Goal: Task Accomplishment & Management: Manage account settings

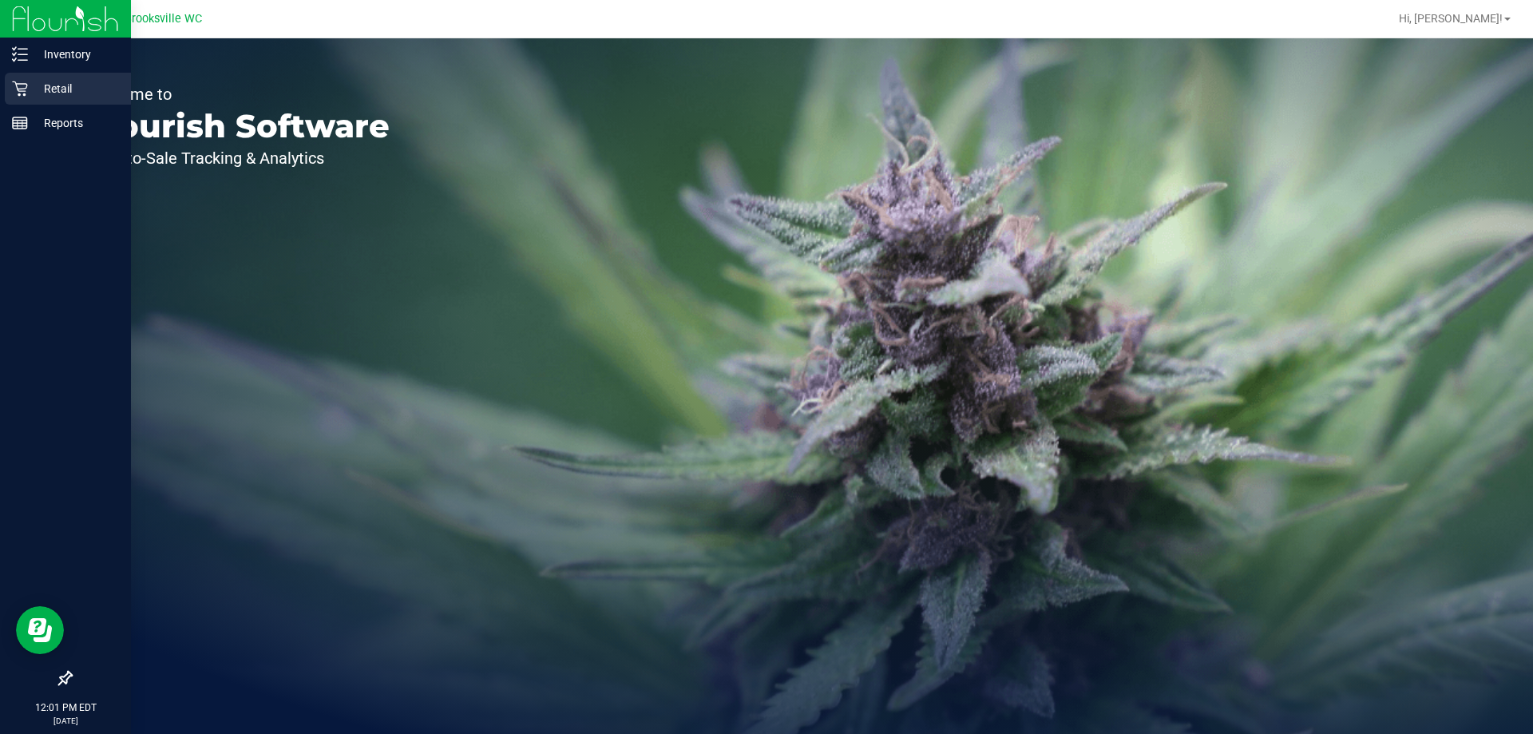
click at [45, 97] on p "Retail" at bounding box center [76, 88] width 96 height 19
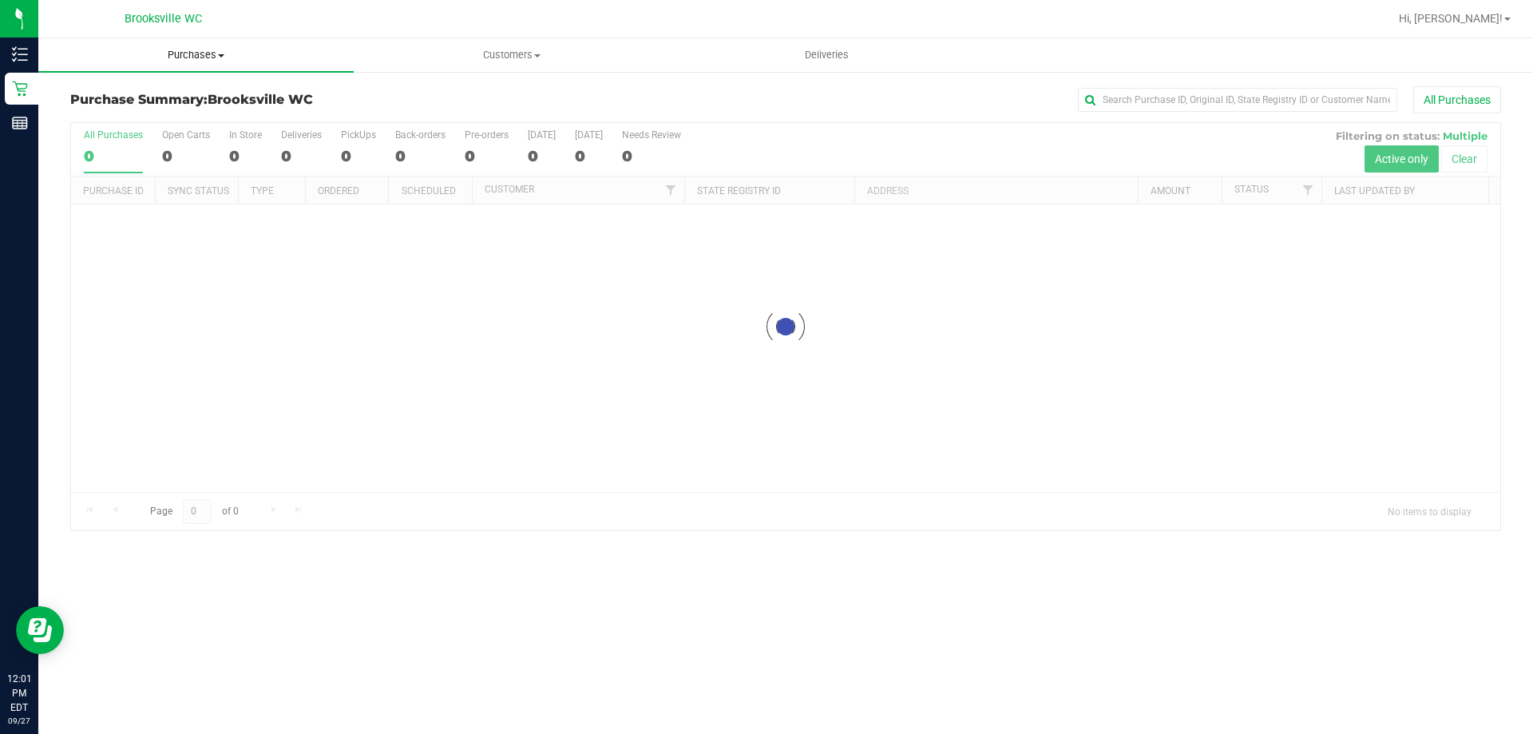
click at [156, 51] on span "Purchases" at bounding box center [195, 55] width 315 height 14
click at [182, 113] on li "Fulfillment" at bounding box center [195, 115] width 315 height 19
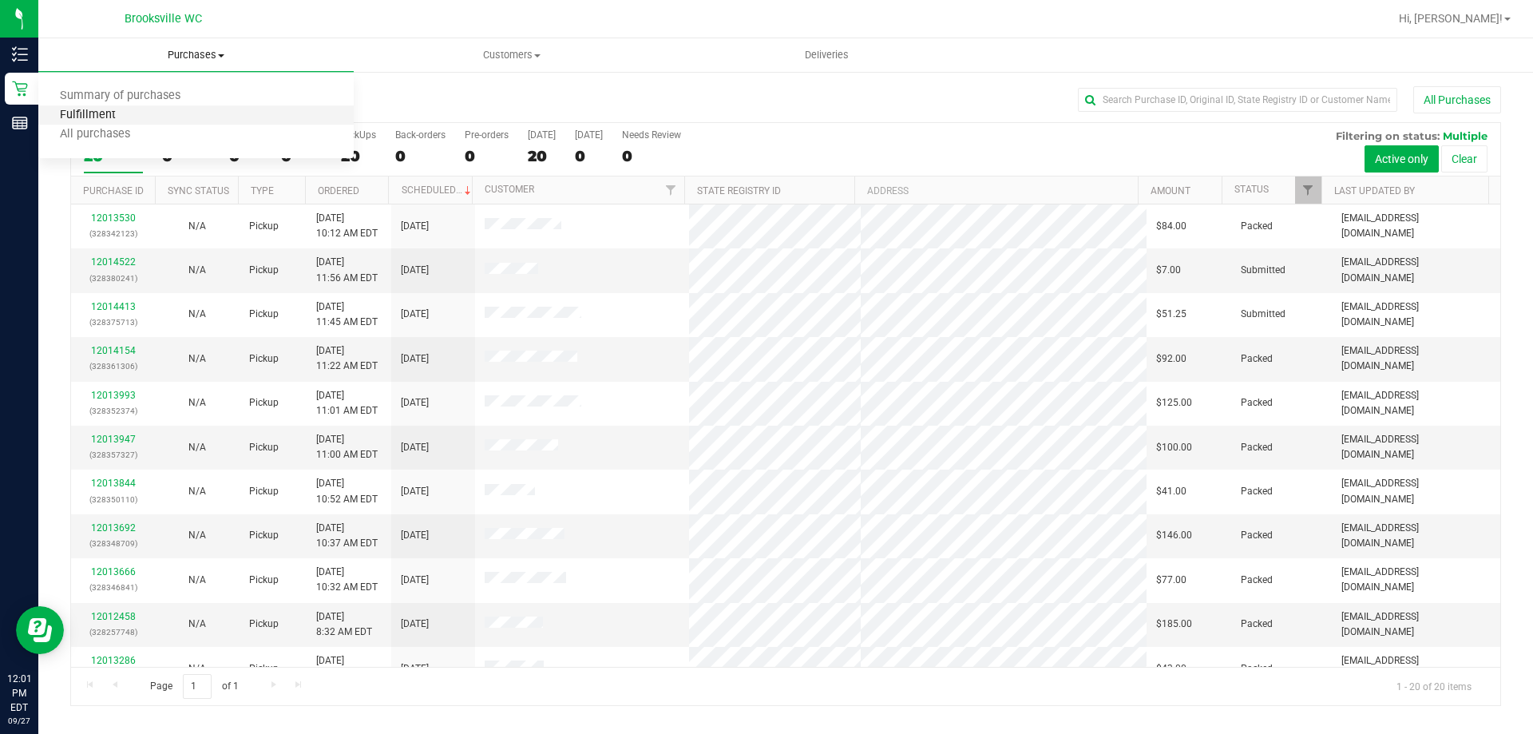
click at [71, 118] on span "Fulfillment" at bounding box center [87, 116] width 99 height 14
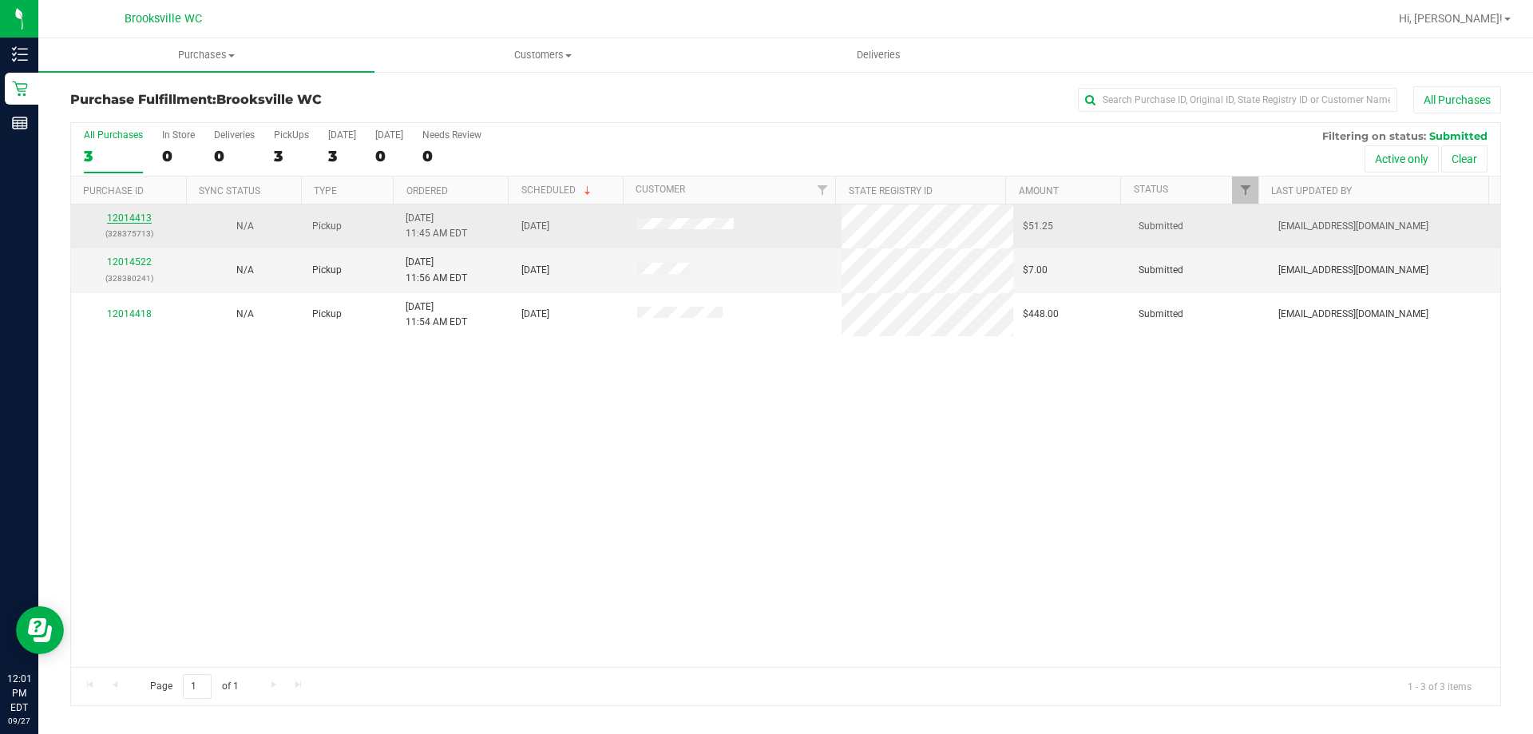
click at [146, 216] on link "12014413" at bounding box center [129, 217] width 45 height 11
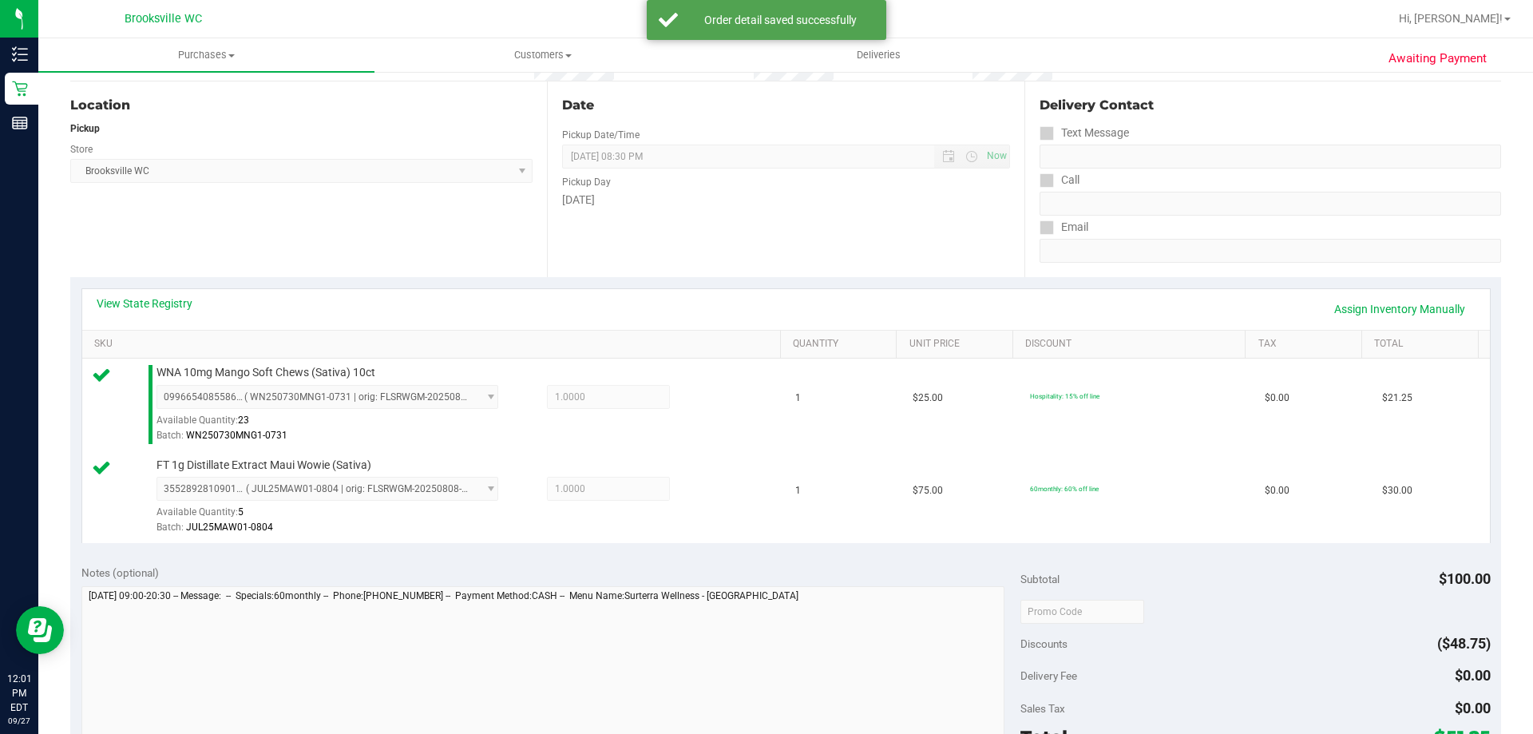
scroll to position [240, 0]
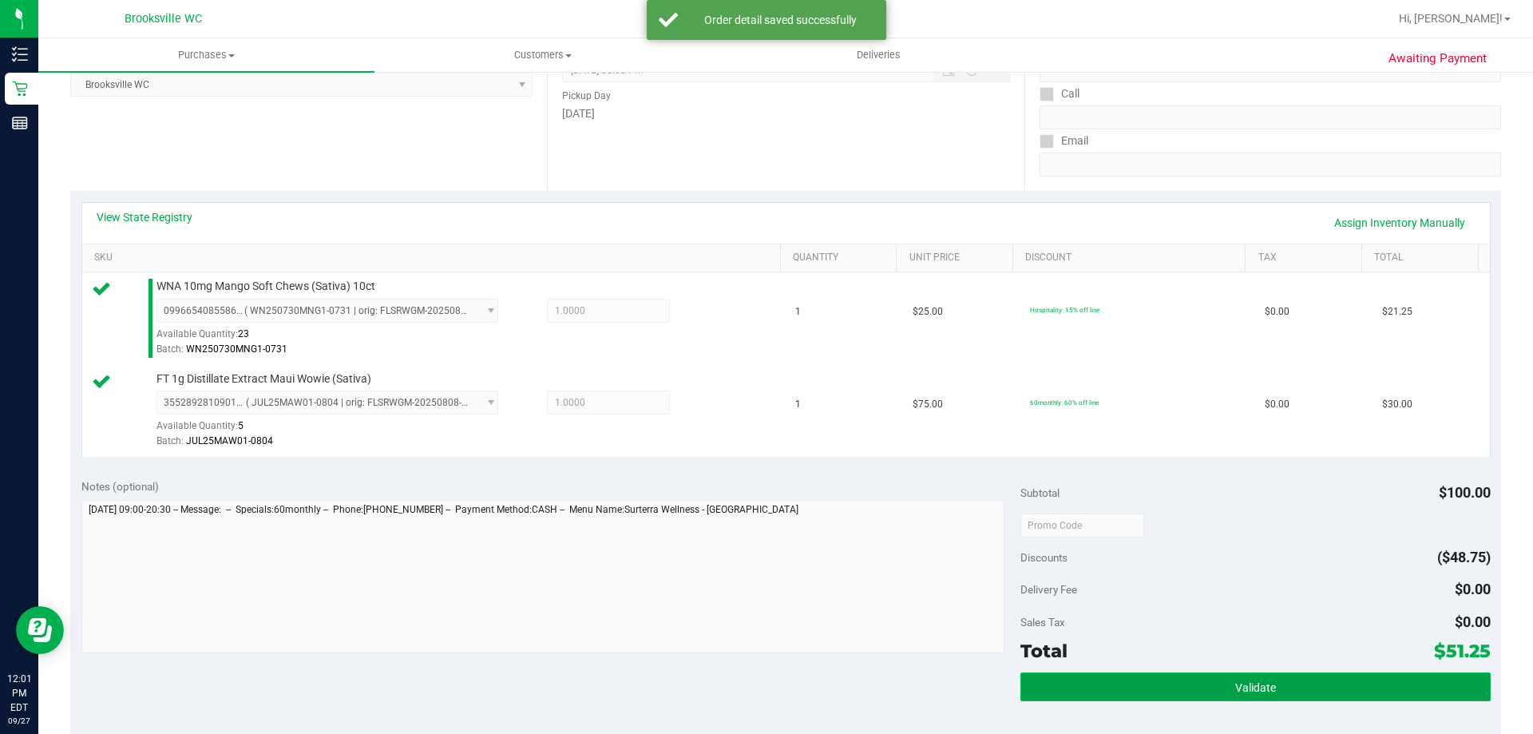
click at [1150, 679] on button "Validate" at bounding box center [1254, 686] width 469 height 29
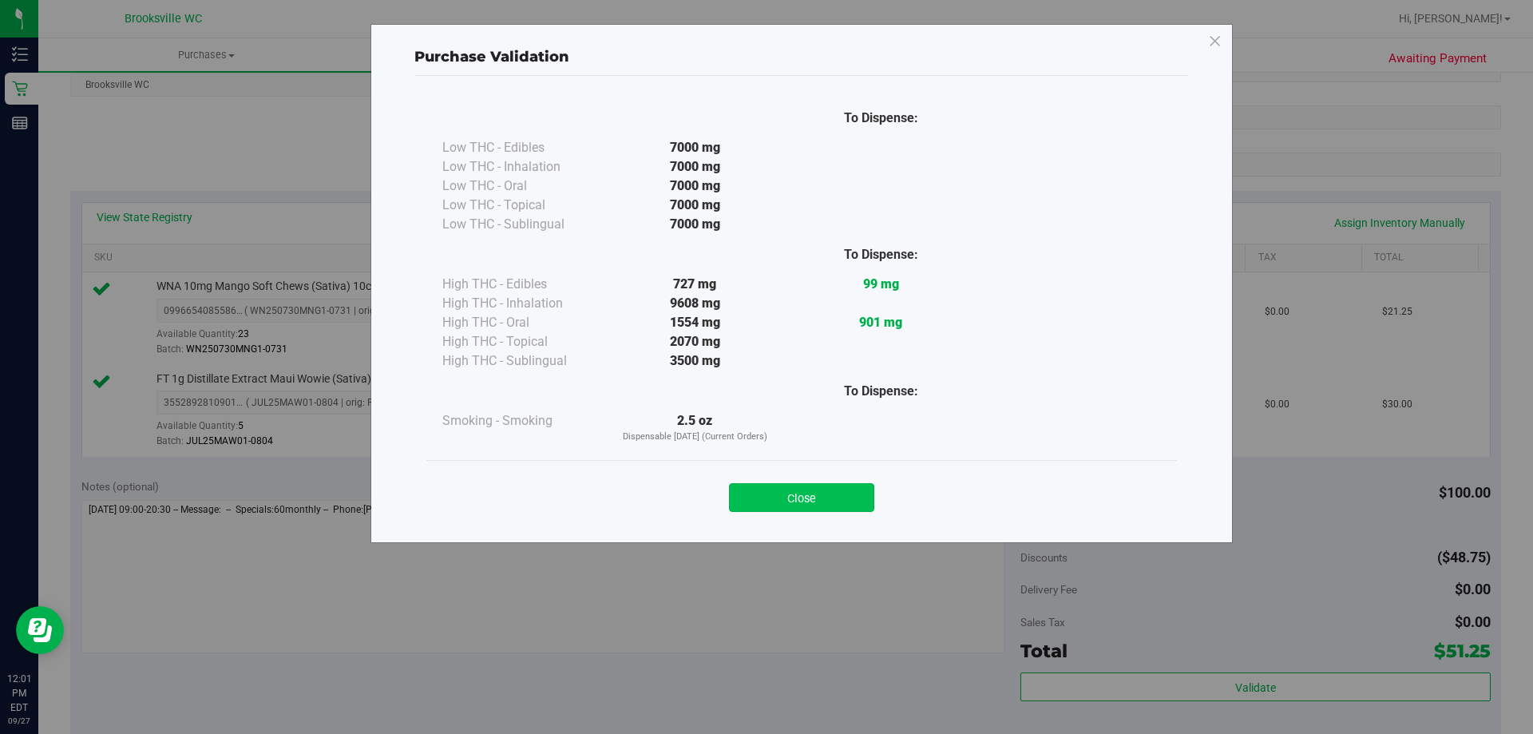
click at [849, 501] on button "Close" at bounding box center [801, 497] width 145 height 29
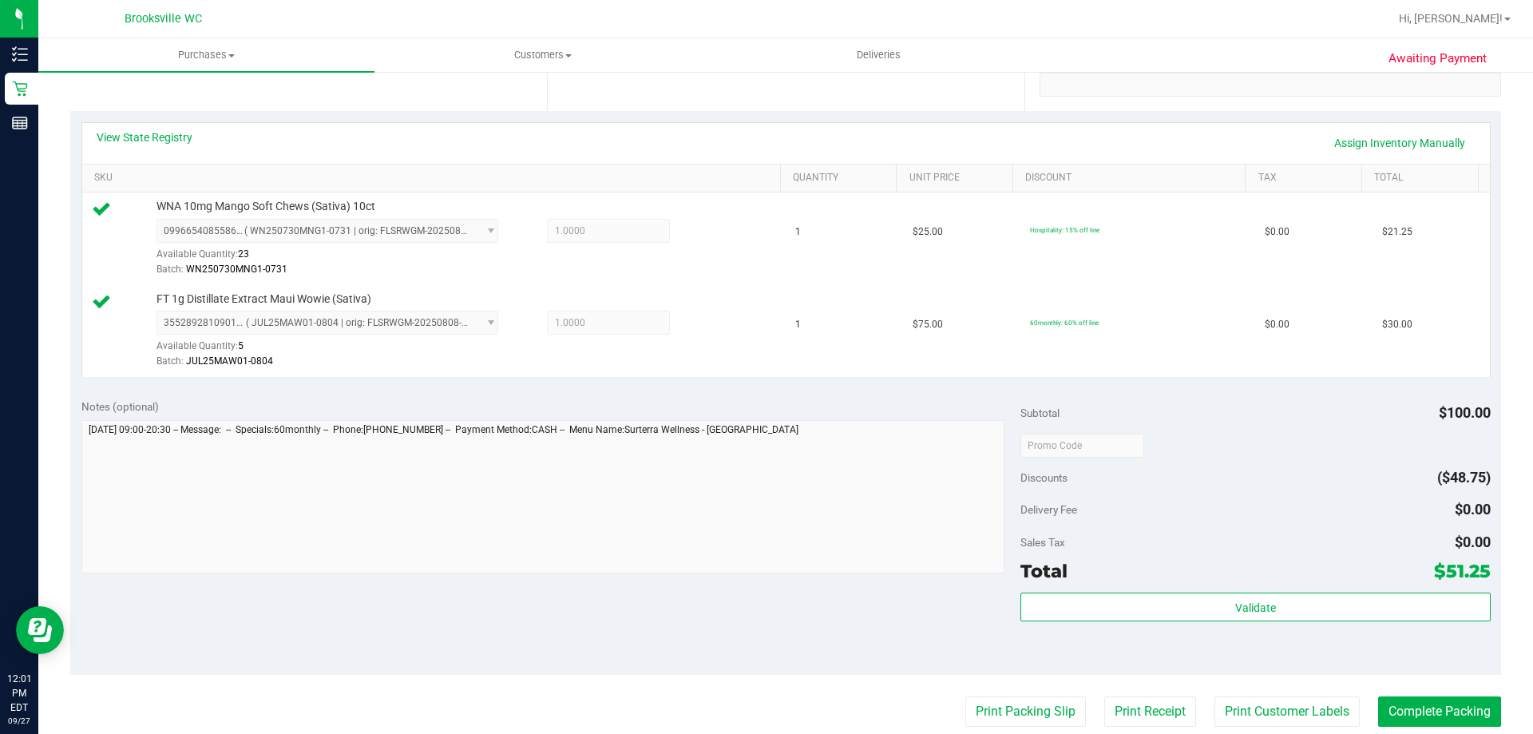
scroll to position [479, 0]
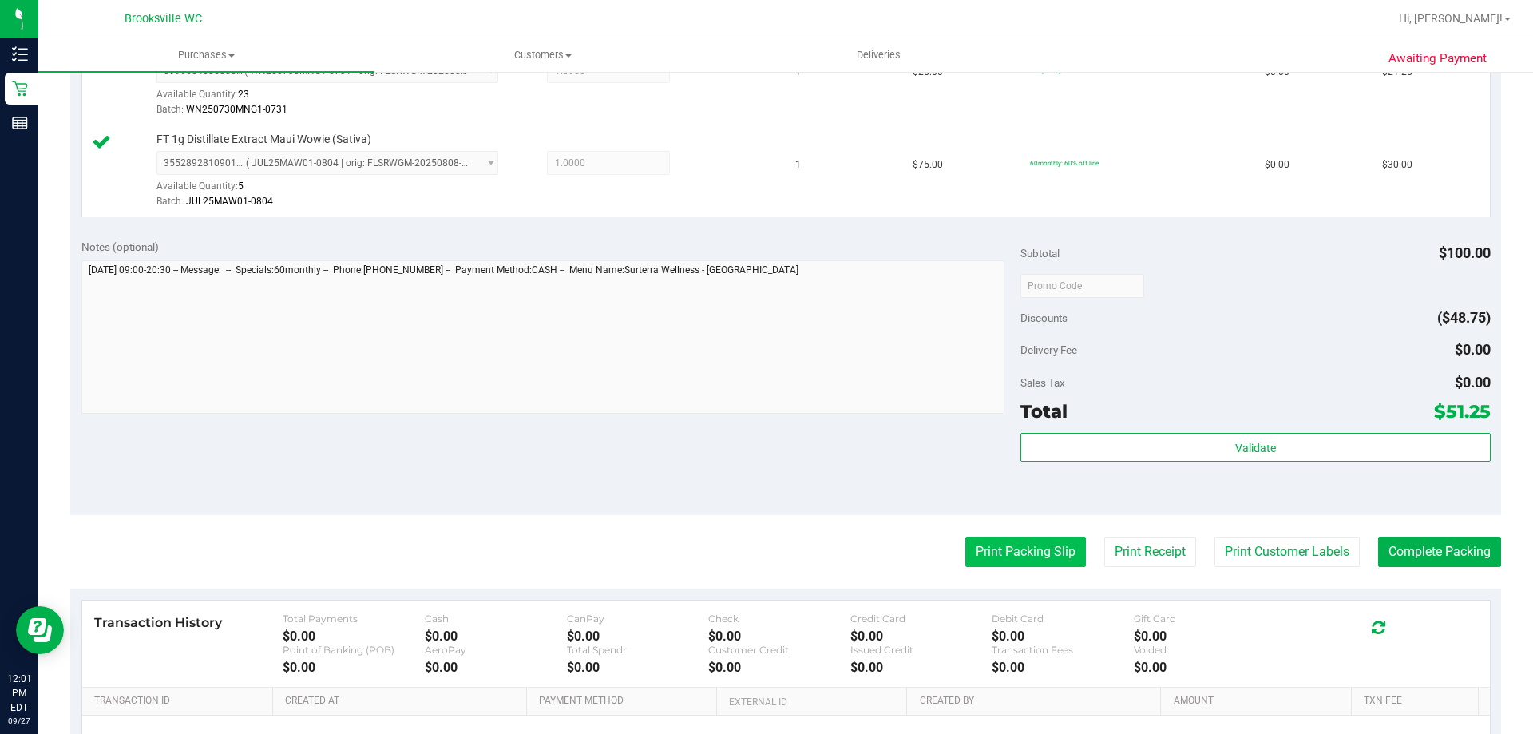
click at [1024, 544] on button "Print Packing Slip" at bounding box center [1025, 551] width 121 height 30
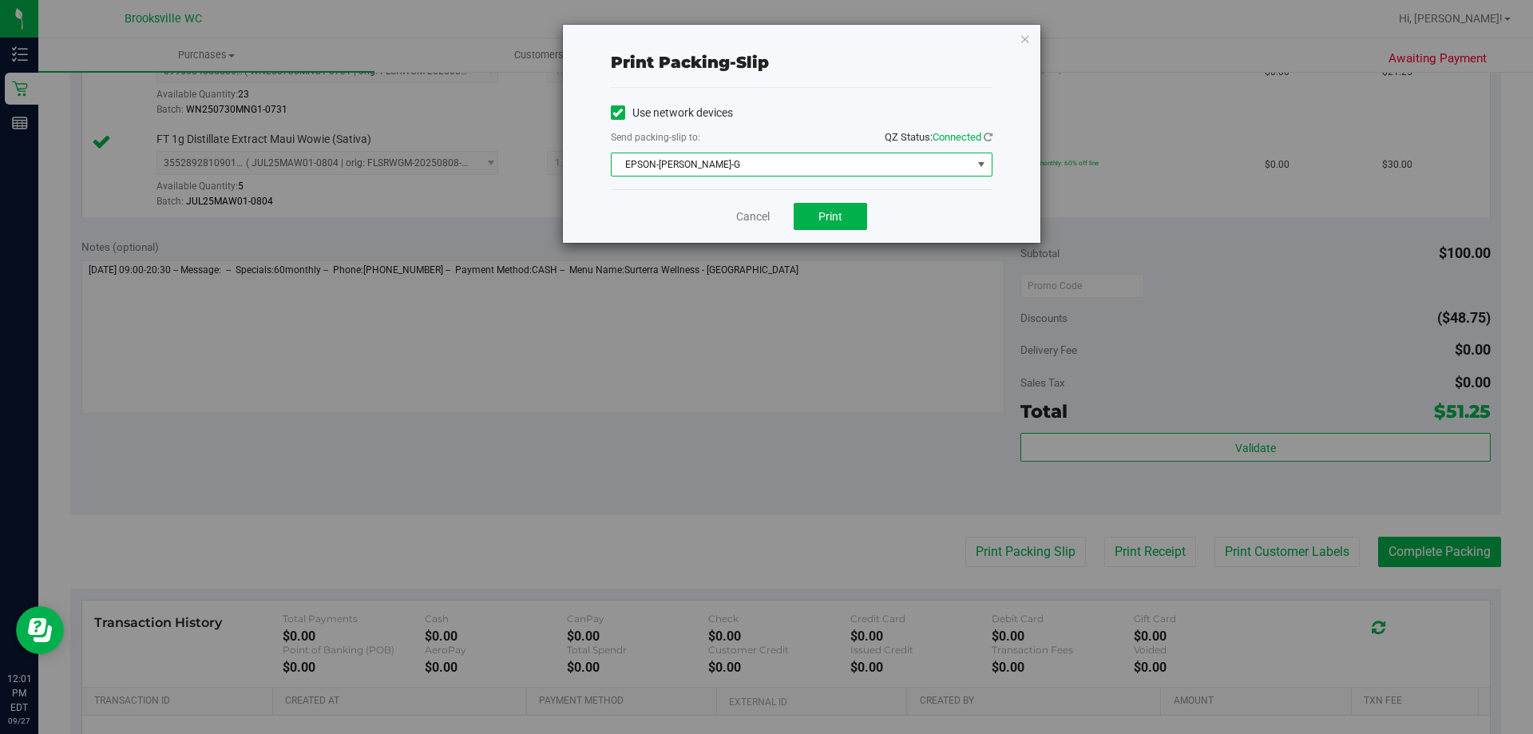
click at [825, 160] on span "EPSON-[PERSON_NAME]-G" at bounding box center [792, 164] width 360 height 22
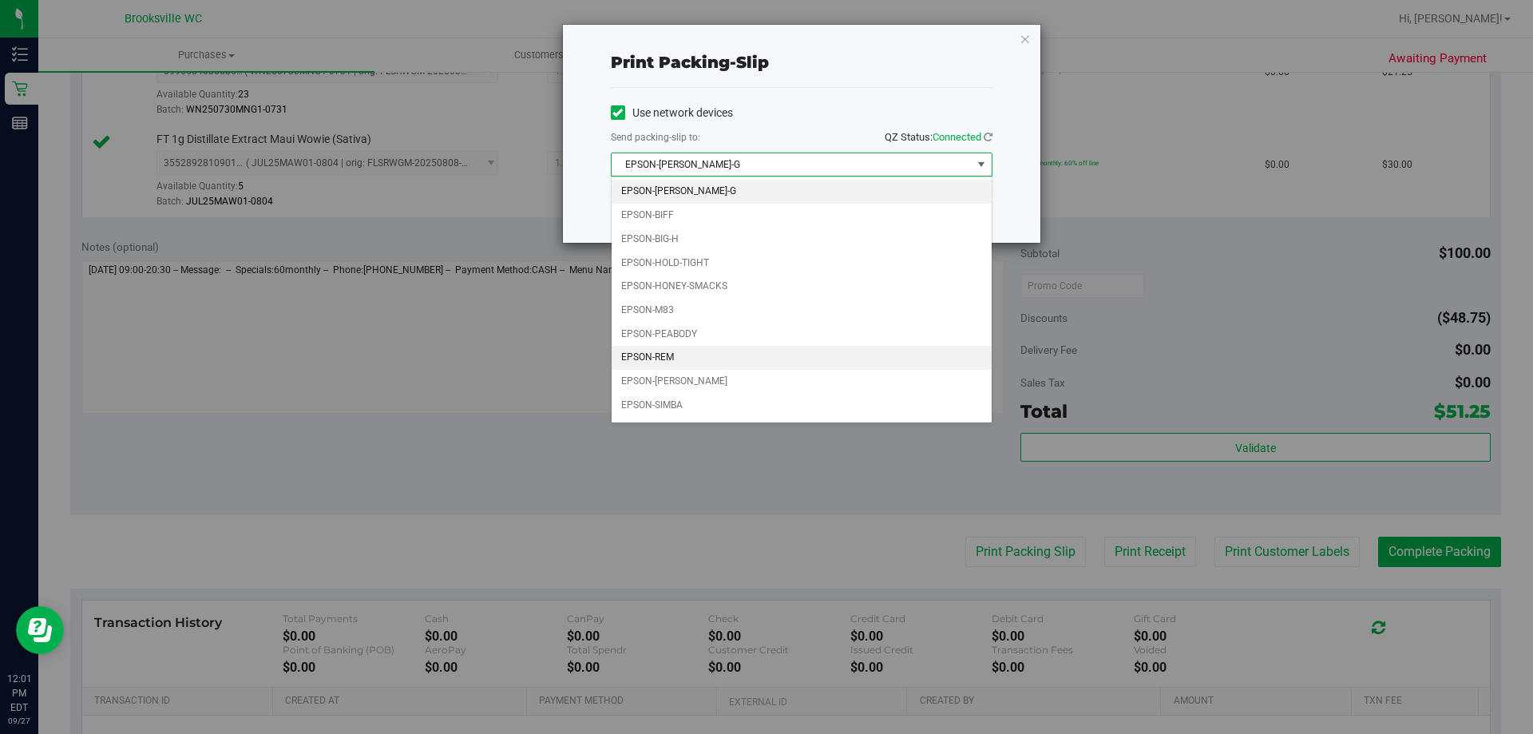
click at [691, 352] on li "EPSON-REM" at bounding box center [802, 358] width 380 height 24
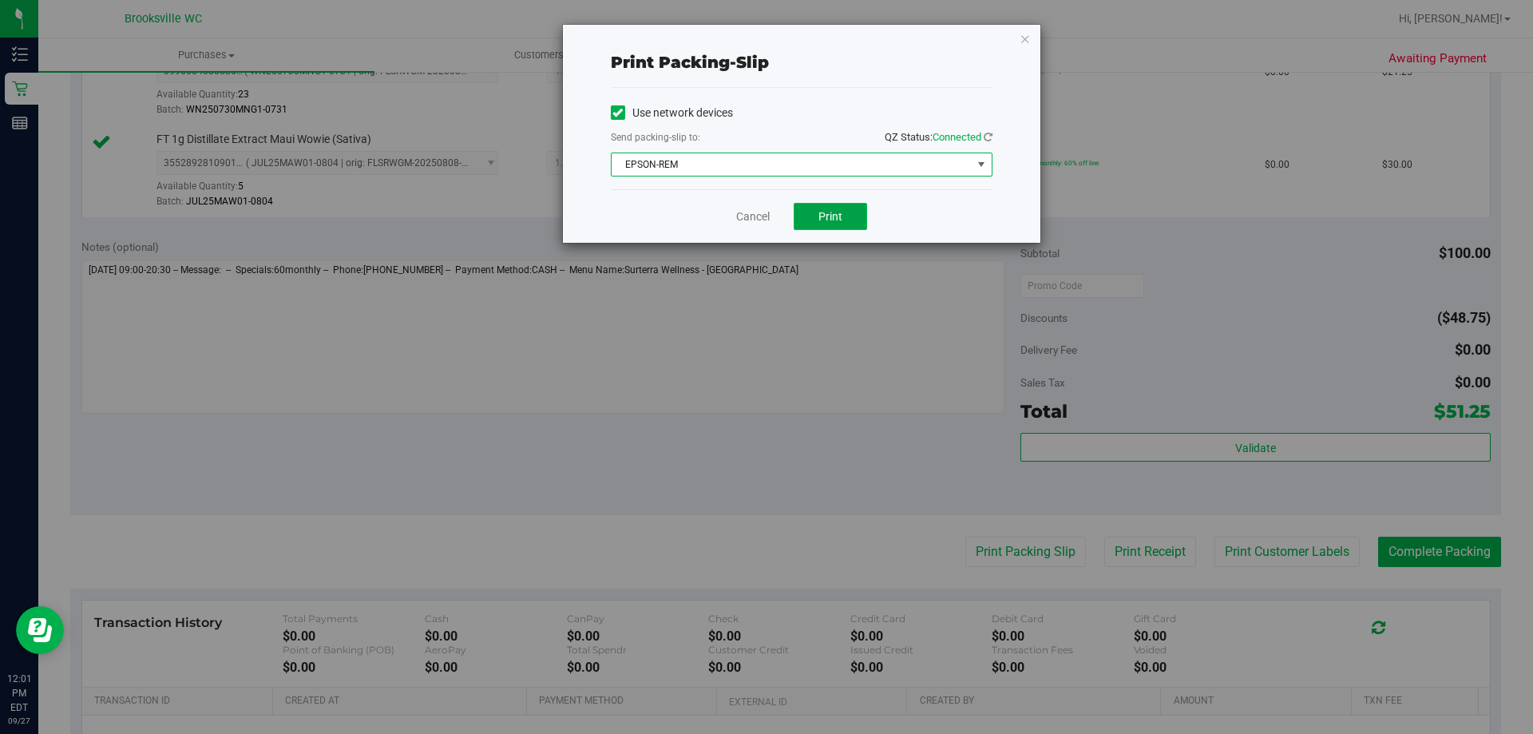
click at [840, 215] on span "Print" at bounding box center [830, 216] width 24 height 13
click at [1031, 42] on div "Print packing-slip Use network devices Send packing-slip to: QZ Status: Connect…" at bounding box center [801, 134] width 477 height 218
click at [1020, 46] on icon "button" at bounding box center [1024, 38] width 11 height 19
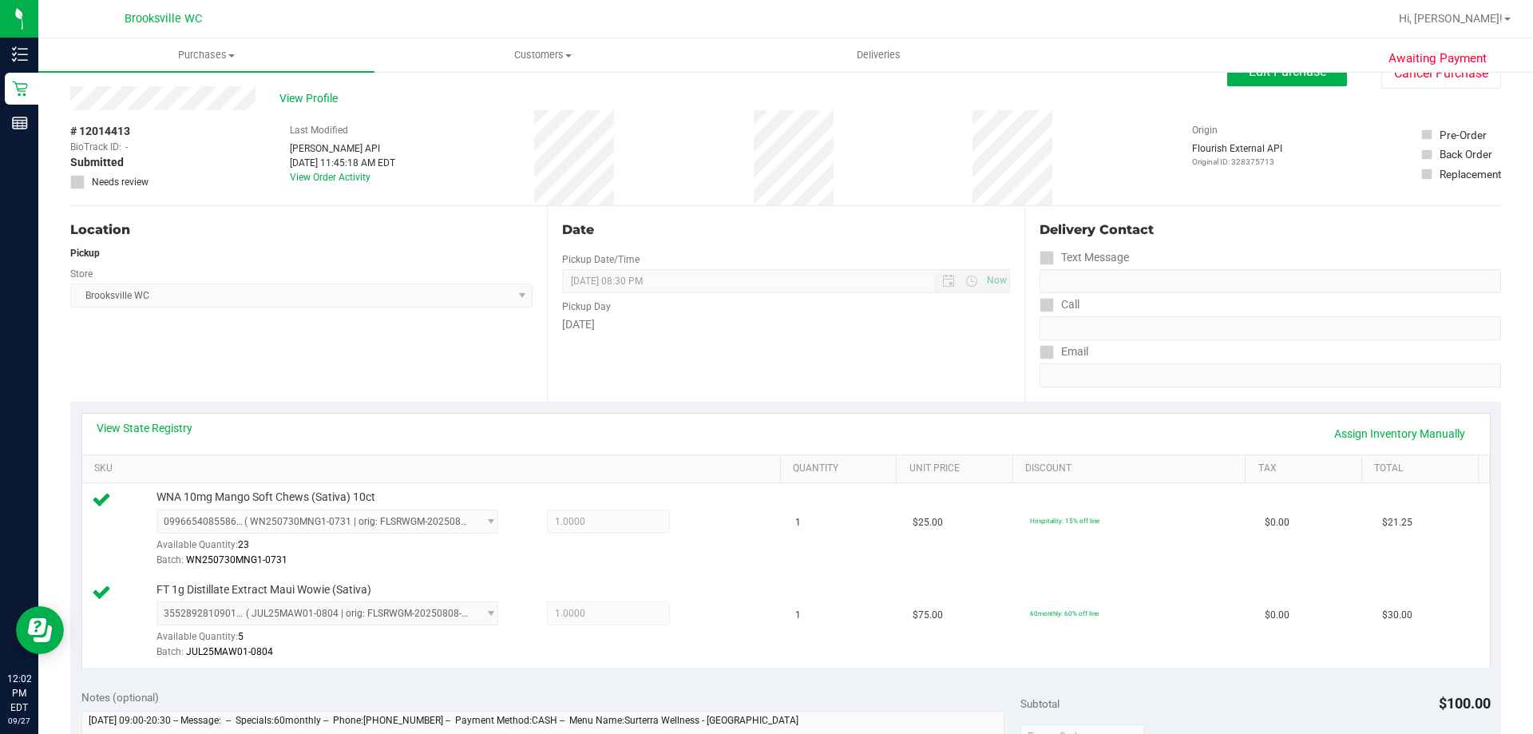
scroll to position [0, 0]
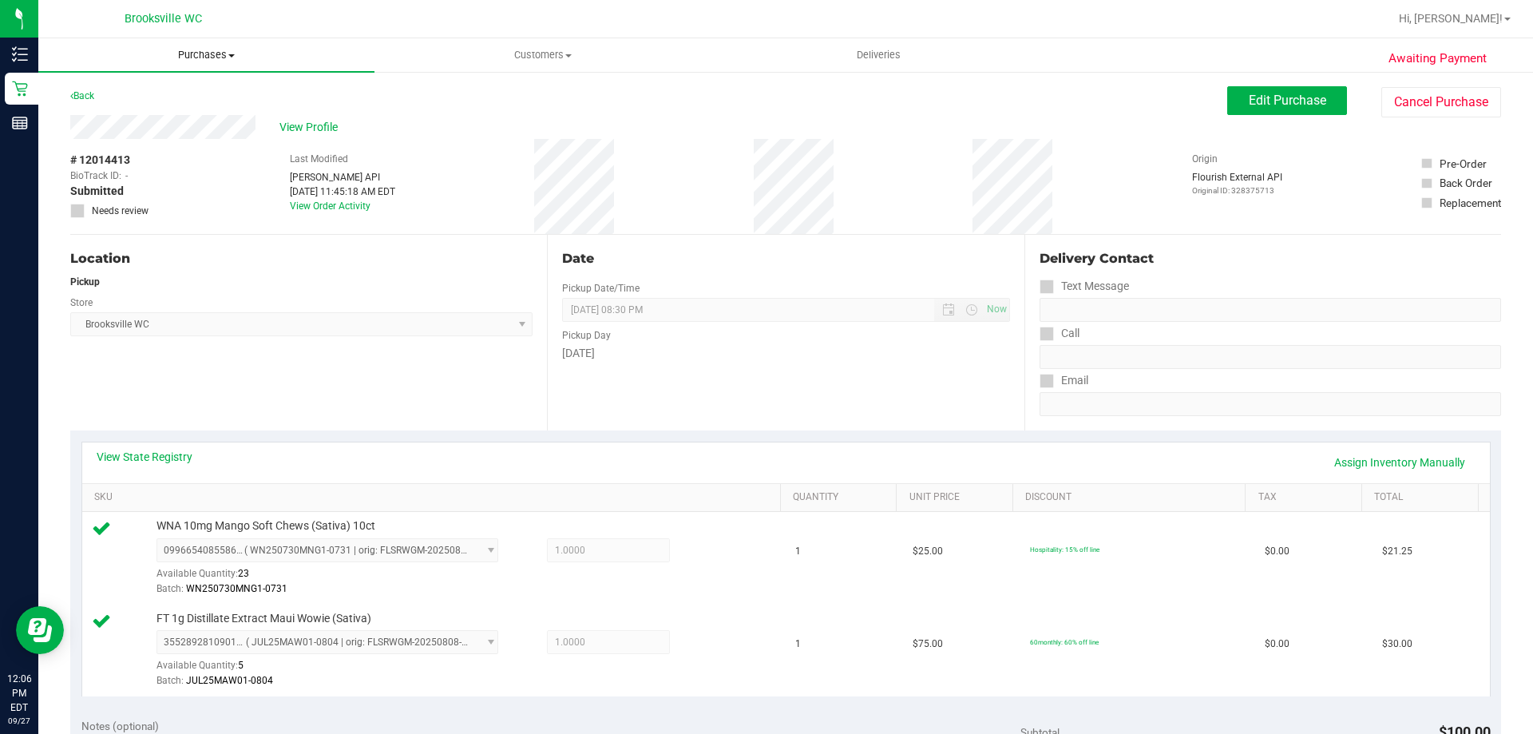
click at [199, 57] on span "Purchases" at bounding box center [206, 55] width 336 height 14
click at [182, 117] on li "Fulfillment" at bounding box center [206, 115] width 336 height 19
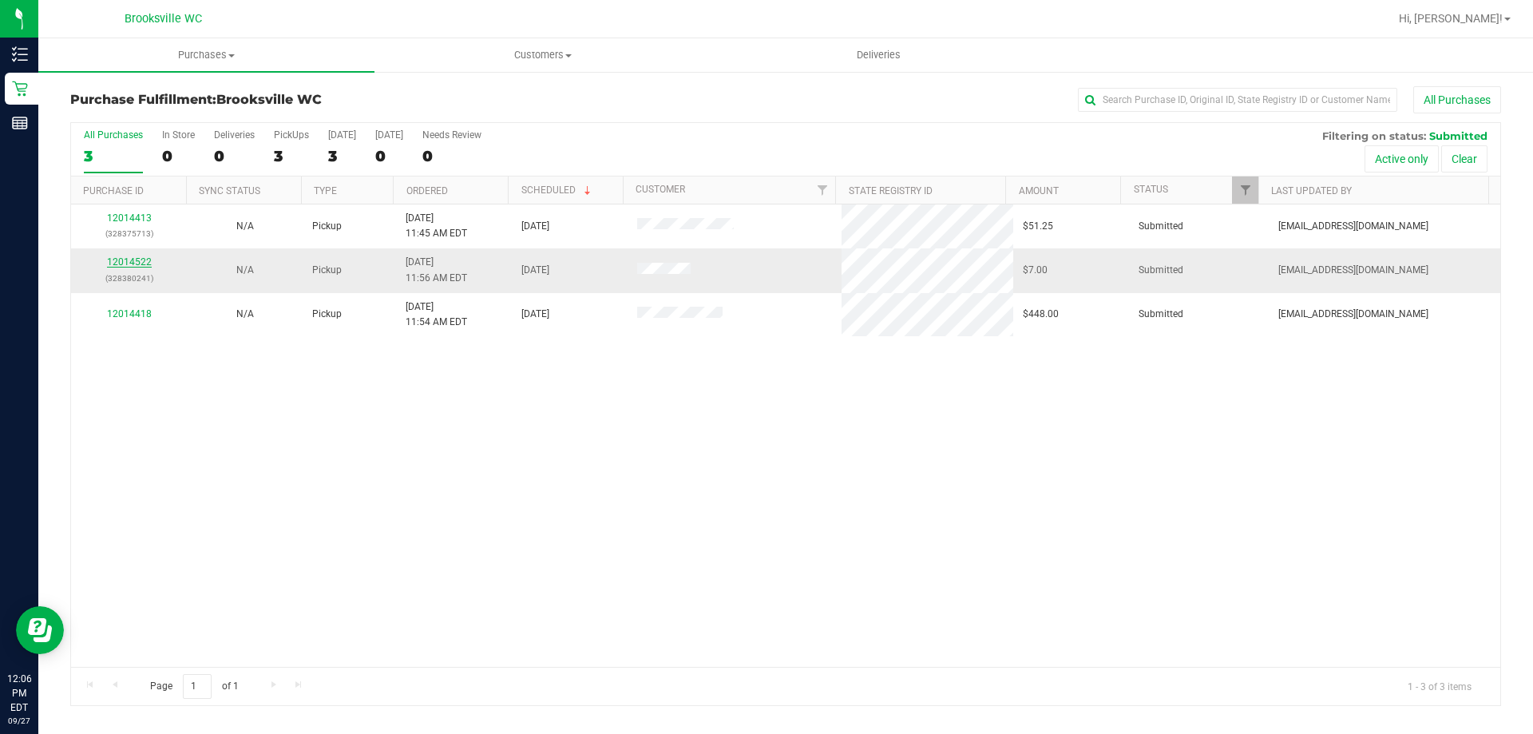
click at [133, 261] on link "12014522" at bounding box center [129, 261] width 45 height 11
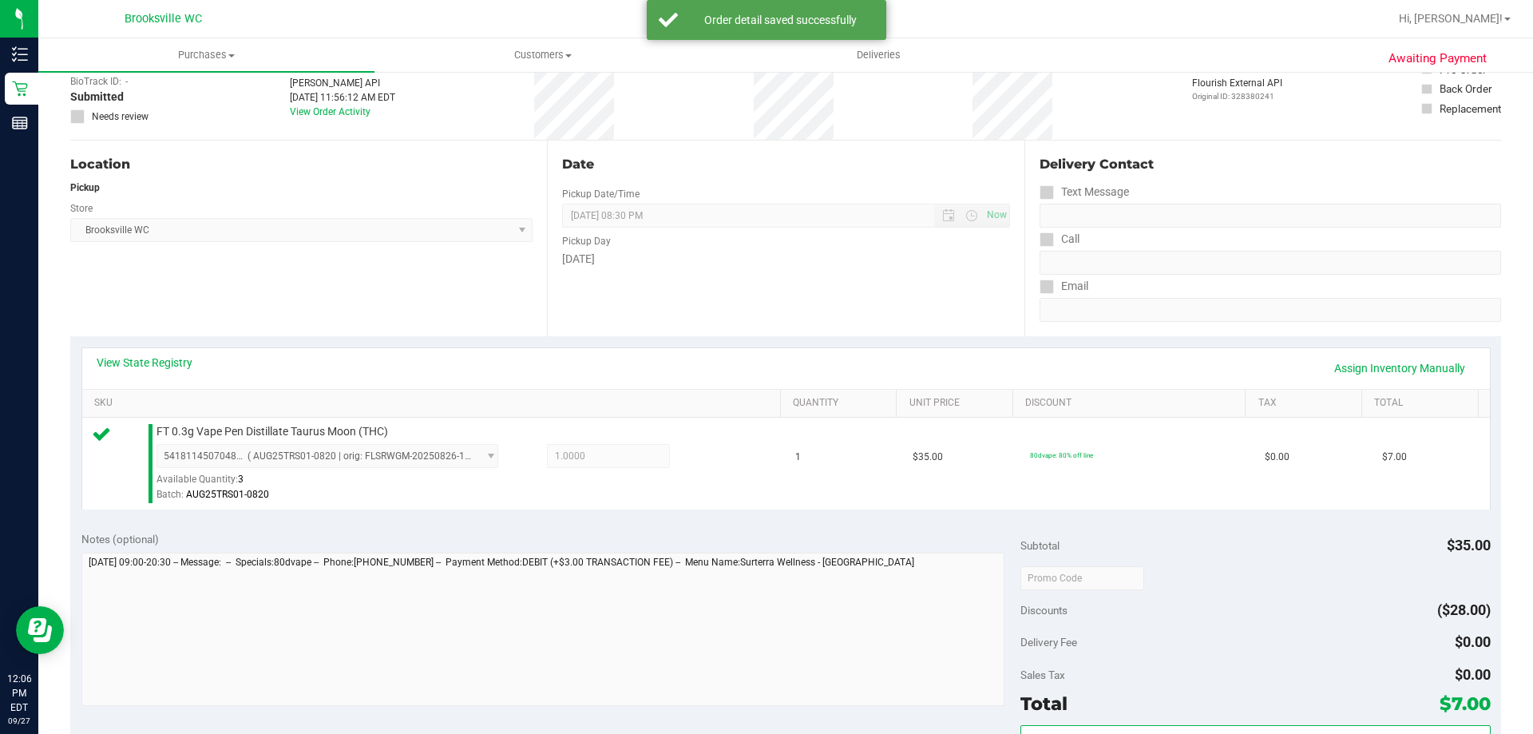
scroll to position [160, 0]
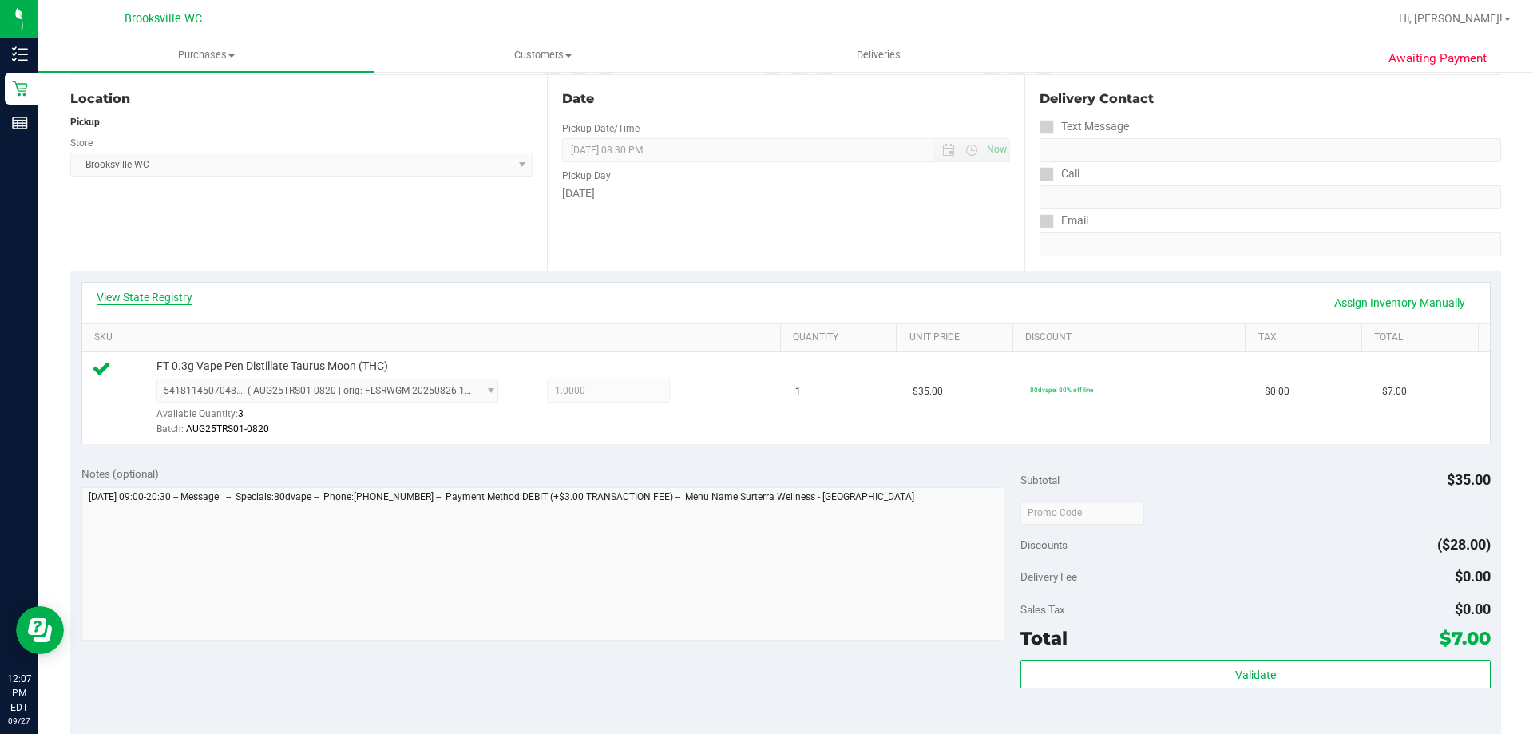
click at [159, 294] on link "View State Registry" at bounding box center [145, 297] width 96 height 16
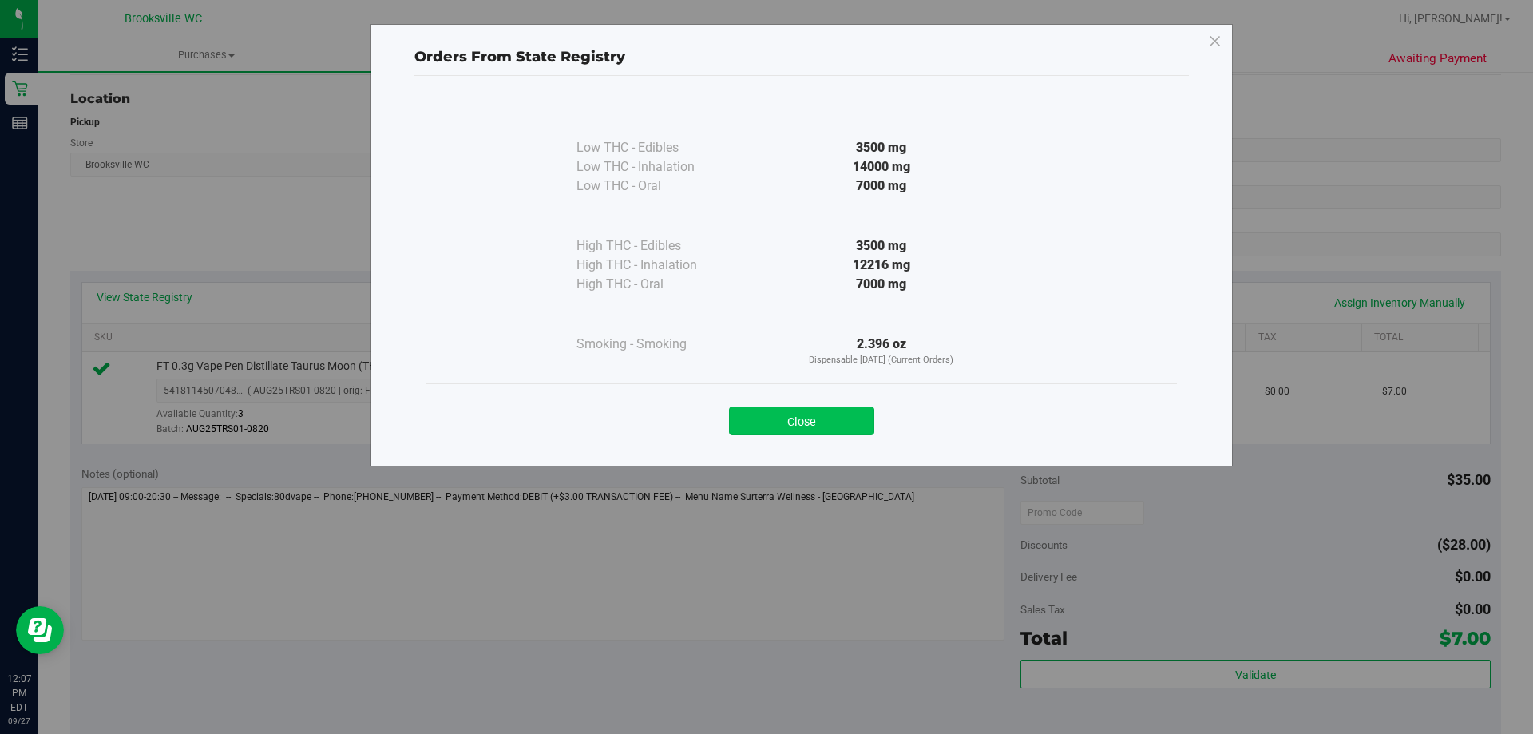
click at [817, 425] on button "Close" at bounding box center [801, 420] width 145 height 29
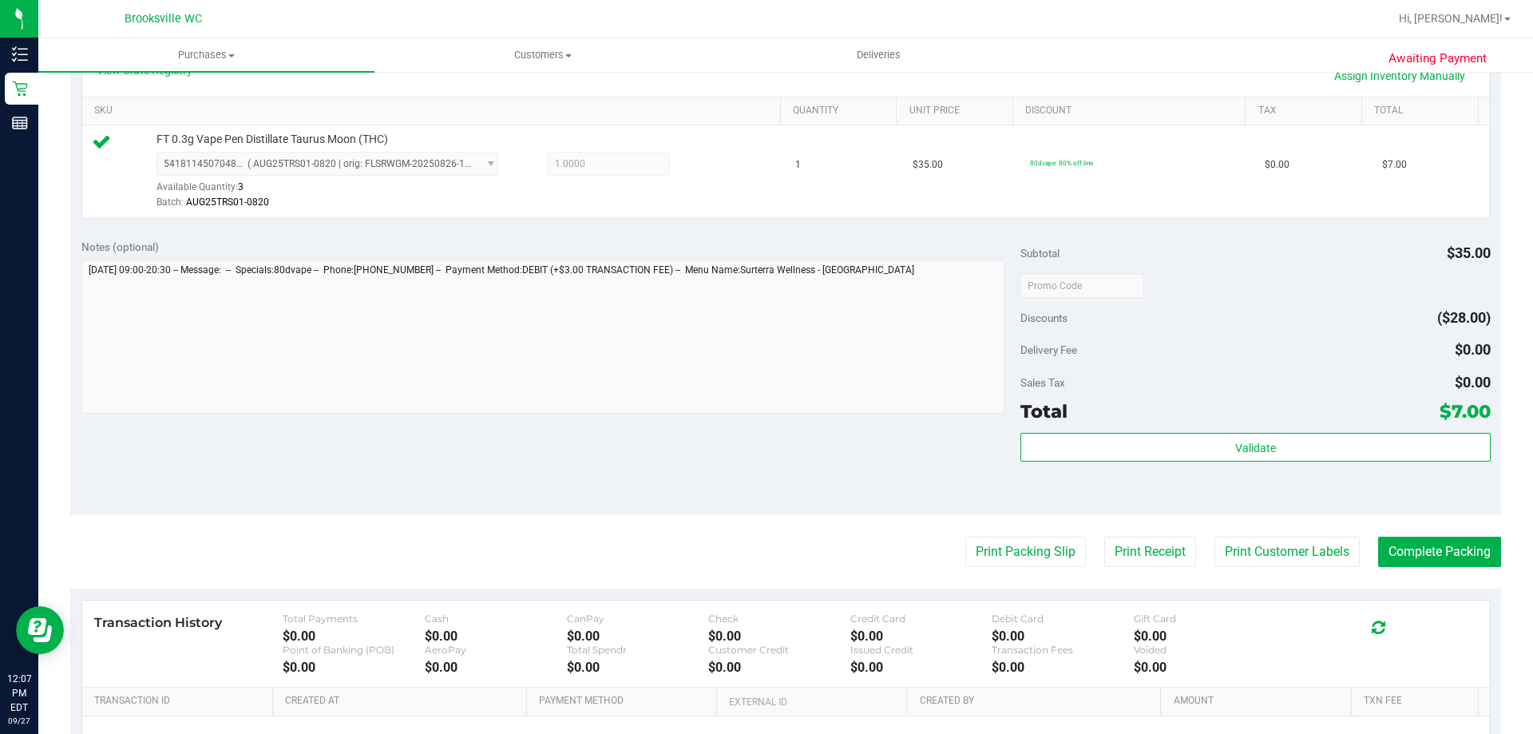
scroll to position [479, 0]
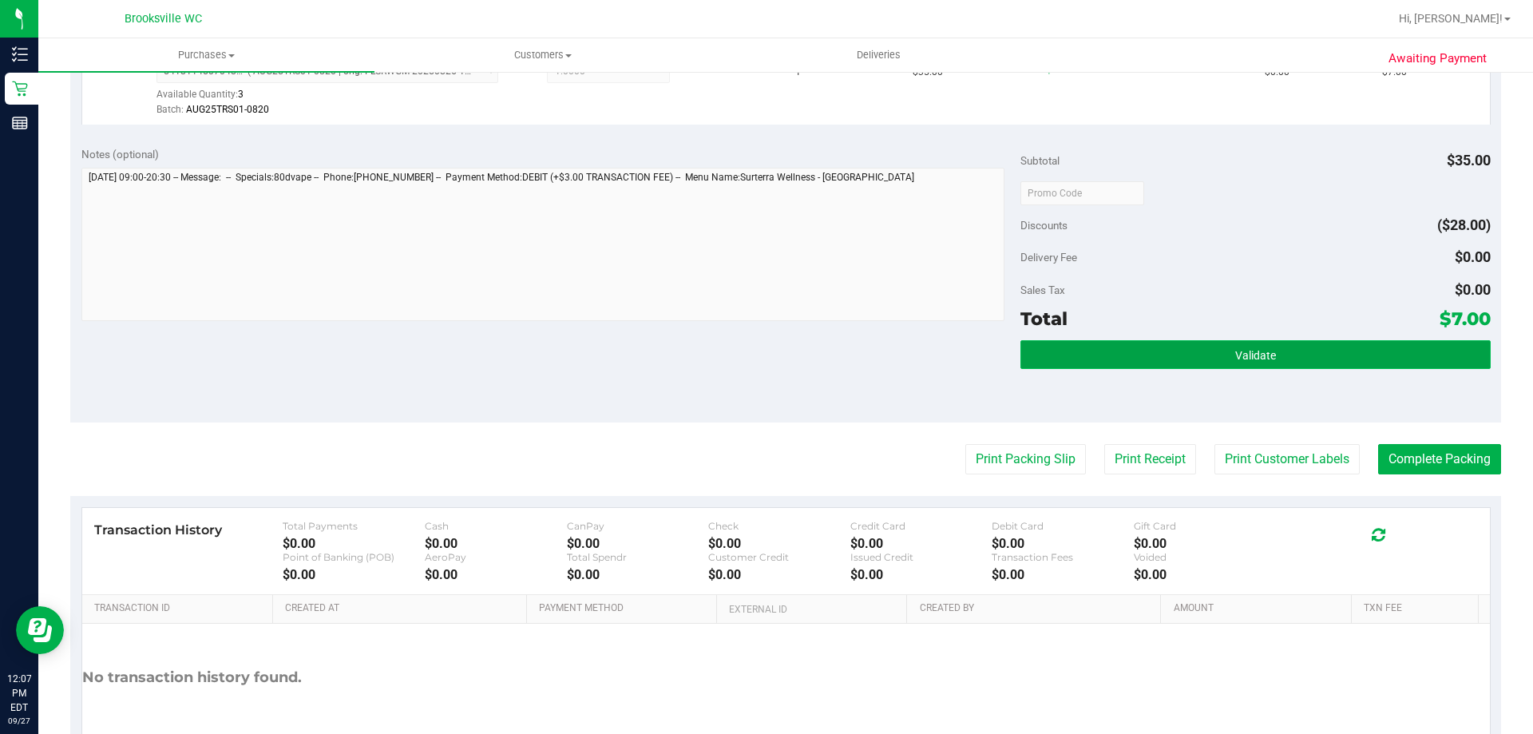
click at [1246, 362] on button "Validate" at bounding box center [1254, 354] width 469 height 29
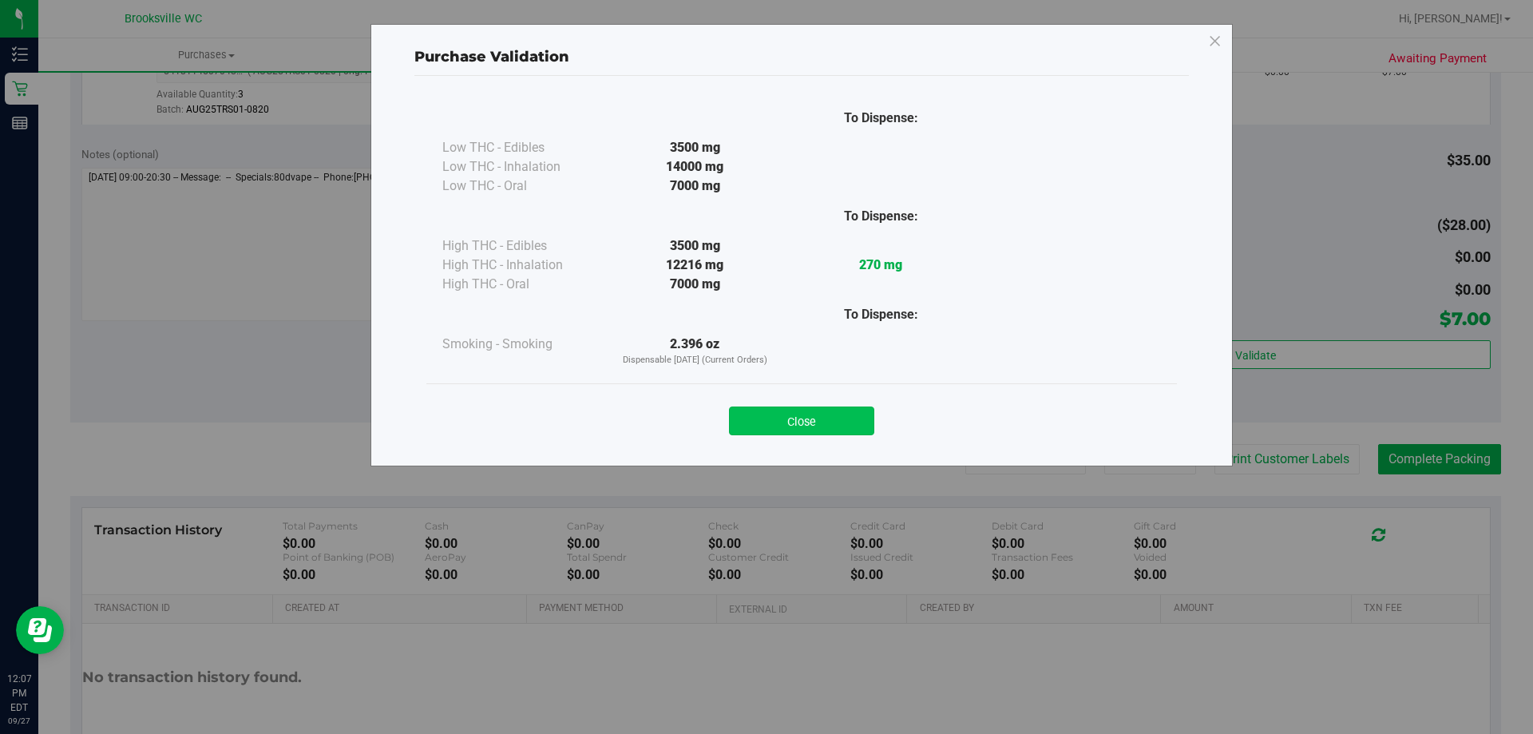
click at [833, 418] on button "Close" at bounding box center [801, 420] width 145 height 29
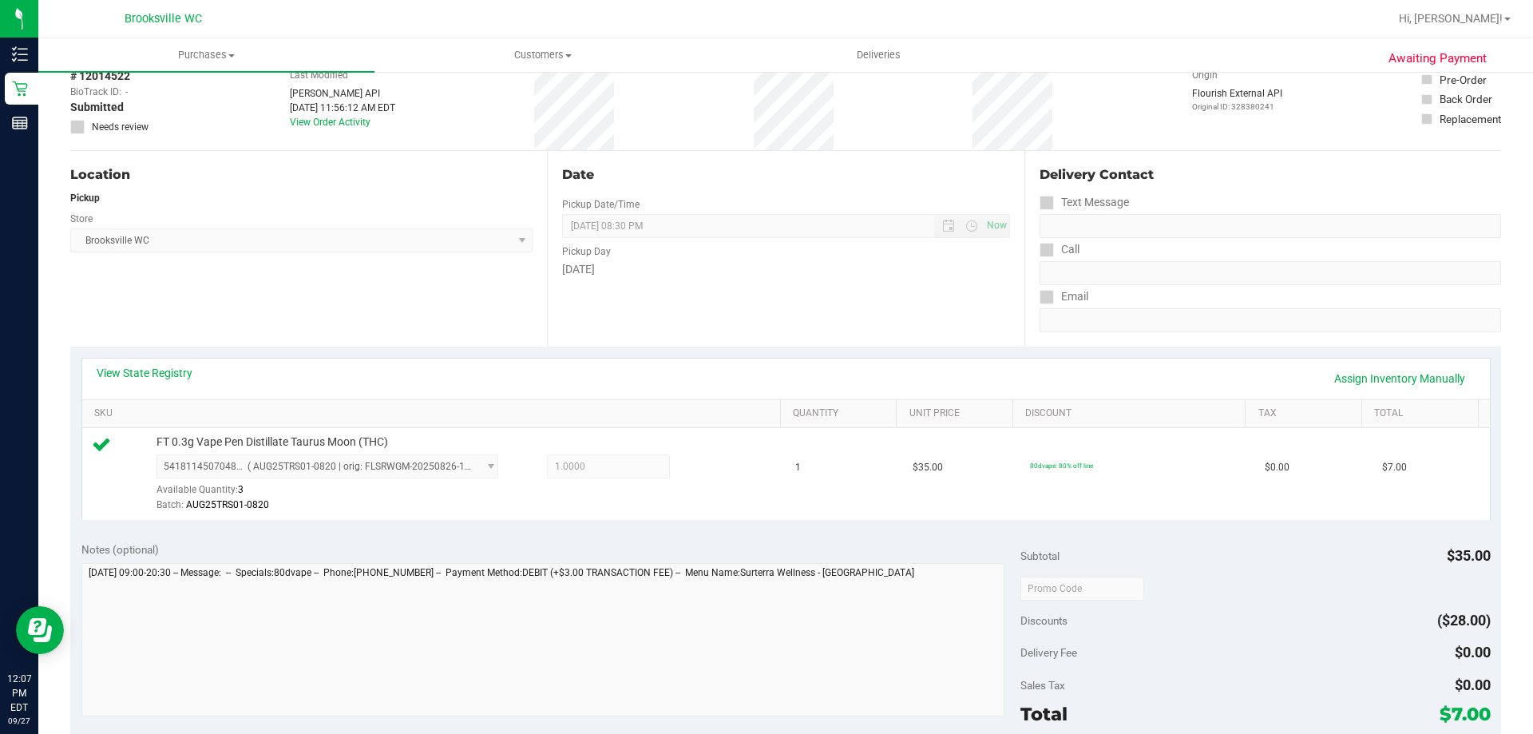
scroll to position [0, 0]
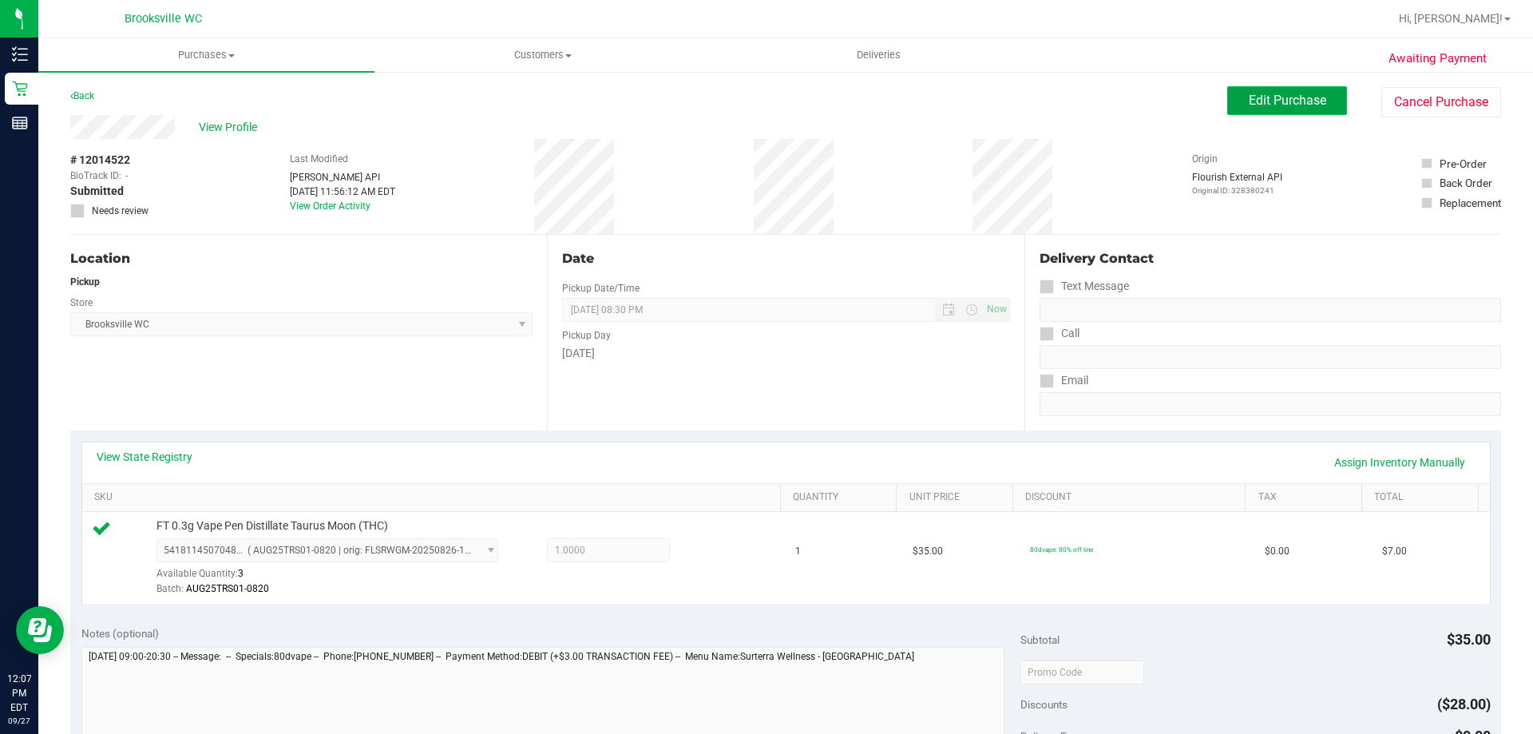
click at [1276, 93] on span "Edit Purchase" at bounding box center [1287, 100] width 77 height 15
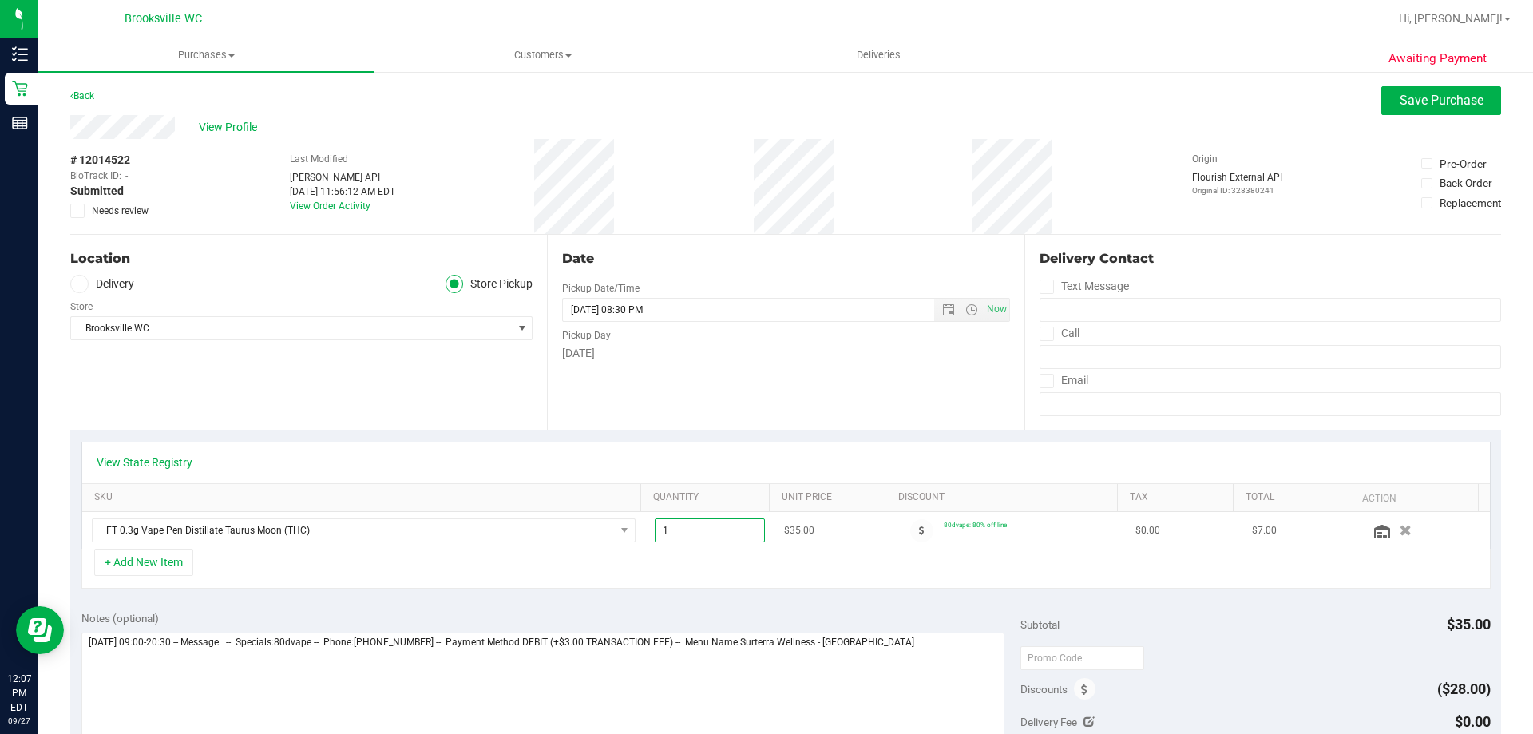
click at [703, 534] on span "1.00 1" at bounding box center [710, 530] width 111 height 24
type input "3"
type input "3.00"
click at [772, 571] on div "+ Add New Item" at bounding box center [785, 568] width 1409 height 40
click at [1447, 105] on span "Save Purchase" at bounding box center [1442, 100] width 84 height 15
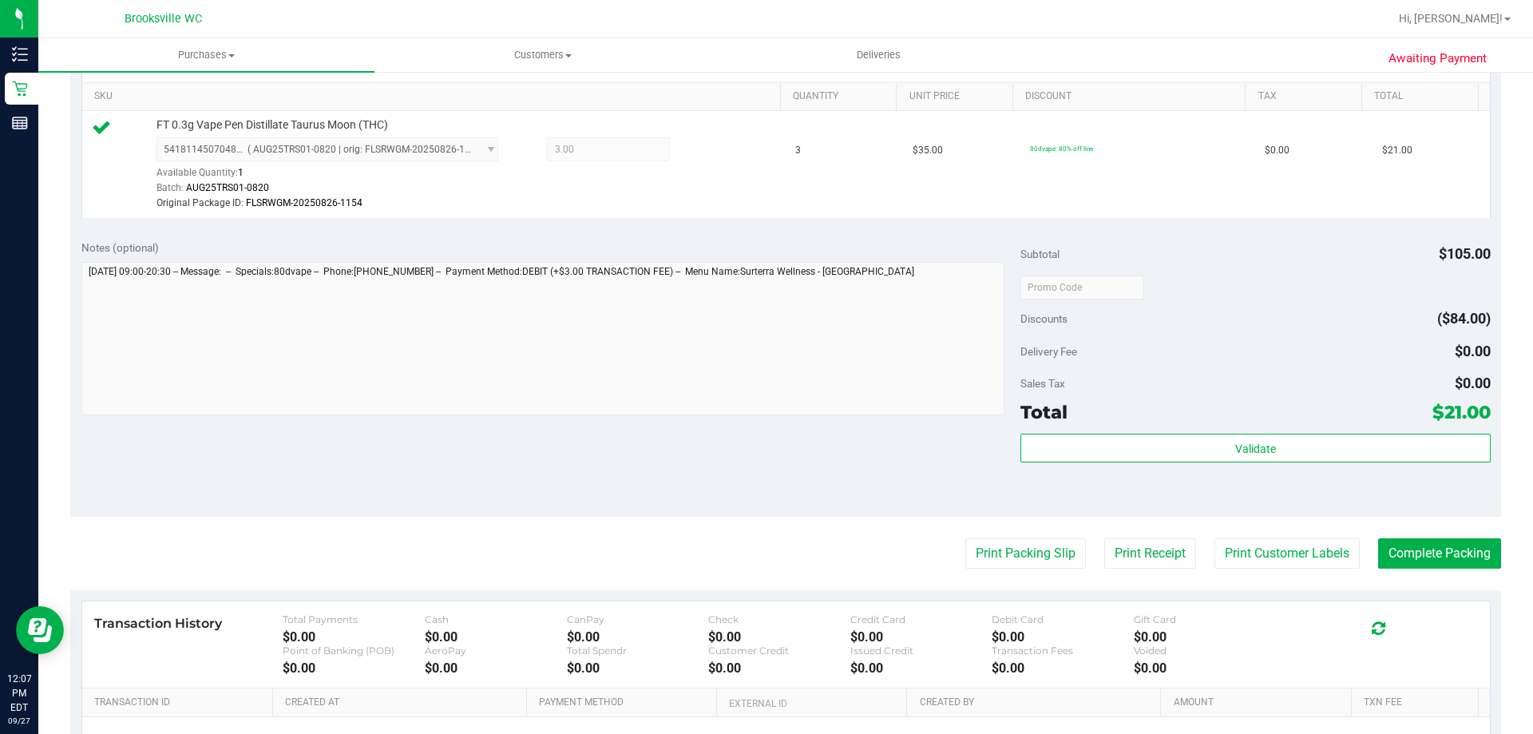
scroll to position [479, 0]
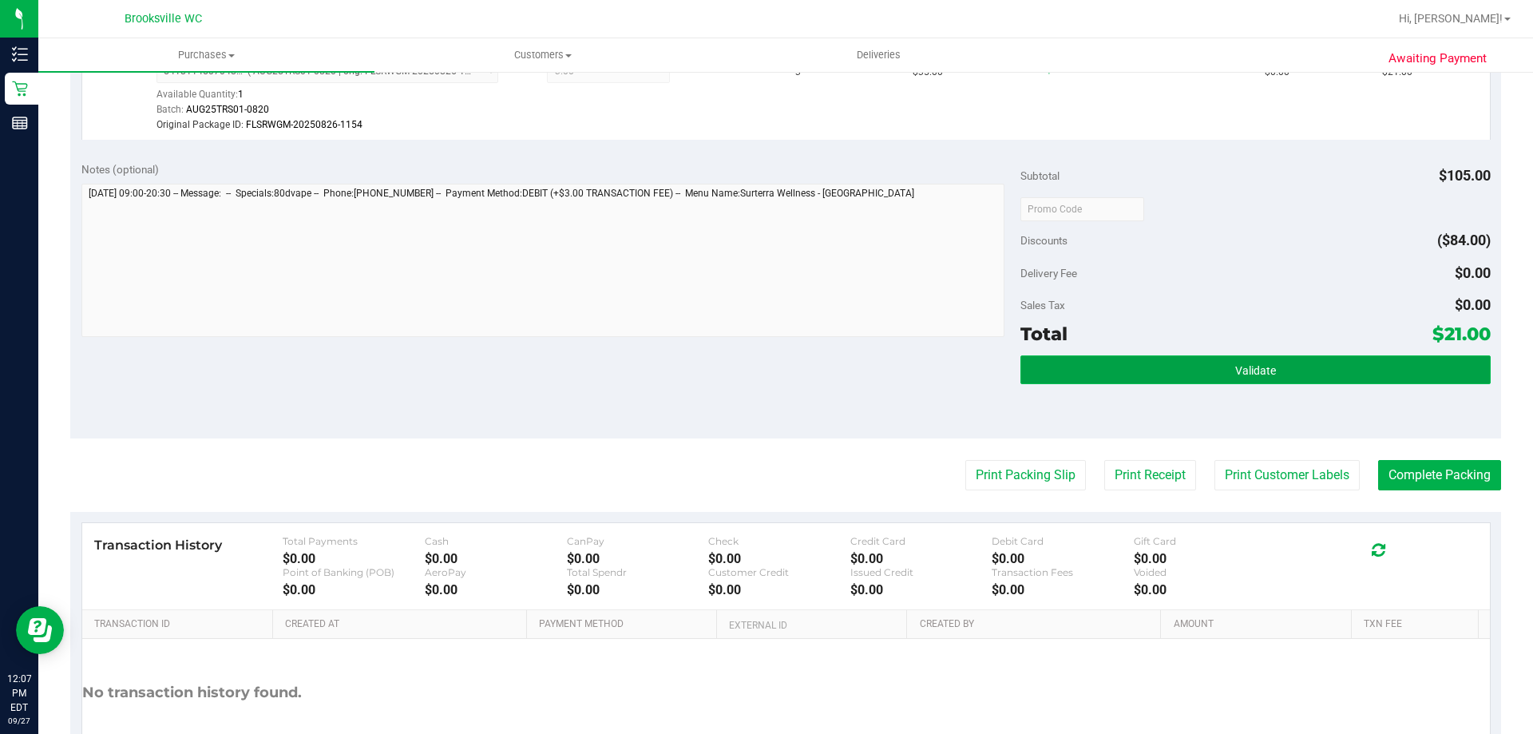
click at [1309, 359] on button "Validate" at bounding box center [1254, 369] width 469 height 29
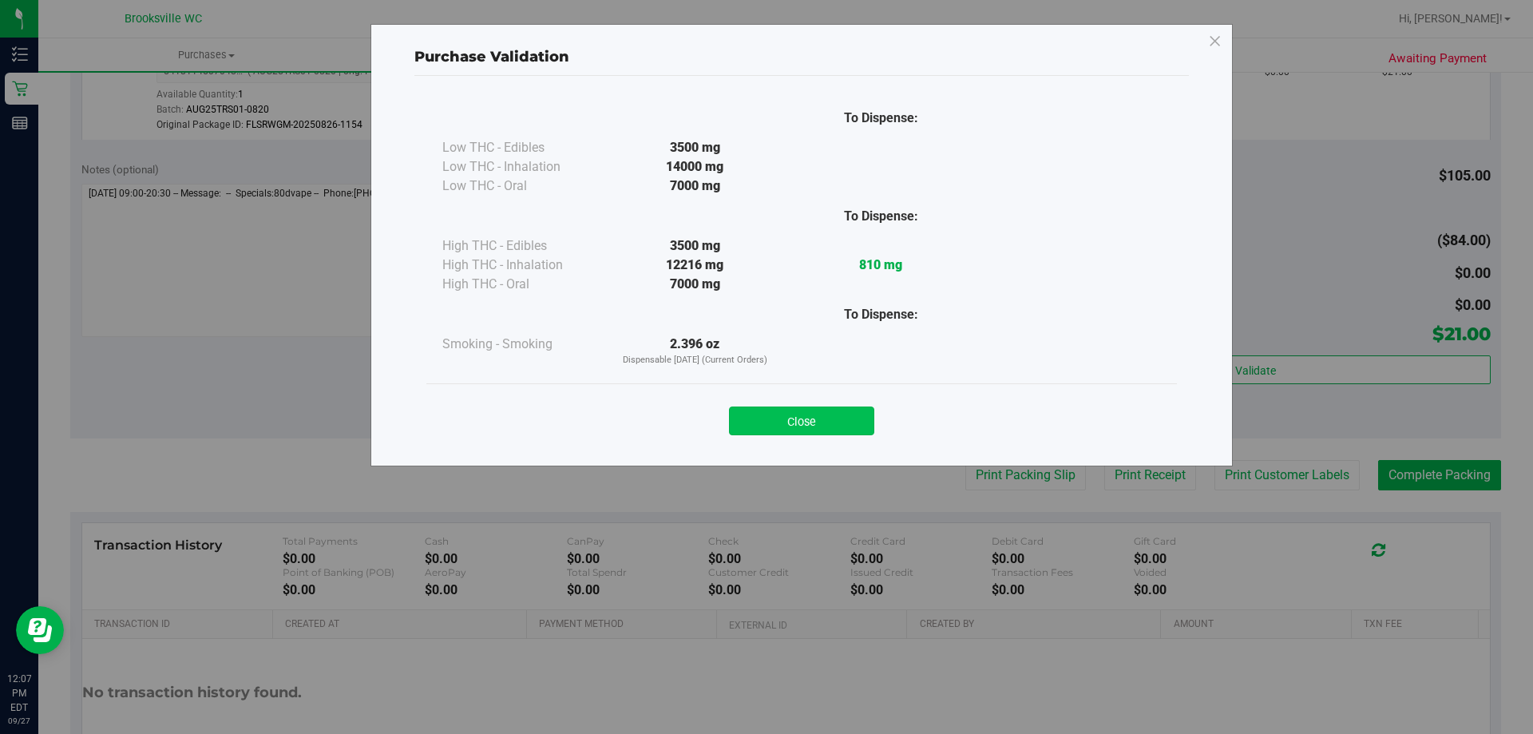
click at [794, 431] on button "Close" at bounding box center [801, 420] width 145 height 29
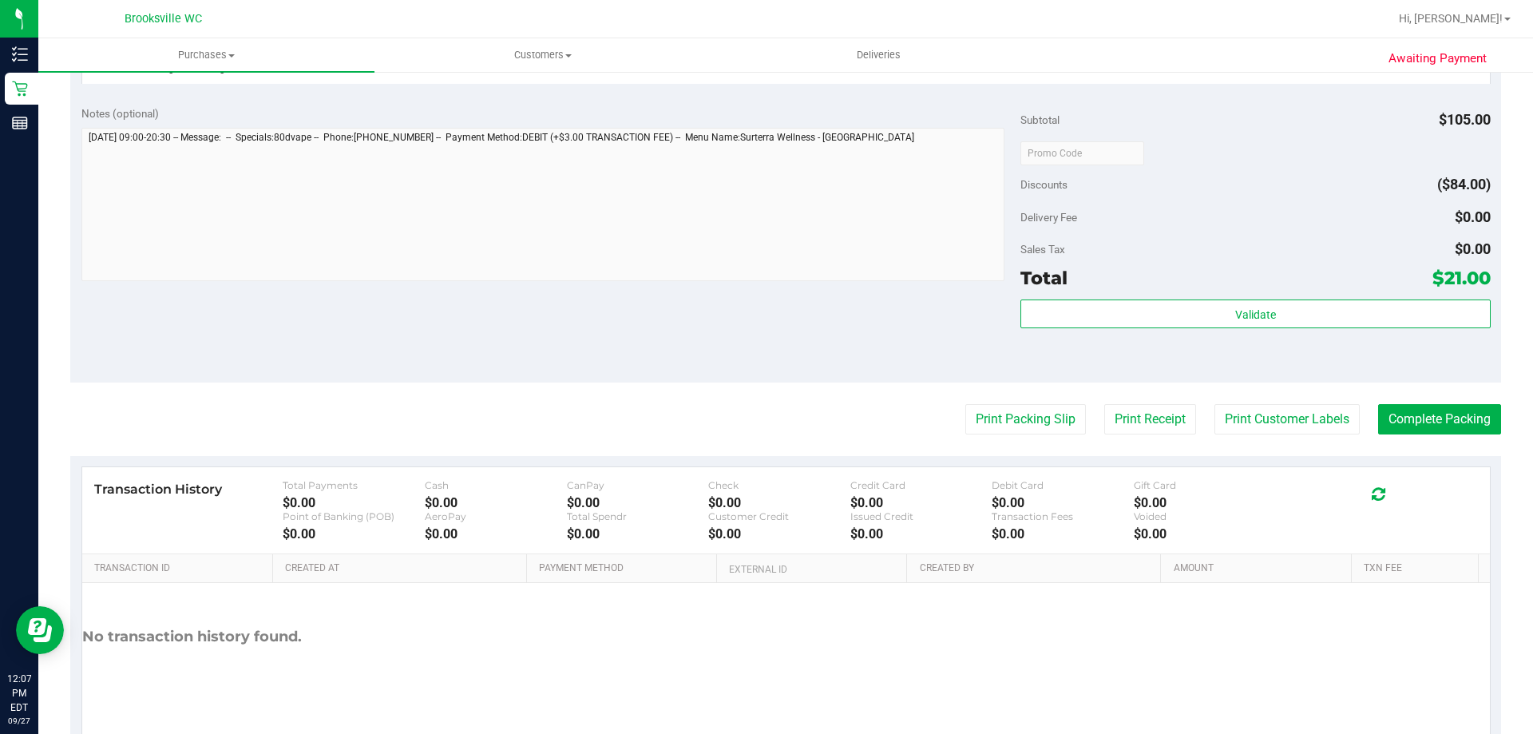
scroll to position [588, 0]
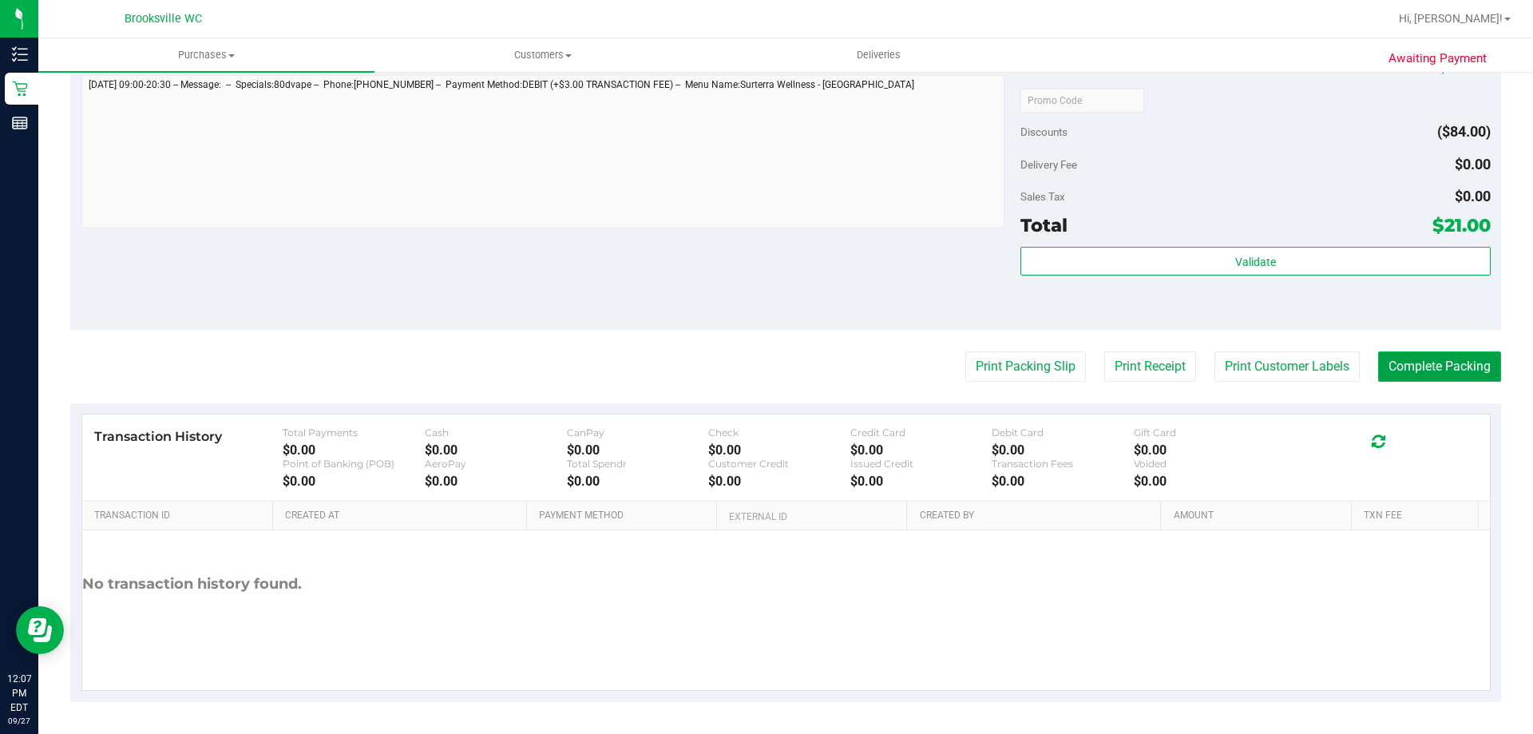
click at [1458, 358] on button "Complete Packing" at bounding box center [1439, 366] width 123 height 30
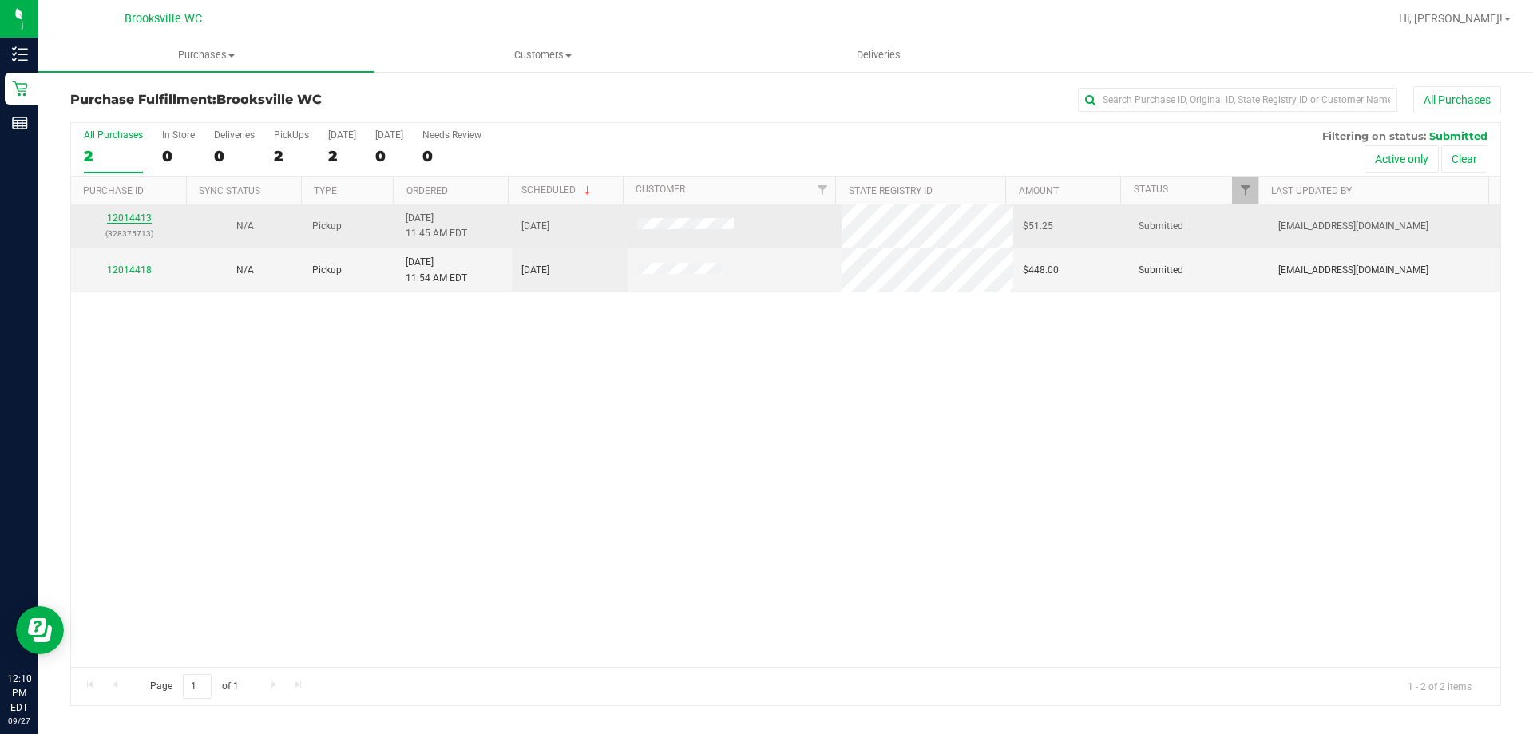
click at [112, 215] on link "12014413" at bounding box center [129, 217] width 45 height 11
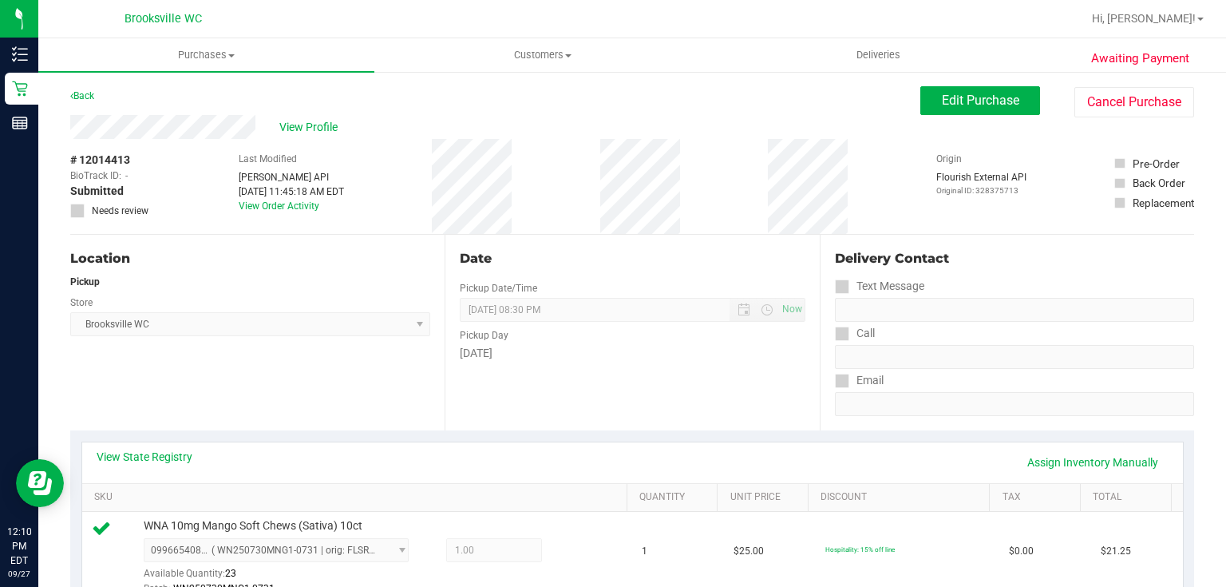
drag, startPoint x: 1532, startPoint y: 2, endPoint x: 390, endPoint y: 83, distance: 1145.3
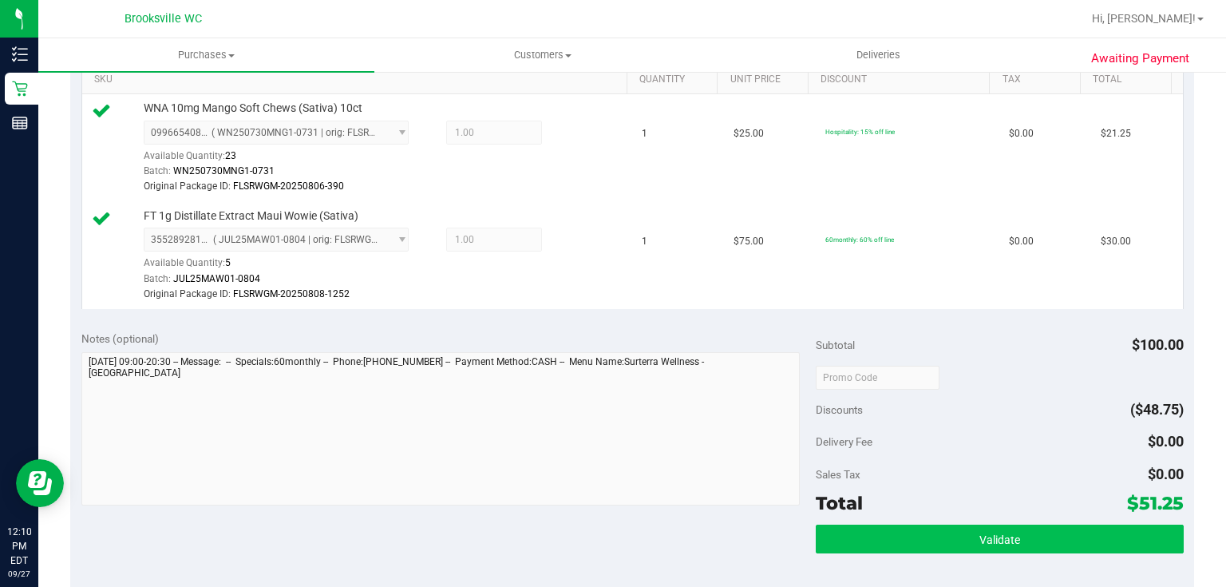
scroll to position [447, 0]
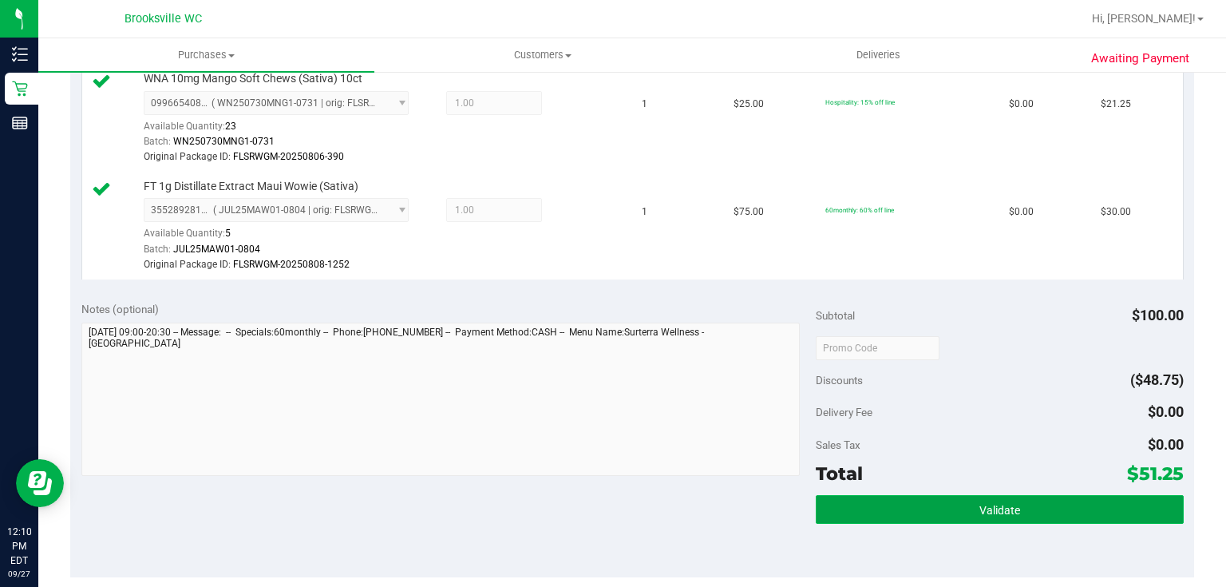
click at [945, 508] on button "Validate" at bounding box center [999, 509] width 367 height 29
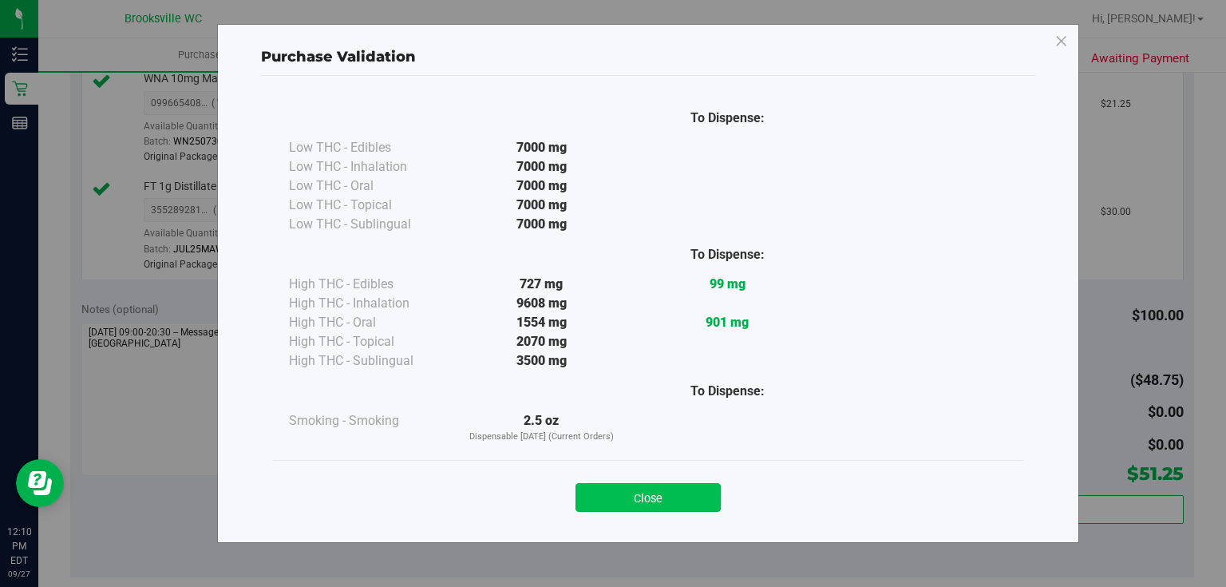
click at [639, 505] on button "Close" at bounding box center [648, 497] width 145 height 29
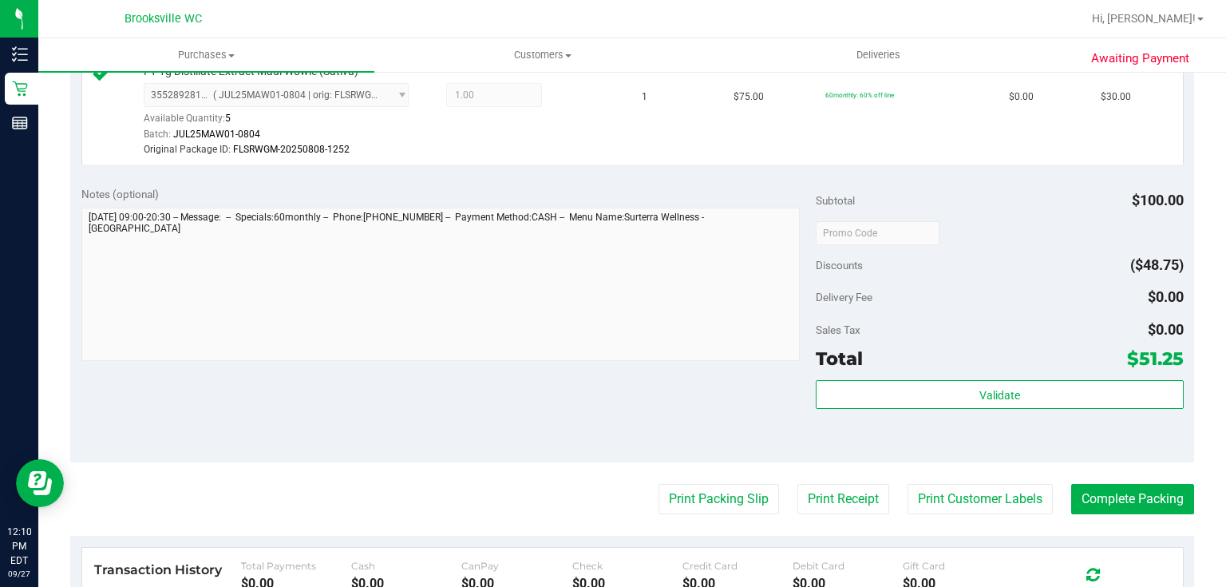
scroll to position [575, 0]
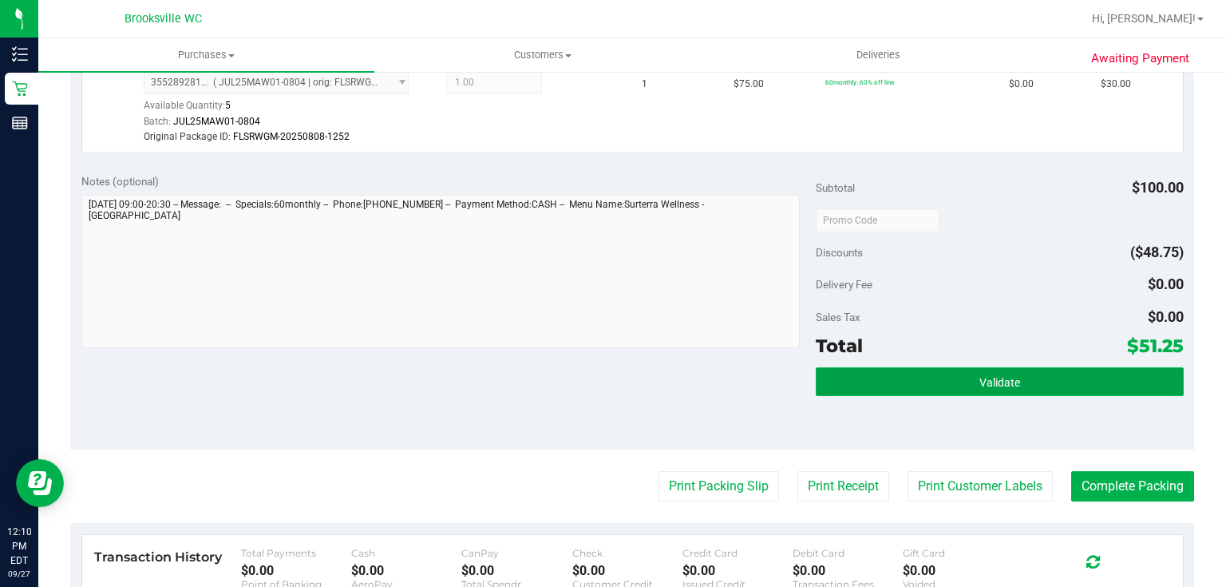
click at [1019, 385] on button "Validate" at bounding box center [999, 381] width 367 height 29
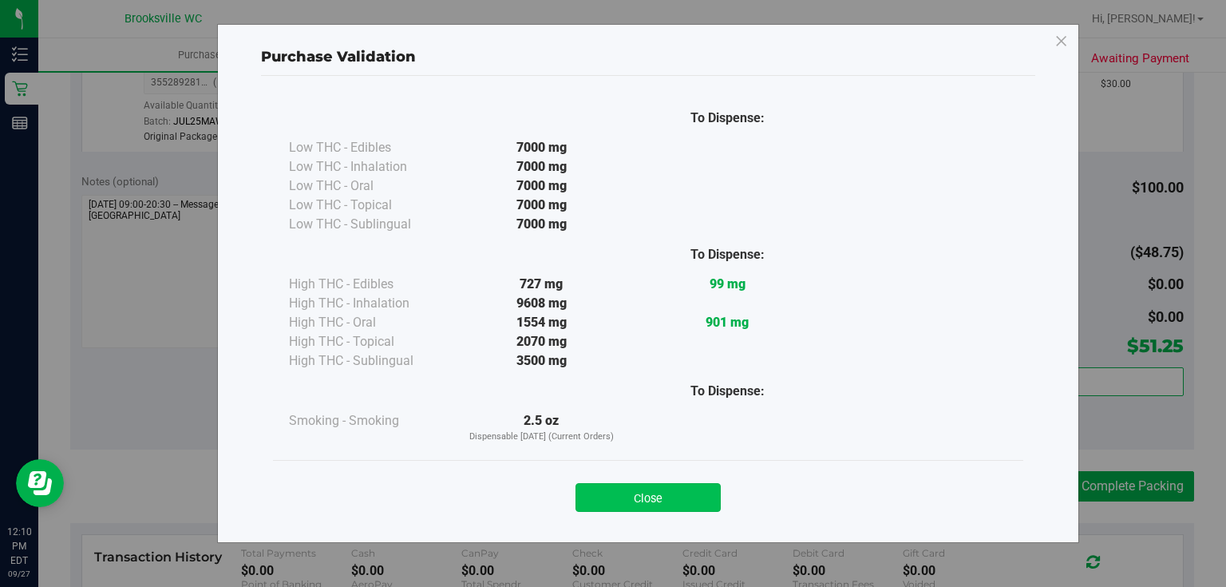
drag, startPoint x: 651, startPoint y: 518, endPoint x: 651, endPoint y: 501, distance: 16.8
click at [651, 509] on div "Close" at bounding box center [648, 492] width 750 height 65
click at [652, 499] on button "Close" at bounding box center [648, 497] width 145 height 29
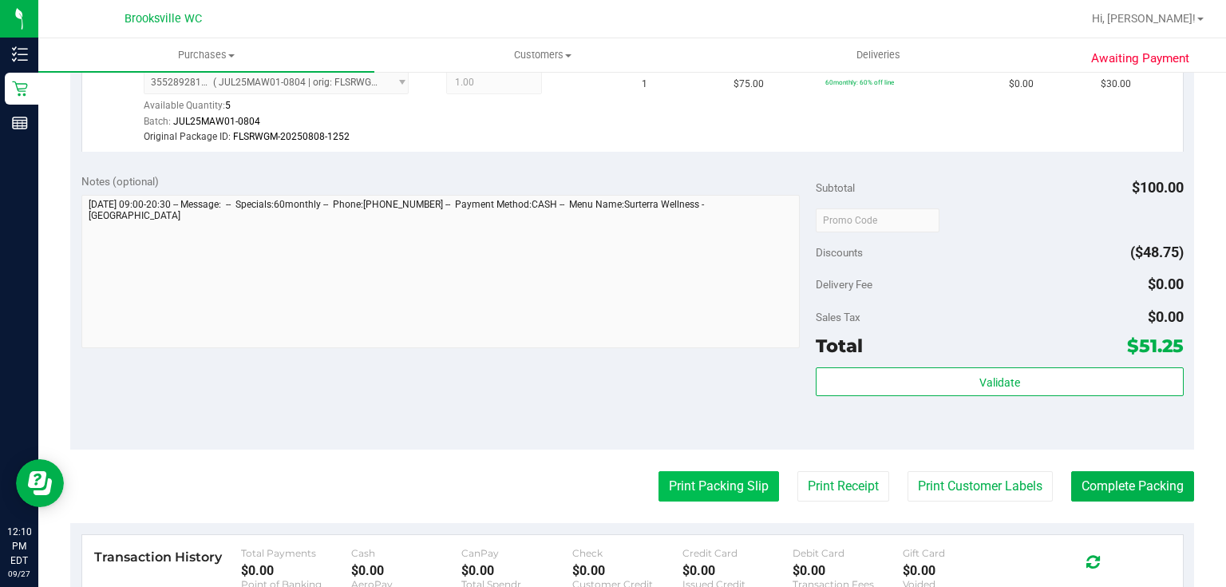
click at [740, 482] on button "Print Packing Slip" at bounding box center [719, 486] width 121 height 30
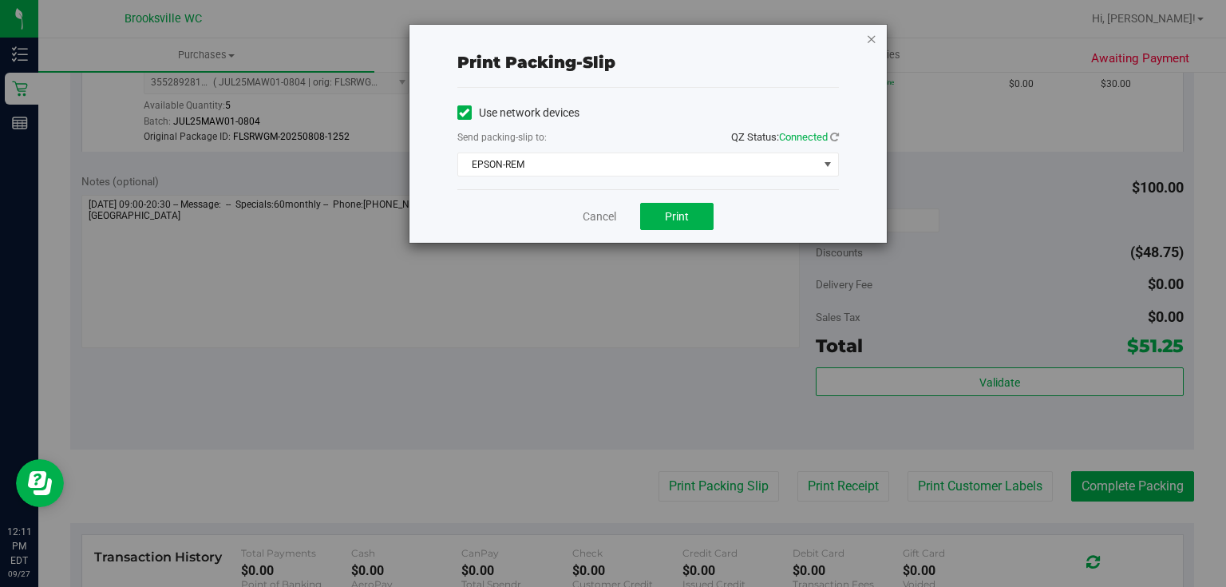
click at [868, 37] on icon "button" at bounding box center [871, 38] width 11 height 19
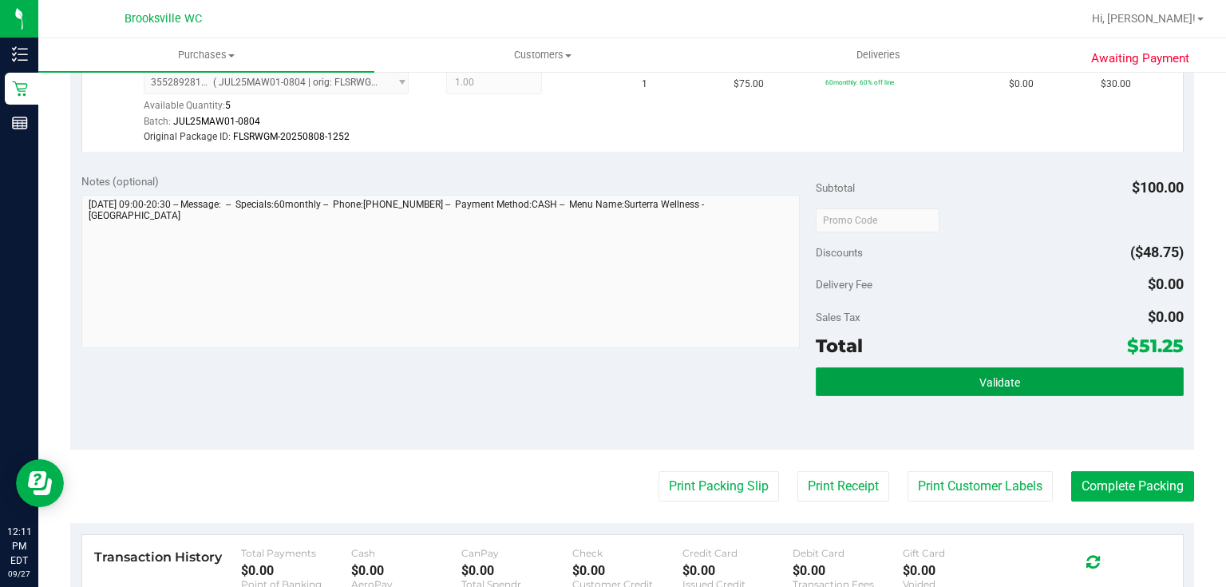
click at [1114, 379] on button "Validate" at bounding box center [999, 381] width 367 height 29
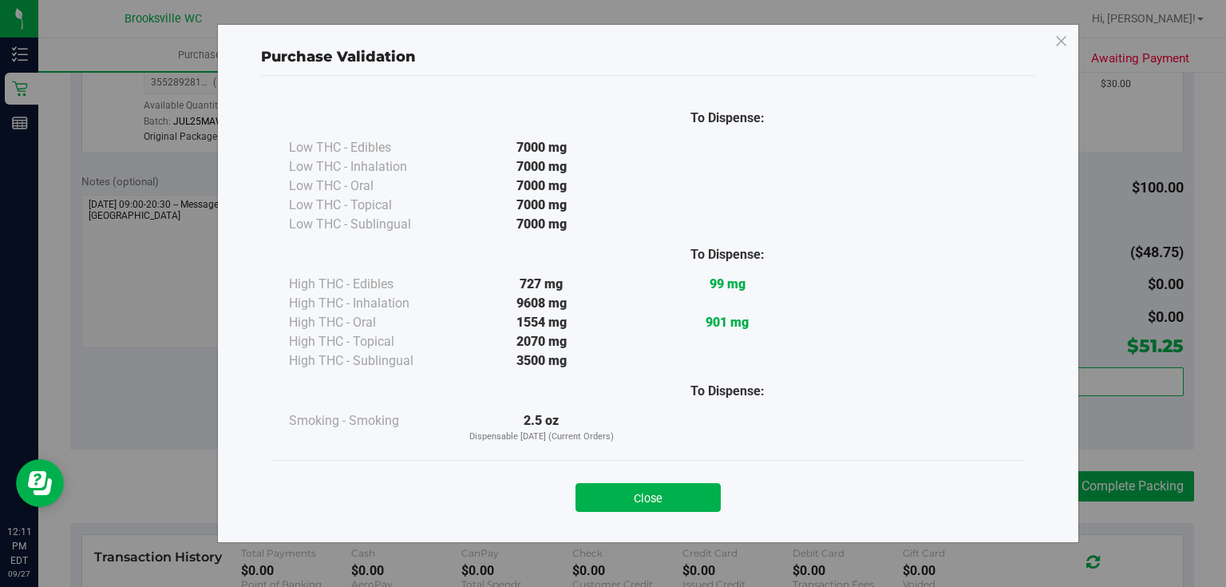
click at [661, 481] on div "Close" at bounding box center [648, 493] width 726 height 40
click at [672, 487] on button "Close" at bounding box center [648, 497] width 145 height 29
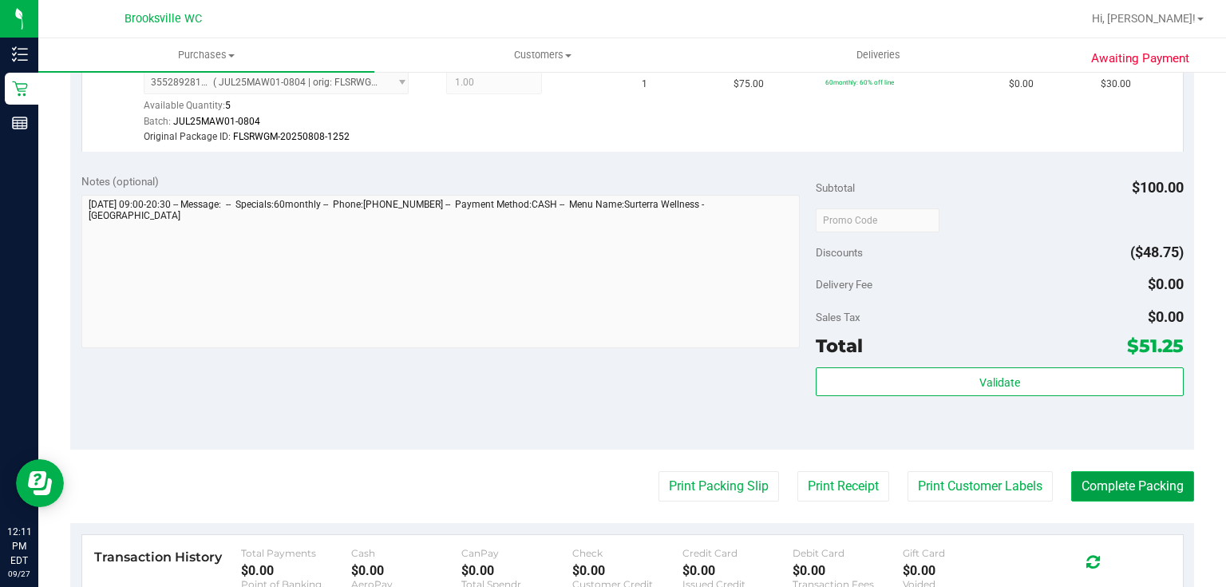
click at [1126, 492] on button "Complete Packing" at bounding box center [1132, 486] width 123 height 30
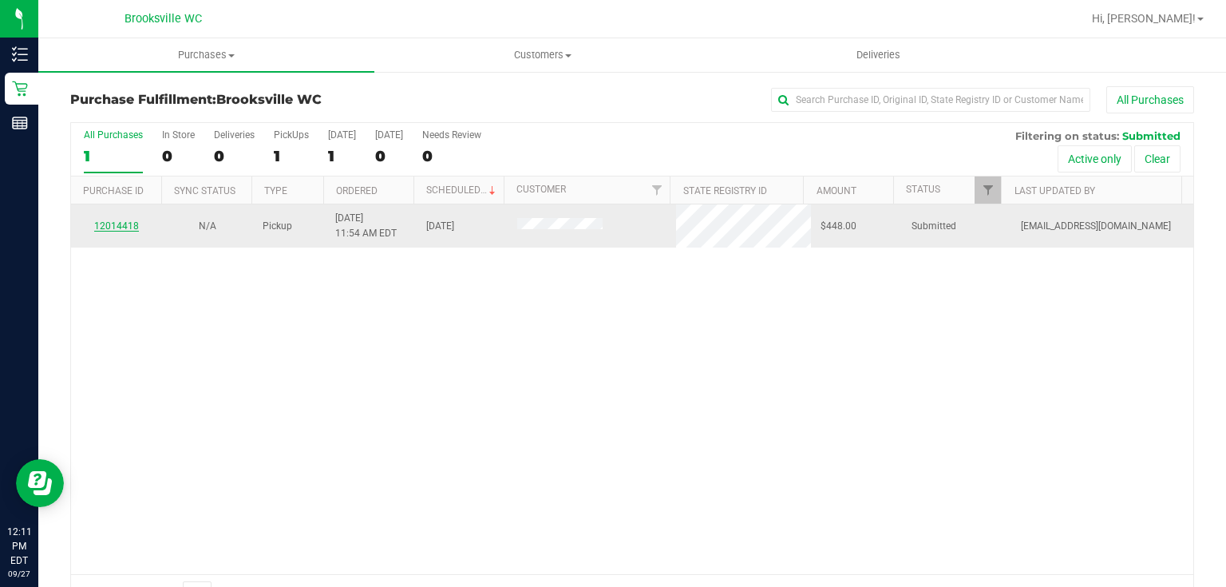
click at [127, 224] on link "12014418" at bounding box center [116, 225] width 45 height 11
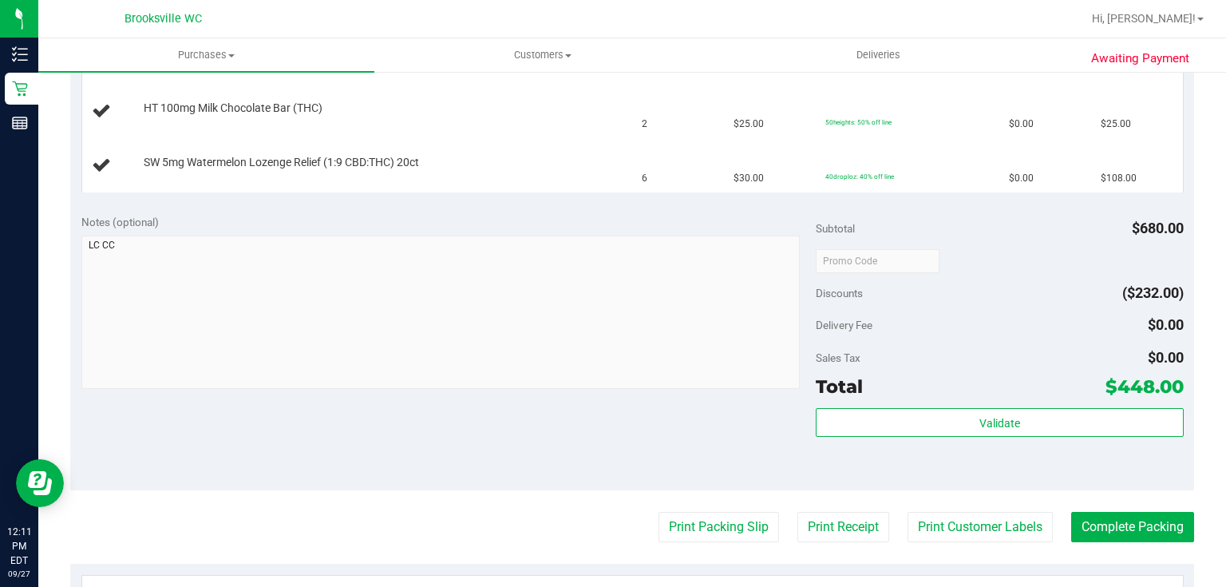
scroll to position [511, 0]
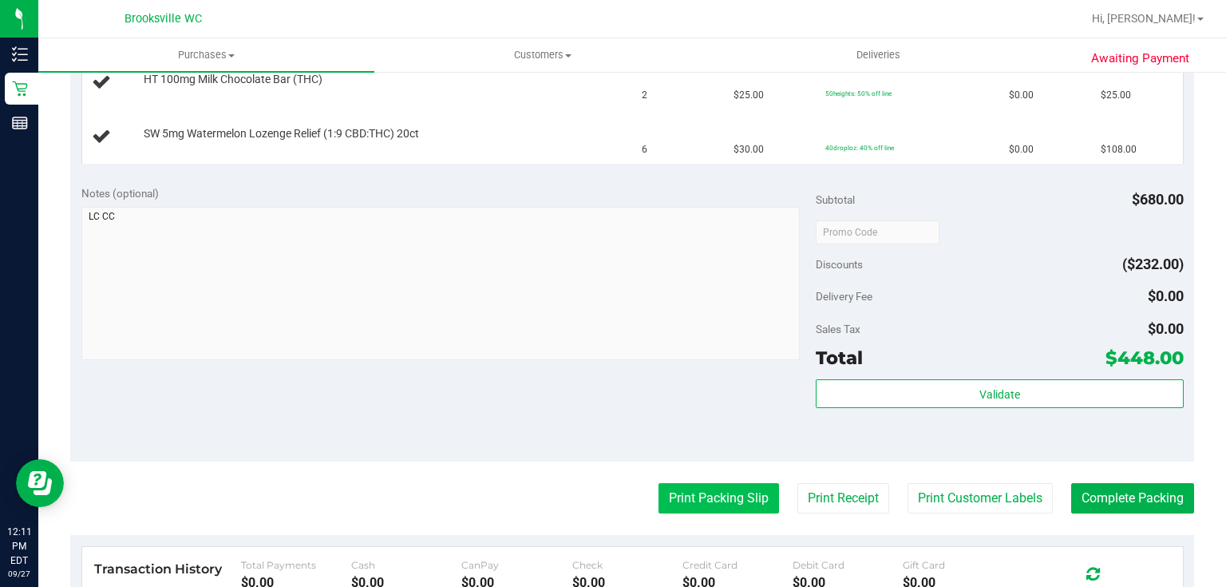
click at [750, 501] on button "Print Packing Slip" at bounding box center [719, 498] width 121 height 30
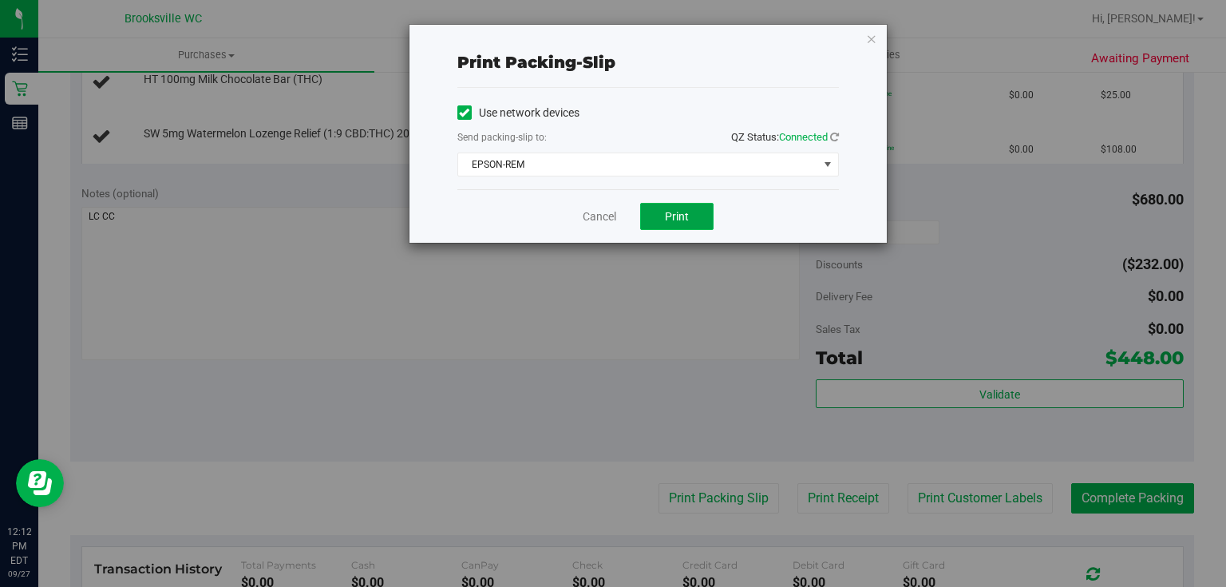
click at [682, 212] on span "Print" at bounding box center [677, 216] width 24 height 13
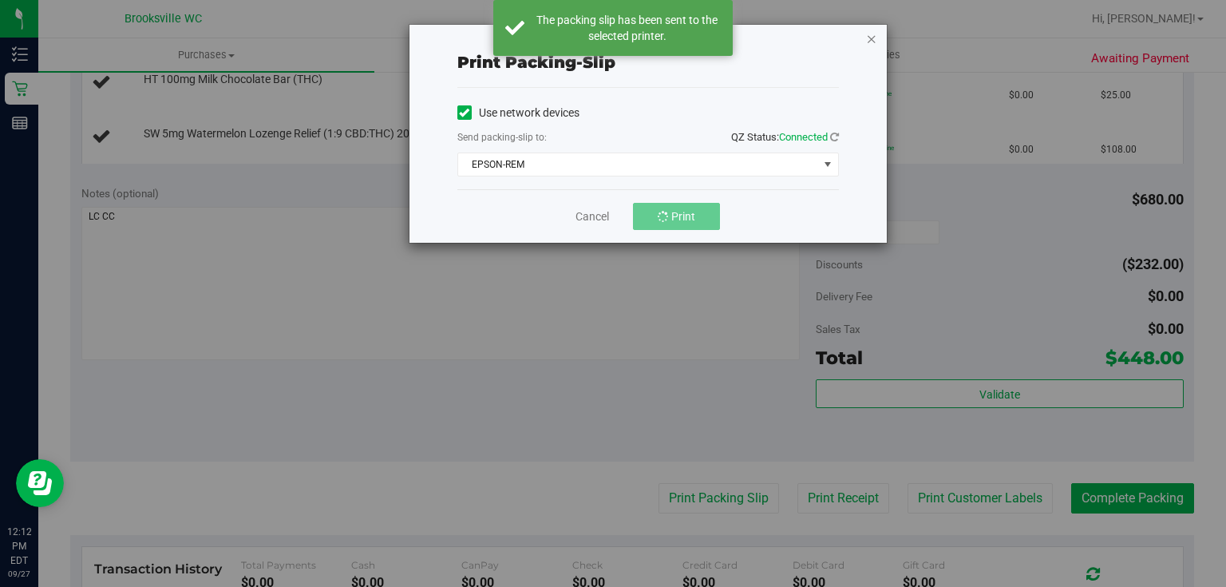
click at [868, 35] on icon "button" at bounding box center [871, 38] width 11 height 19
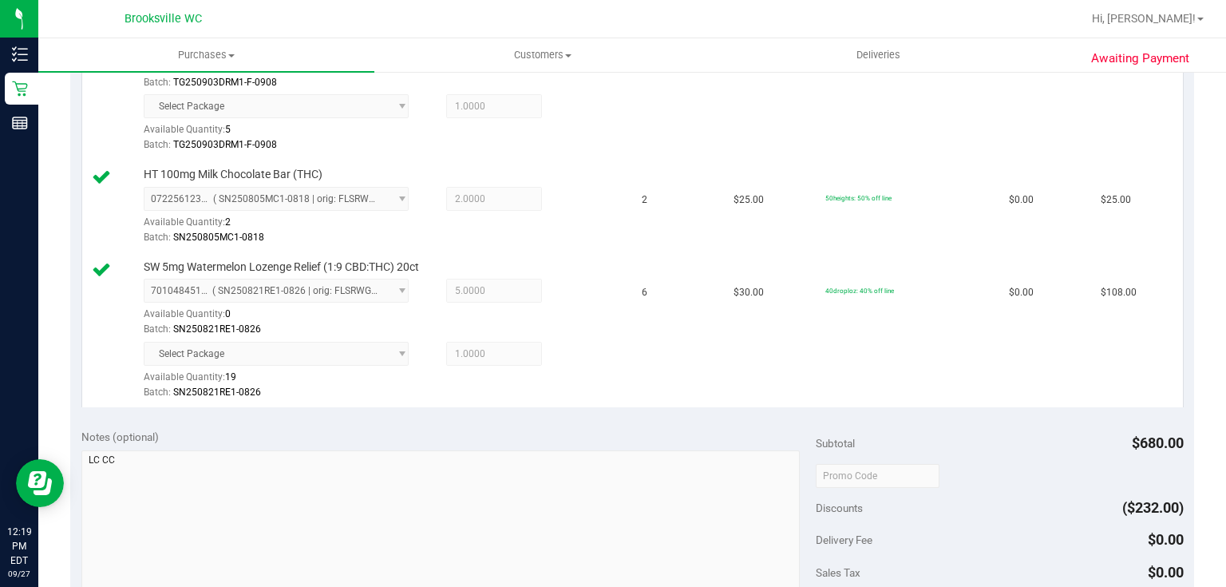
scroll to position [639, 0]
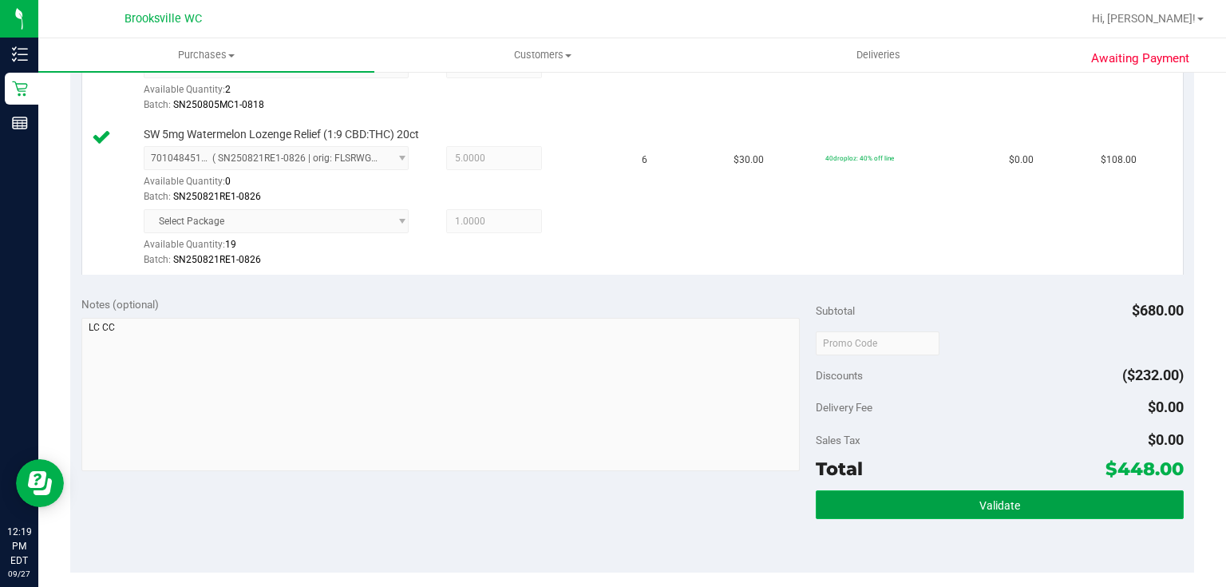
click at [1012, 504] on button "Validate" at bounding box center [999, 504] width 367 height 29
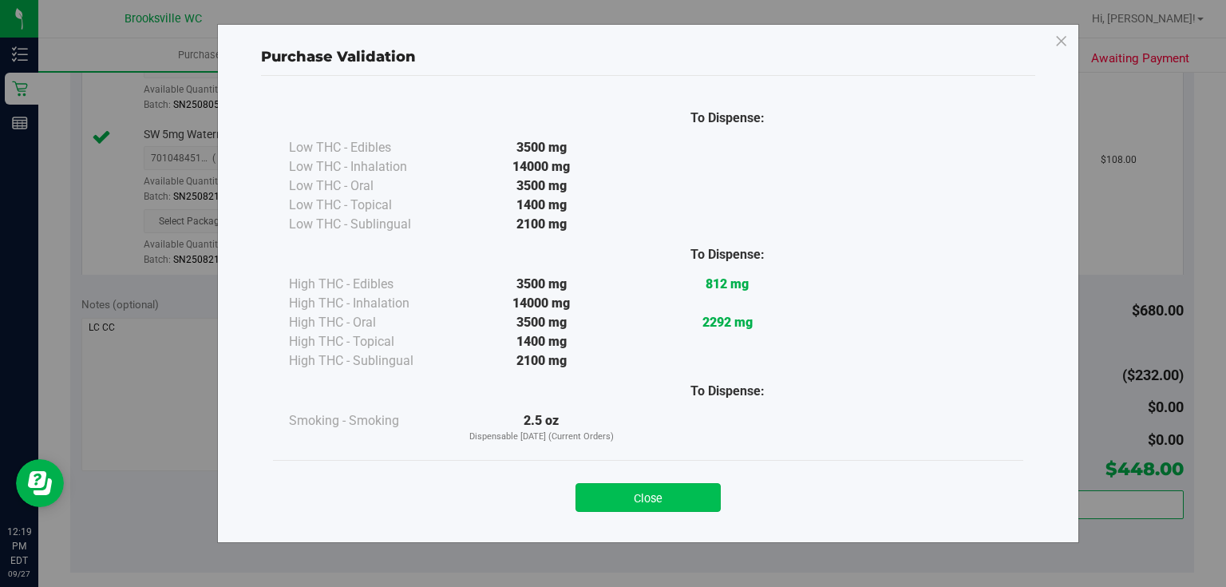
click at [611, 511] on button "Close" at bounding box center [648, 497] width 145 height 29
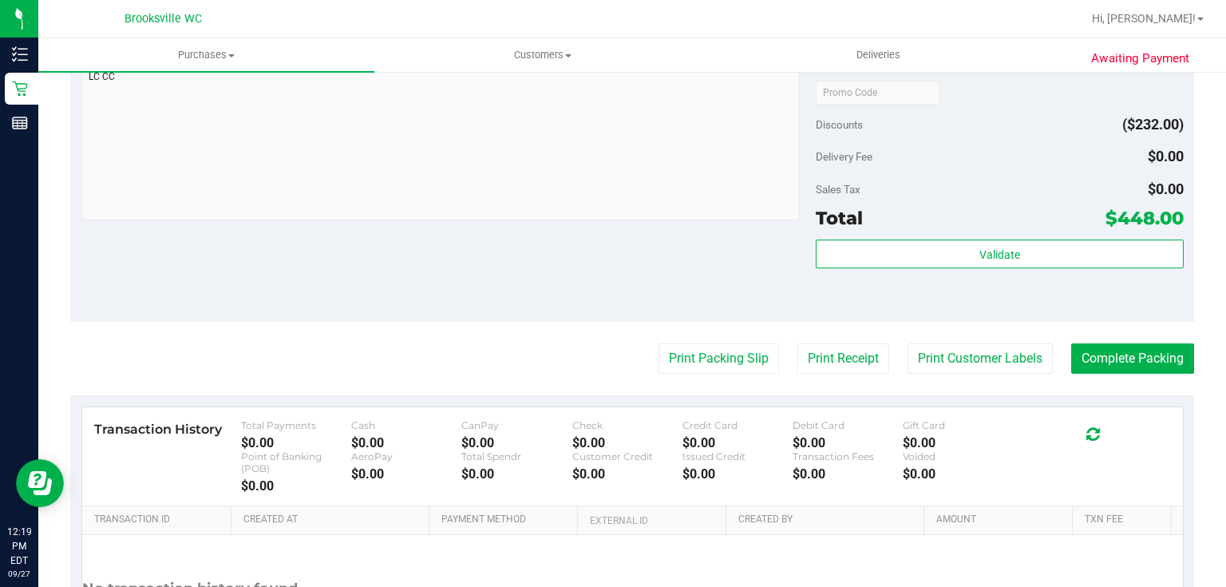
scroll to position [894, 0]
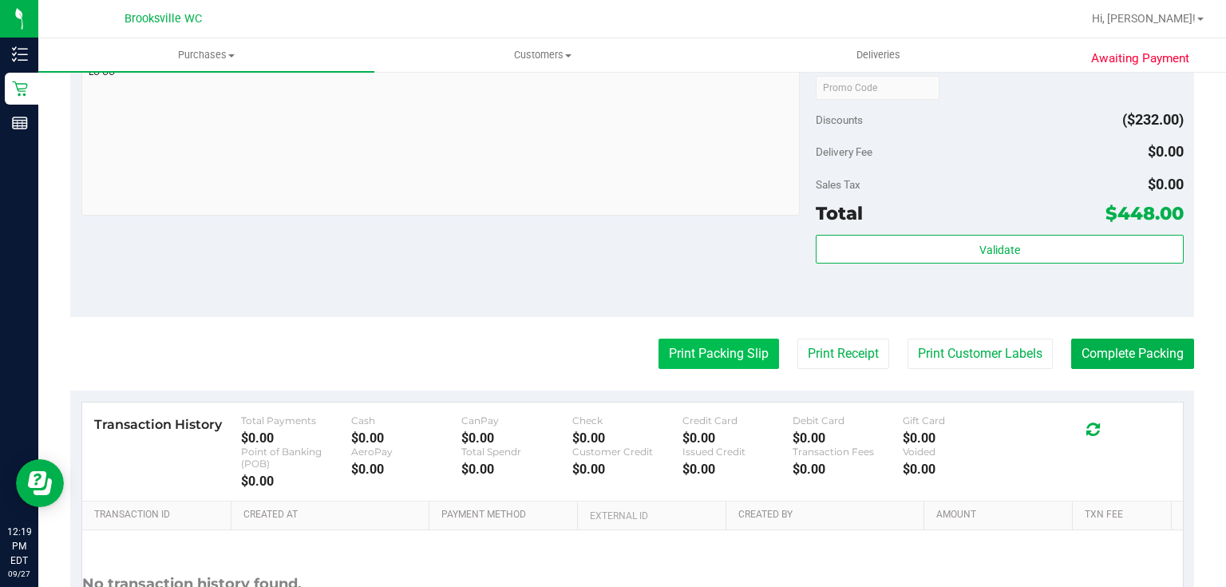
click at [722, 352] on button "Print Packing Slip" at bounding box center [719, 354] width 121 height 30
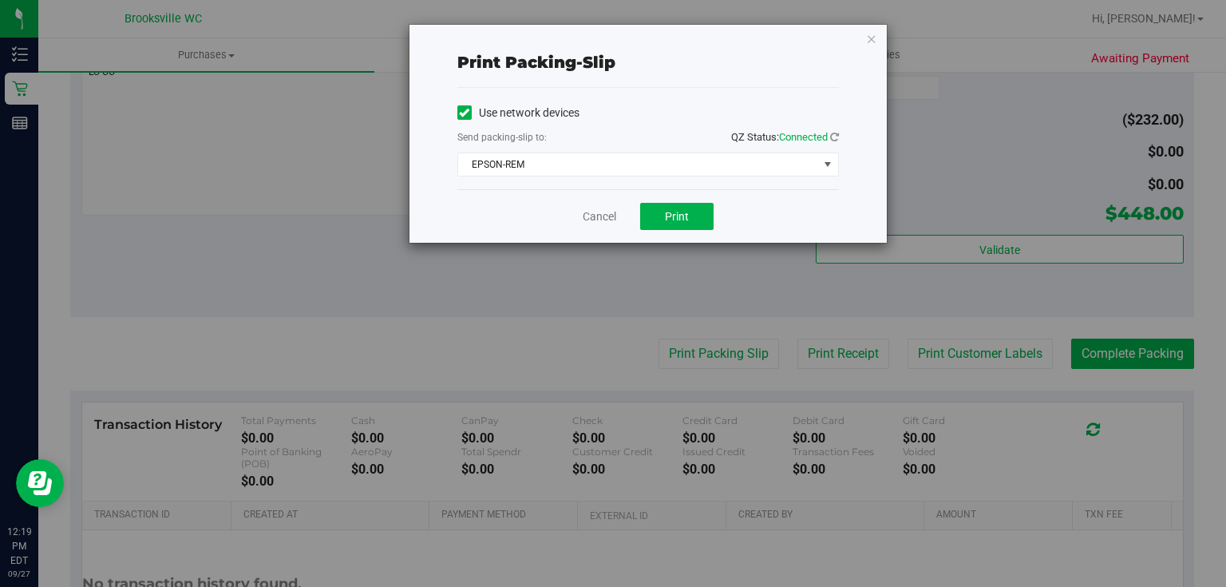
click at [676, 200] on div "Cancel Print" at bounding box center [648, 215] width 382 height 53
click at [676, 208] on button "Print" at bounding box center [676, 216] width 73 height 27
click at [878, 33] on div "Print packing-slip Use network devices Send packing-slip to: QZ Status: Connect…" at bounding box center [648, 134] width 477 height 218
click at [869, 42] on icon "button" at bounding box center [871, 38] width 11 height 19
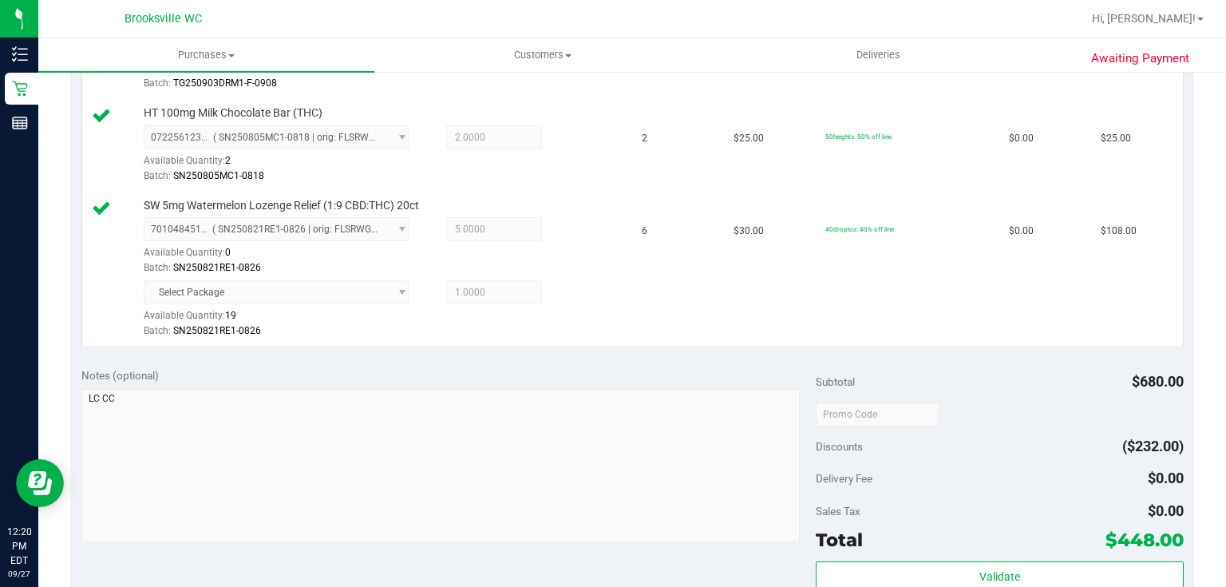
scroll to position [703, 0]
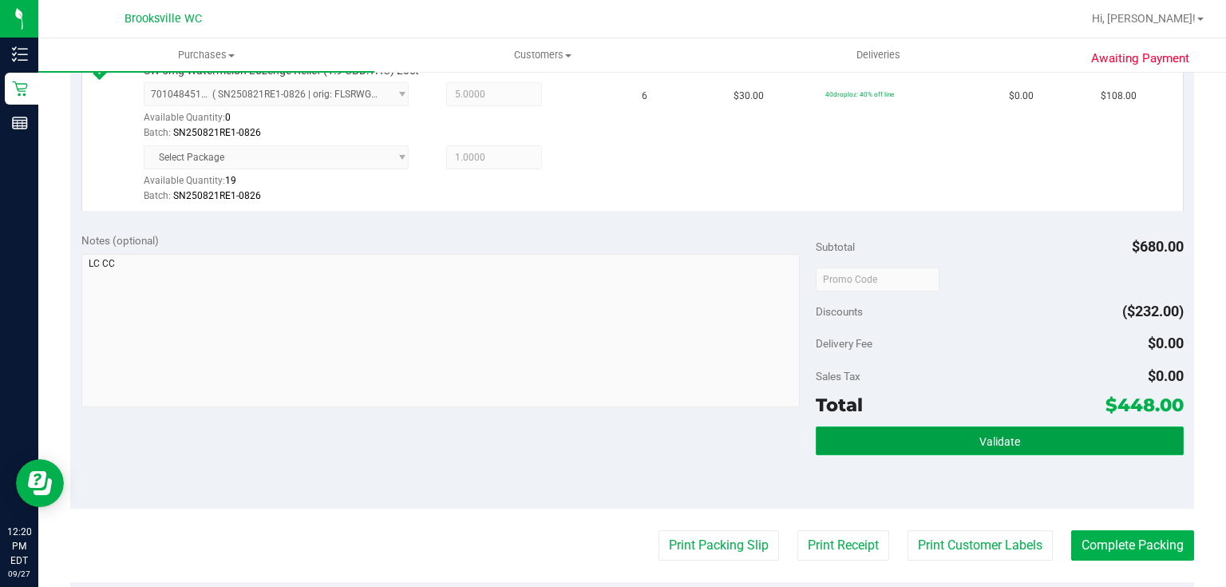
click at [885, 426] on button "Validate" at bounding box center [999, 440] width 367 height 29
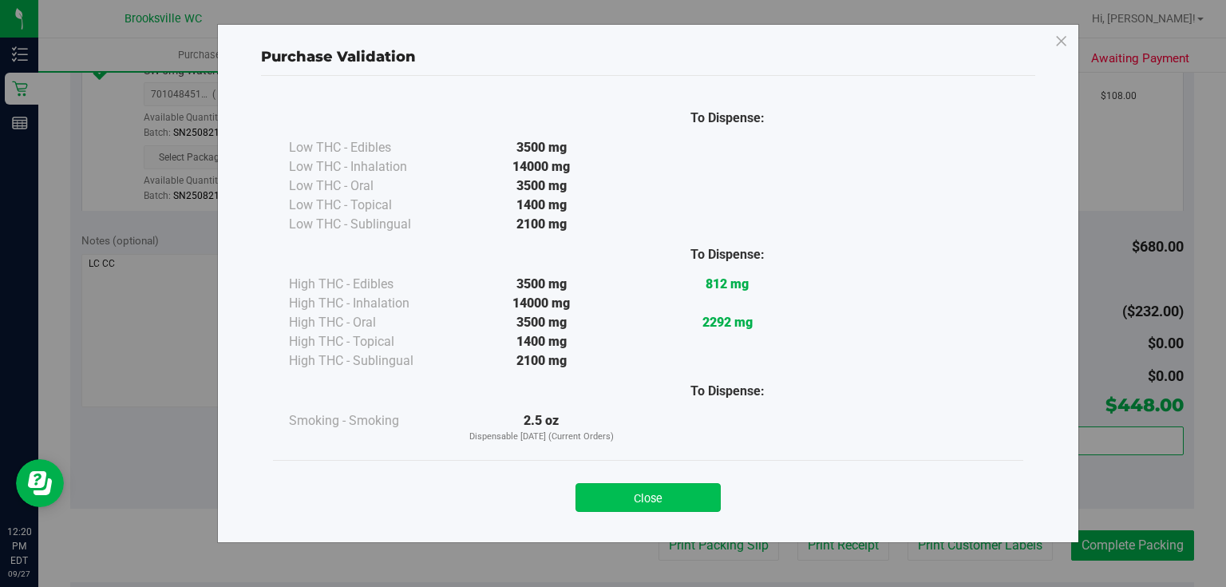
click at [631, 500] on button "Close" at bounding box center [648, 497] width 145 height 29
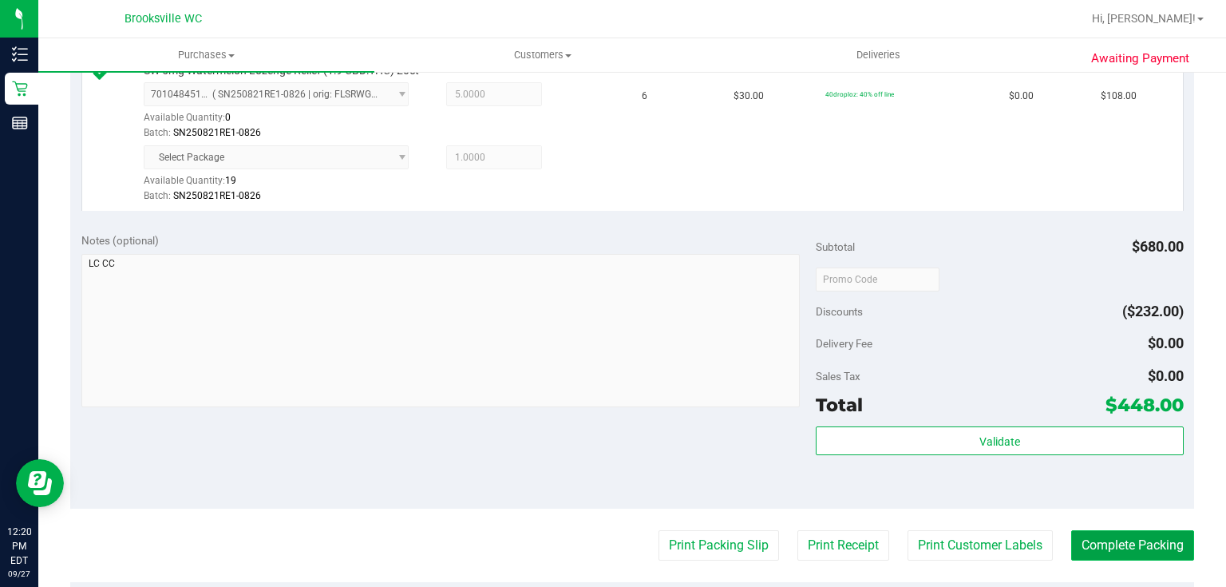
click at [1098, 549] on button "Complete Packing" at bounding box center [1132, 545] width 123 height 30
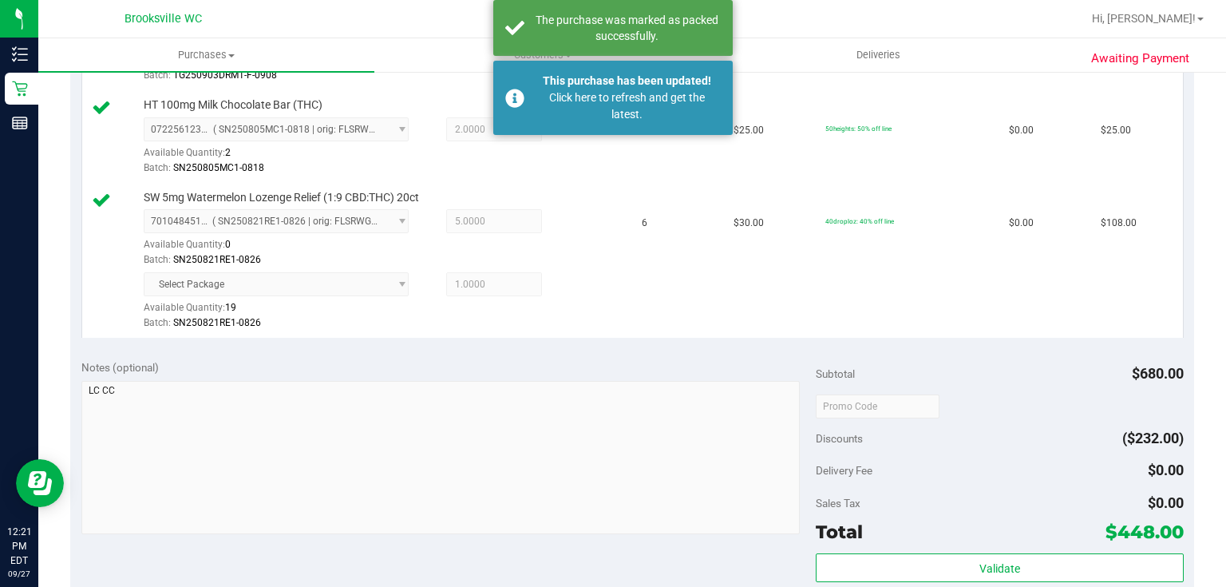
scroll to position [575, 0]
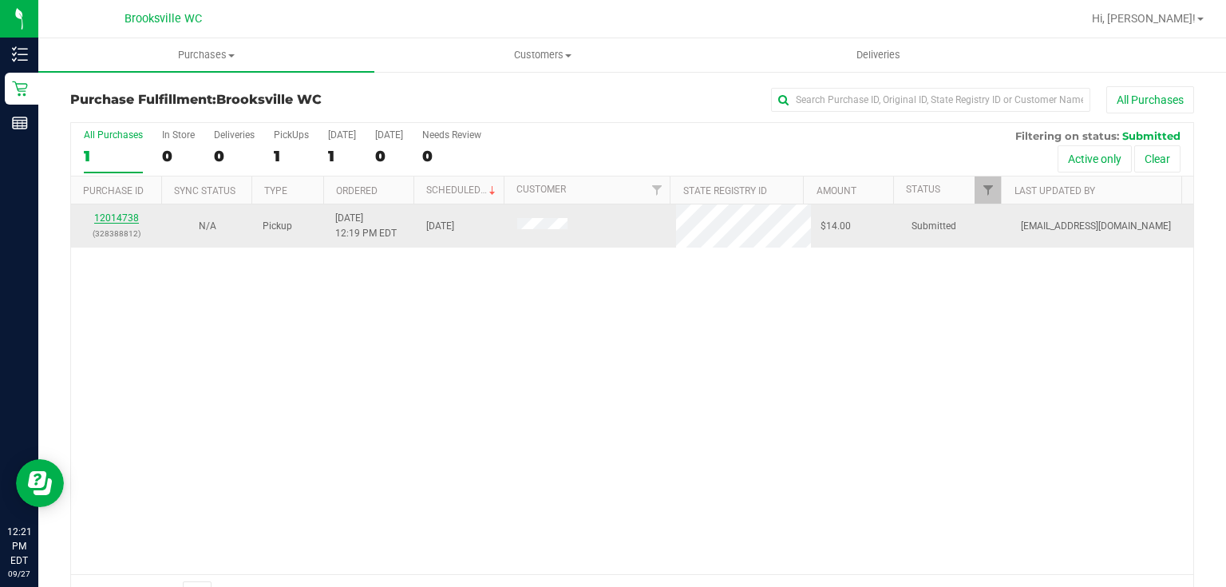
click at [135, 214] on link "12014738" at bounding box center [116, 217] width 45 height 11
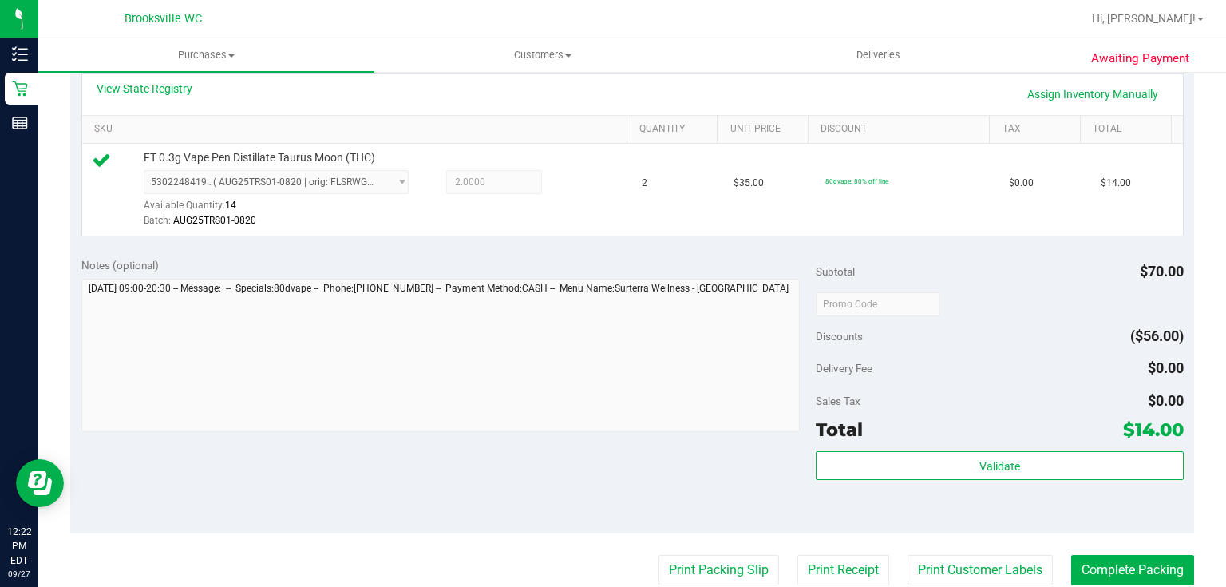
scroll to position [383, 0]
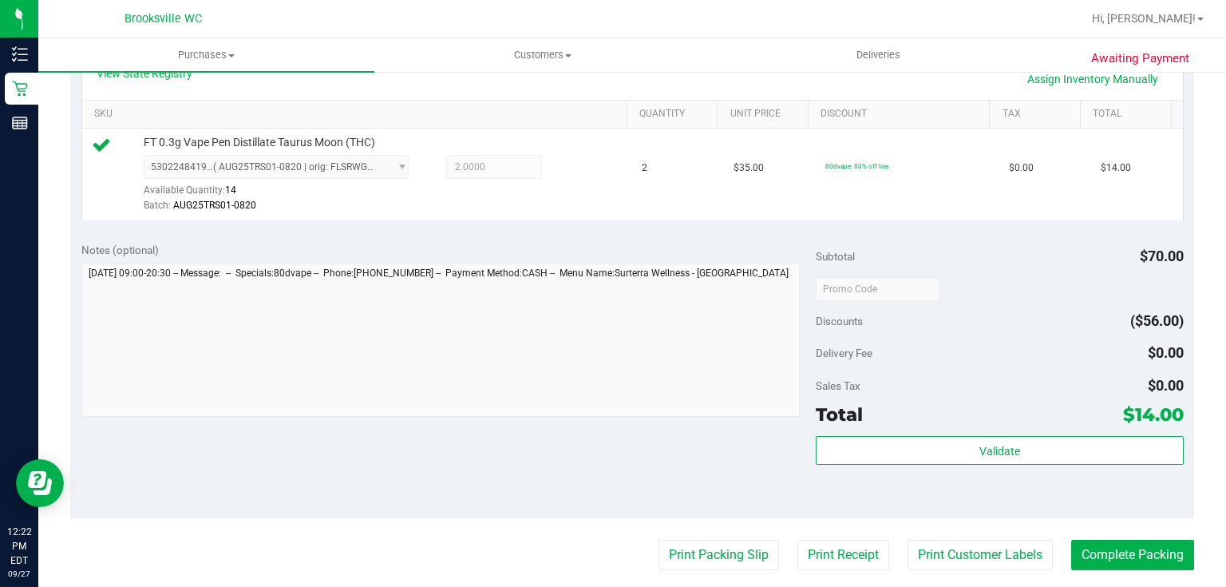
click at [973, 422] on div "Total $14.00" at bounding box center [999, 414] width 367 height 29
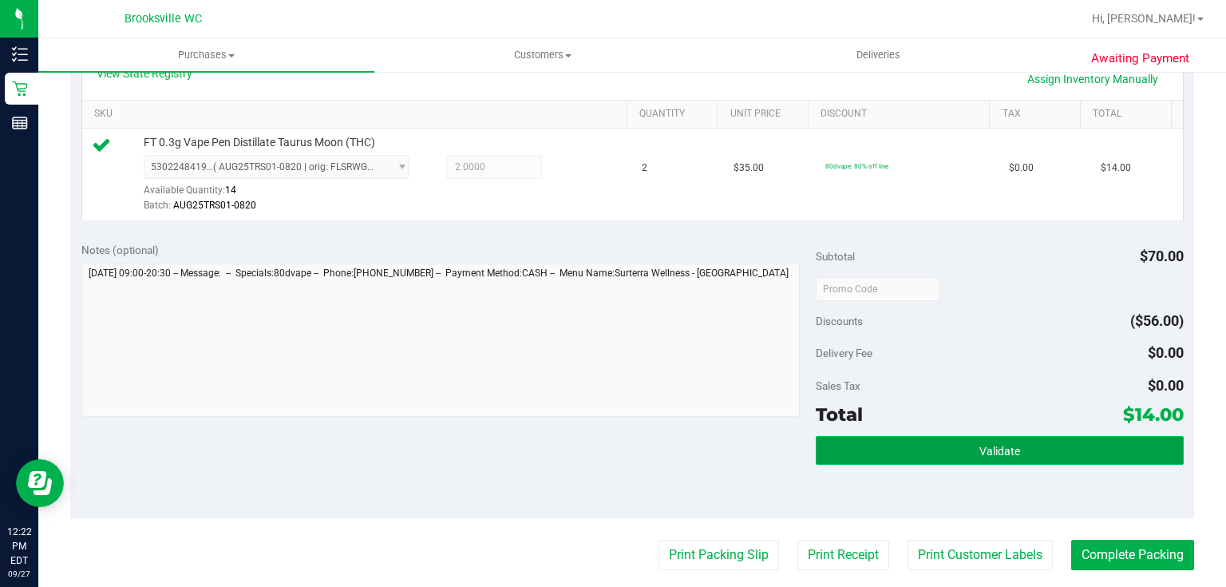
click at [949, 448] on button "Validate" at bounding box center [999, 450] width 367 height 29
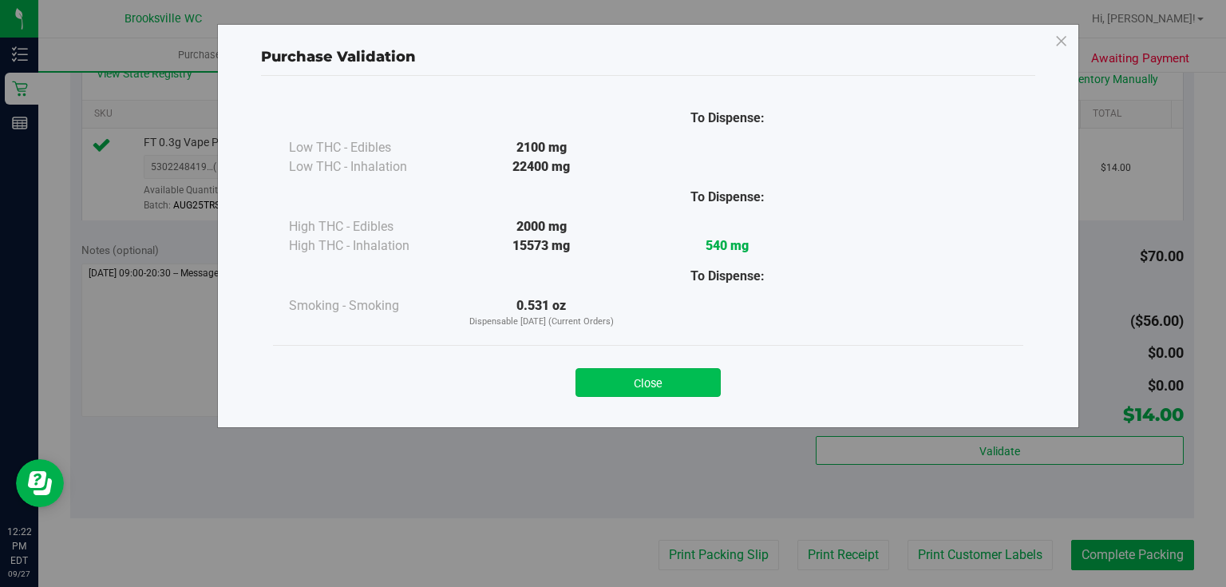
click at [660, 382] on button "Close" at bounding box center [648, 382] width 145 height 29
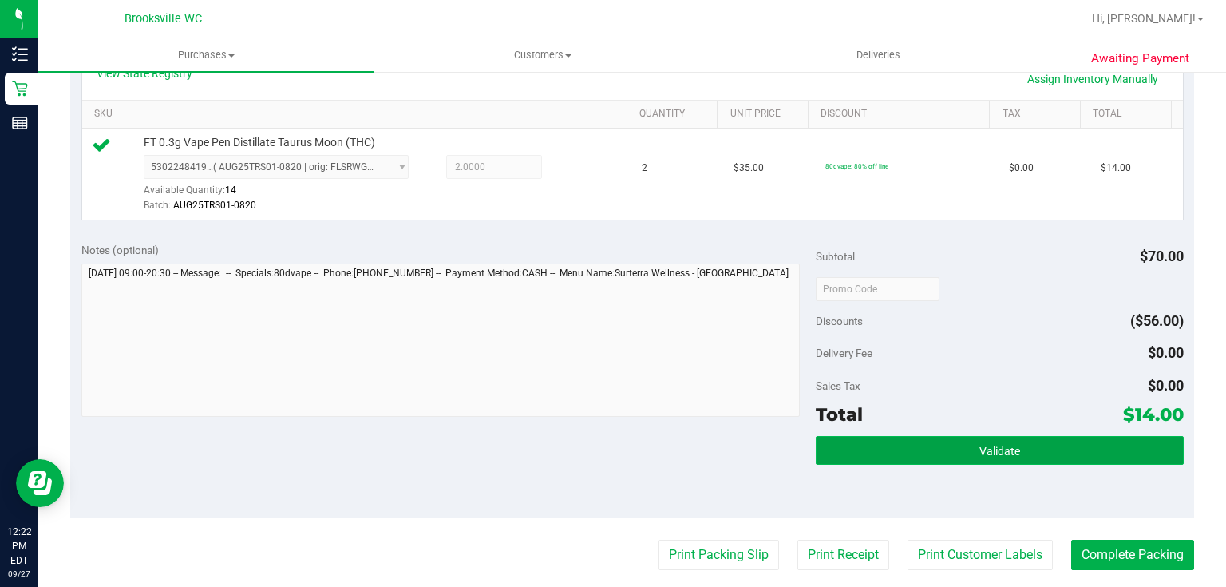
click at [889, 453] on button "Validate" at bounding box center [999, 450] width 367 height 29
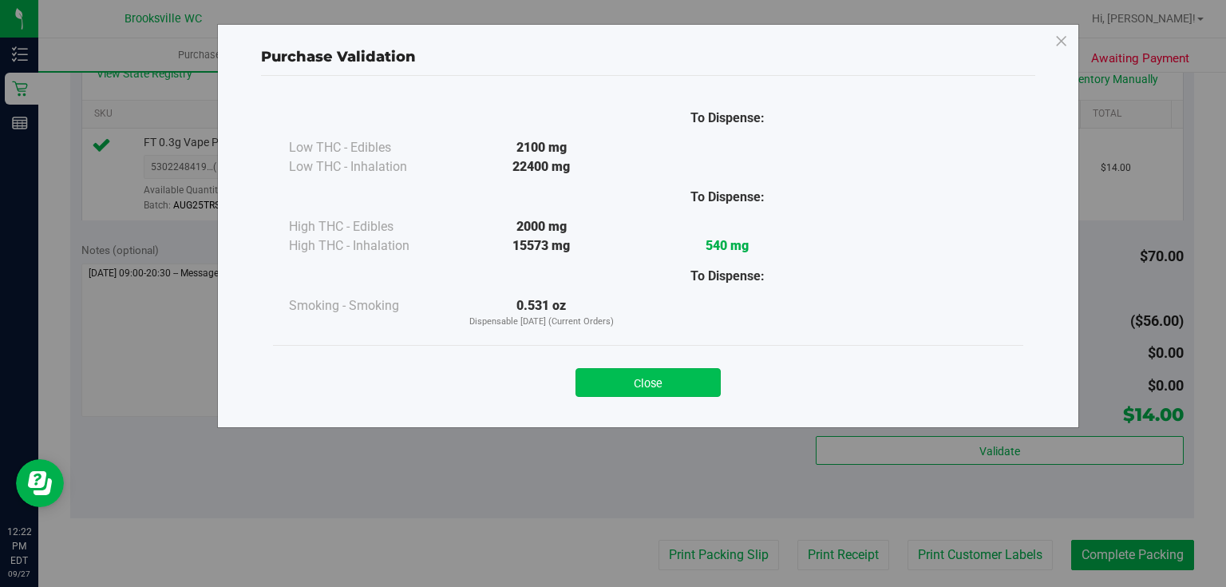
click at [687, 380] on button "Close" at bounding box center [648, 382] width 145 height 29
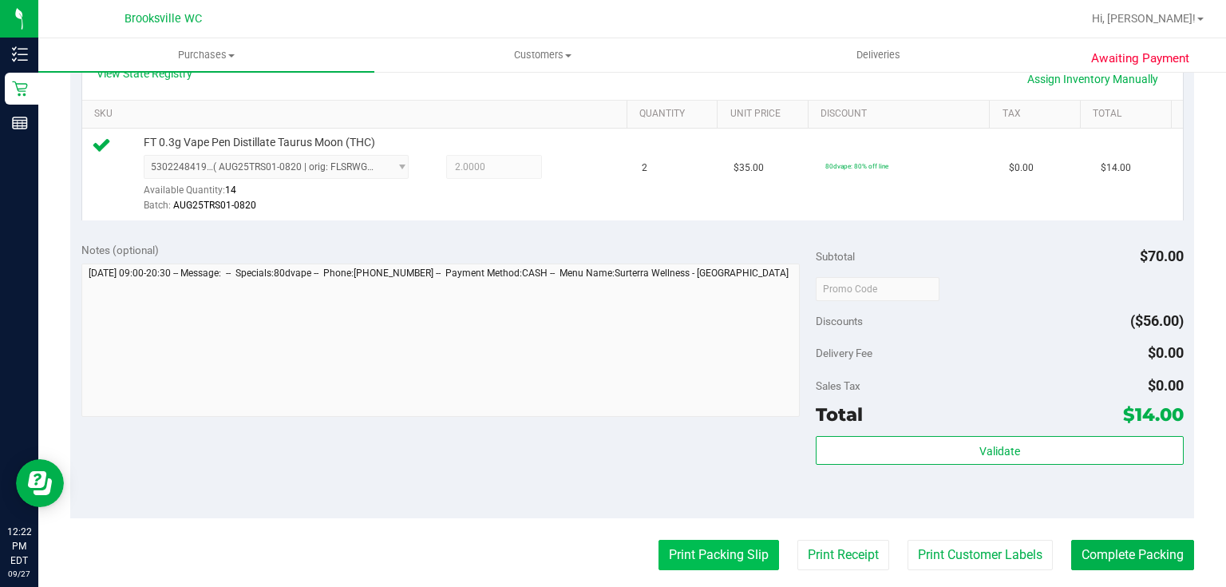
click at [705, 549] on button "Print Packing Slip" at bounding box center [719, 555] width 121 height 30
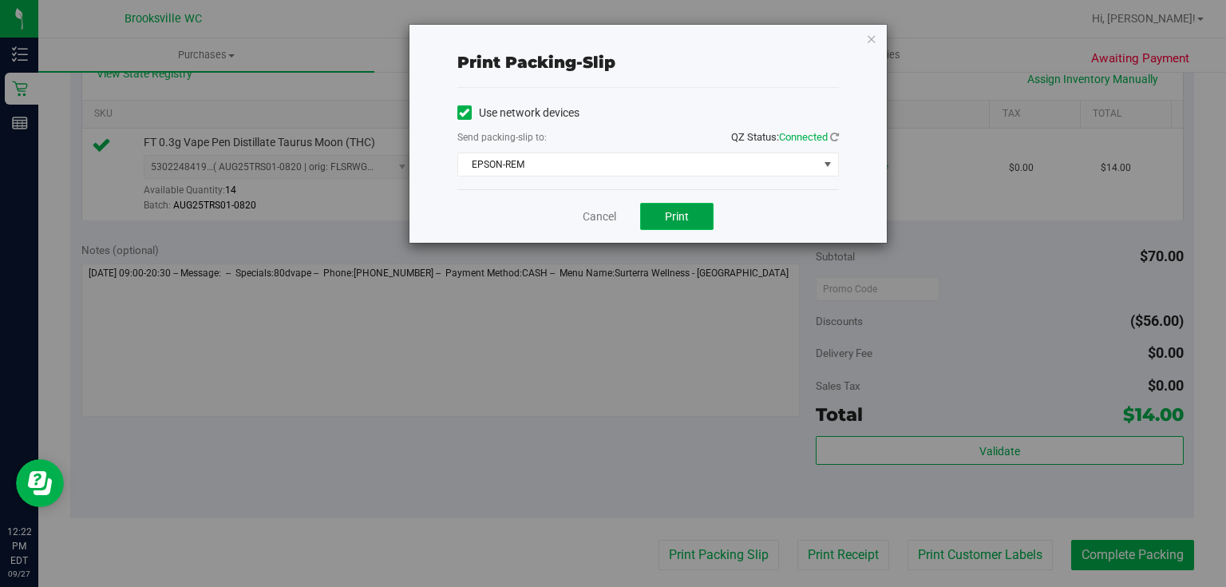
click at [670, 216] on span "Print" at bounding box center [677, 216] width 24 height 13
click at [877, 38] on div "Print packing-slip Use network devices Send packing-slip to: QZ Status: Connect…" at bounding box center [648, 134] width 477 height 218
click at [877, 39] on icon "button" at bounding box center [871, 38] width 11 height 19
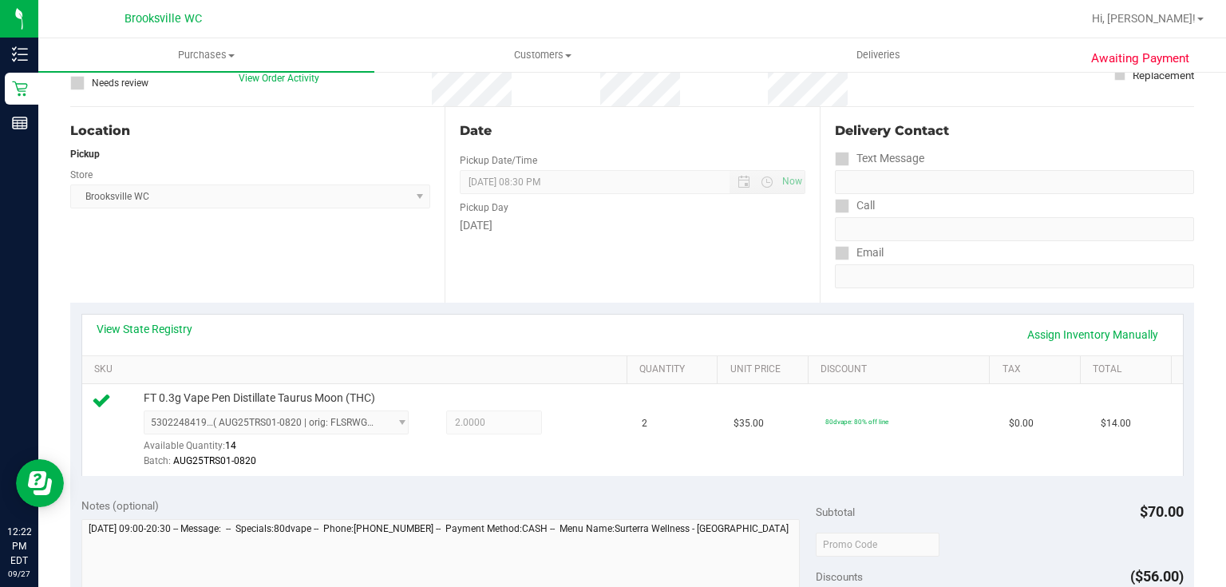
scroll to position [319, 0]
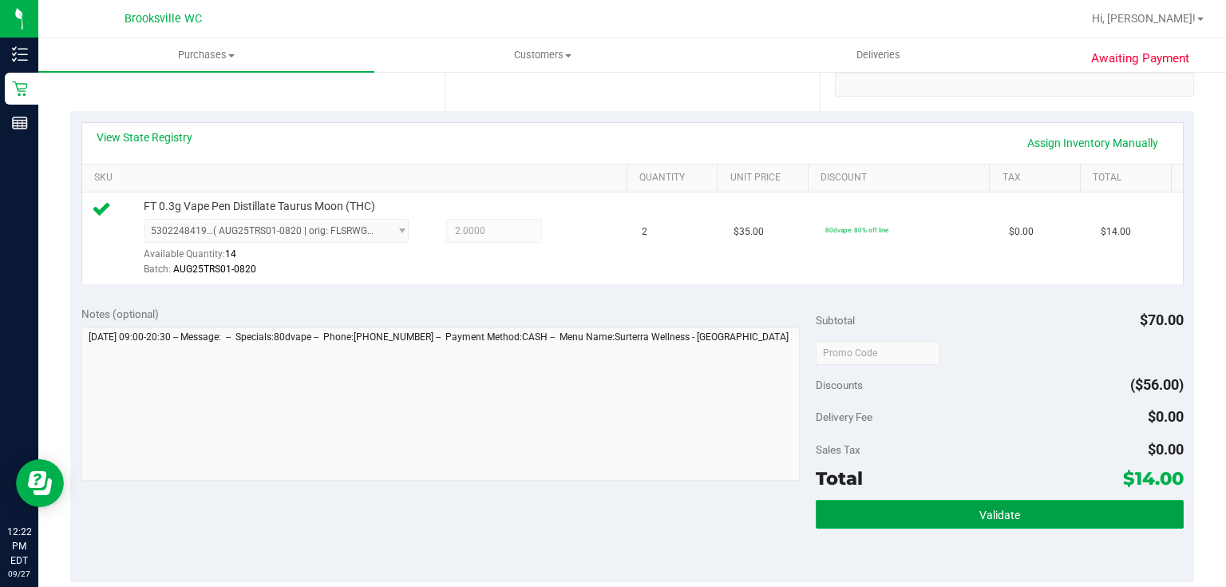
click at [920, 514] on button "Validate" at bounding box center [999, 514] width 367 height 29
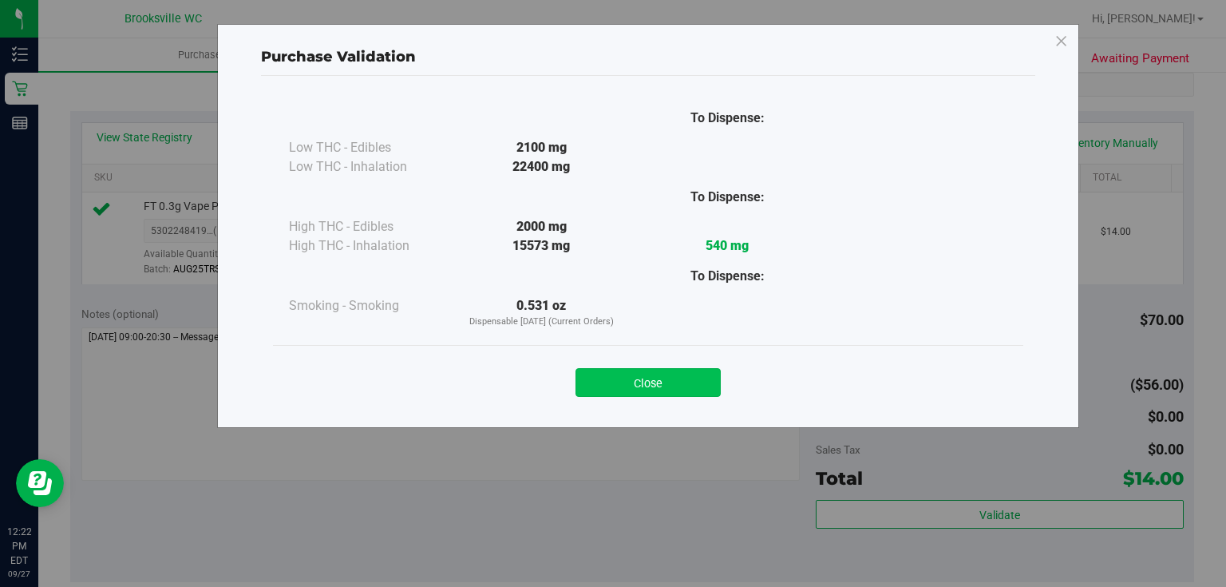
click at [677, 374] on button "Close" at bounding box center [648, 382] width 145 height 29
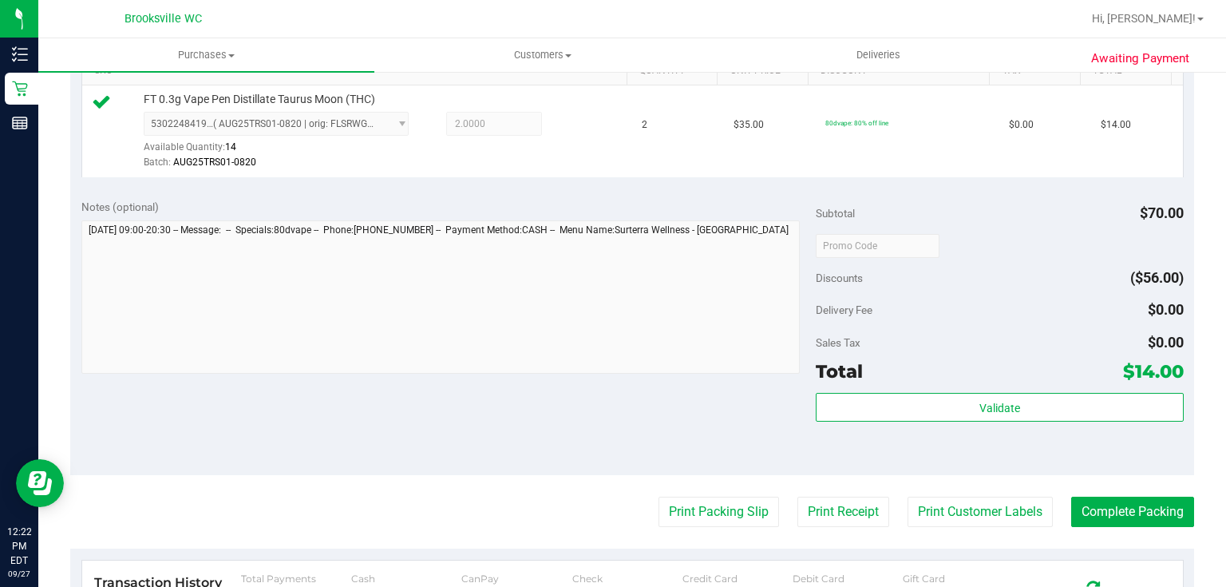
scroll to position [639, 0]
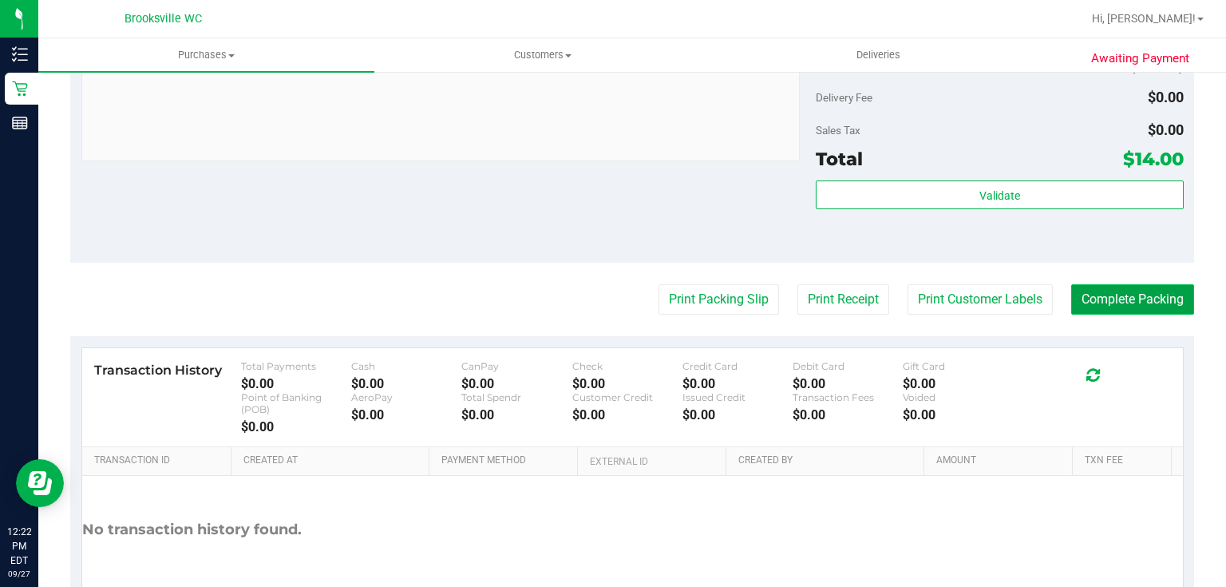
click at [1120, 297] on button "Complete Packing" at bounding box center [1132, 299] width 123 height 30
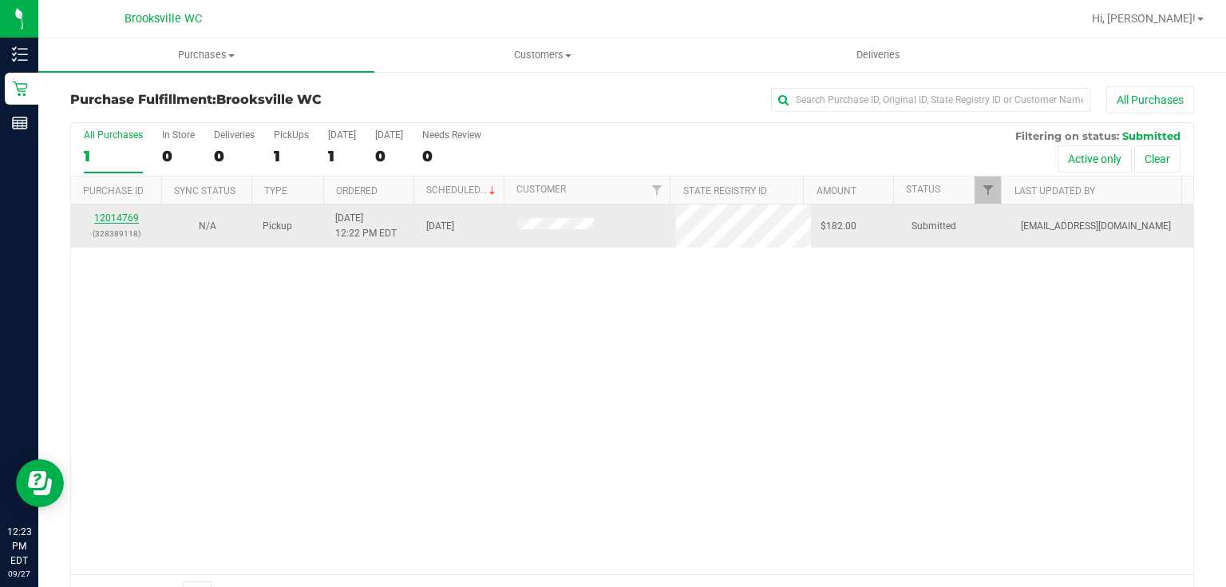
click at [121, 219] on link "12014769" at bounding box center [116, 217] width 45 height 11
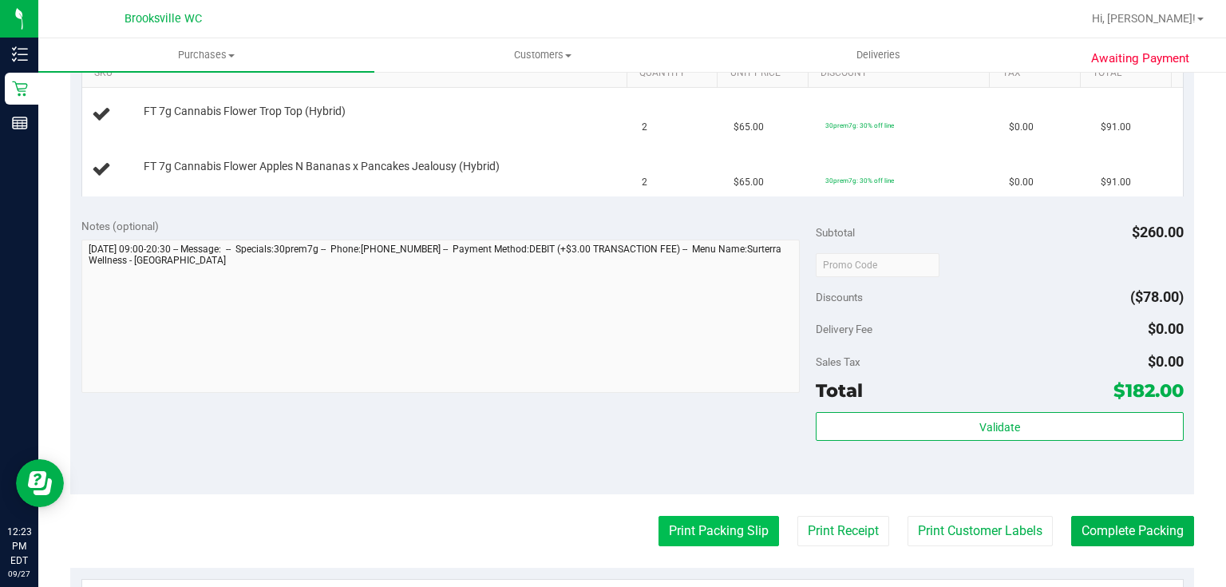
scroll to position [447, 0]
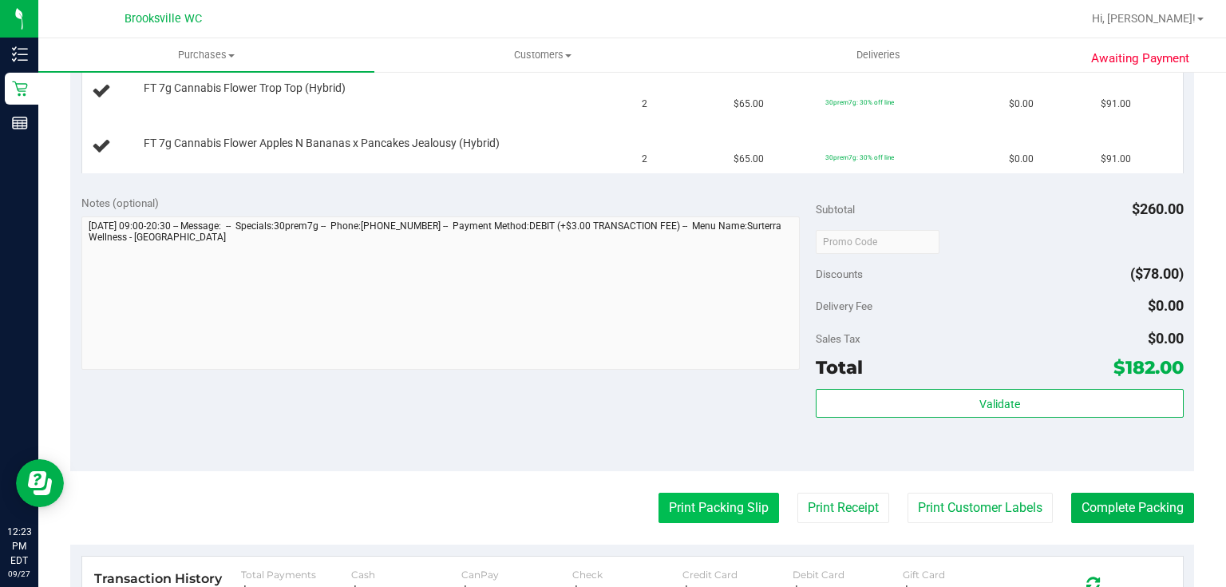
click at [739, 512] on button "Print Packing Slip" at bounding box center [719, 508] width 121 height 30
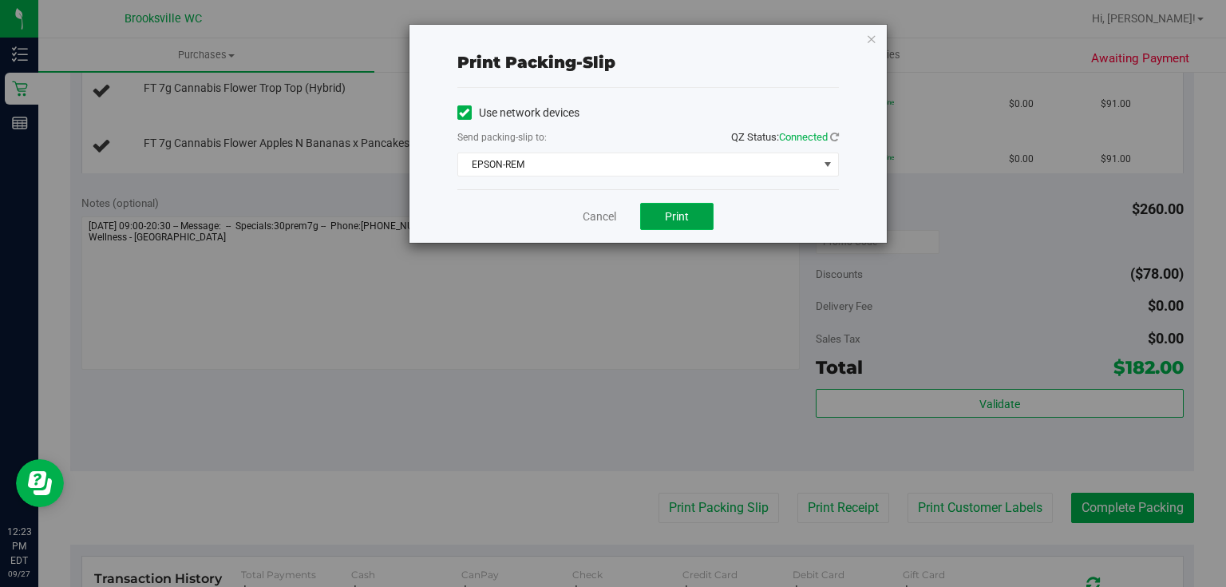
click at [661, 205] on button "Print" at bounding box center [676, 216] width 73 height 27
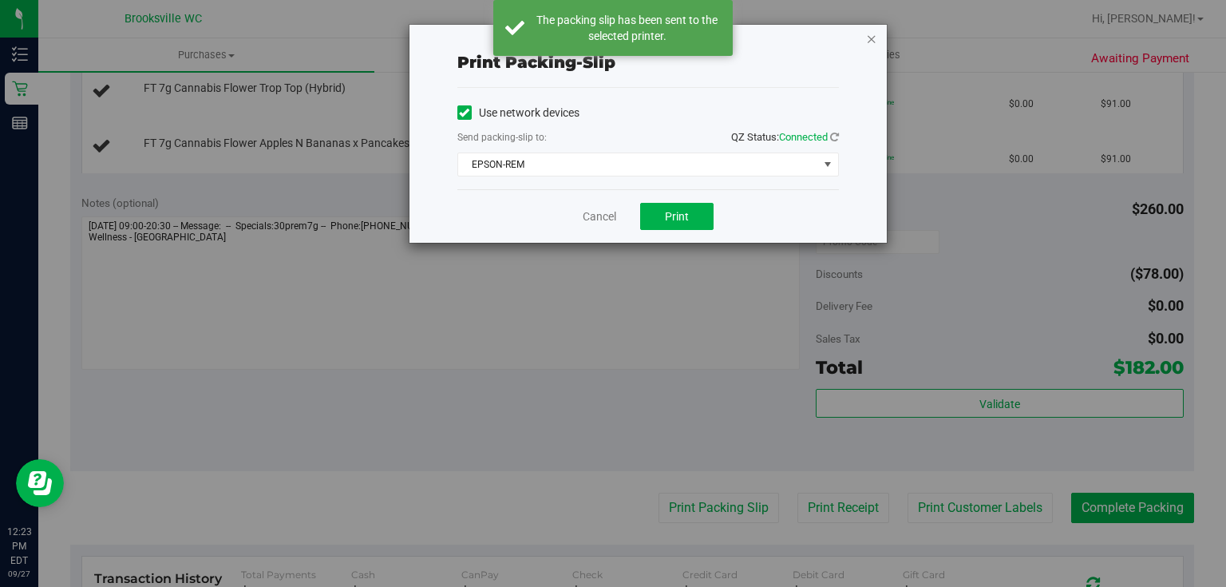
click at [873, 40] on icon "button" at bounding box center [871, 38] width 11 height 19
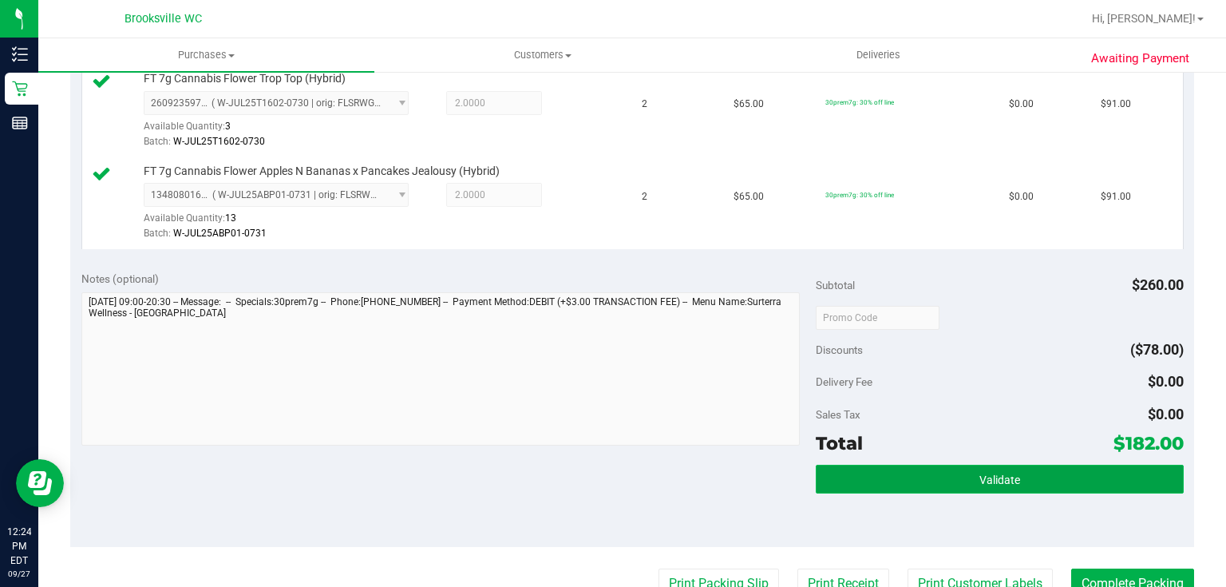
click at [1060, 482] on button "Validate" at bounding box center [999, 479] width 367 height 29
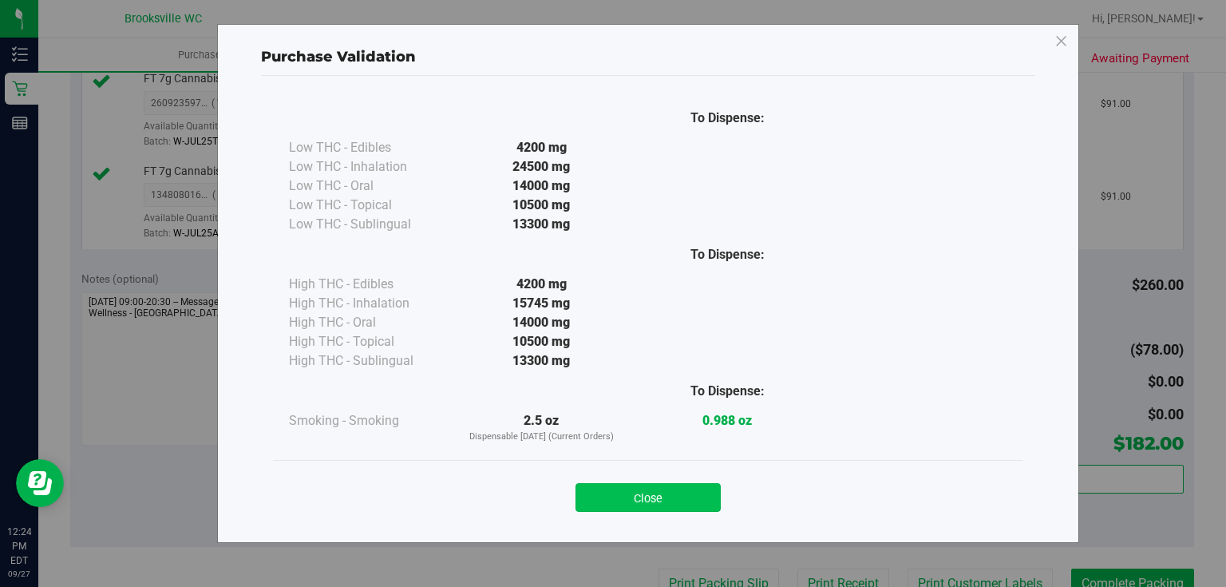
click at [696, 495] on button "Close" at bounding box center [648, 497] width 145 height 29
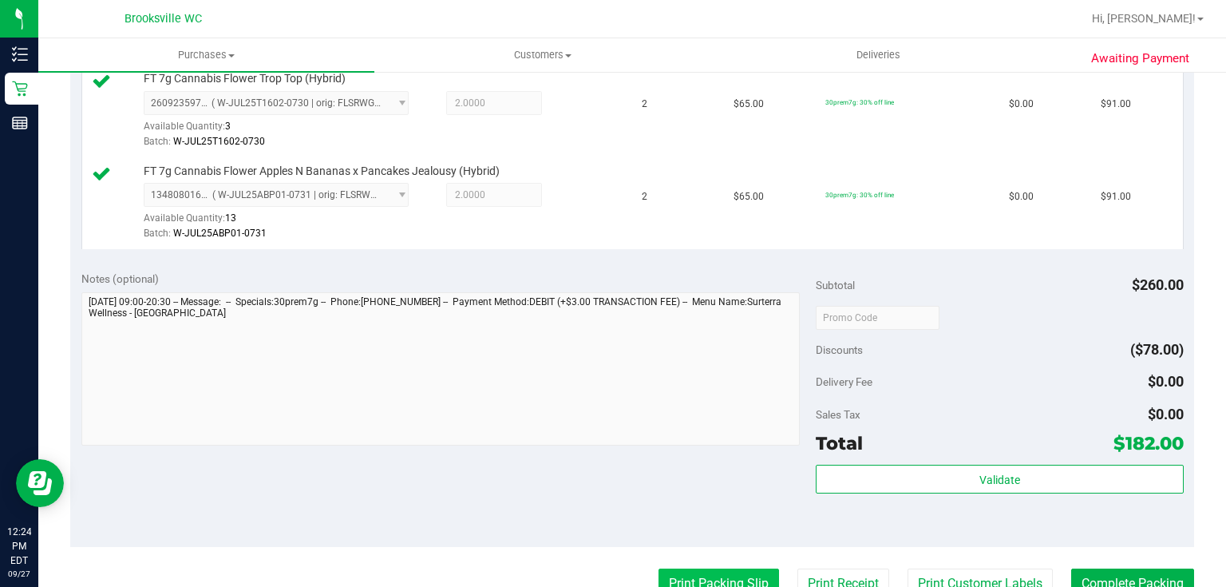
click at [712, 582] on button "Print Packing Slip" at bounding box center [719, 583] width 121 height 30
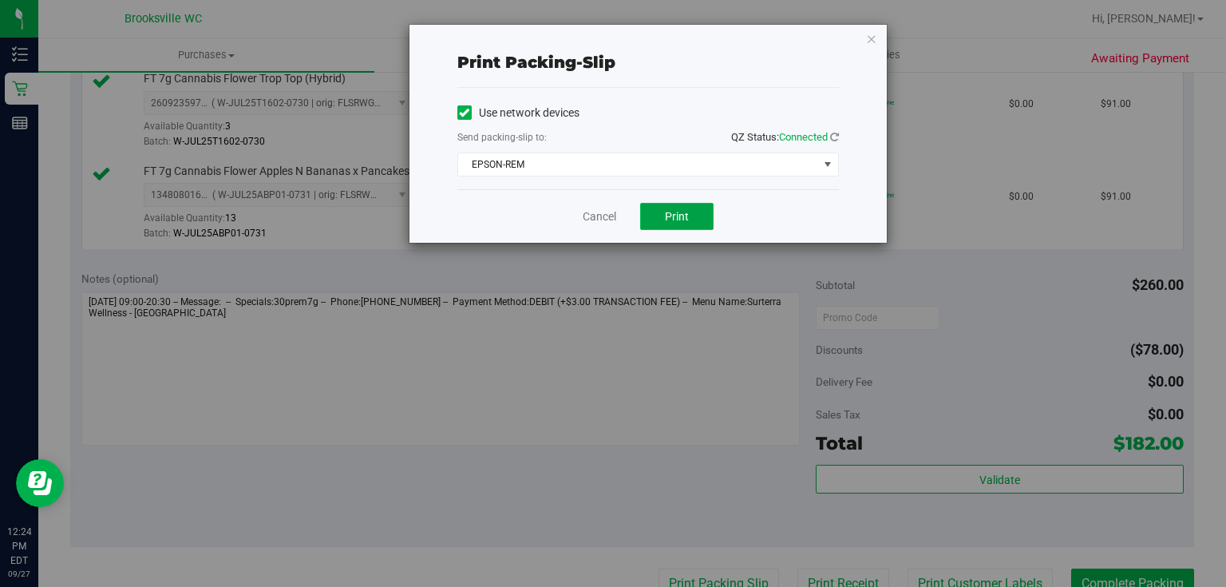
click at [686, 203] on button "Print" at bounding box center [676, 216] width 73 height 27
click at [869, 45] on icon "button" at bounding box center [871, 38] width 11 height 19
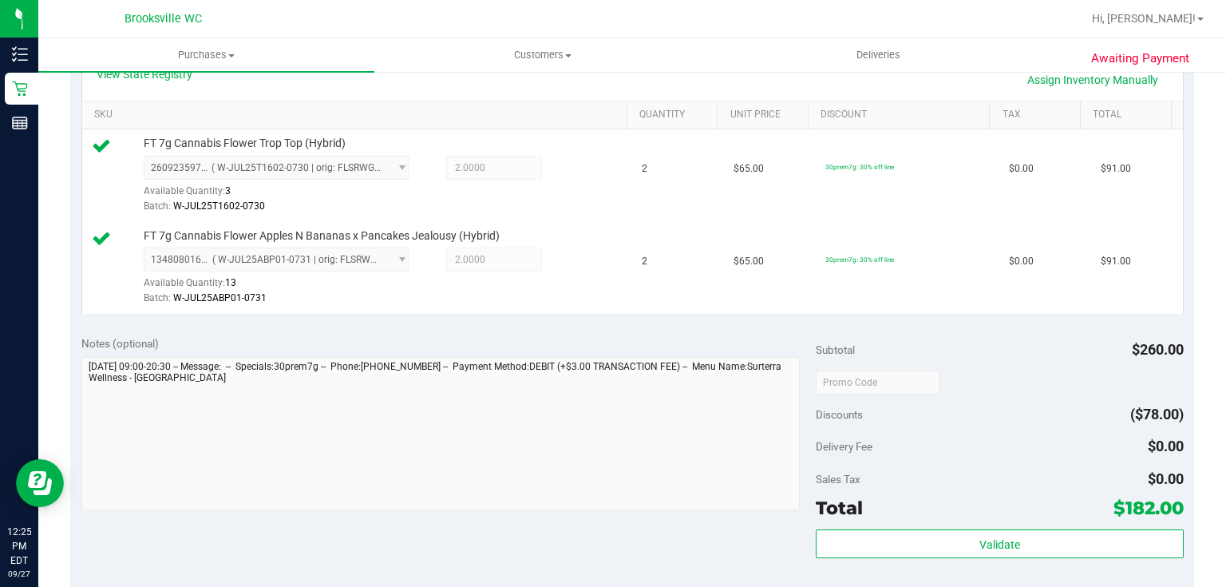
scroll to position [383, 0]
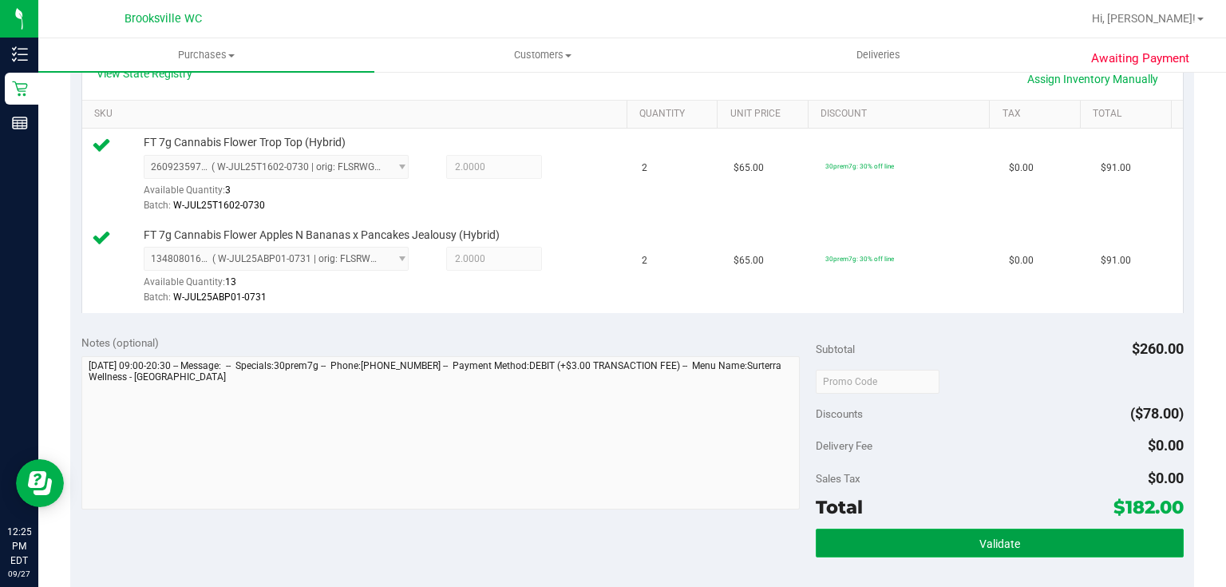
click at [853, 545] on button "Validate" at bounding box center [999, 543] width 367 height 29
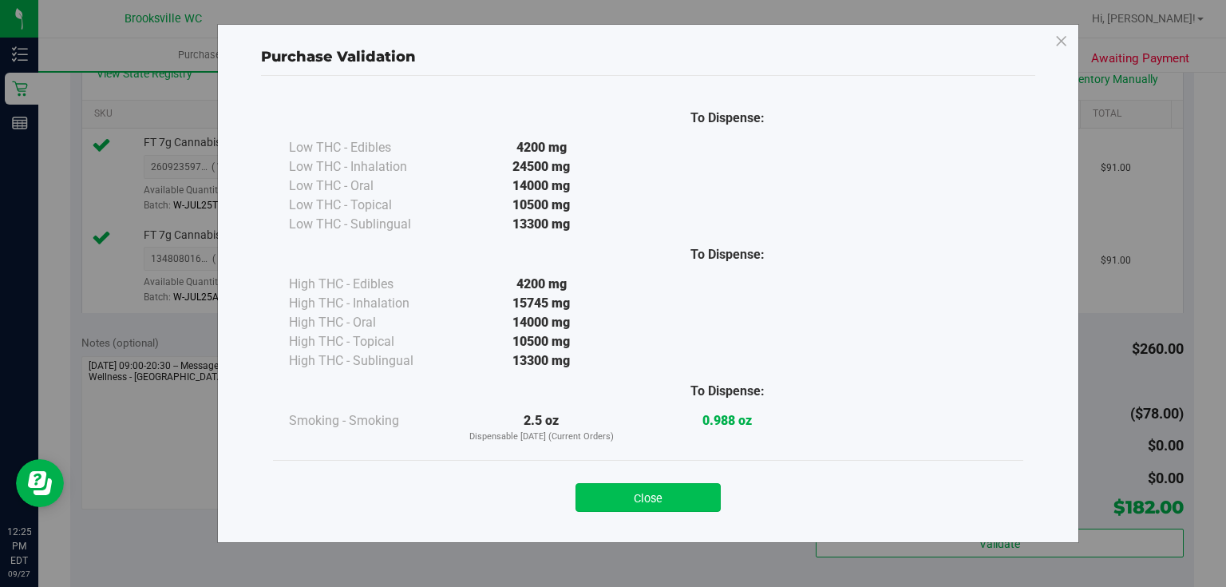
click at [642, 501] on button "Close" at bounding box center [648, 497] width 145 height 29
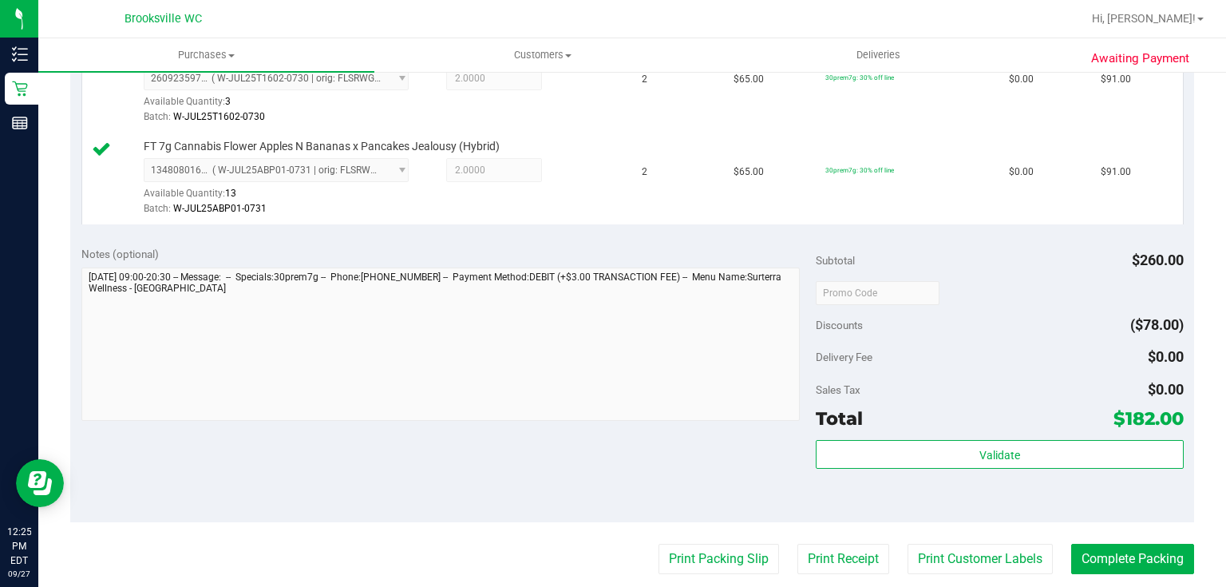
scroll to position [703, 0]
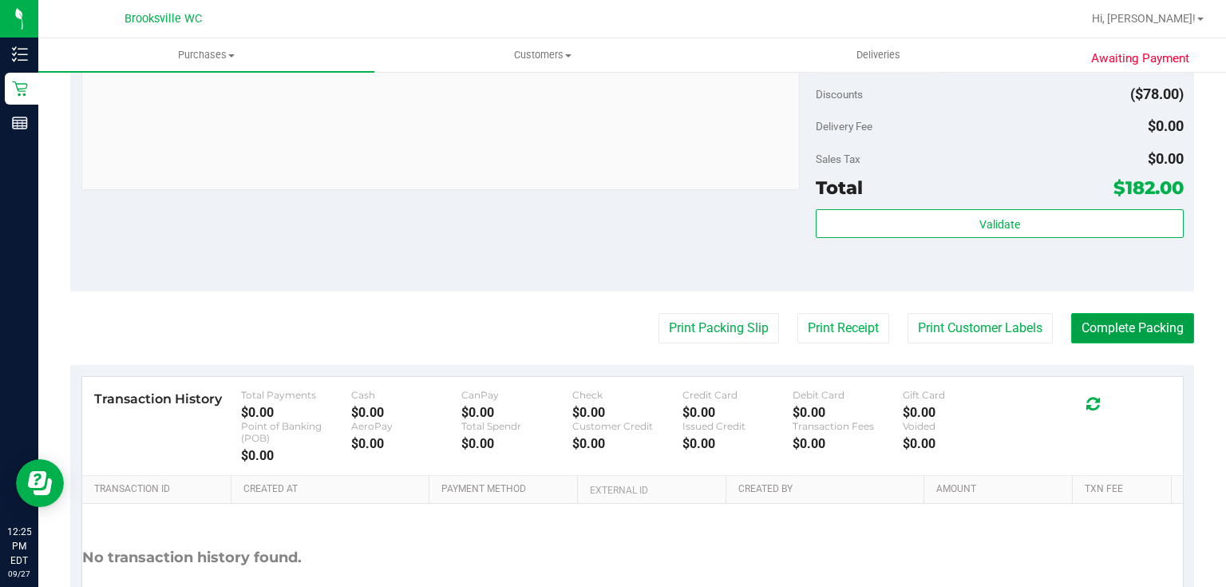
click at [1105, 331] on button "Complete Packing" at bounding box center [1132, 328] width 123 height 30
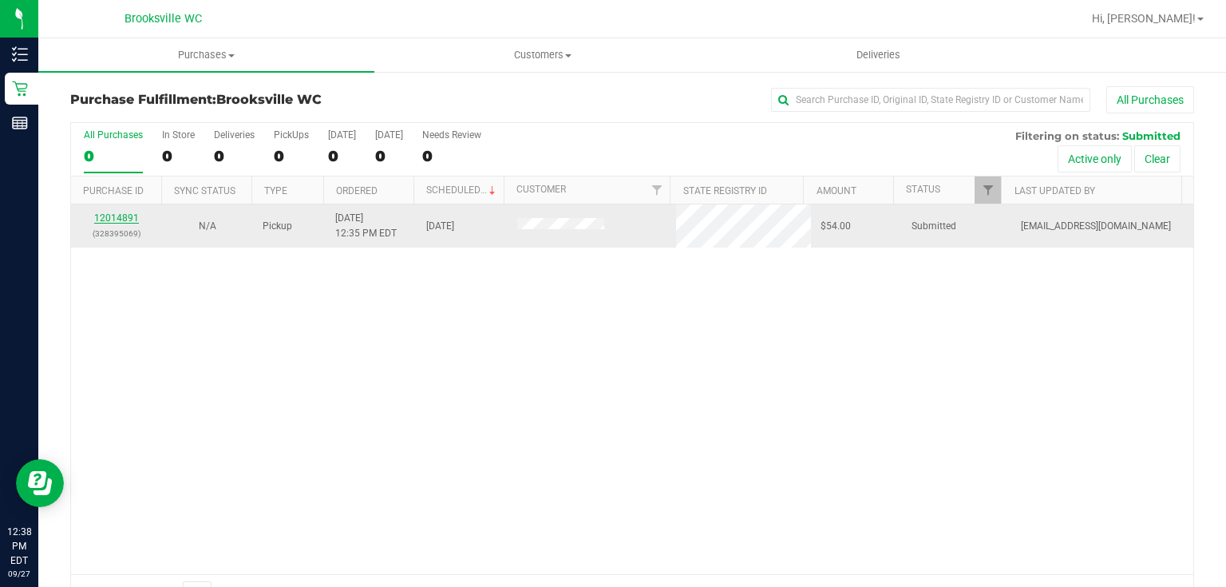
click at [112, 219] on link "12014891" at bounding box center [116, 217] width 45 height 11
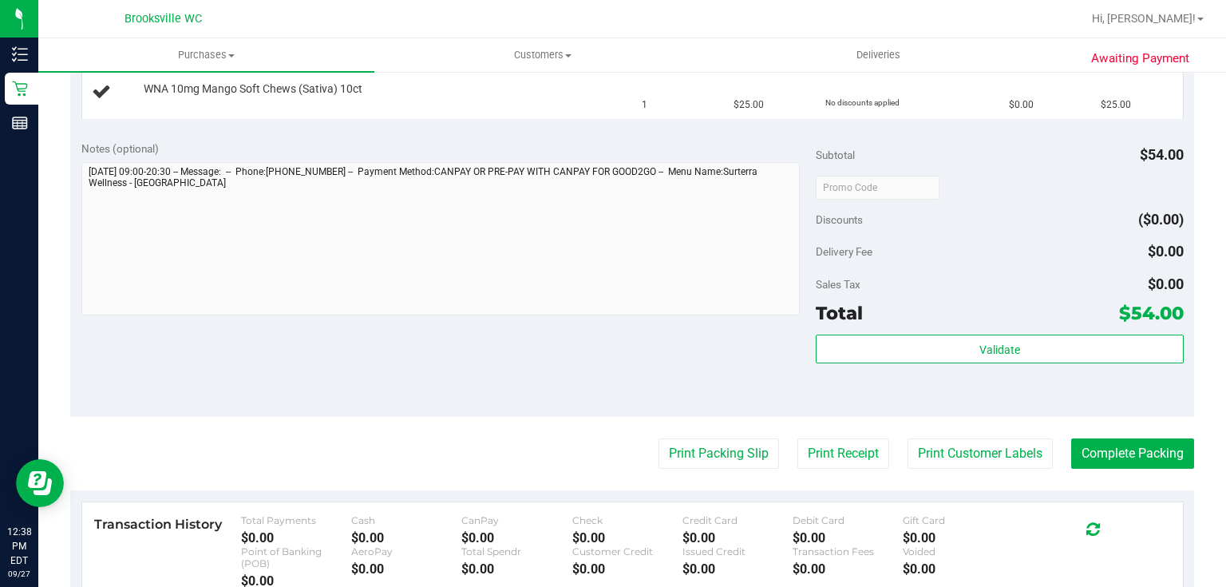
scroll to position [511, 0]
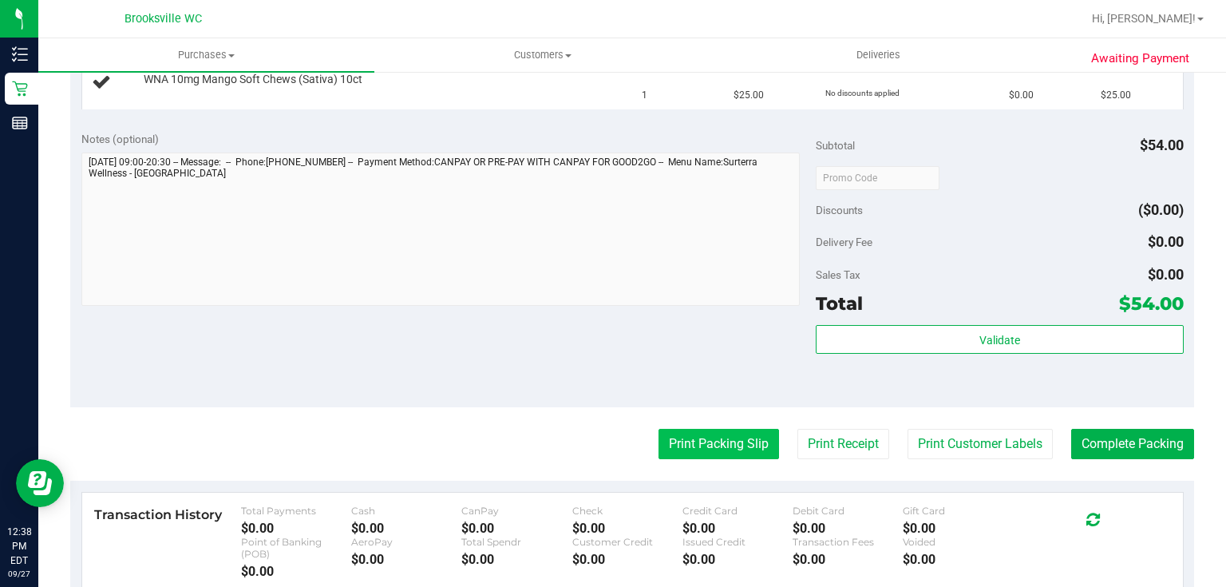
click at [718, 448] on button "Print Packing Slip" at bounding box center [719, 444] width 121 height 30
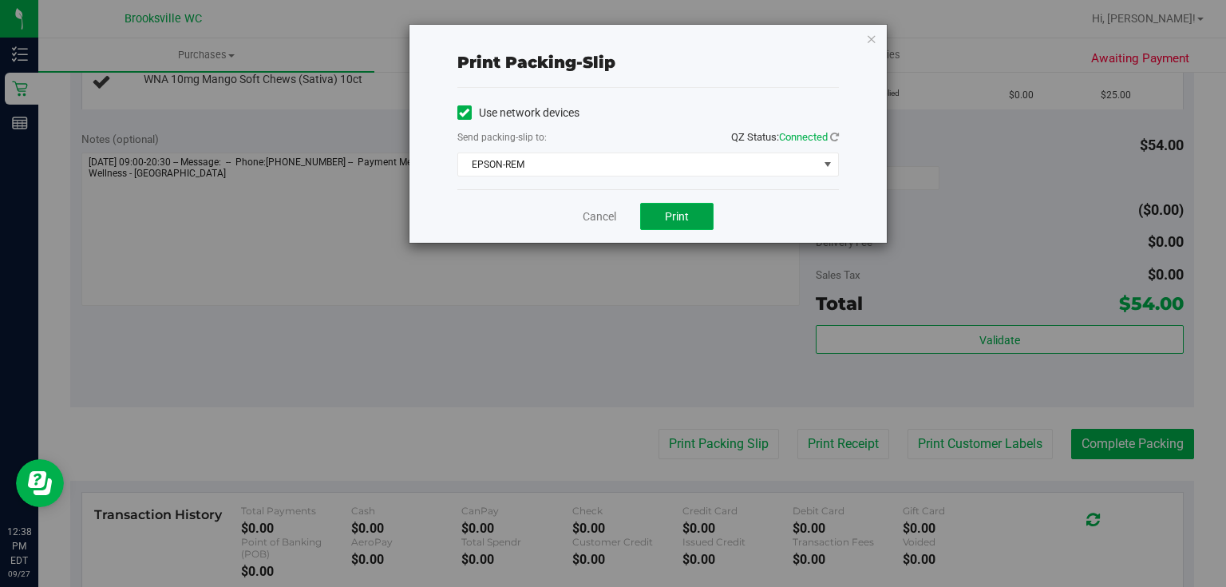
click at [674, 214] on span "Print" at bounding box center [677, 216] width 24 height 13
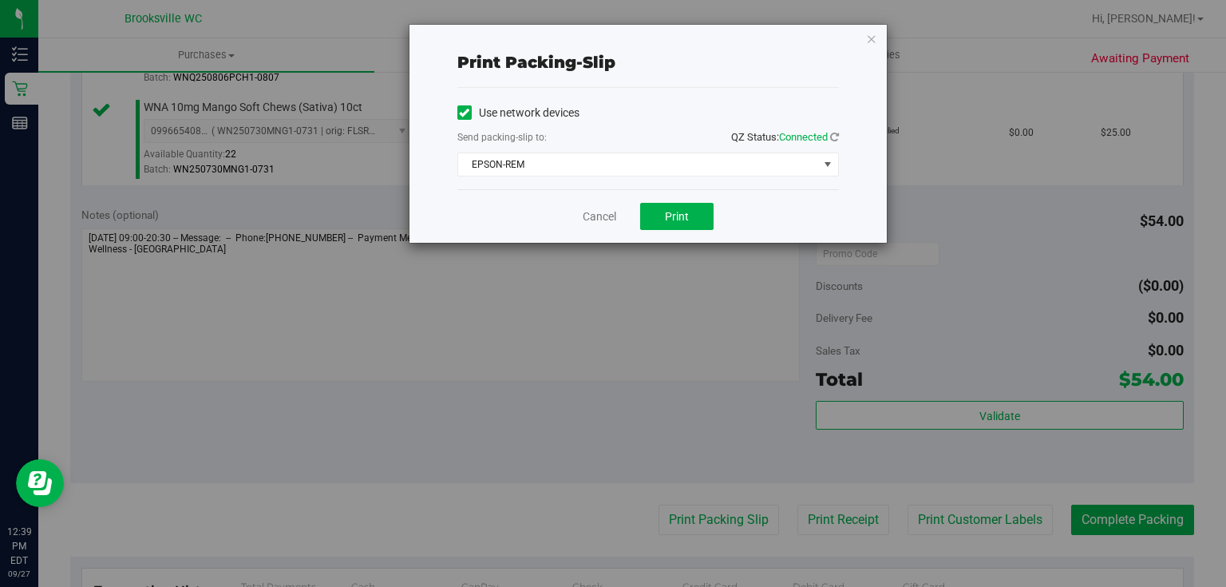
click at [878, 32] on div "Print packing-slip Use network devices Send packing-slip to: QZ Status: Connect…" at bounding box center [648, 134] width 477 height 218
click at [875, 34] on icon "button" at bounding box center [871, 38] width 11 height 19
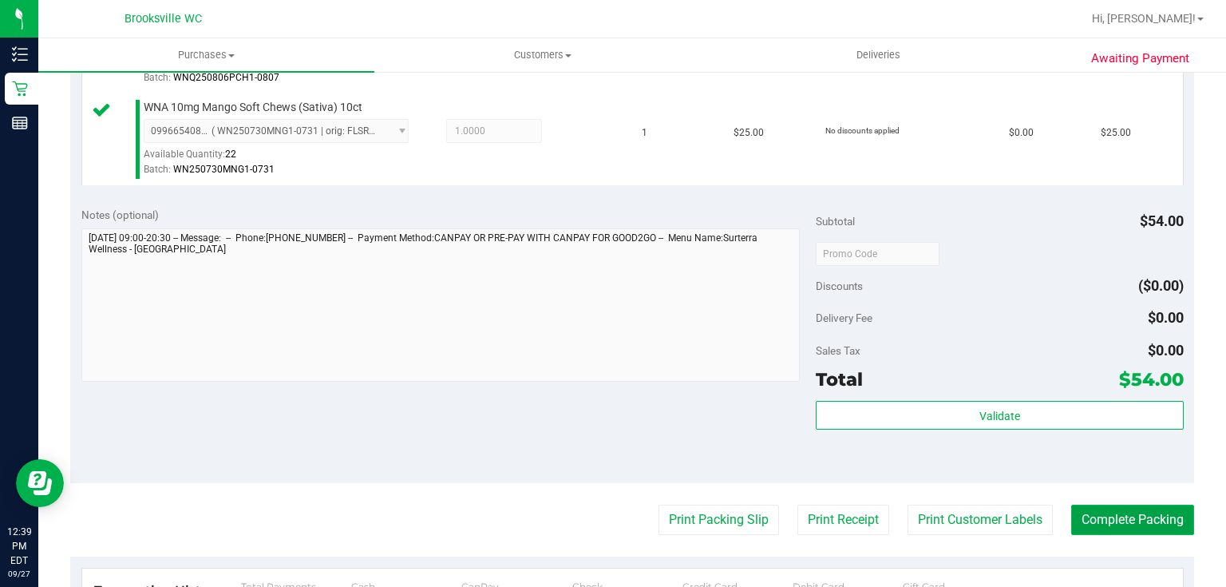
click at [1114, 530] on button "Complete Packing" at bounding box center [1132, 520] width 123 height 30
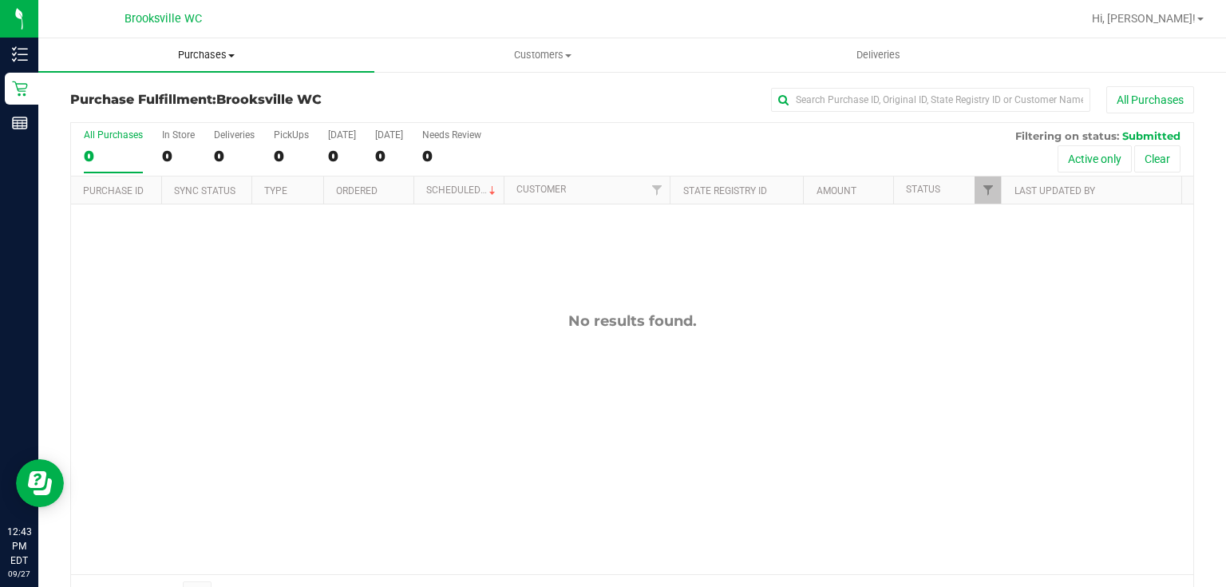
click at [151, 65] on uib-tab-heading "Purchases Summary of purchases Fulfillment All purchases" at bounding box center [206, 55] width 336 height 34
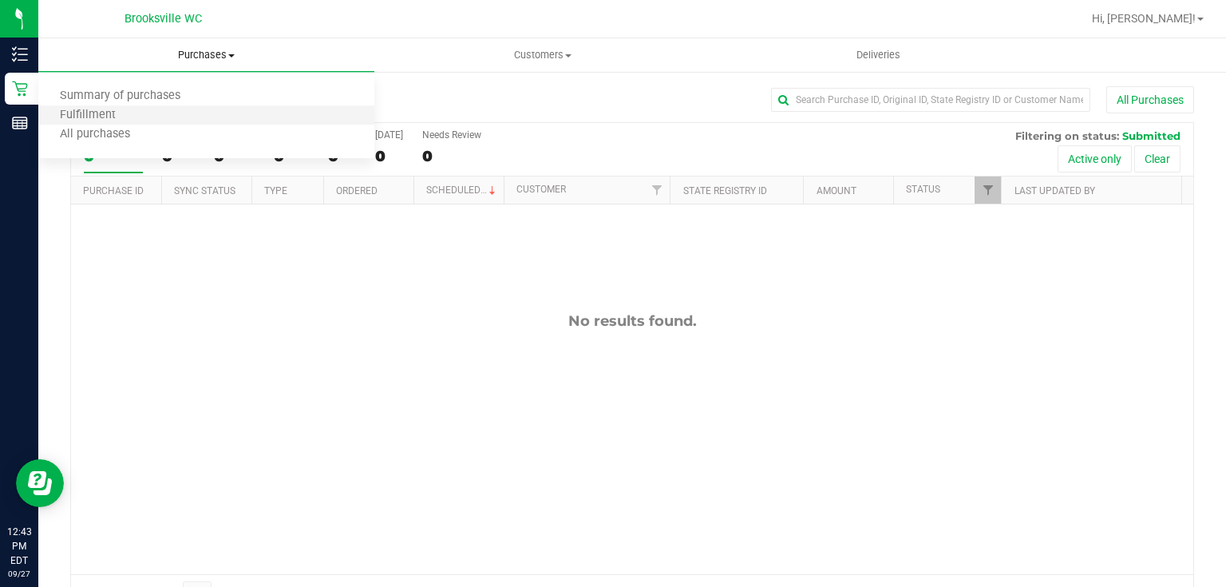
click at [137, 117] on li "Fulfillment" at bounding box center [206, 115] width 336 height 19
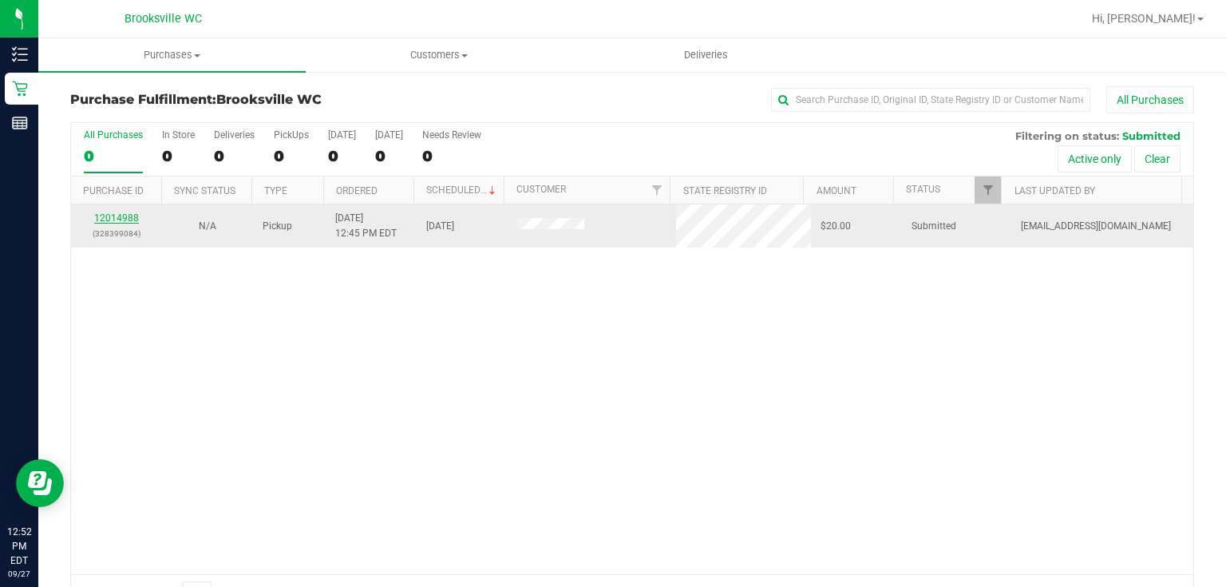
click at [114, 217] on link "12014988" at bounding box center [116, 217] width 45 height 11
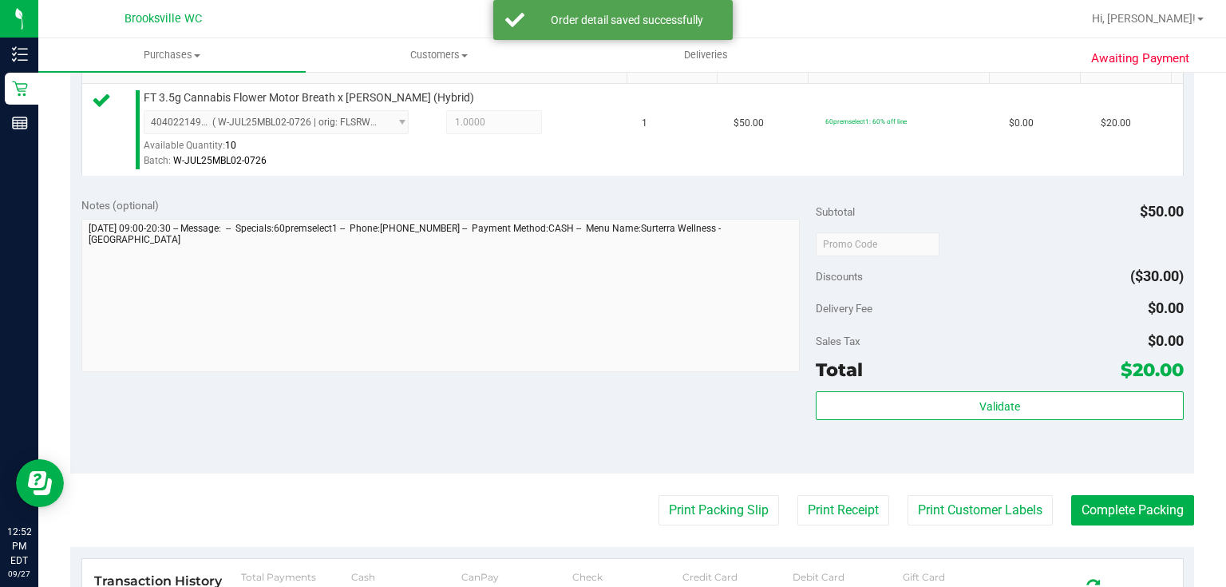
scroll to position [639, 0]
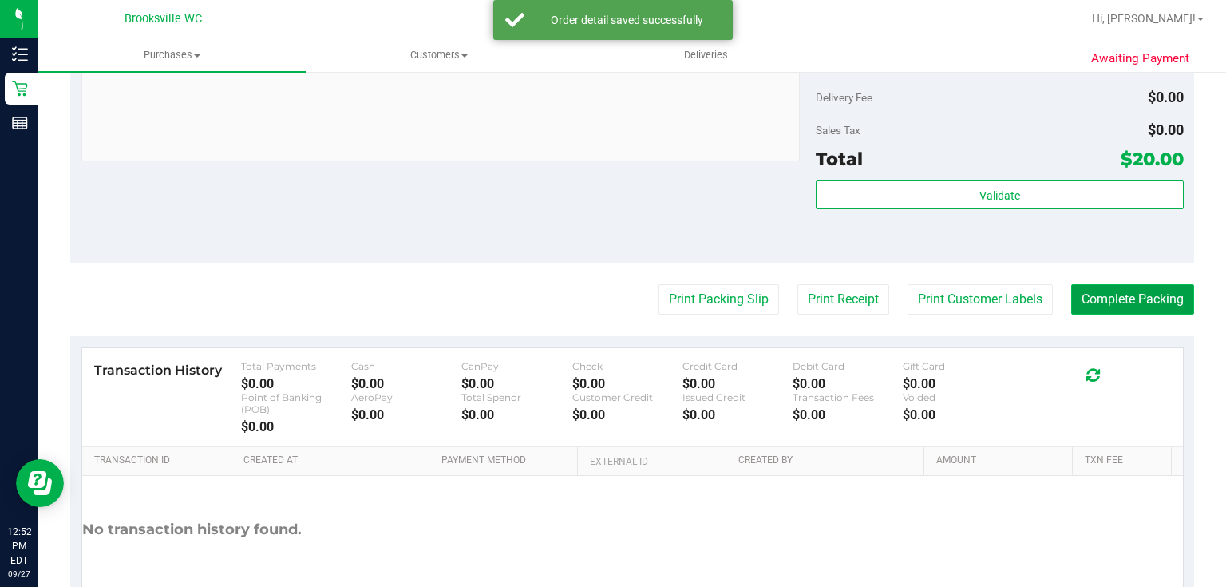
click at [1107, 308] on button "Complete Packing" at bounding box center [1132, 299] width 123 height 30
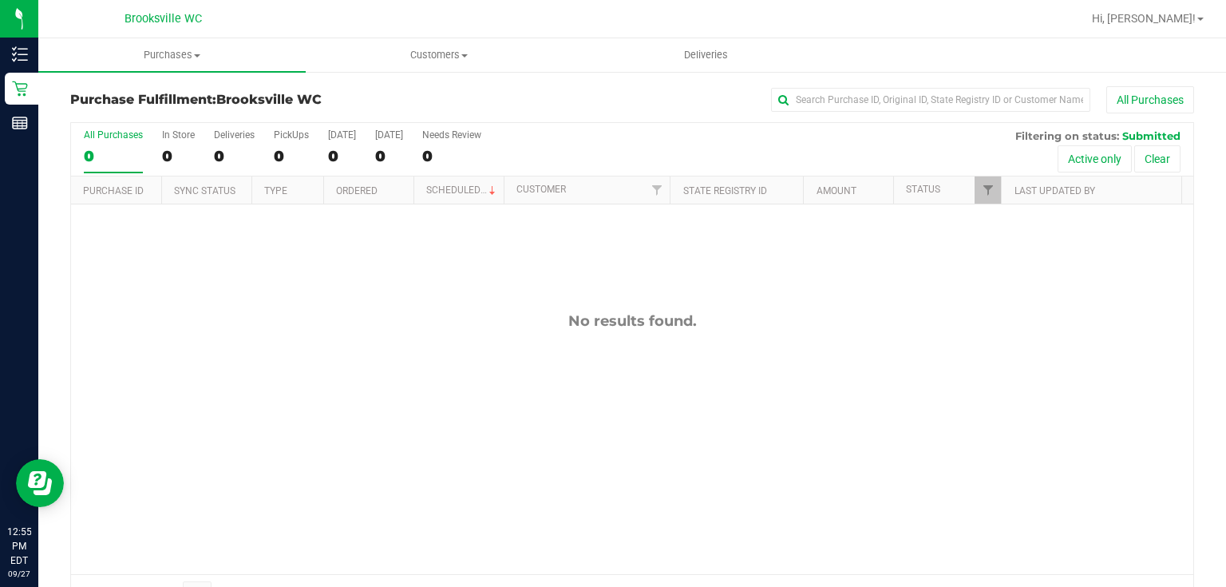
click at [176, 71] on link "Purchases Summary of purchases Fulfillment All purchases" at bounding box center [171, 55] width 267 height 34
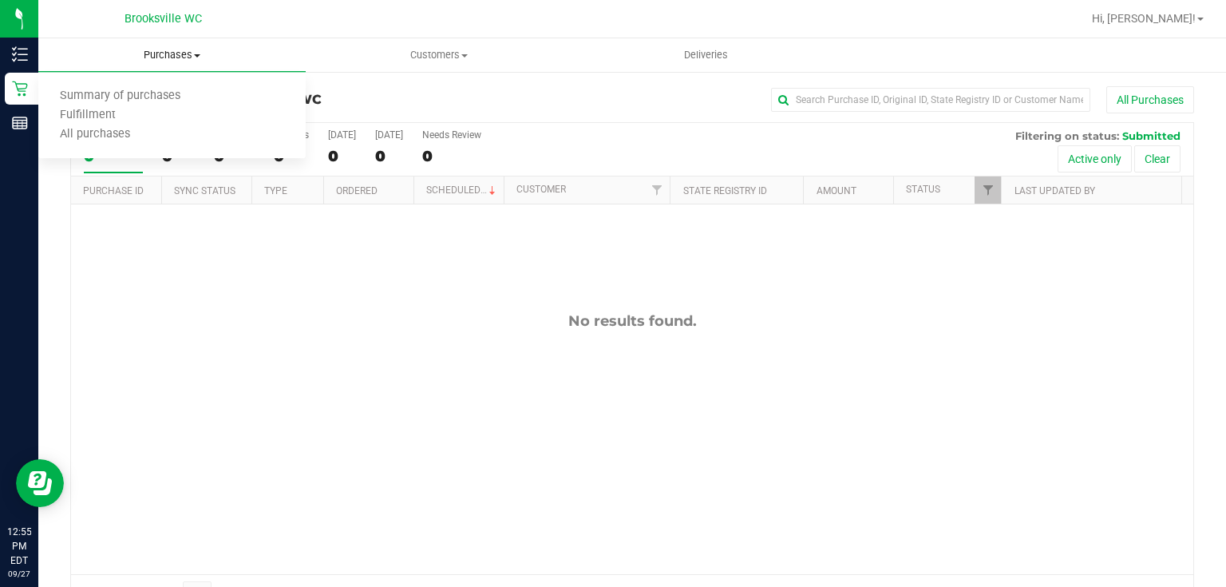
click at [176, 55] on span "Purchases" at bounding box center [171, 55] width 267 height 14
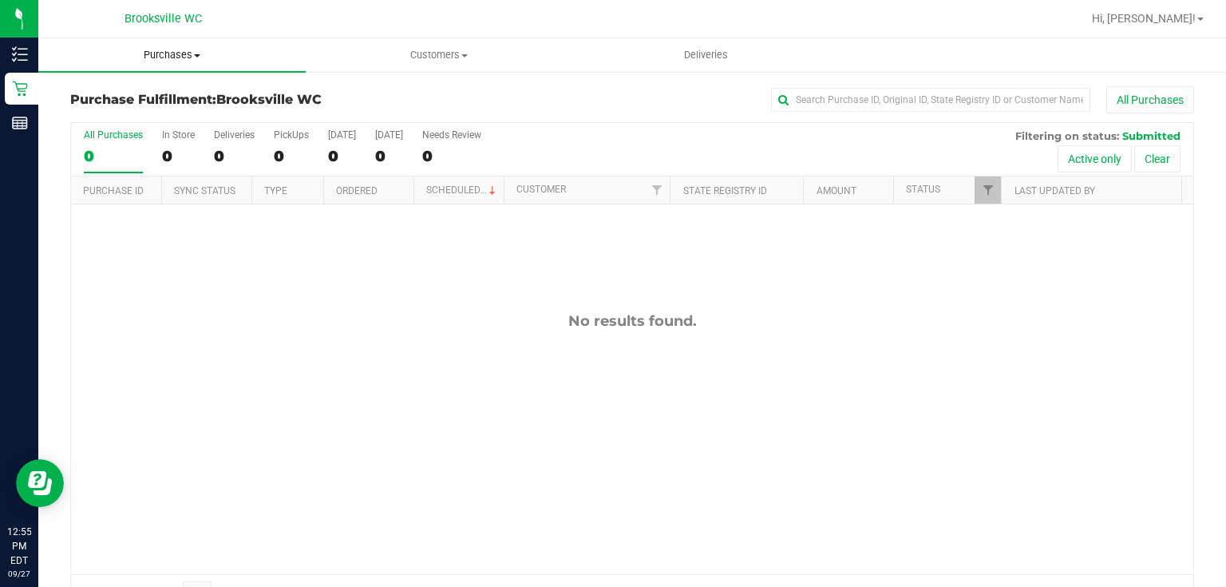
click at [179, 48] on span "Purchases" at bounding box center [171, 55] width 267 height 14
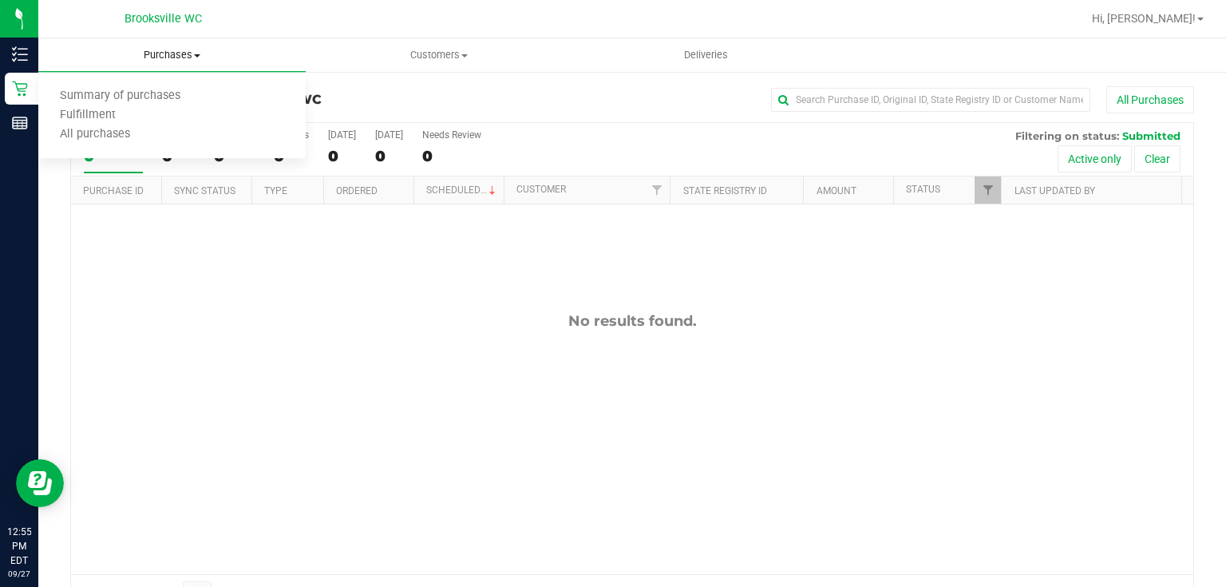
click at [151, 46] on uib-tab-heading "Purchases Summary of purchases Fulfillment All purchases" at bounding box center [171, 55] width 267 height 34
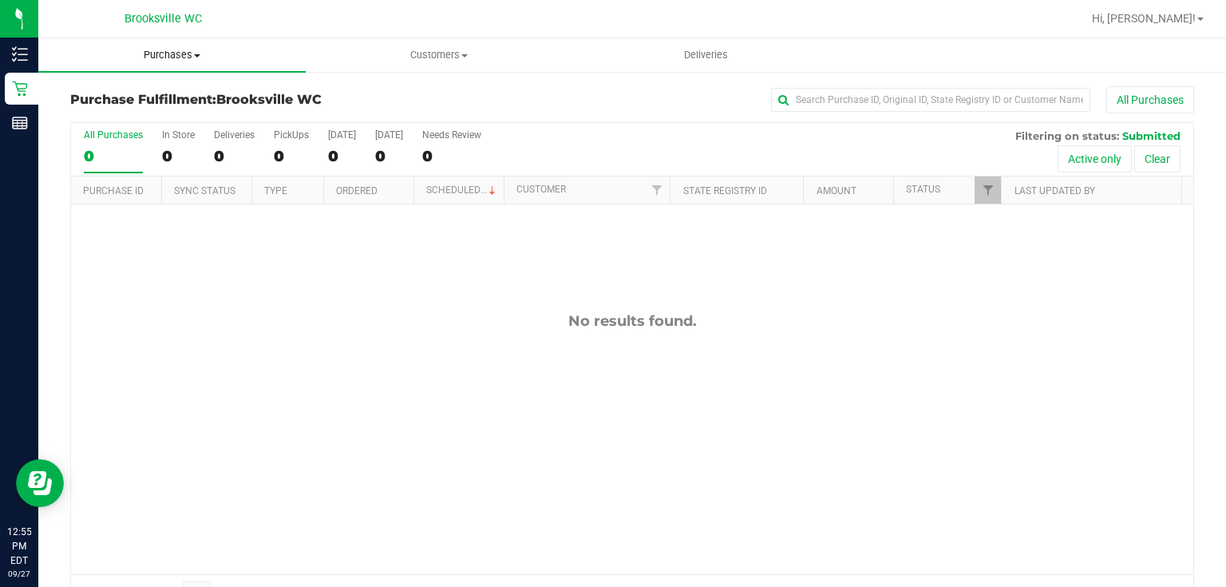
click at [166, 47] on uib-tab-heading "Purchases Summary of purchases Fulfillment All purchases" at bounding box center [171, 55] width 267 height 34
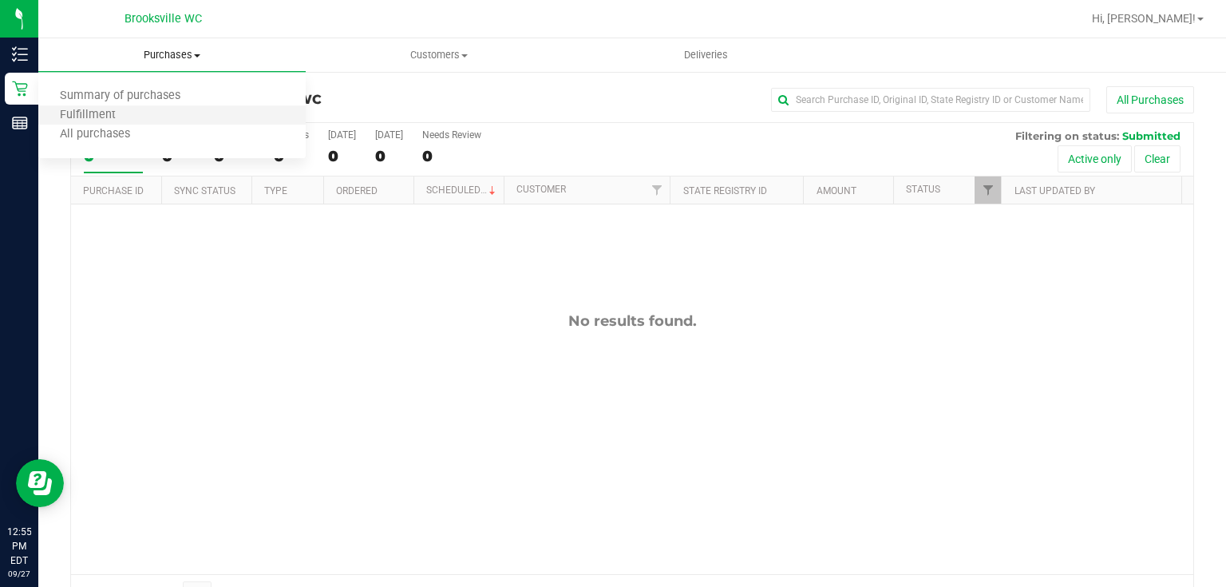
click at [167, 113] on li "Fulfillment" at bounding box center [171, 115] width 267 height 19
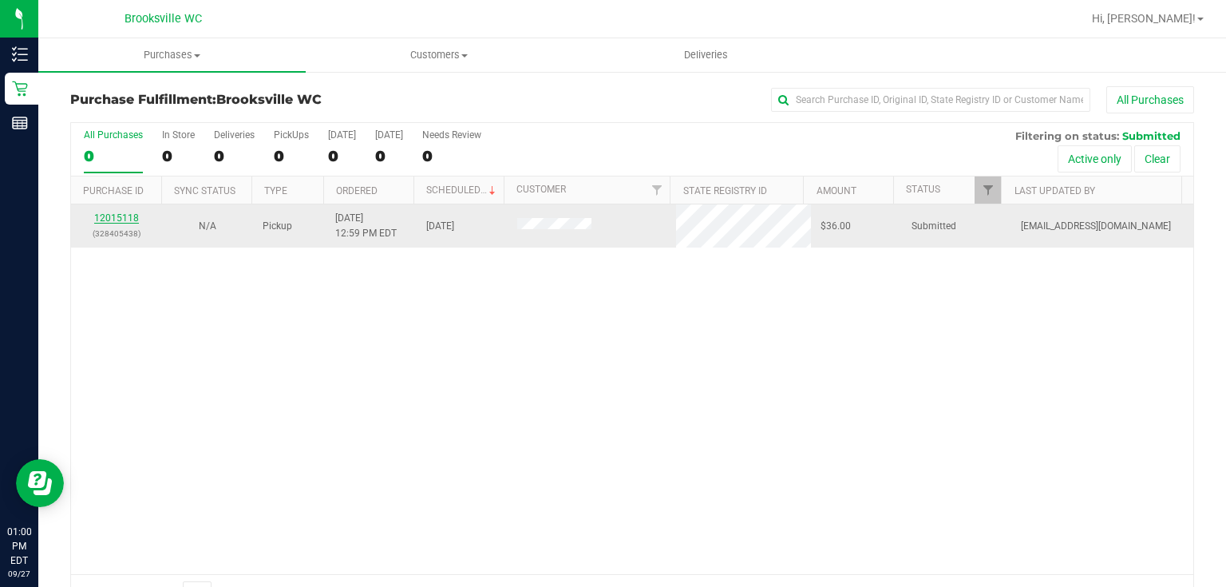
click at [104, 217] on link "12015118" at bounding box center [116, 217] width 45 height 11
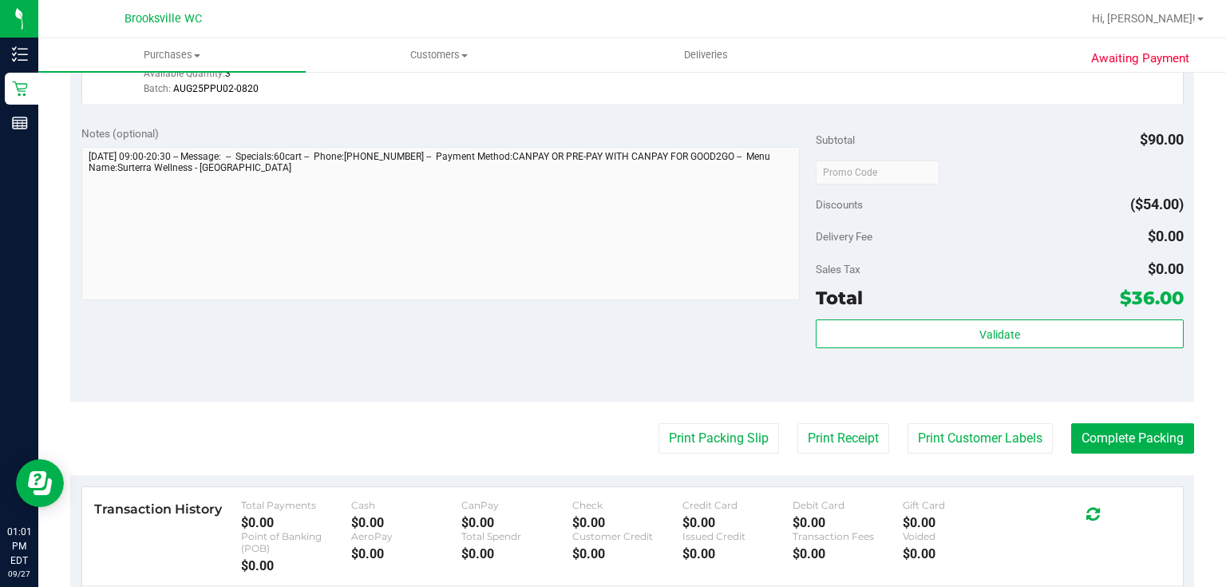
scroll to position [511, 0]
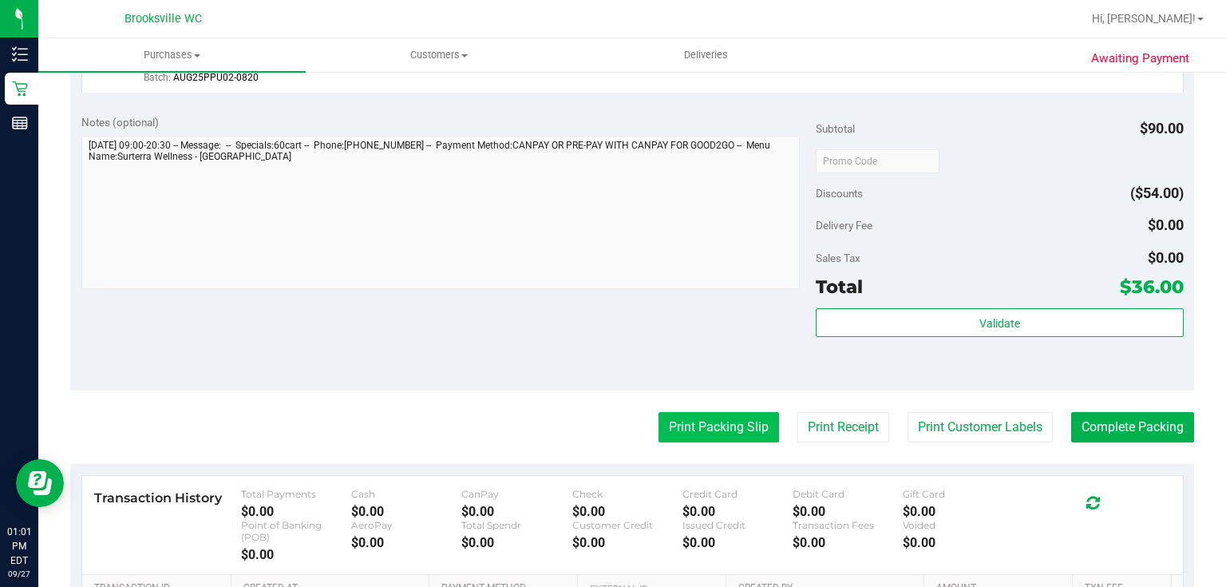
click at [738, 430] on button "Print Packing Slip" at bounding box center [719, 427] width 121 height 30
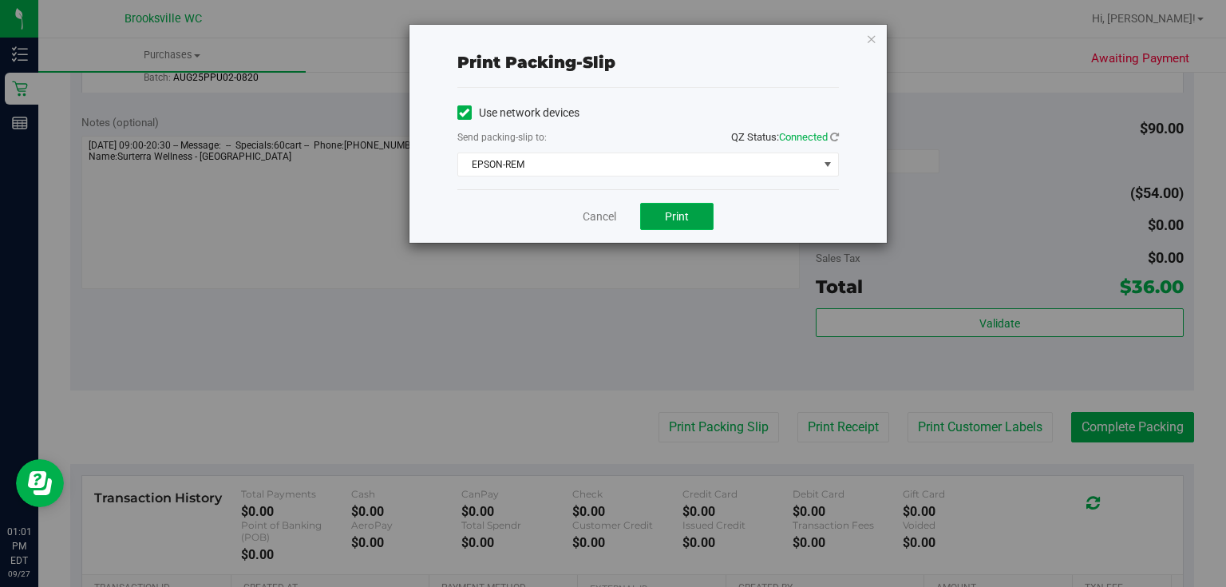
click at [670, 224] on button "Print" at bounding box center [676, 216] width 73 height 27
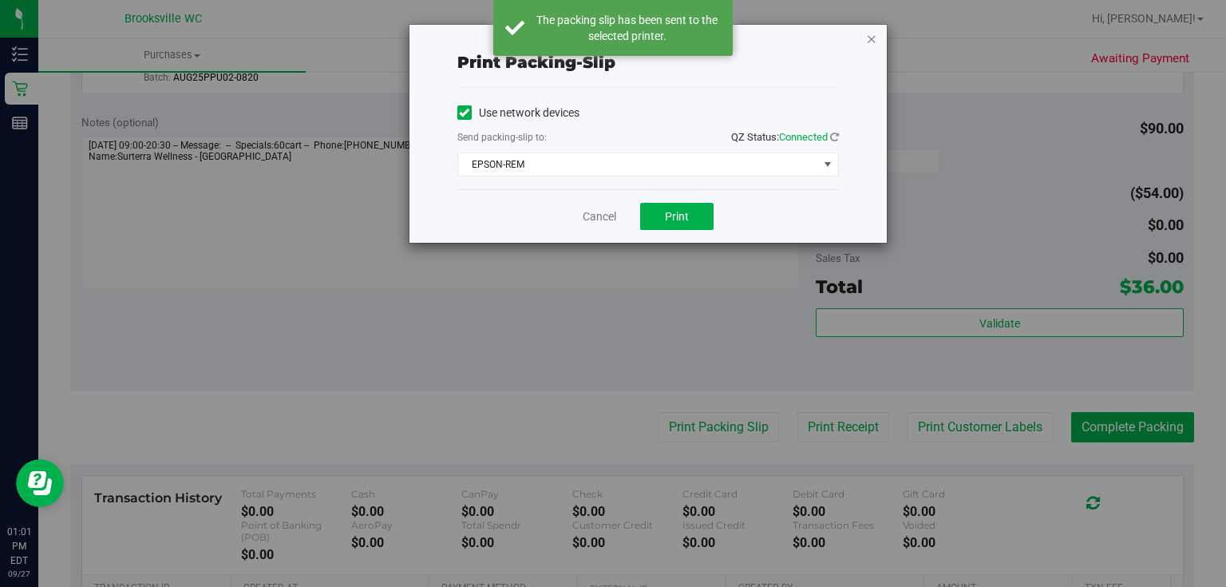
click at [870, 35] on icon "button" at bounding box center [871, 38] width 11 height 19
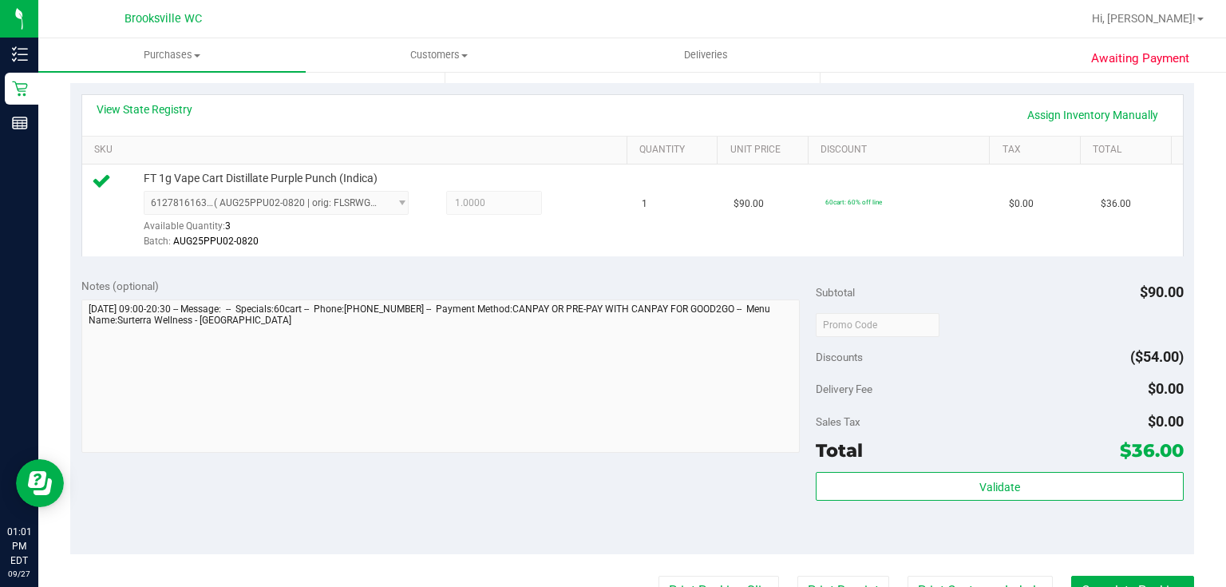
scroll to position [447, 0]
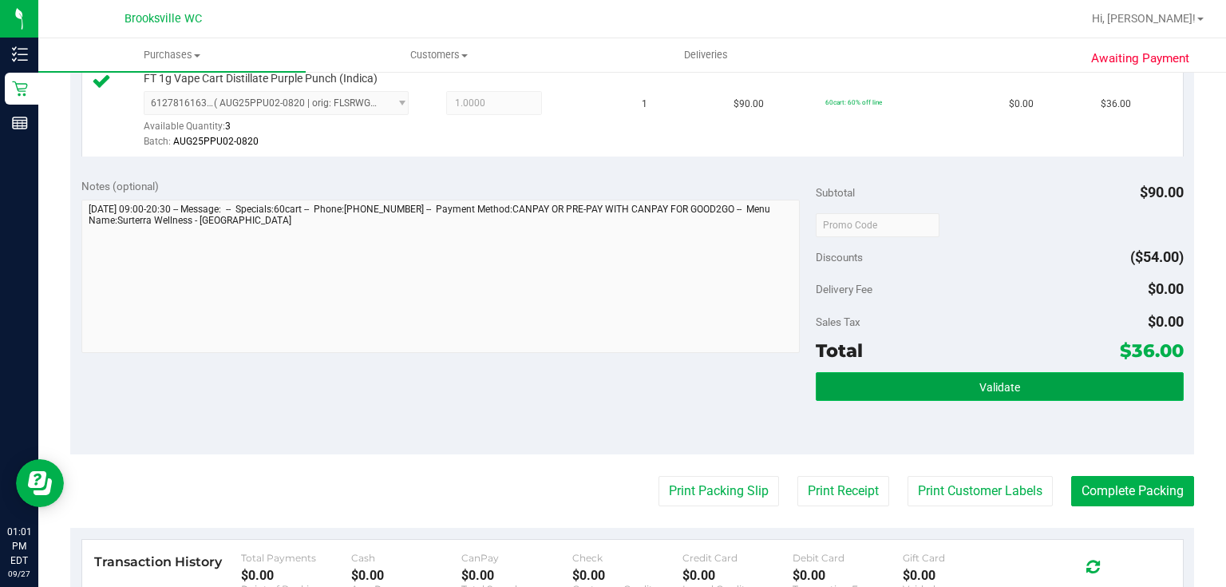
click at [1000, 378] on button "Validate" at bounding box center [999, 386] width 367 height 29
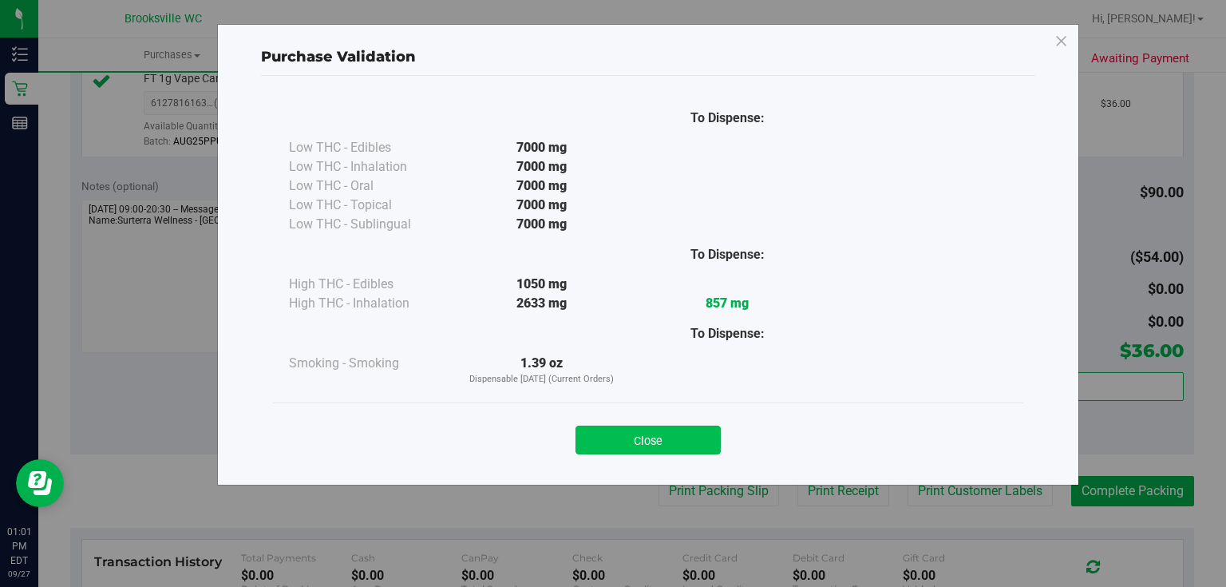
click at [703, 437] on button "Close" at bounding box center [648, 440] width 145 height 29
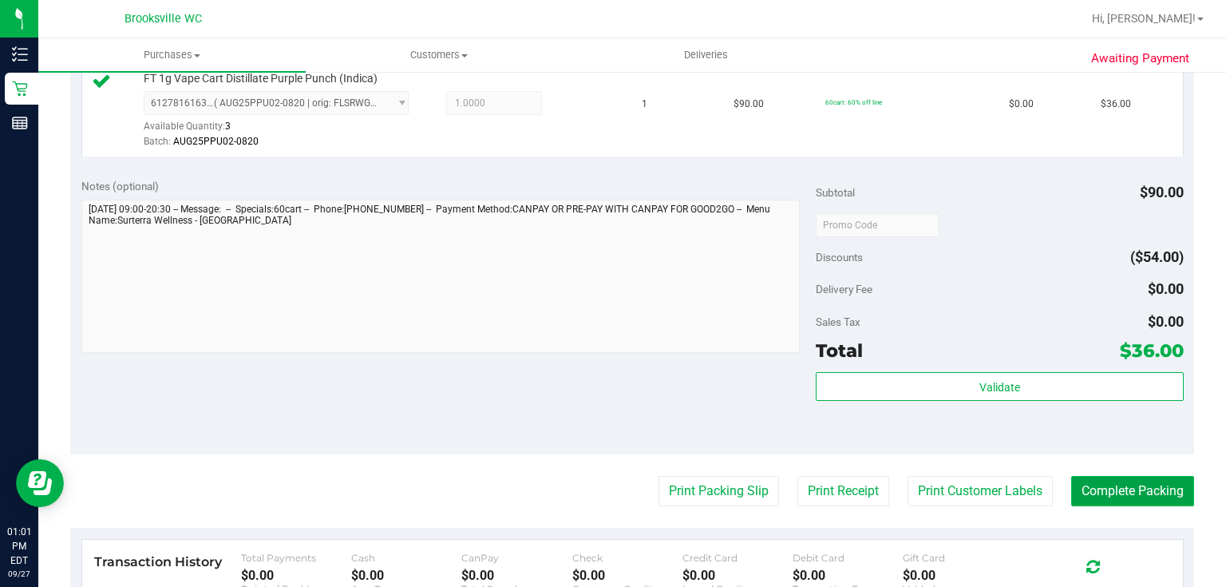
click at [1118, 495] on button "Complete Packing" at bounding box center [1132, 491] width 123 height 30
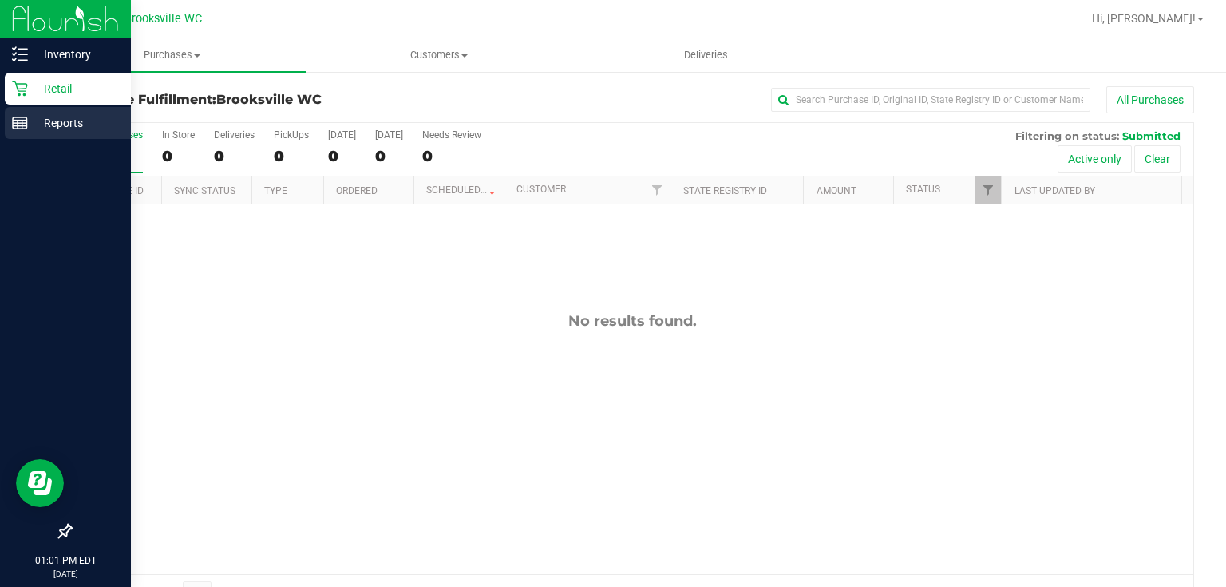
click at [69, 127] on p "Reports" at bounding box center [76, 122] width 96 height 19
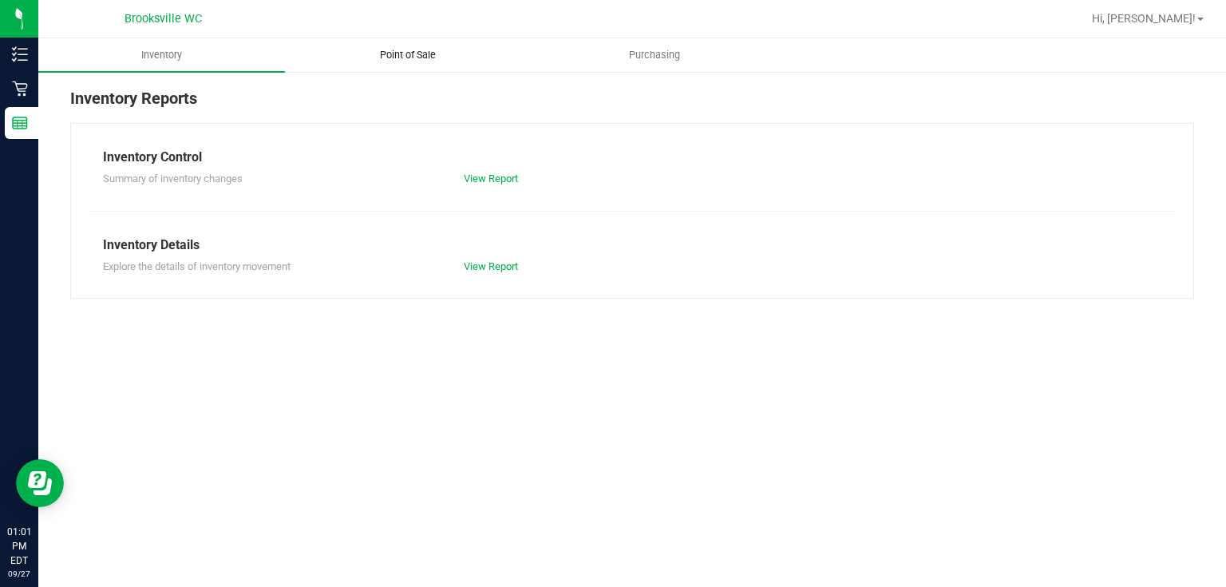
click at [402, 48] on span "Point of Sale" at bounding box center [407, 55] width 99 height 14
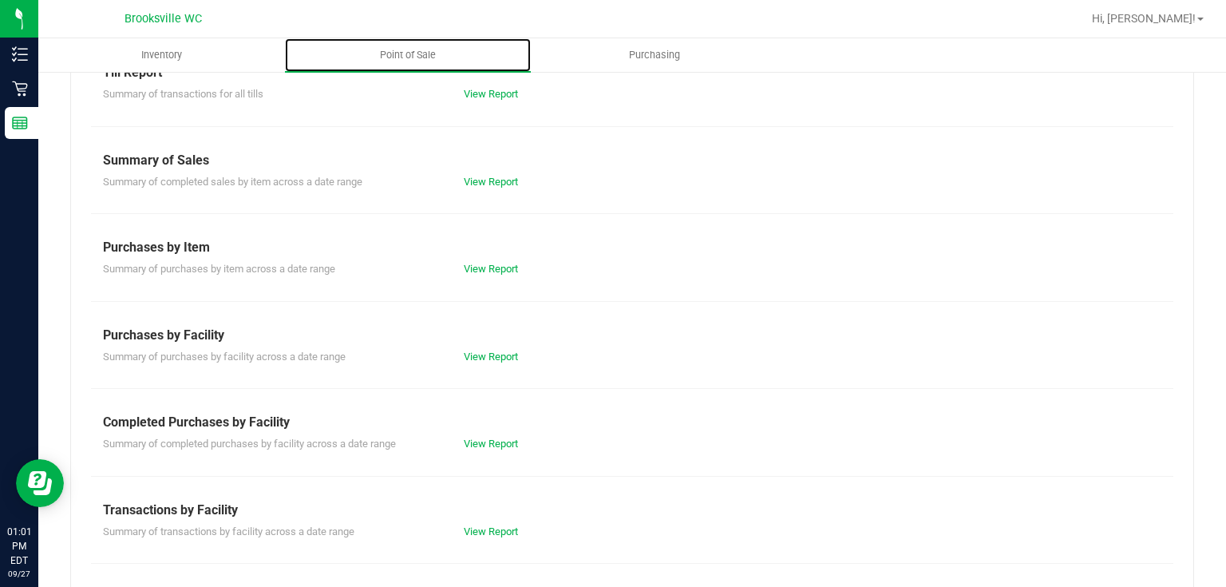
scroll to position [64, 0]
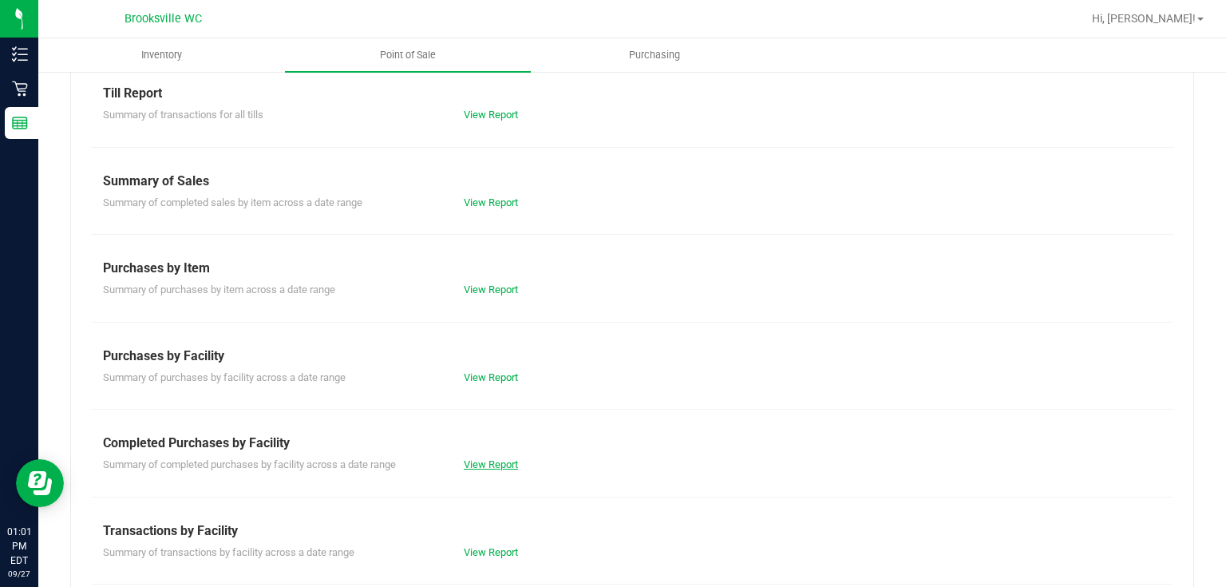
click at [478, 463] on link "View Report" at bounding box center [491, 464] width 54 height 12
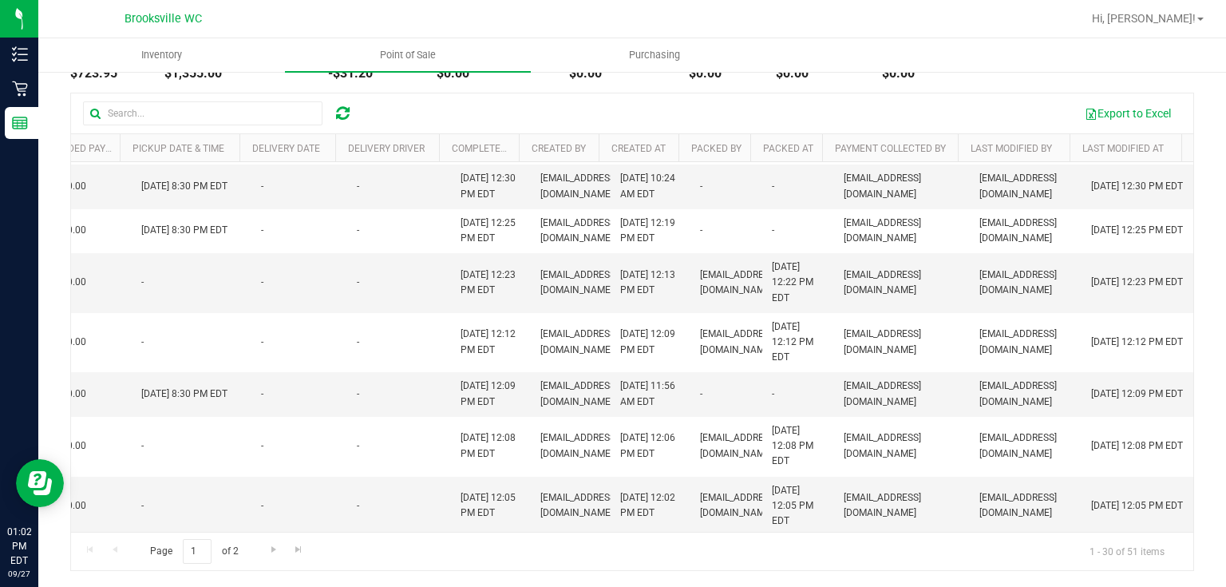
scroll to position [0, 1179]
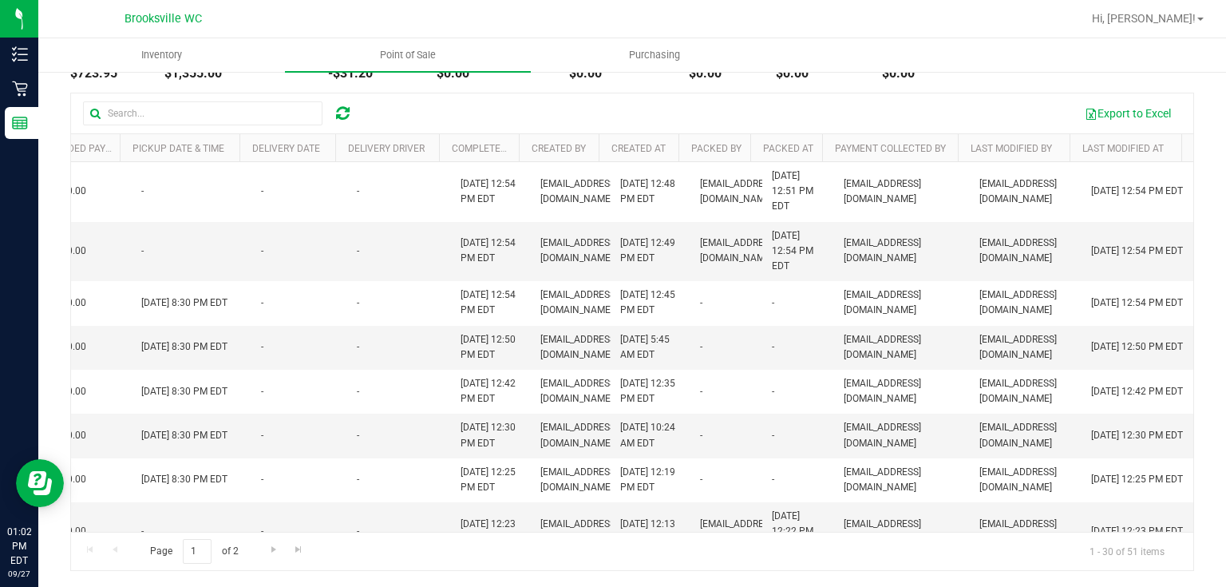
click at [1038, 158] on th "Last Modified By" at bounding box center [1014, 148] width 112 height 28
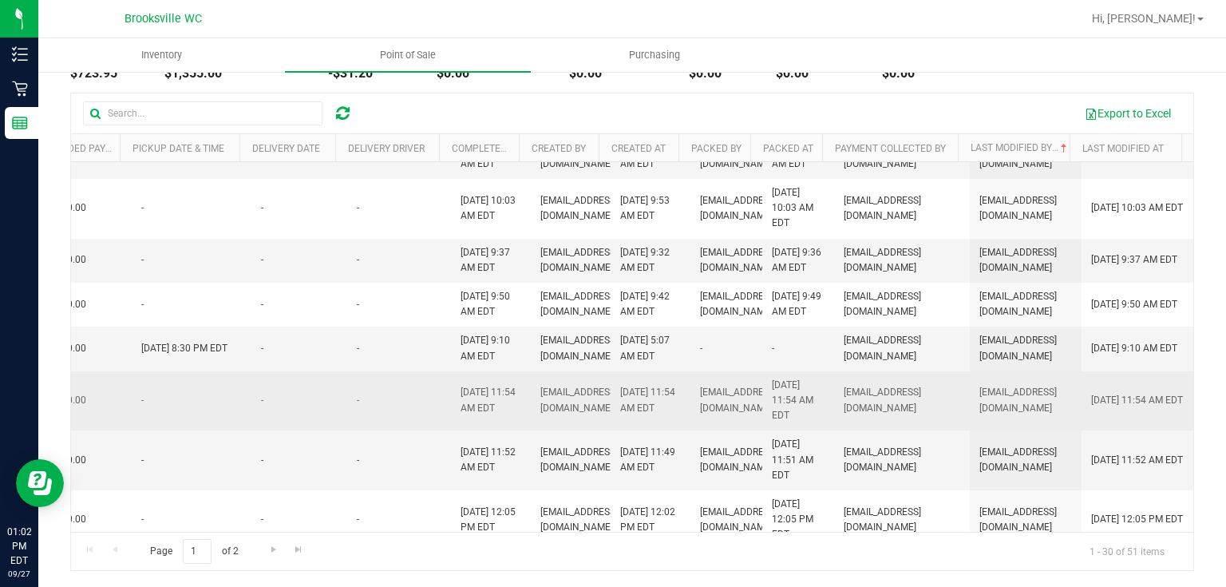
scroll to position [677, 1179]
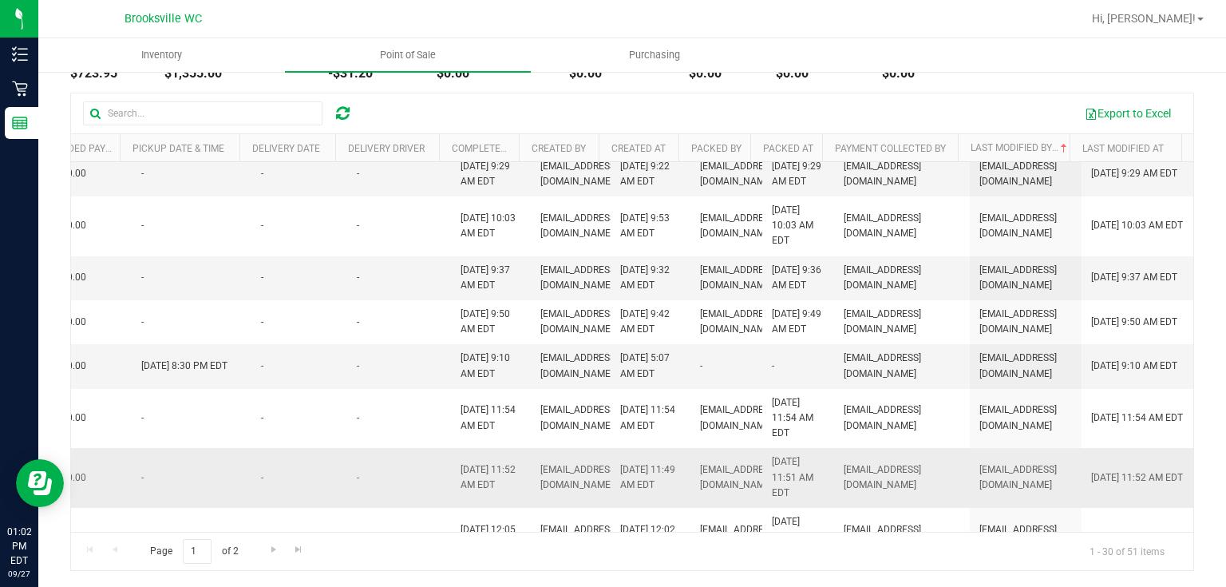
drag, startPoint x: 820, startPoint y: 532, endPoint x: 306, endPoint y: 485, distance: 516.4
click at [238, 530] on div "Export to Excel Purchase ID Customer Type # of Items Total # of Discounts Disco…" at bounding box center [632, 332] width 1124 height 478
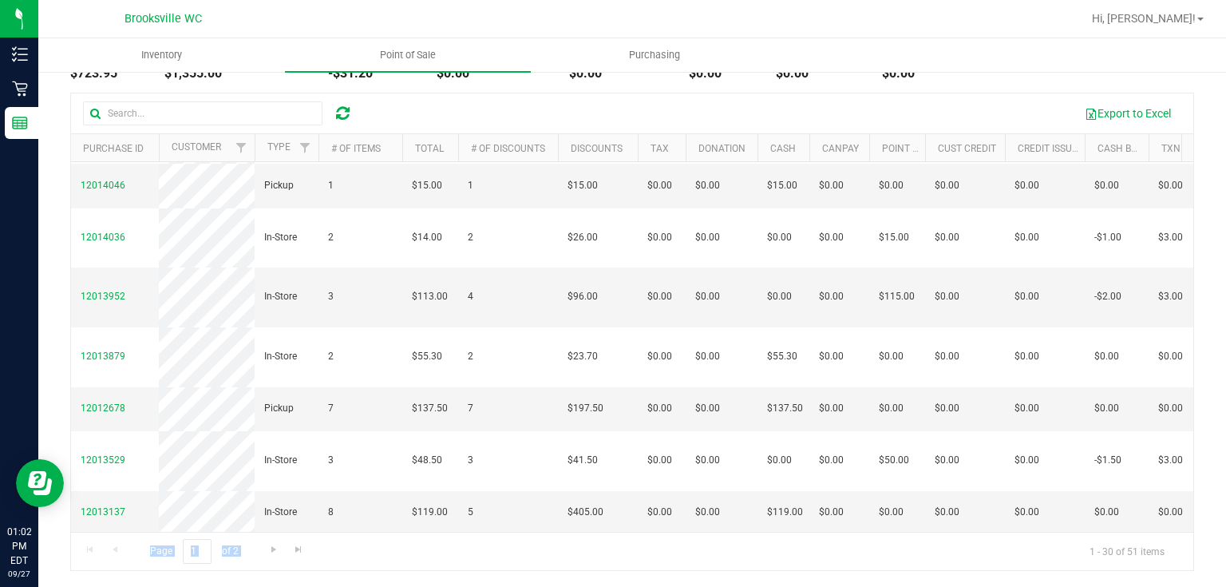
scroll to position [0, 0]
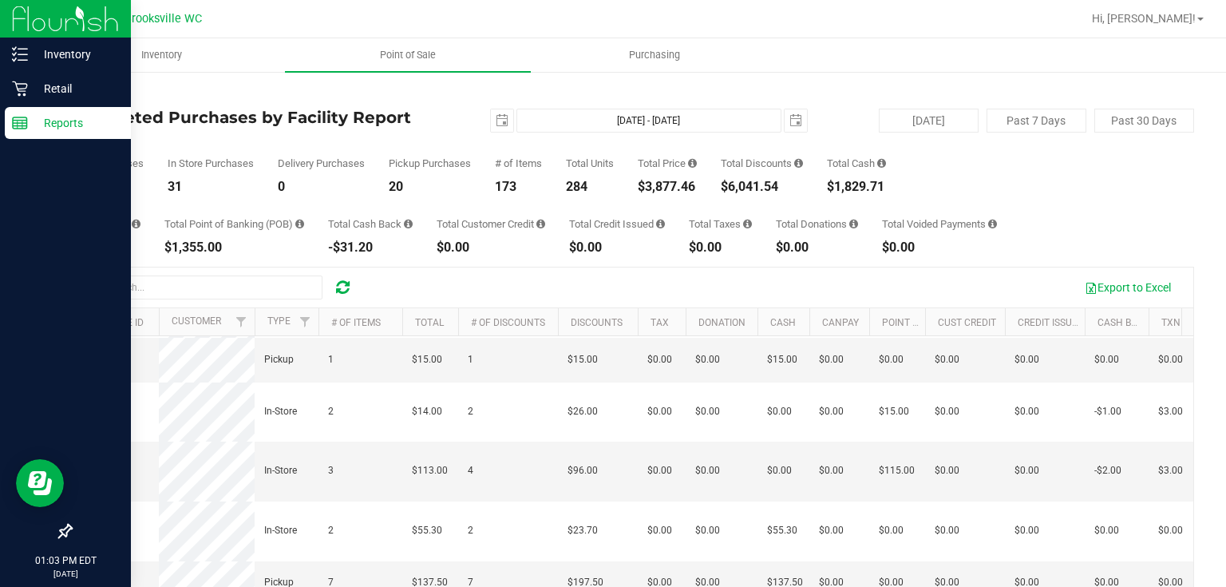
click at [67, 125] on p "Reports" at bounding box center [76, 122] width 96 height 19
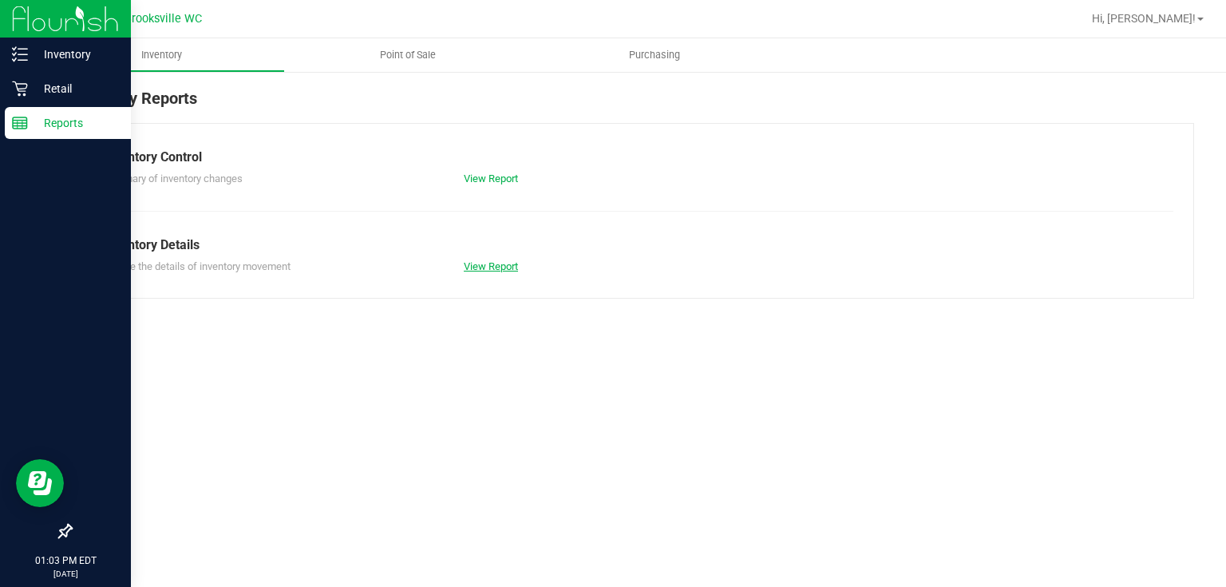
click at [500, 264] on link "View Report" at bounding box center [491, 266] width 54 height 12
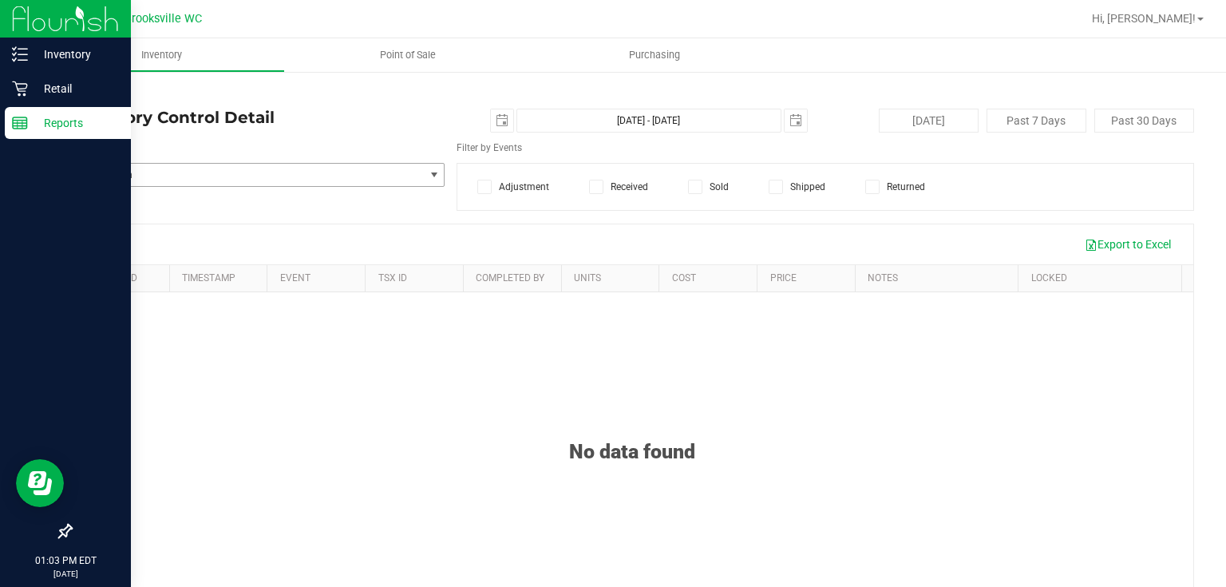
click at [179, 172] on span "Select Item" at bounding box center [247, 175] width 353 height 22
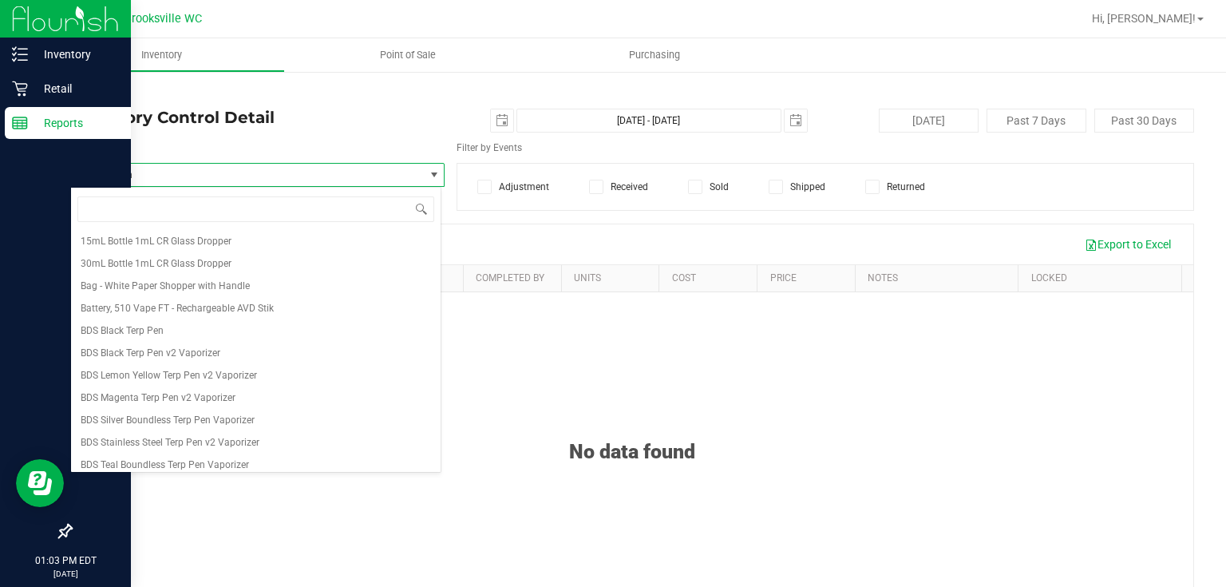
click at [179, 172] on span "Select Item" at bounding box center [247, 175] width 353 height 22
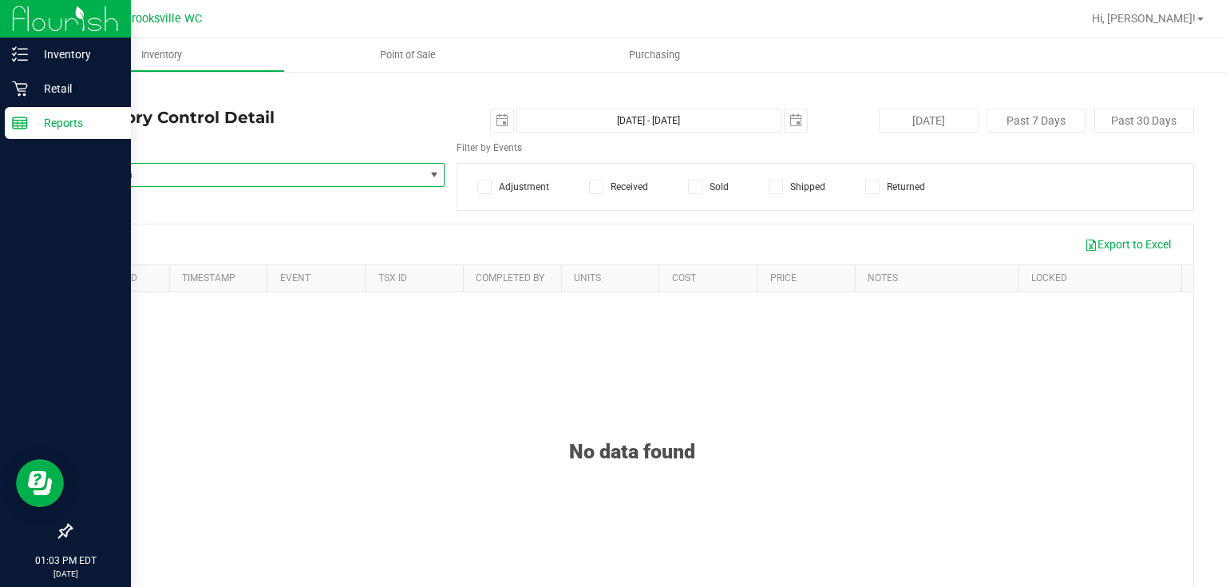
click at [339, 176] on span "Select Item" at bounding box center [247, 175] width 353 height 22
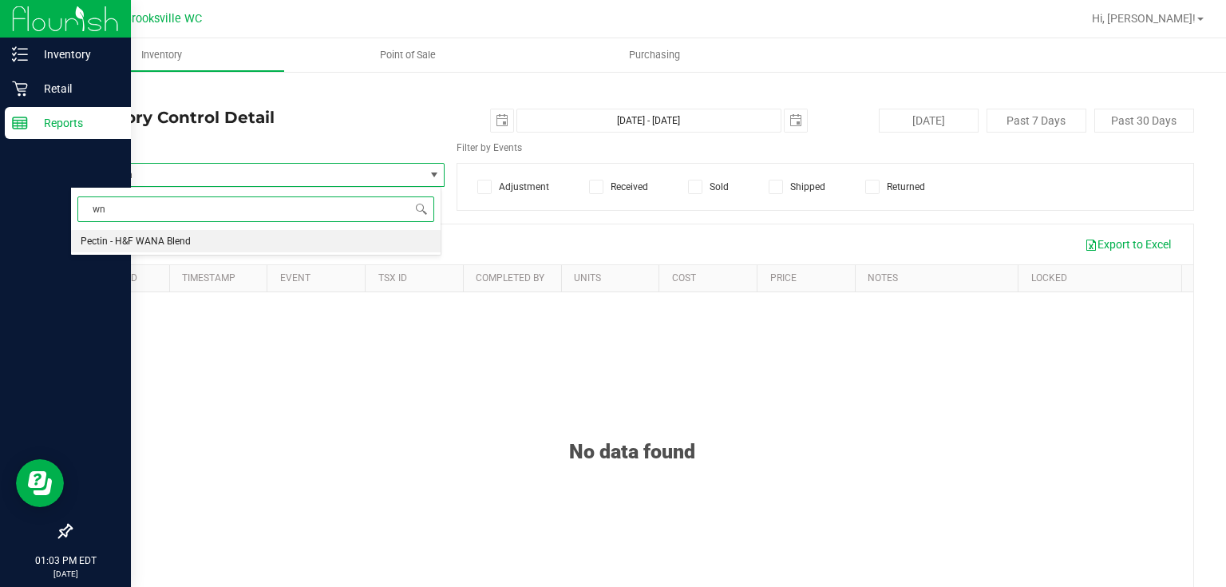
type input "wna"
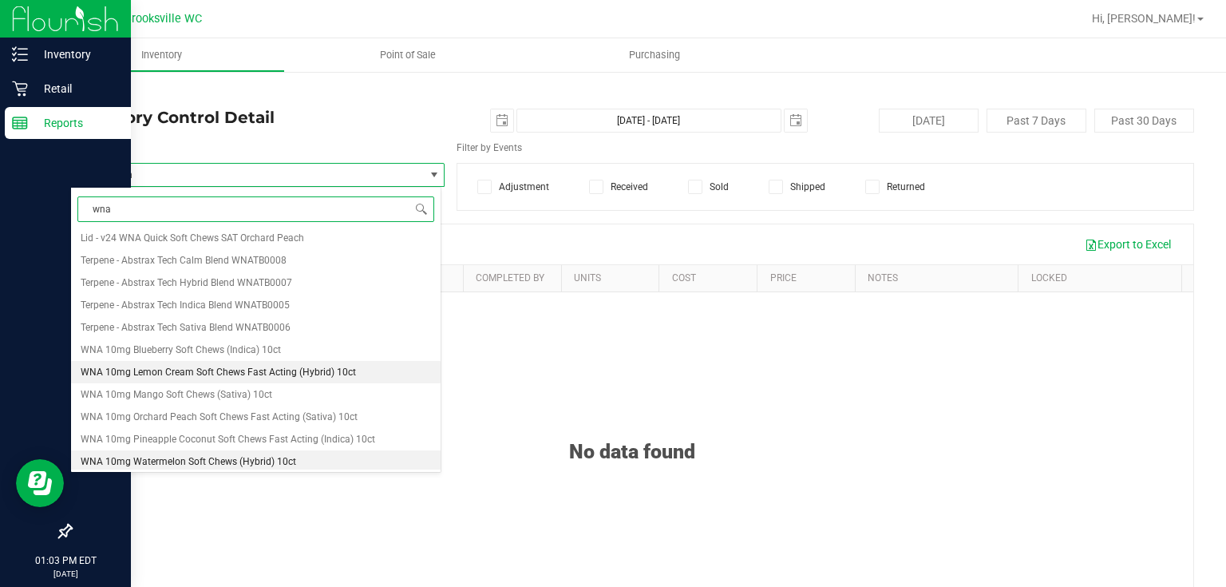
scroll to position [453, 0]
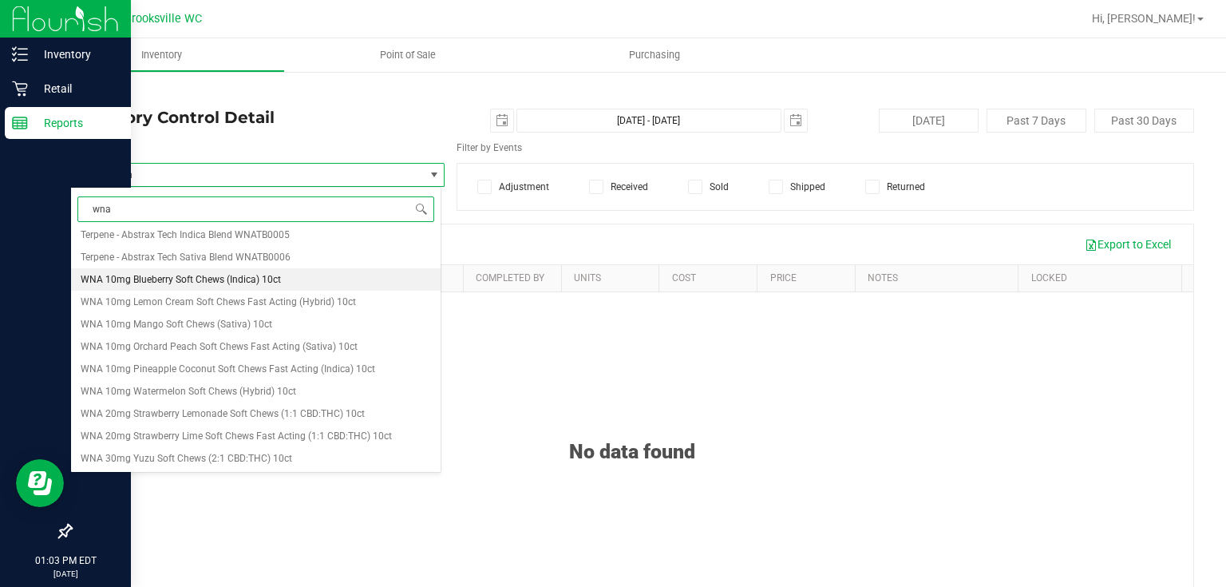
click at [236, 278] on span "WNA 10mg Blueberry Soft Chews (Indica) 10ct" at bounding box center [181, 279] width 200 height 11
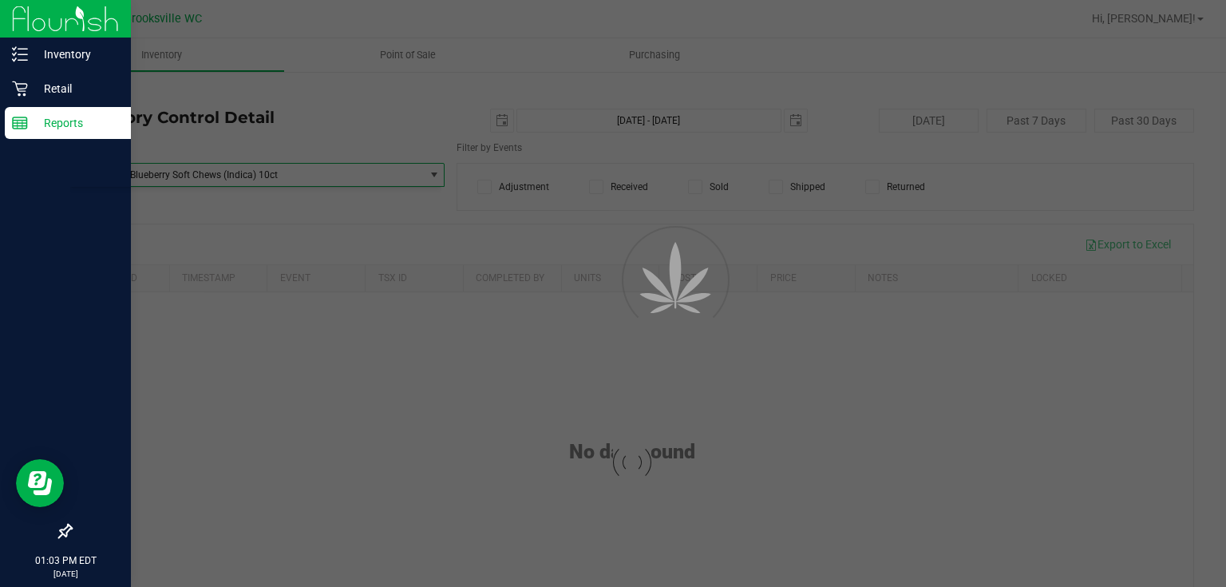
scroll to position [100078, 0]
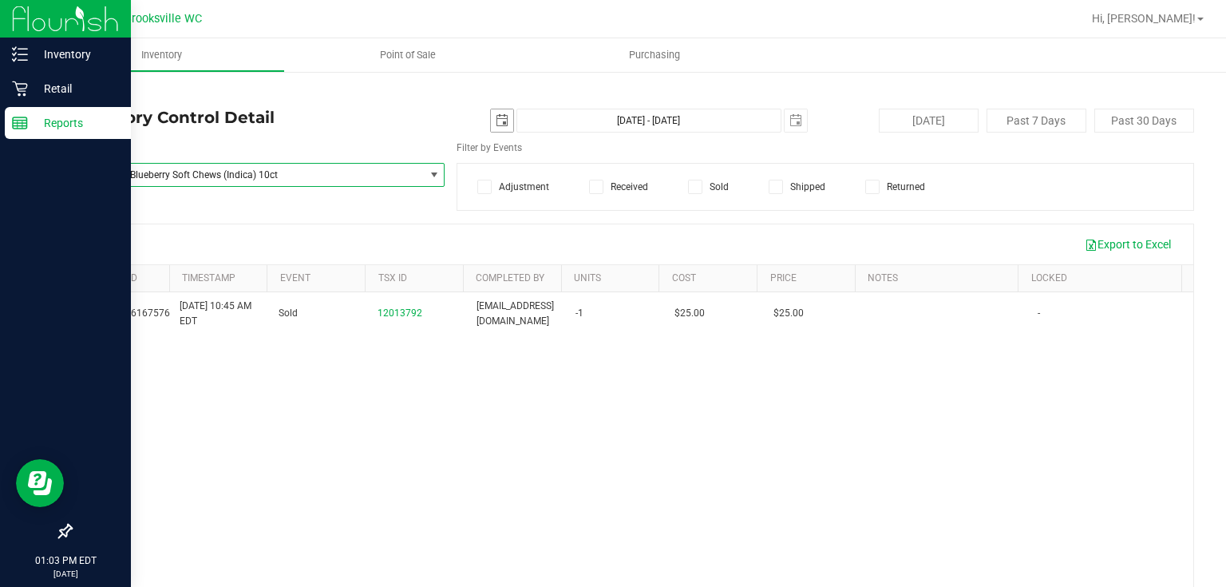
click at [499, 121] on span "select" at bounding box center [502, 120] width 13 height 13
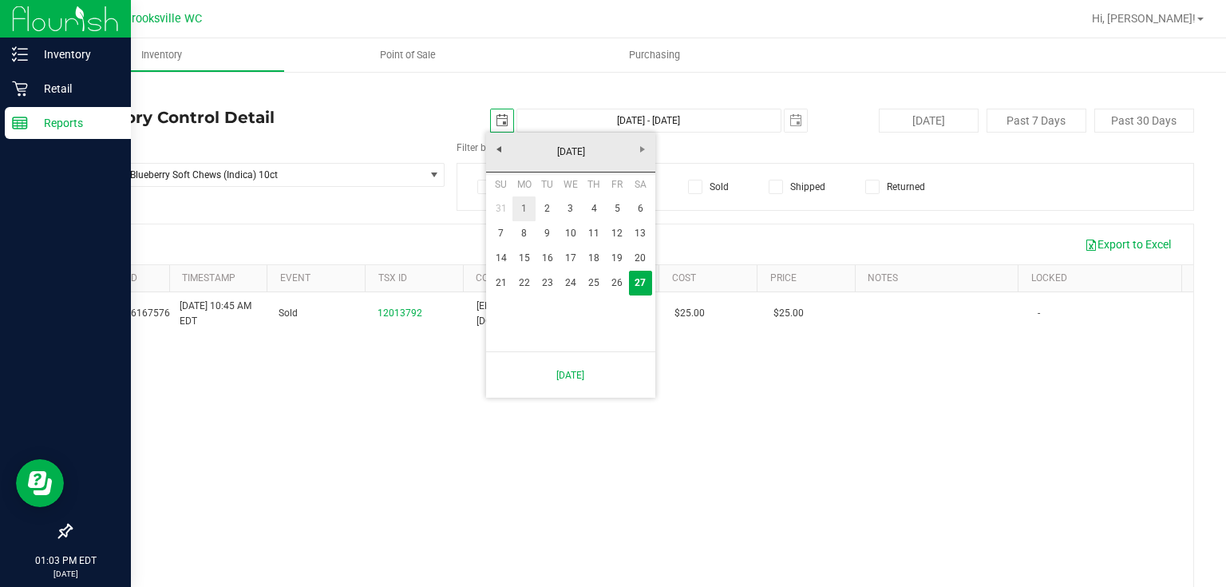
click at [531, 205] on link "1" at bounding box center [524, 208] width 23 height 25
type input "[DATE]"
type input "[DATE] - [DATE]"
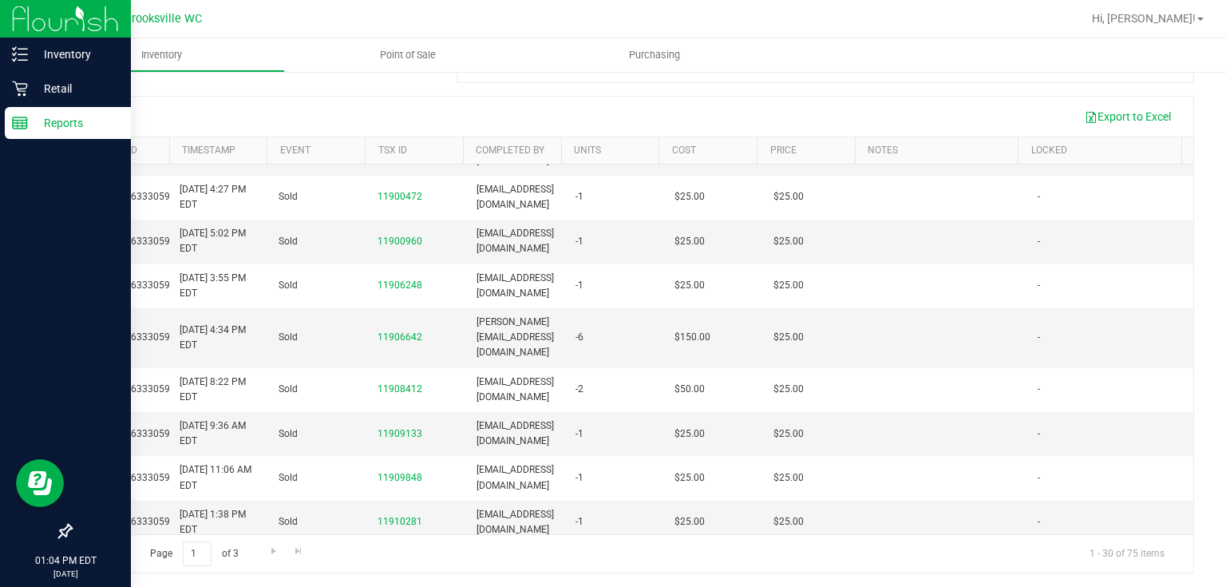
click at [539, 158] on th "Completed By" at bounding box center [512, 150] width 98 height 27
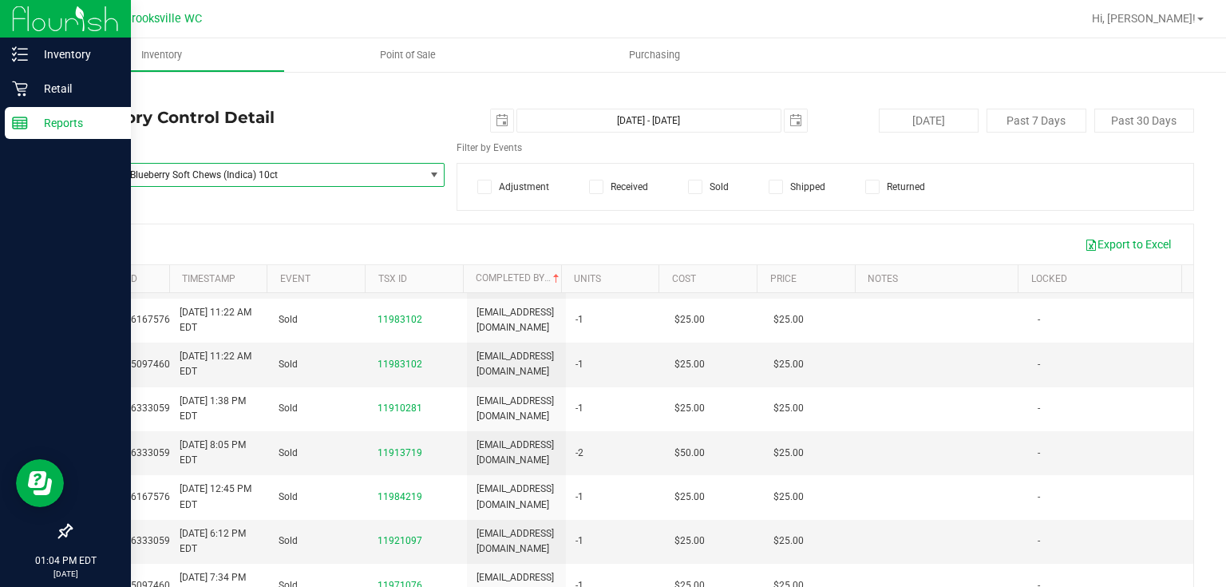
click at [372, 167] on span "WNA 10mg Blueberry Soft Chews (Indica) 10ct" at bounding box center [247, 175] width 353 height 22
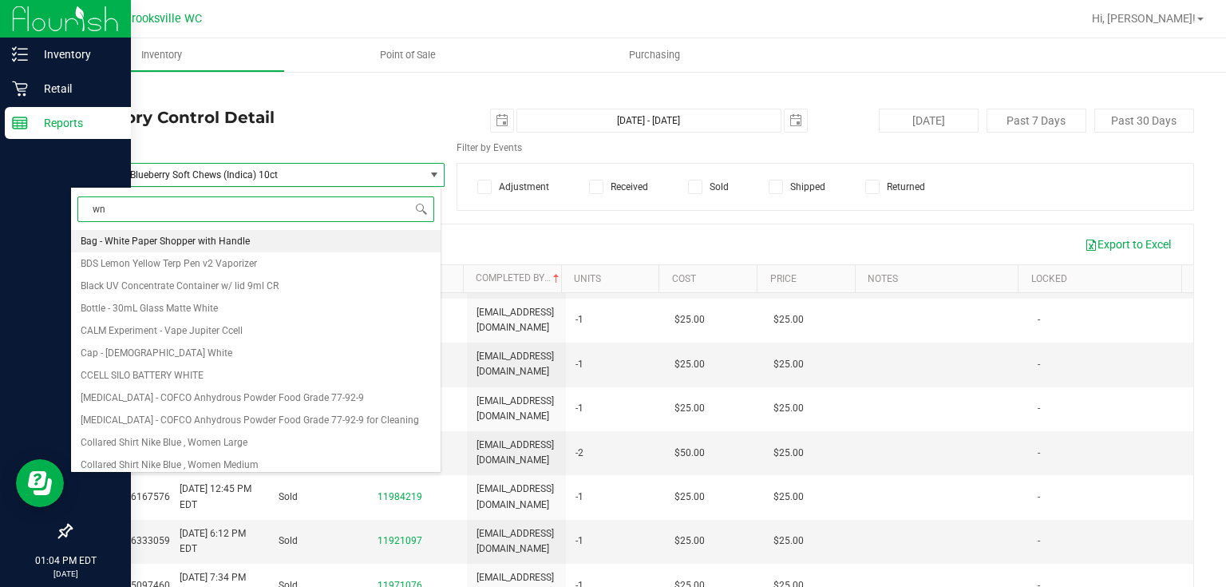
type input "wna"
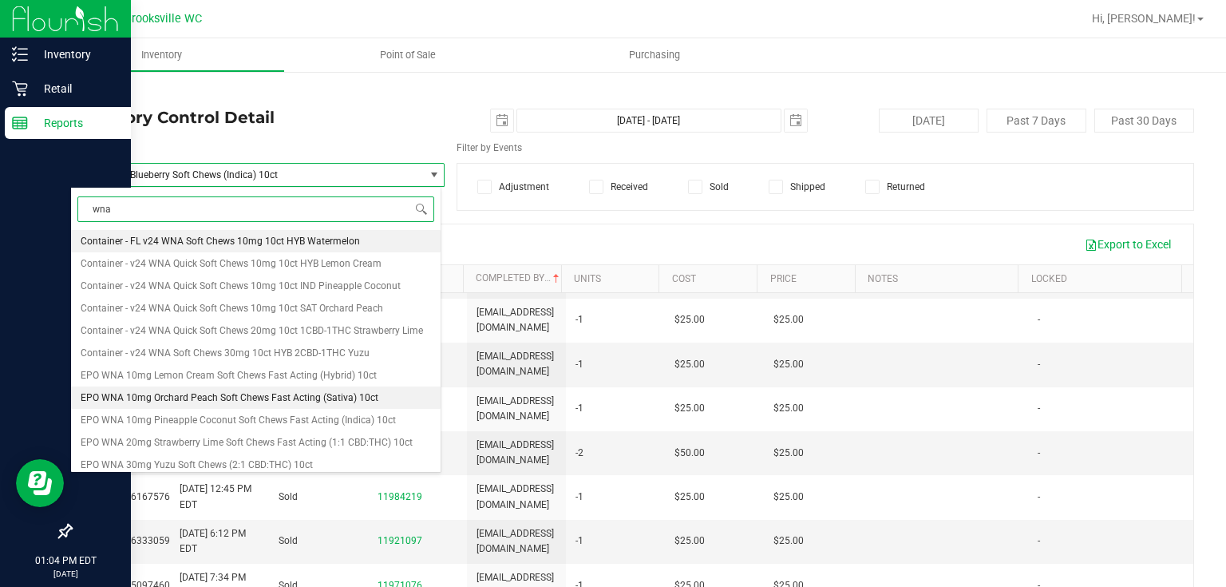
click at [236, 392] on span "EPO WNA 10mg Orchard Peach Soft Chews Fast Acting (Sativa) 10ct" at bounding box center [230, 397] width 298 height 11
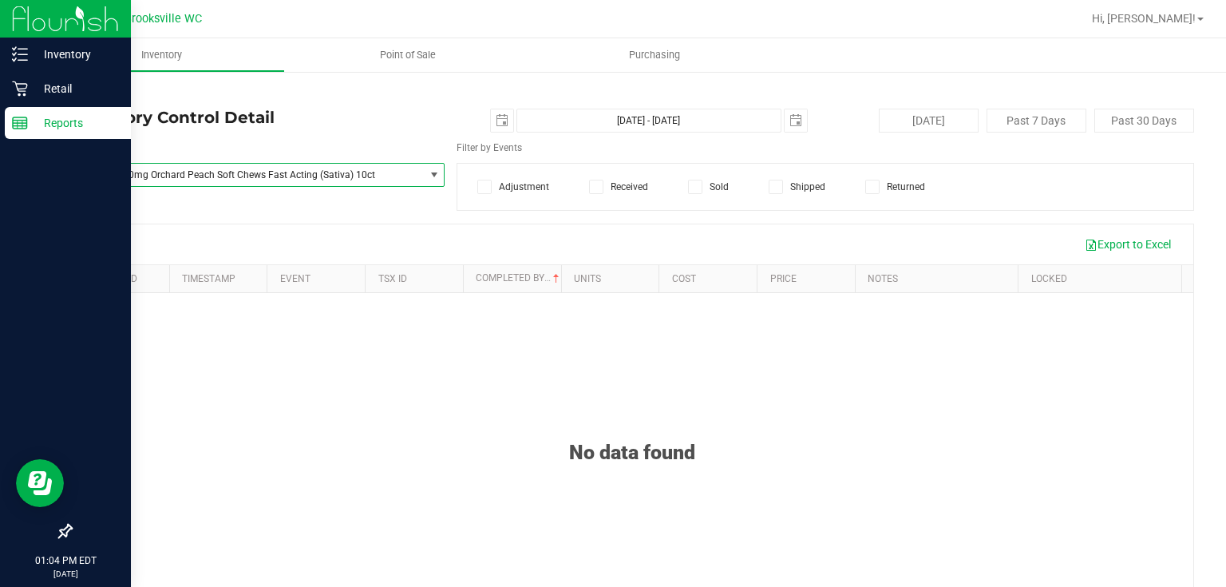
click at [435, 176] on span "select" at bounding box center [434, 174] width 13 height 13
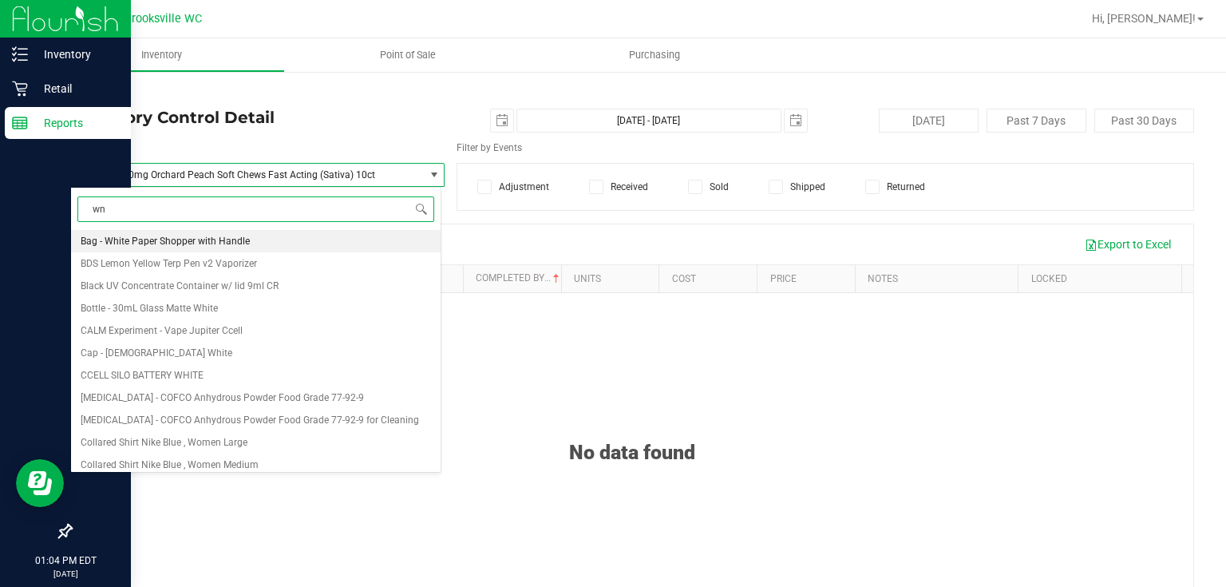
type input "wna"
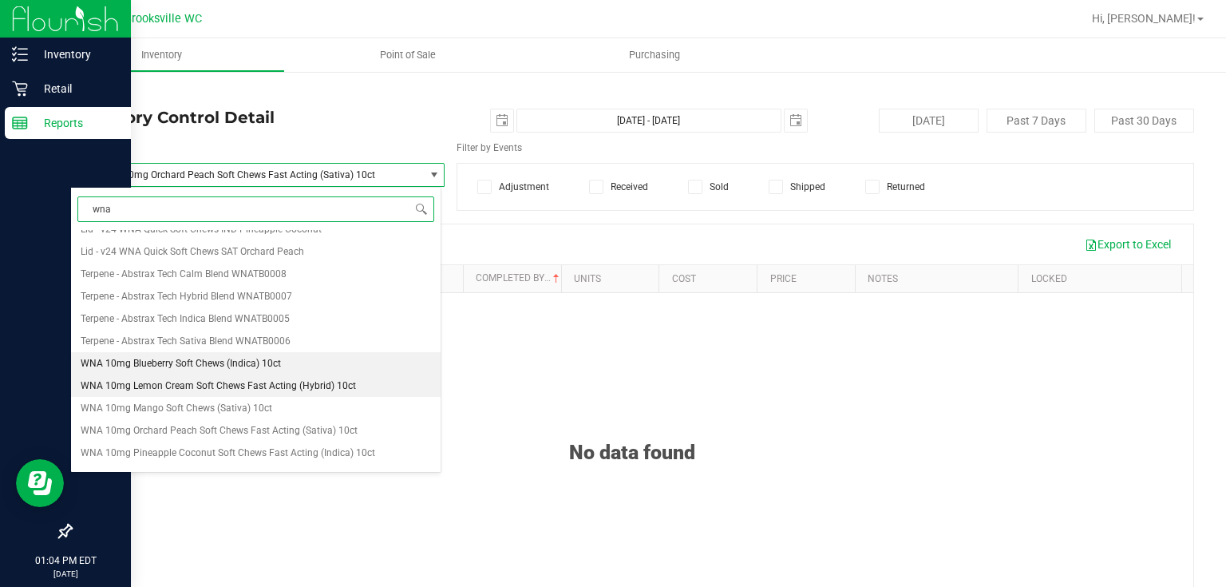
scroll to position [453, 0]
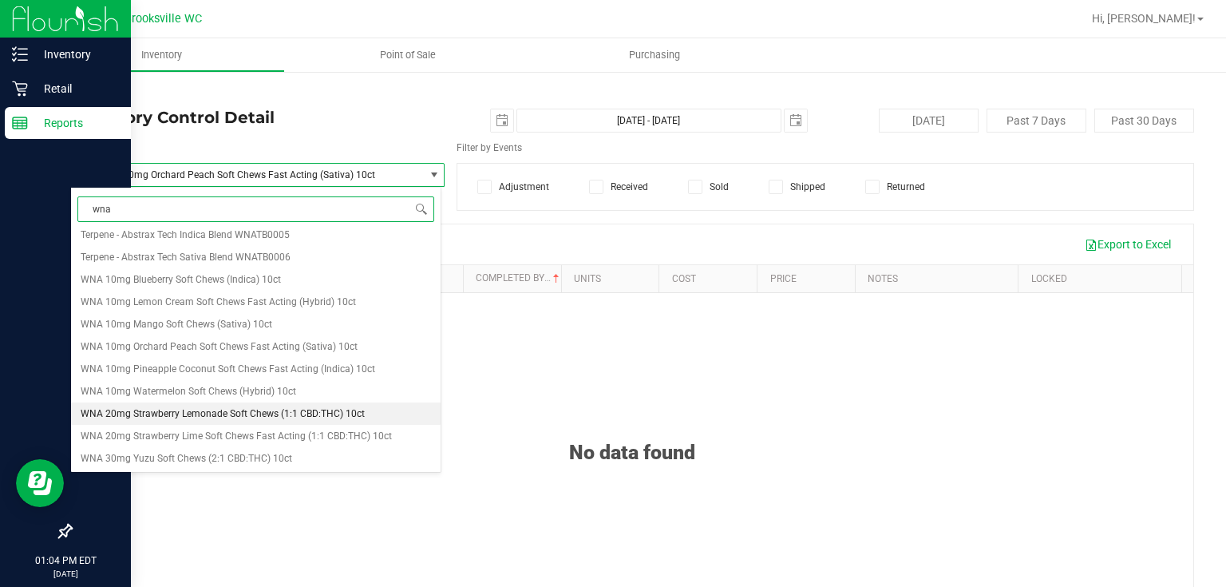
click at [297, 412] on span "WNA 20mg Strawberry Lemonade Soft Chews (1:1 CBD:THC) 10ct" at bounding box center [223, 413] width 284 height 11
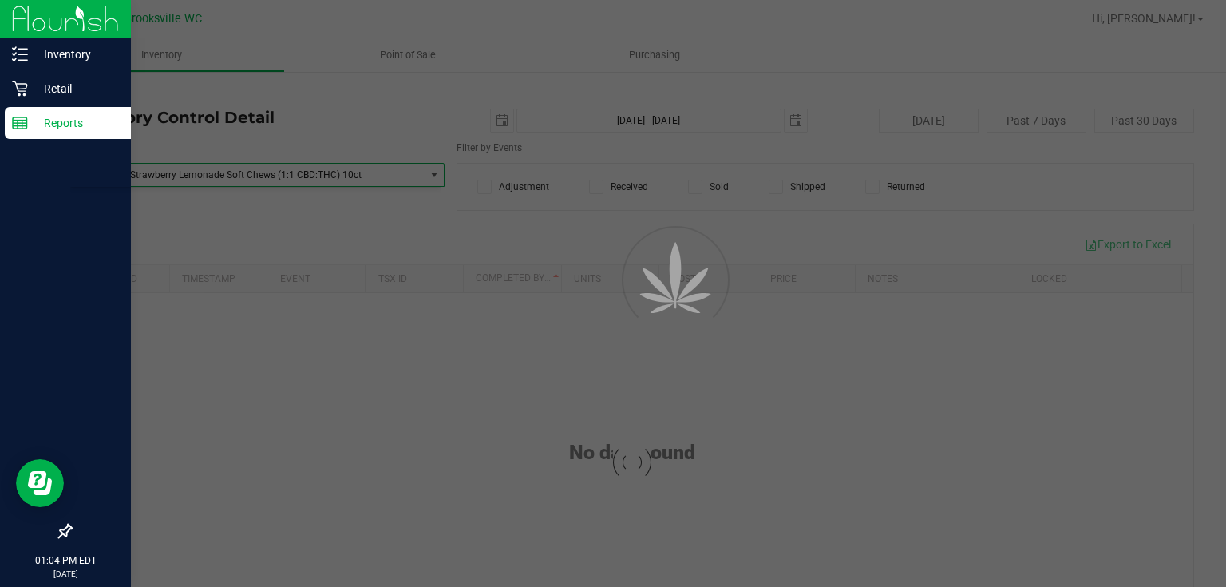
scroll to position [100129, 0]
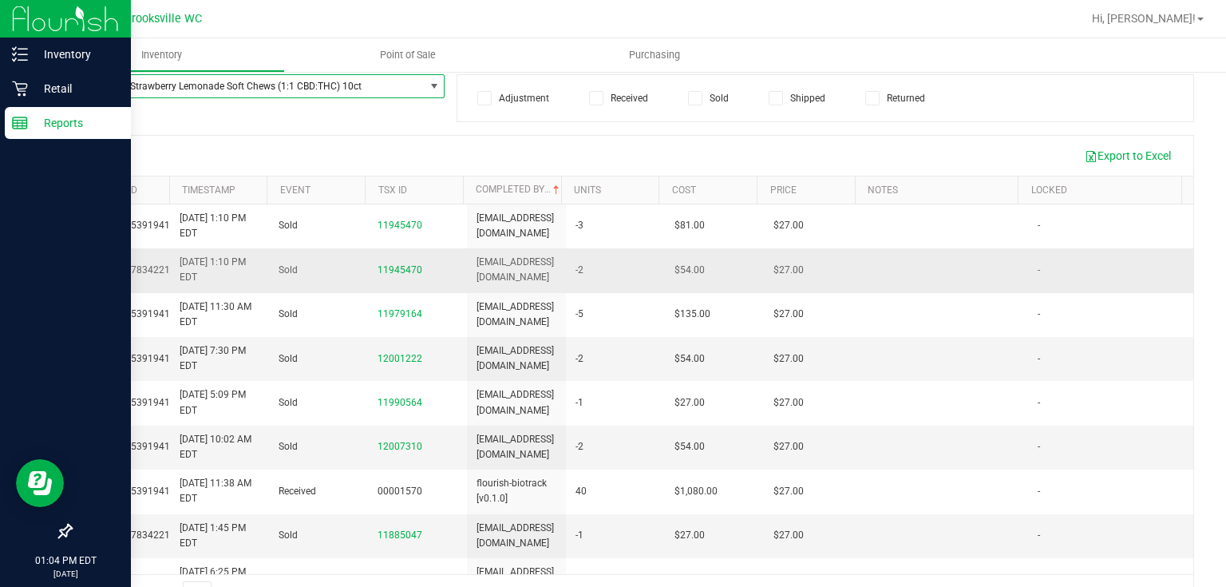
scroll to position [65, 0]
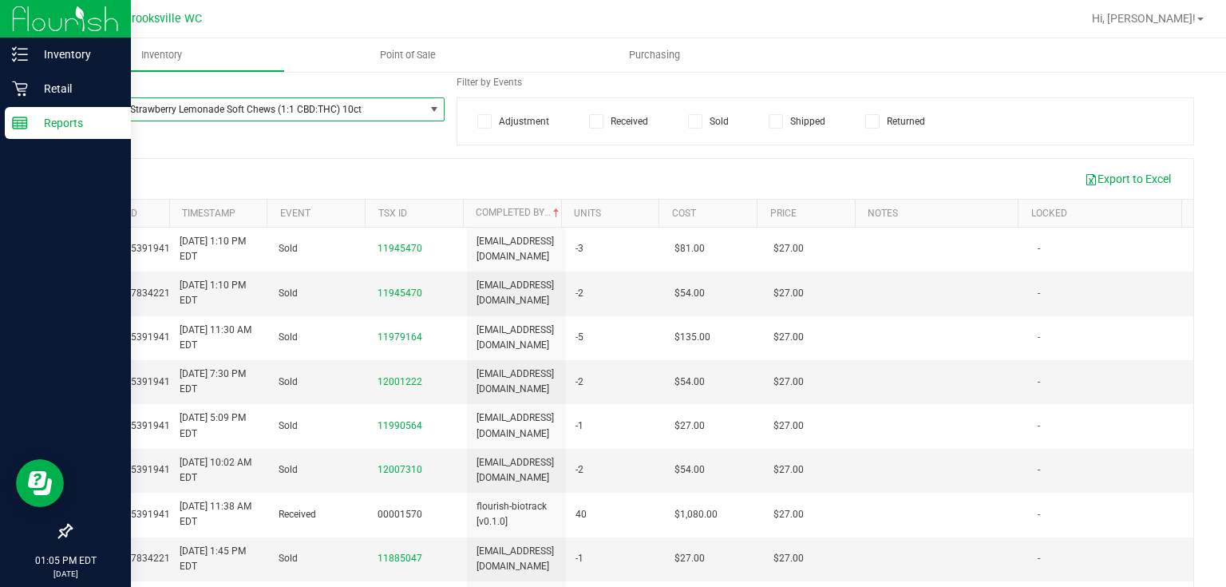
click at [429, 104] on span "select" at bounding box center [434, 109] width 13 height 13
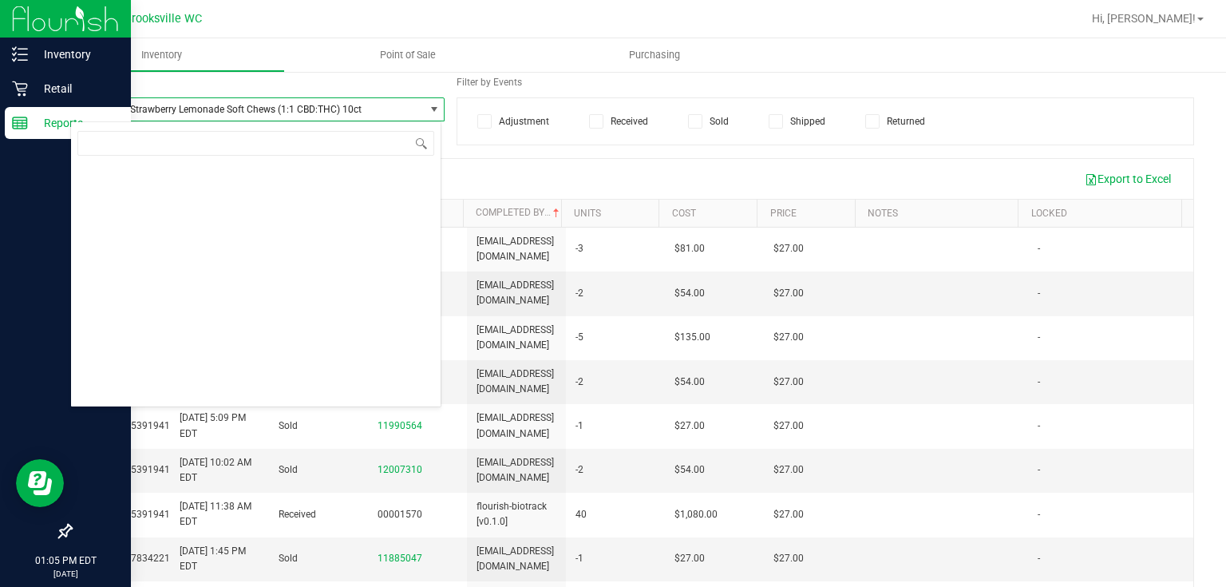
click at [323, 99] on span "WNA 20mg Strawberry Lemonade Soft Chews (1:1 CBD:THC) 10ct" at bounding box center [247, 109] width 353 height 22
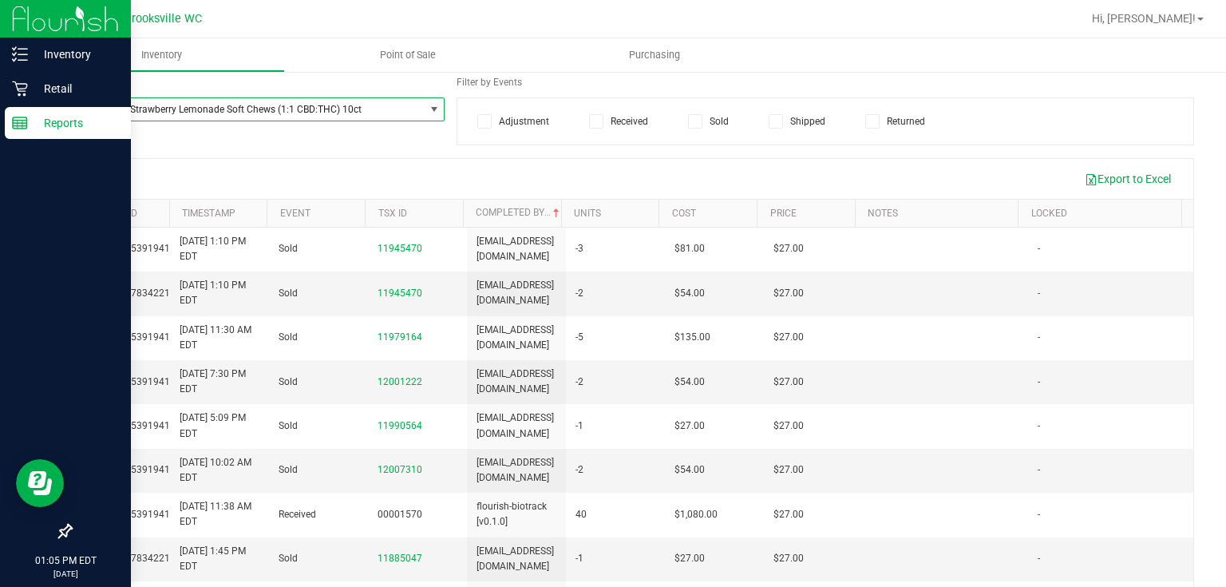
click at [330, 110] on span "WNA 20mg Strawberry Lemonade Soft Chews (1:1 CBD:THC) 10ct" at bounding box center [240, 109] width 327 height 11
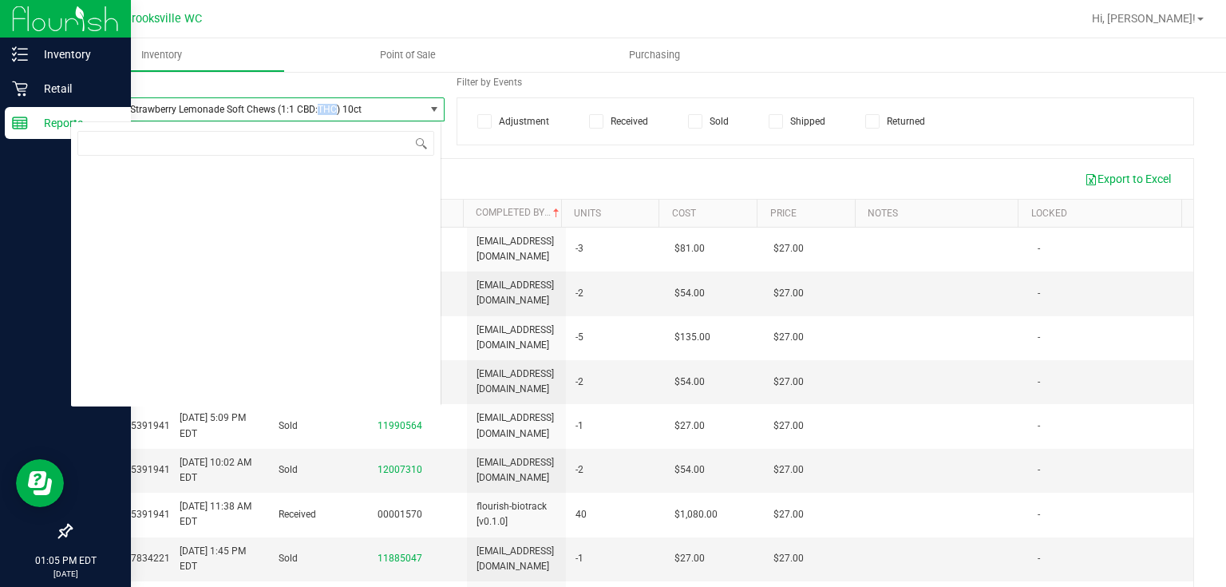
click at [330, 110] on span "WNA 20mg Strawberry Lemonade Soft Chews (1:1 CBD:THC) 10ct" at bounding box center [240, 109] width 327 height 11
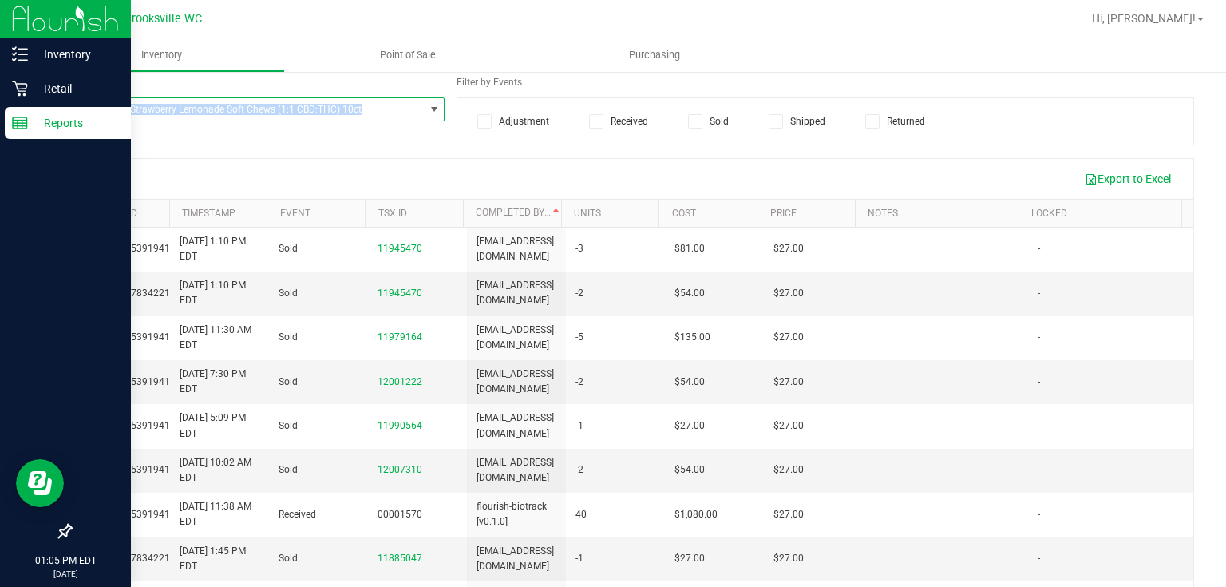
click at [330, 110] on span "WNA 20mg Strawberry Lemonade Soft Chews (1:1 CBD:THC) 10ct" at bounding box center [240, 109] width 327 height 11
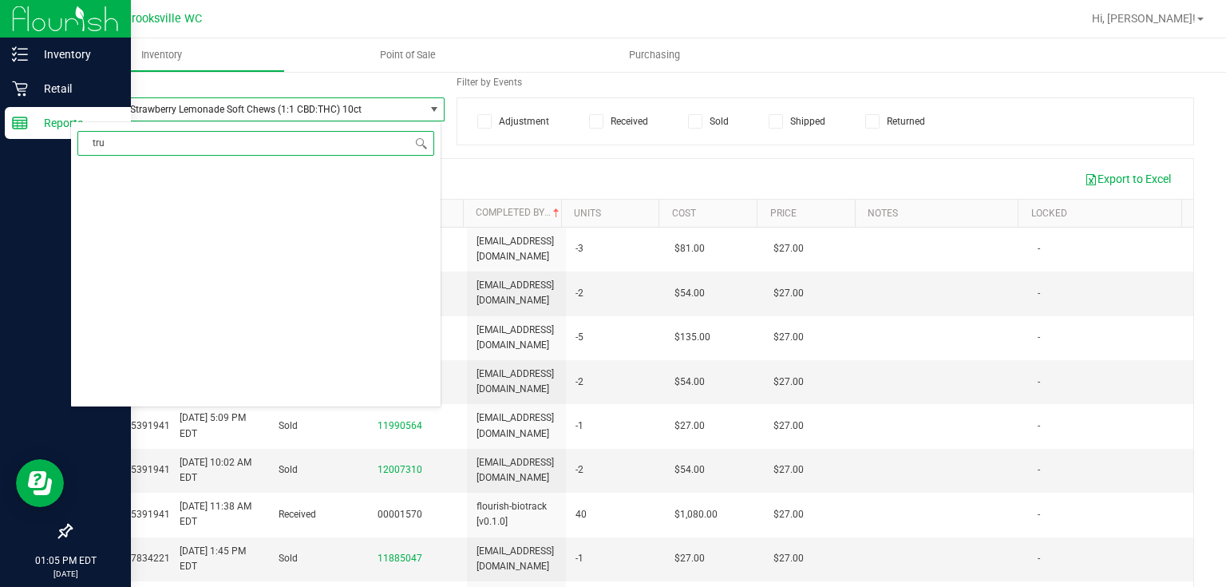
scroll to position [0, 0]
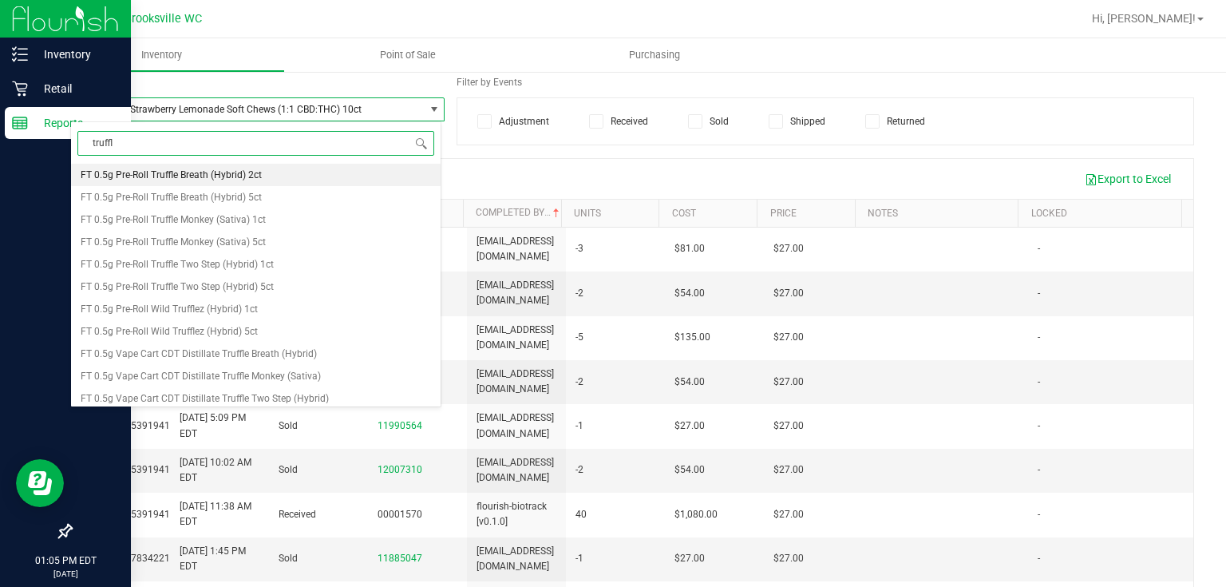
type input "truffle"
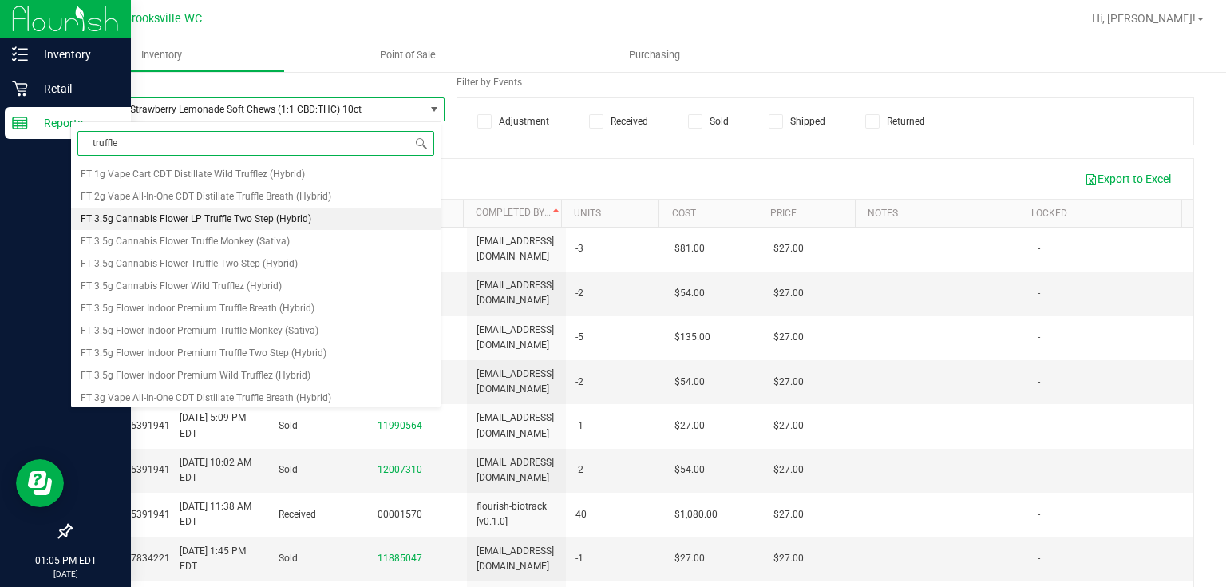
scroll to position [766, 0]
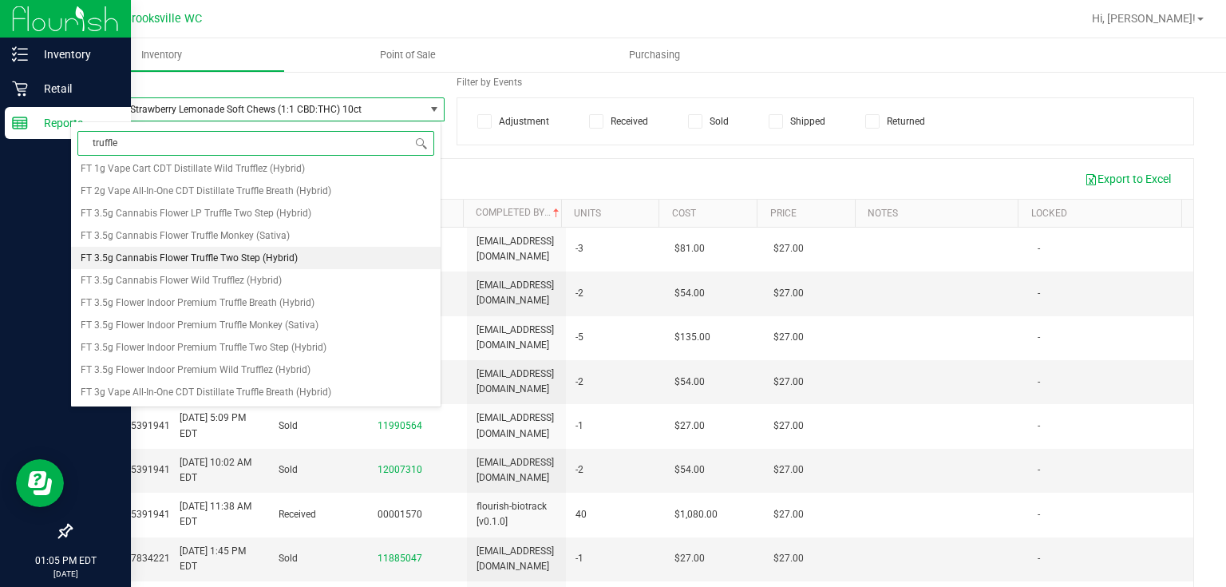
click at [264, 254] on span "FT 3.5g Cannabis Flower Truffle Two Step (Hybrid)" at bounding box center [189, 257] width 217 height 11
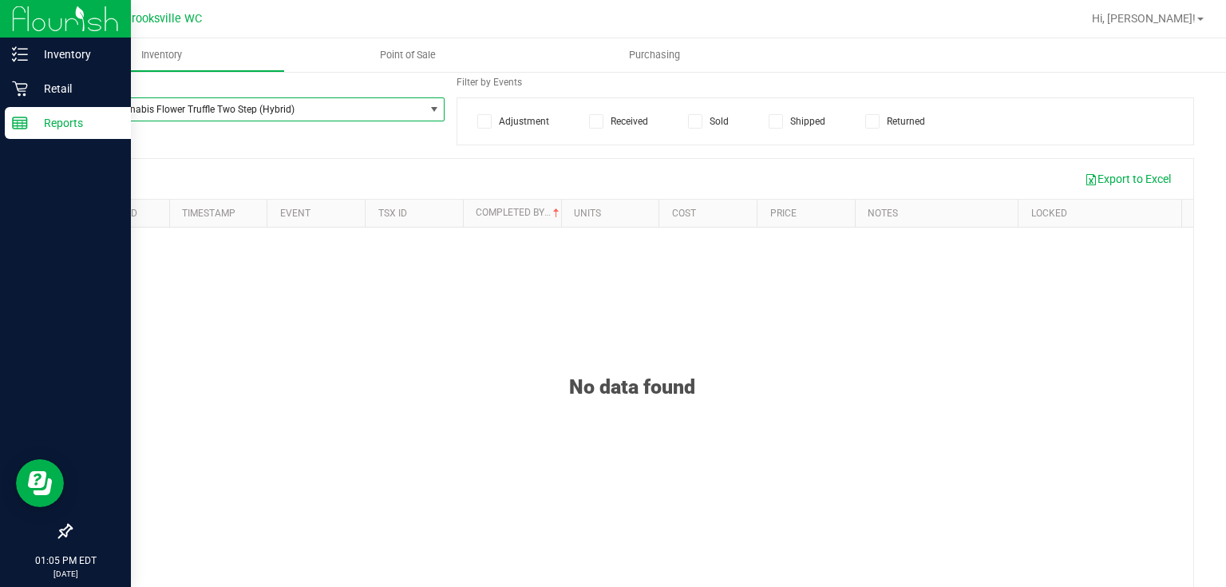
click at [323, 109] on span "FT 3.5g Cannabis Flower Truffle Two Step (Hybrid)" at bounding box center [240, 109] width 327 height 11
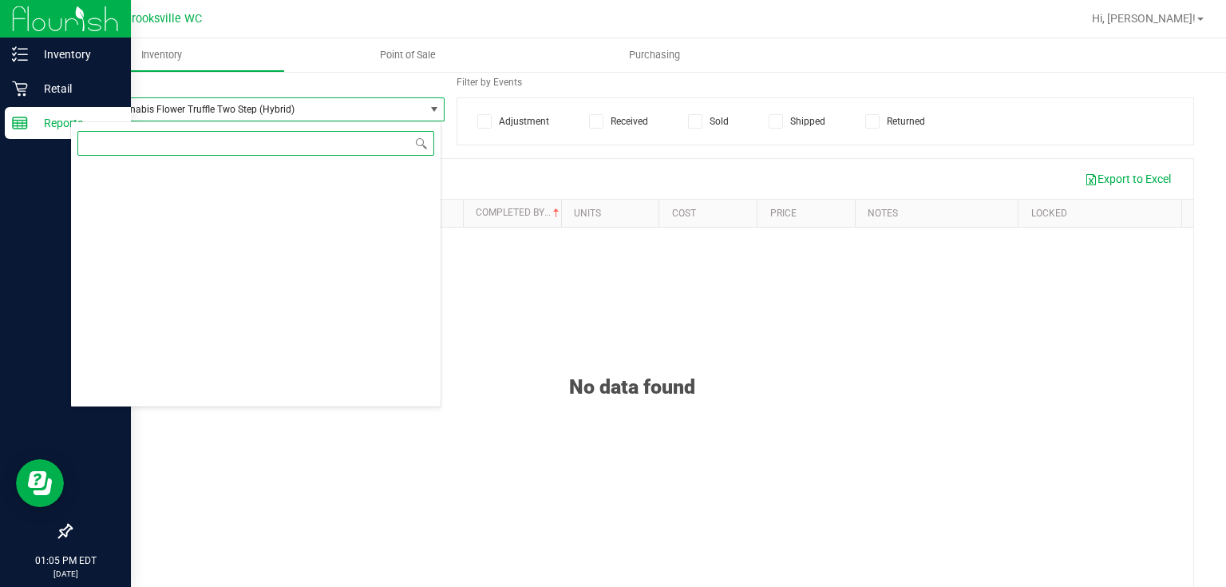
click at [364, 137] on input at bounding box center [255, 143] width 357 height 25
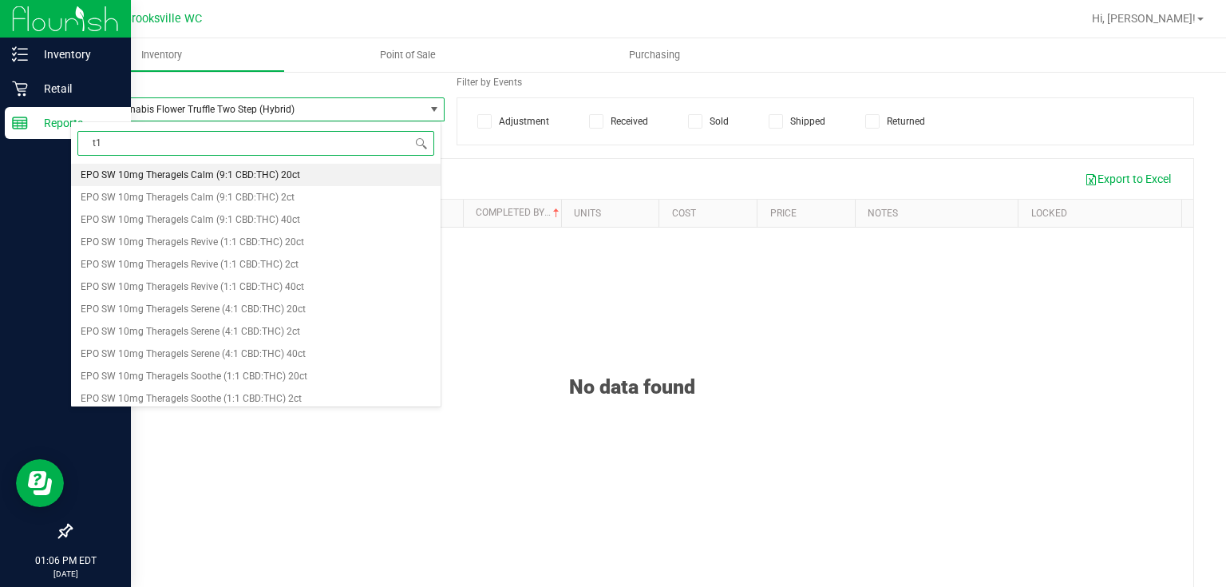
type input "t17"
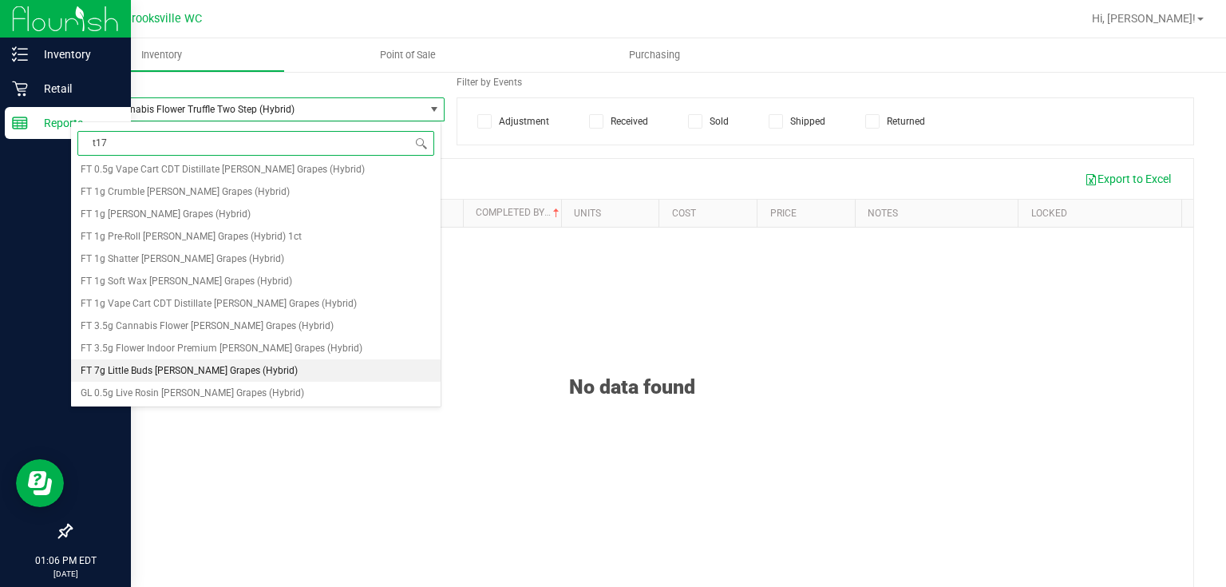
scroll to position [96, 0]
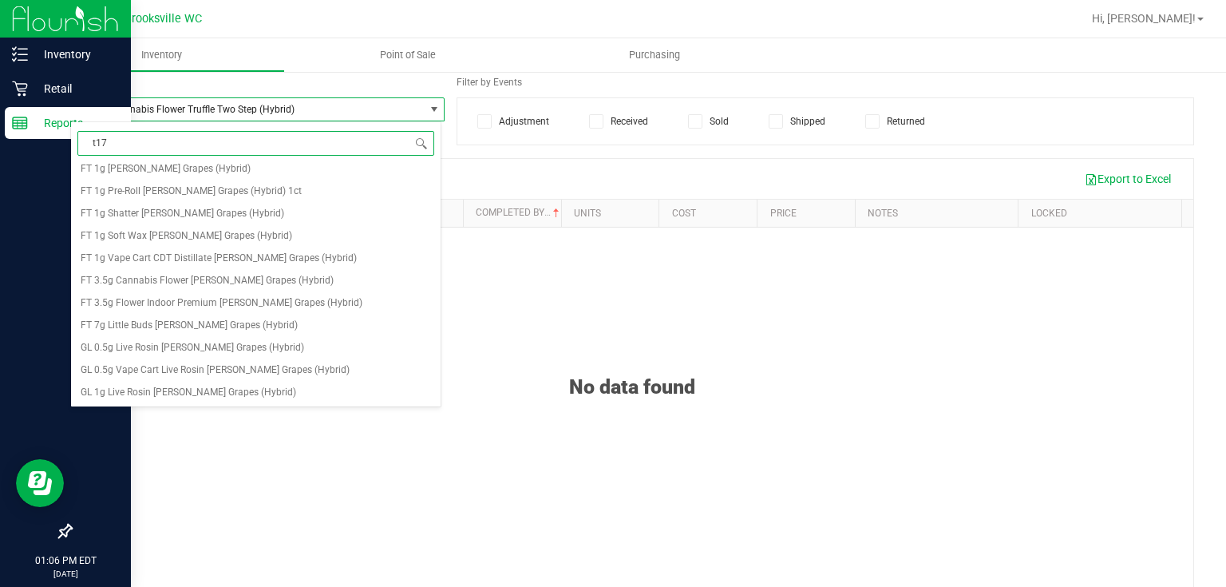
drag, startPoint x: 357, startPoint y: 137, endPoint x: 0, endPoint y: 172, distance: 358.6
click at [0, 172] on body "Inventory Retail Reports 01:06 PM EDT [DATE] 09/27 Brooksville WC Hi, [PERSON_N…" at bounding box center [613, 293] width 1226 height 587
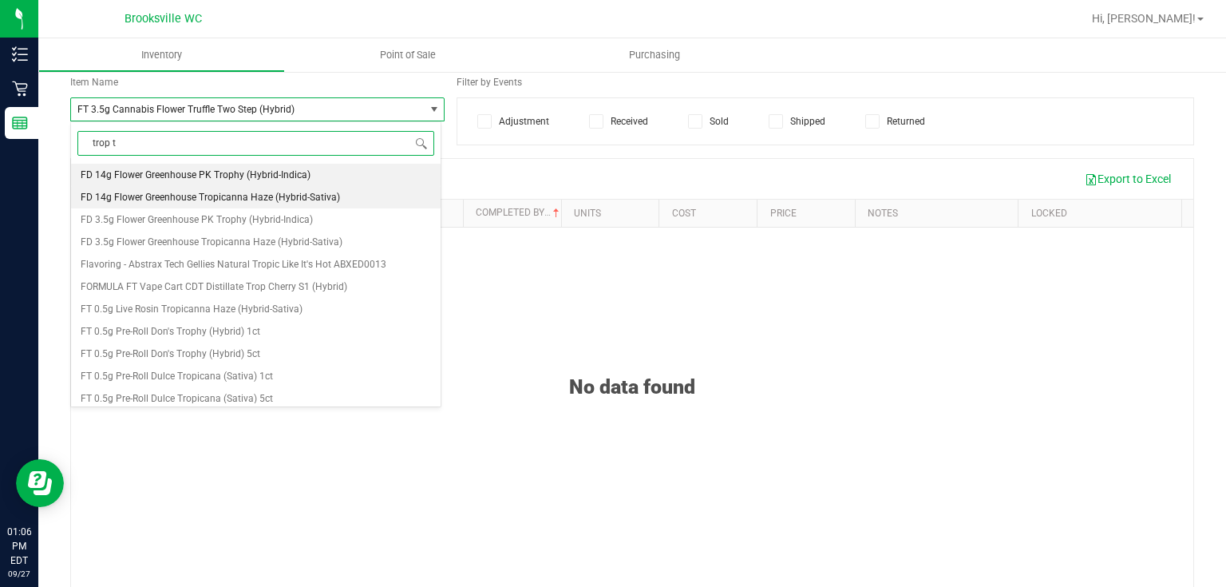
type input "trop to"
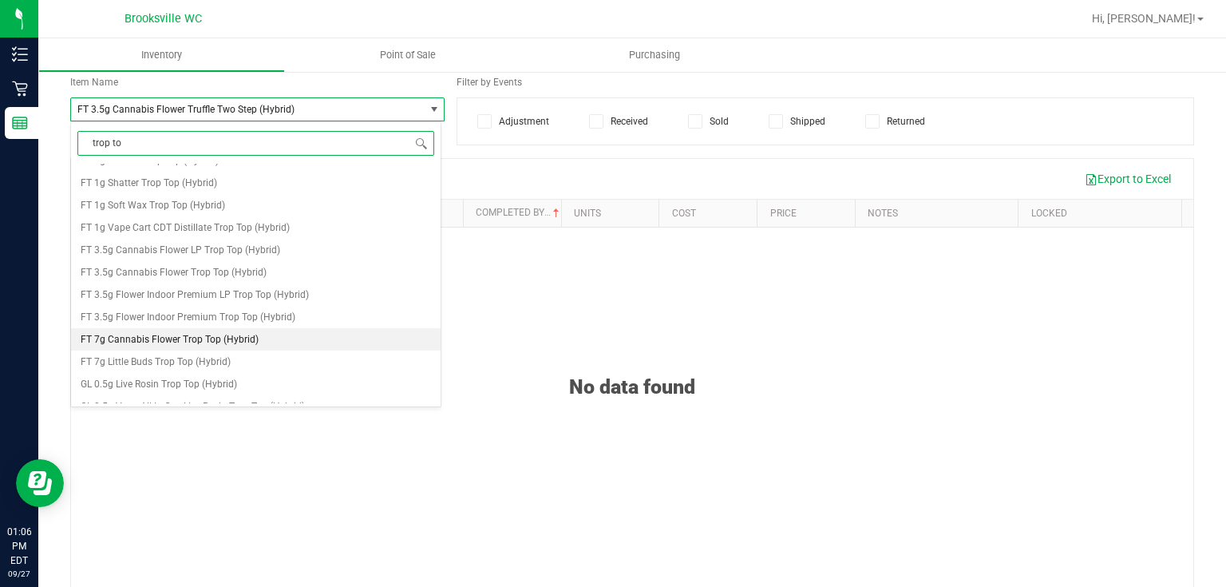
scroll to position [128, 0]
click at [247, 316] on span "FT 3.5g Flower Indoor Premium Trop Top (Hybrid)" at bounding box center [188, 315] width 215 height 11
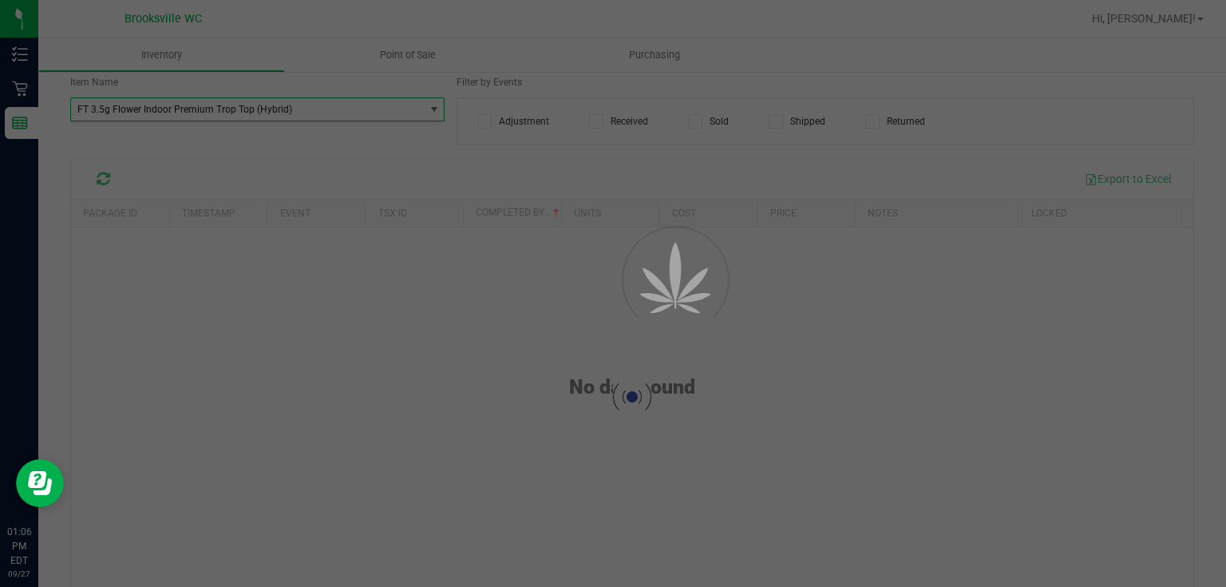
scroll to position [64647, 0]
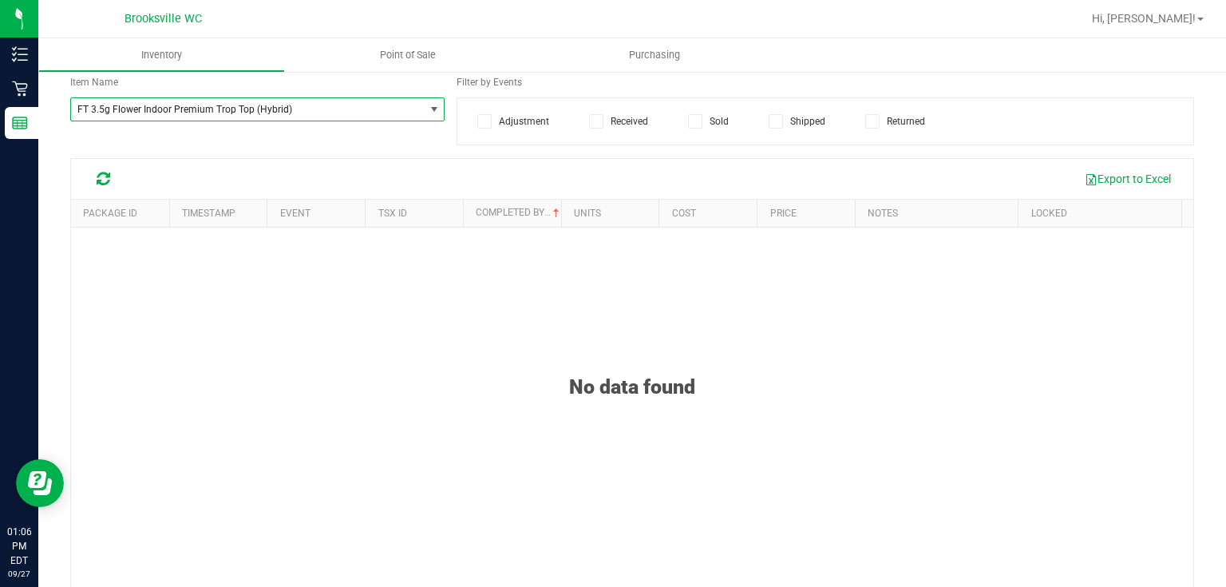
click at [364, 117] on span "FT 3.5g Flower Indoor Premium Trop Top (Hybrid)" at bounding box center [247, 109] width 353 height 22
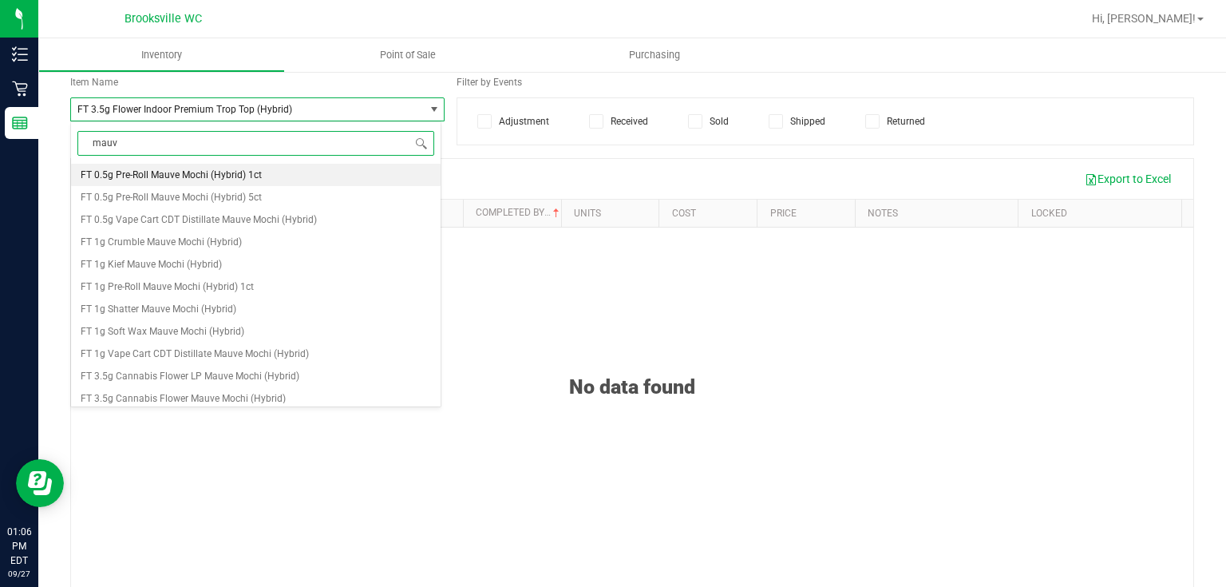
type input "mauve"
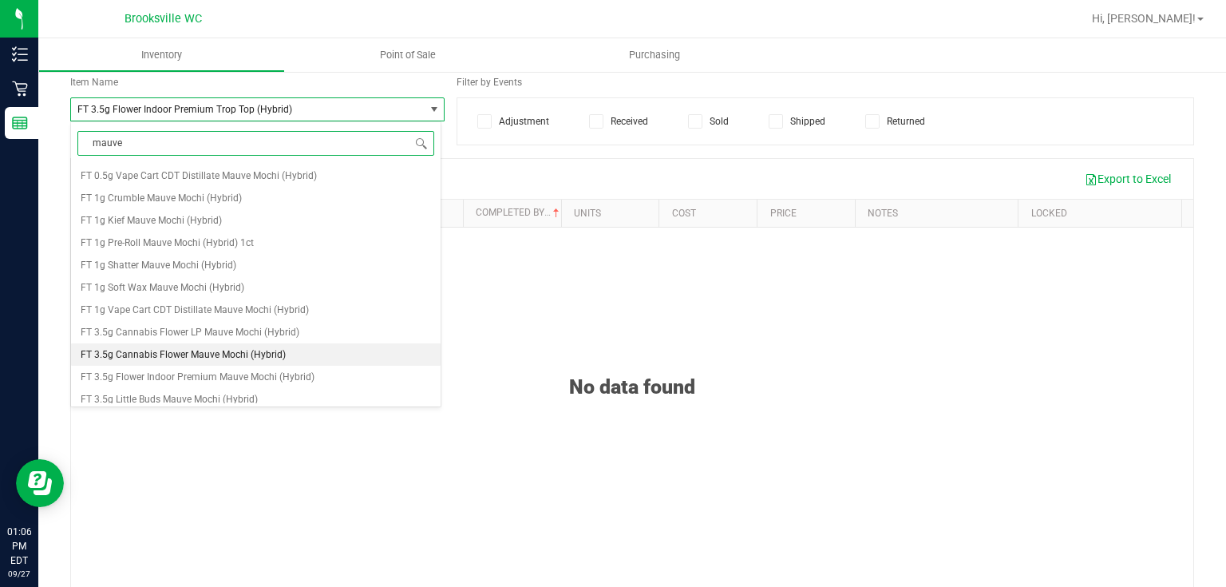
scroll to position [64, 0]
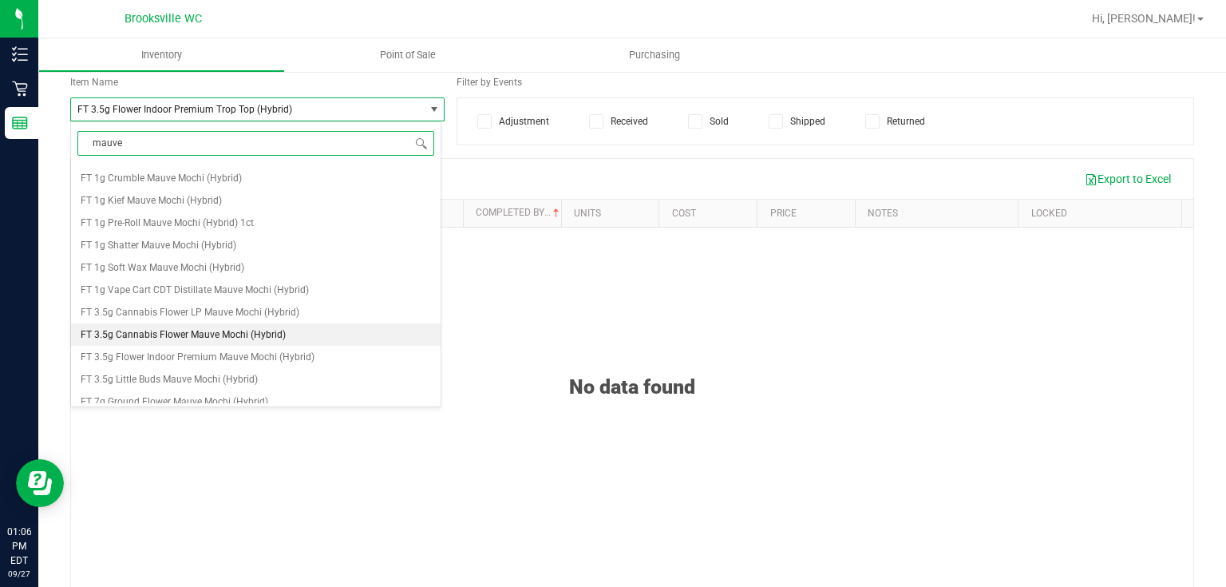
click at [240, 339] on span "FT 3.5g Cannabis Flower Mauve Mochi (Hybrid)" at bounding box center [183, 334] width 205 height 11
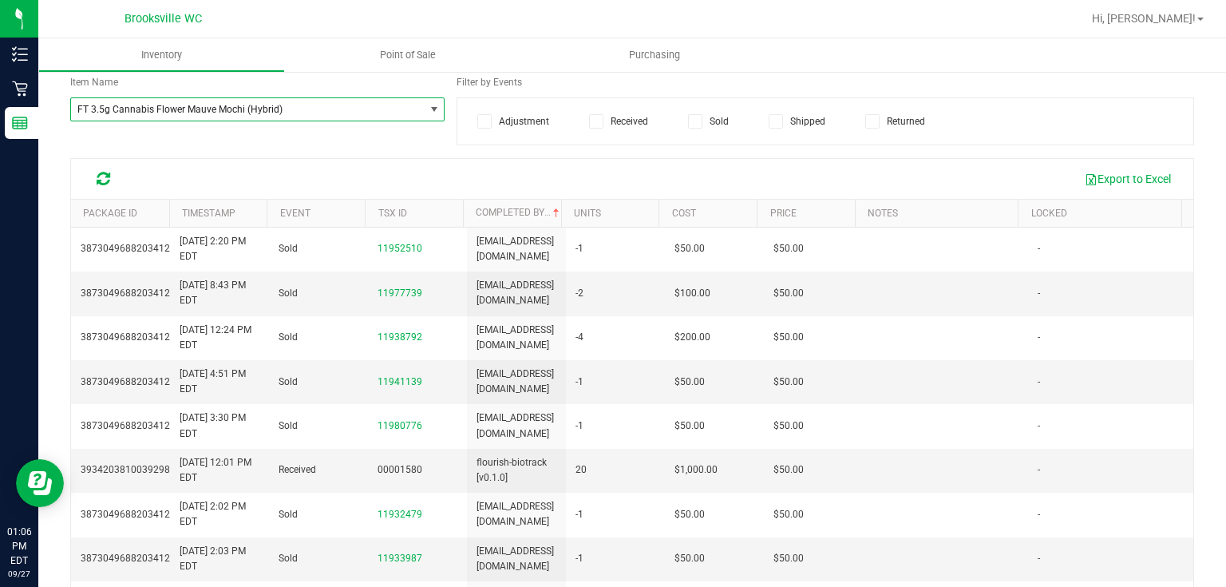
click at [533, 221] on th "Completed By" at bounding box center [512, 214] width 98 height 28
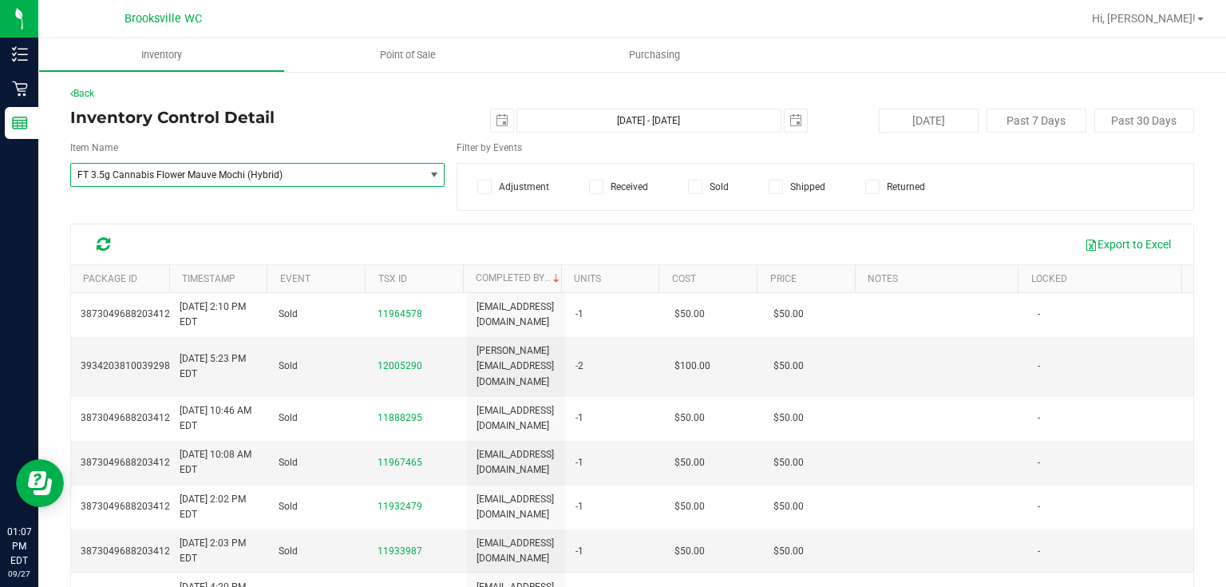
click at [438, 174] on span "select" at bounding box center [434, 175] width 20 height 22
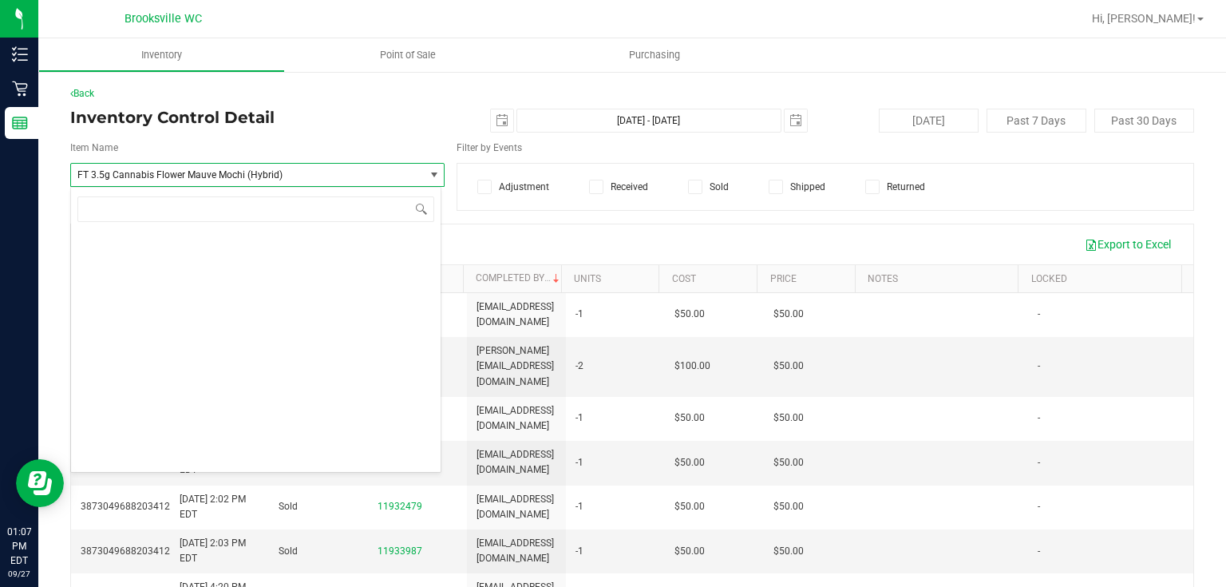
click at [385, 164] on span "FT 3.5g Cannabis Flower Mauve Mochi (Hybrid)" at bounding box center [247, 175] width 353 height 22
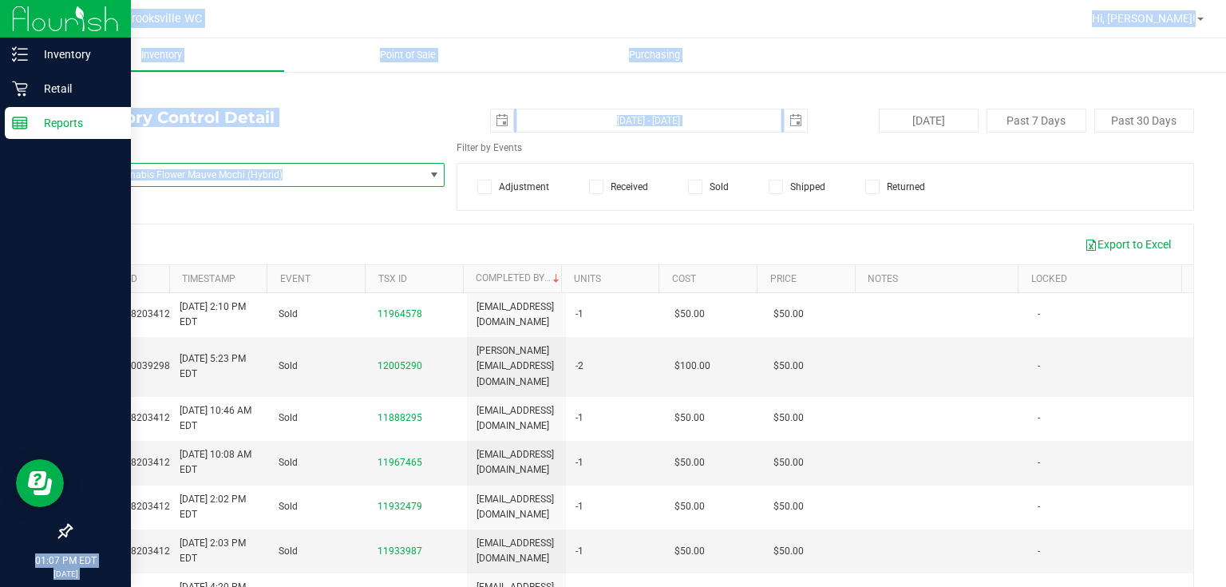
drag, startPoint x: 385, startPoint y: 164, endPoint x: 0, endPoint y: 164, distance: 384.8
click at [0, 163] on div "Inventory Retail Reports 01:07 PM EDT [DATE] 09/27 Brooksville WC Hi, [PERSON_N…" at bounding box center [613, 293] width 1226 height 587
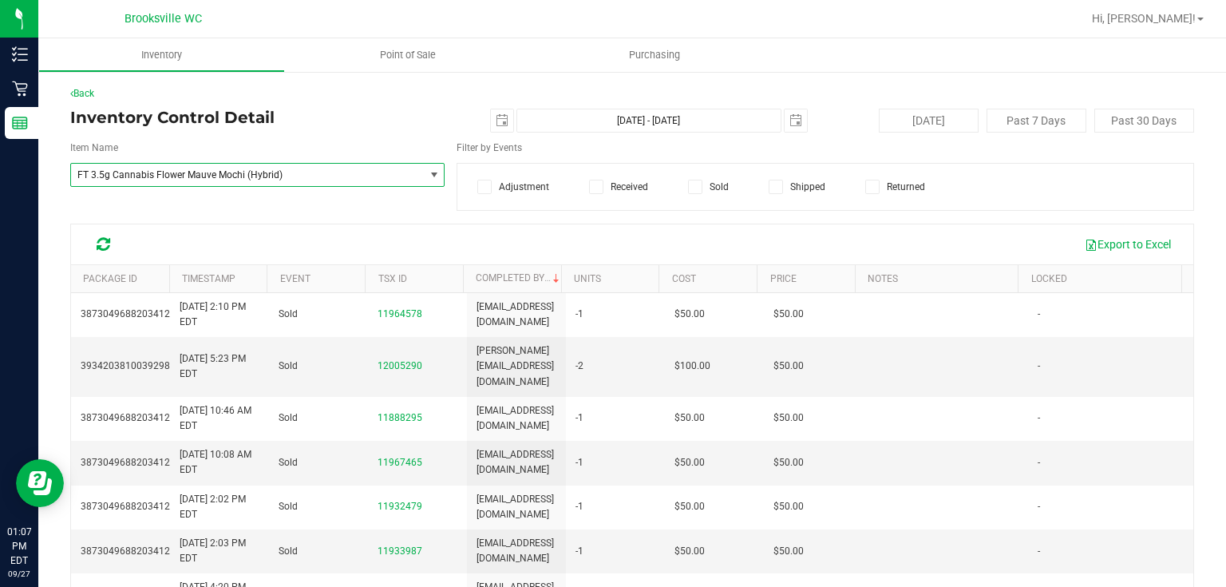
click at [226, 217] on div "Back Inventory Control Detail [DATE] [DATE] - [DATE] [DATE] [DATE] Past 7 Days …" at bounding box center [632, 394] width 1124 height 616
click at [213, 172] on span "FT 3.5g Cannabis Flower Mauve Mochi (Hybrid)" at bounding box center [240, 174] width 327 height 11
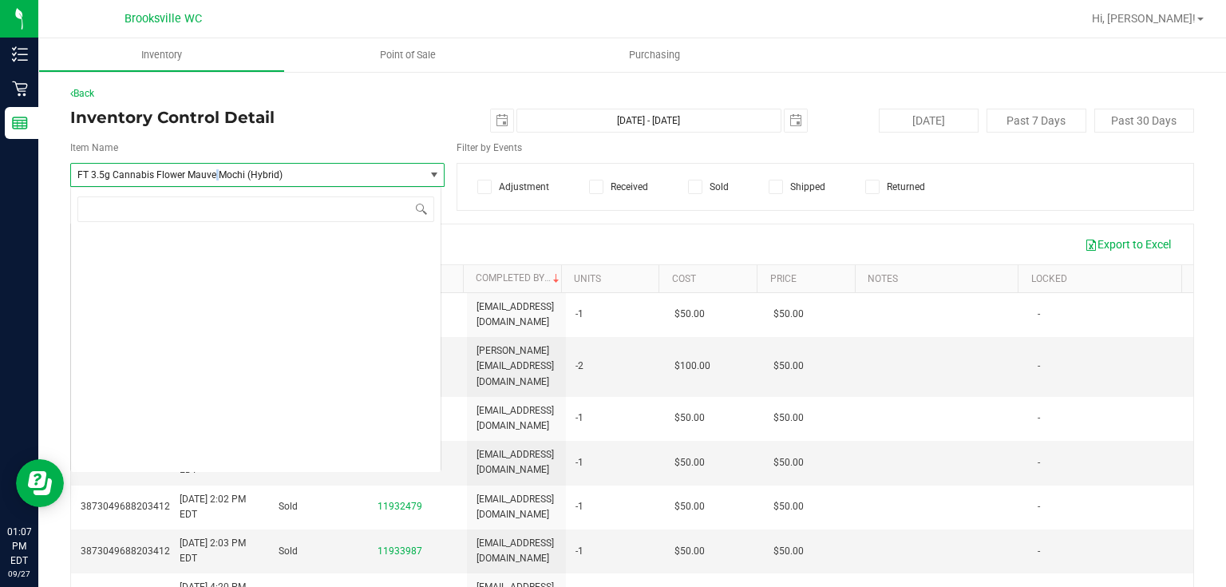
click at [213, 172] on span "FT 3.5g Cannabis Flower Mauve Mochi (Hybrid)" at bounding box center [240, 174] width 327 height 11
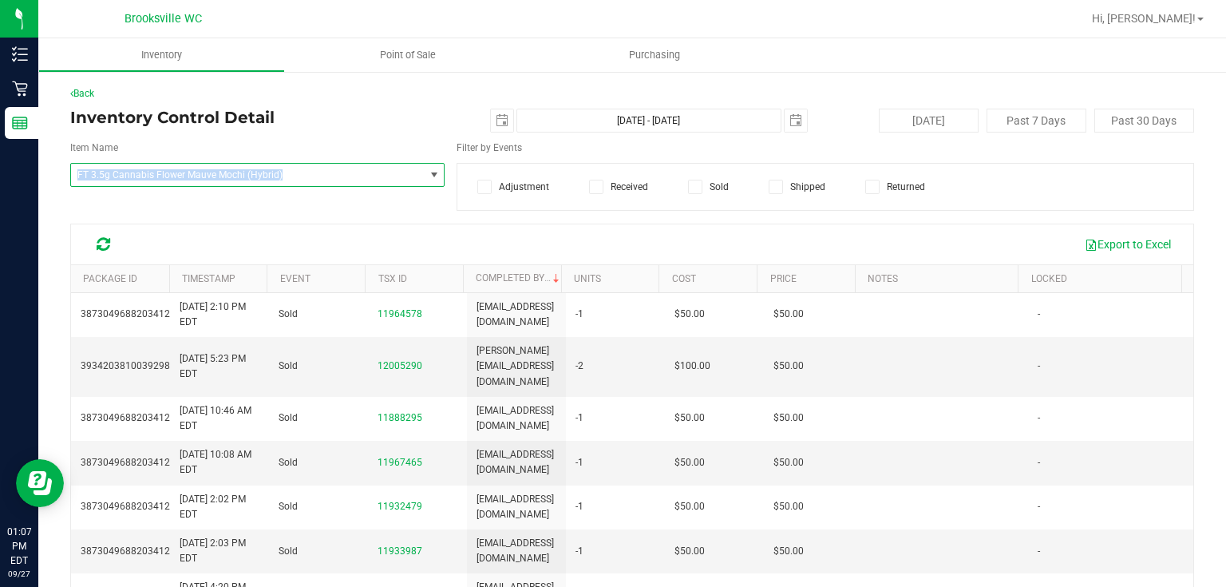
click at [213, 172] on span "FT 3.5g Cannabis Flower Mauve Mochi (Hybrid)" at bounding box center [240, 174] width 327 height 11
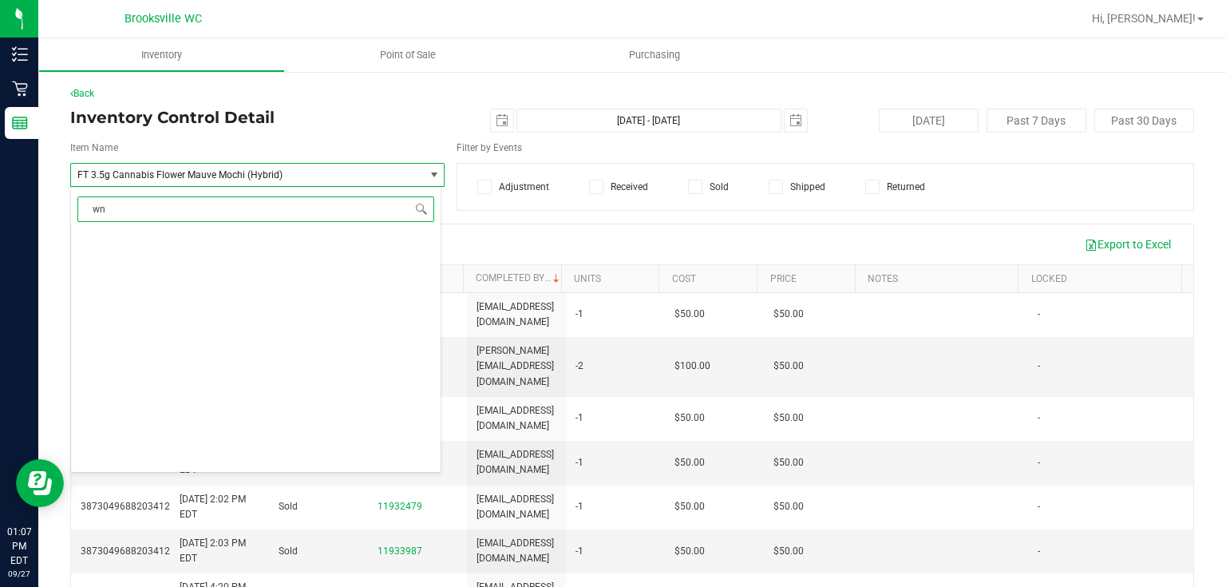
type input "wna"
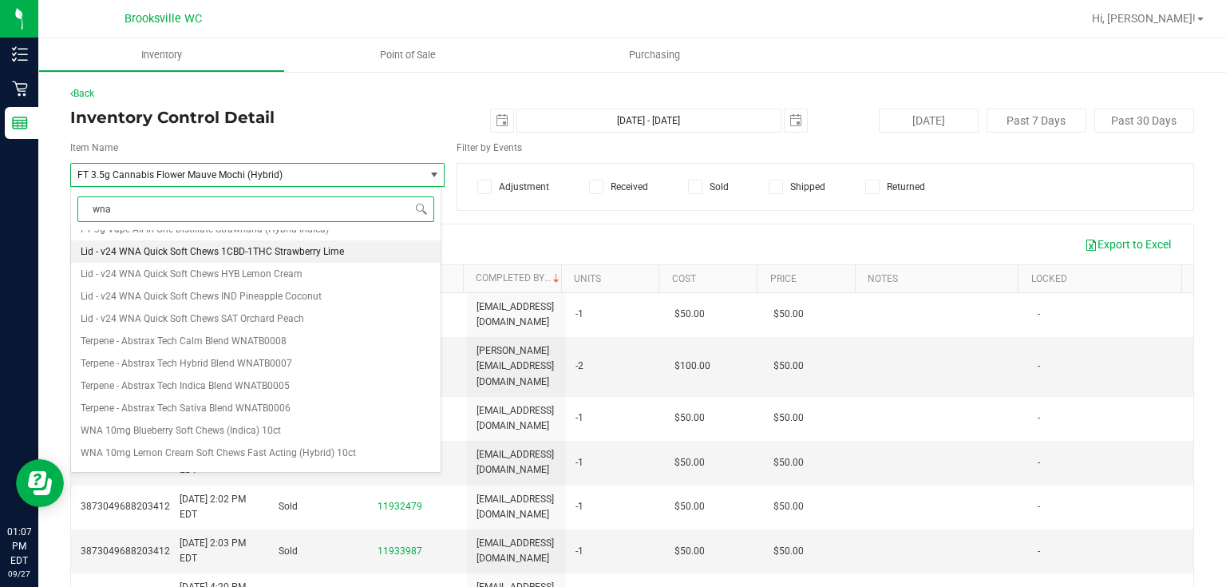
scroll to position [319, 0]
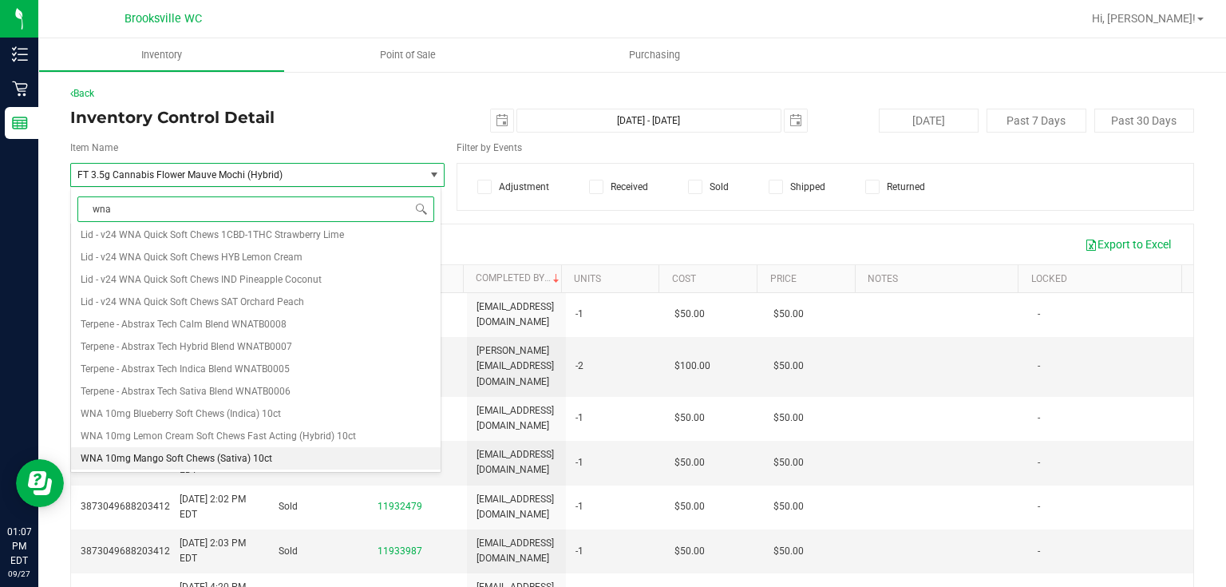
click at [256, 453] on span "WNA 10mg Mango Soft Chews (Sativa) 10ct" at bounding box center [177, 458] width 192 height 11
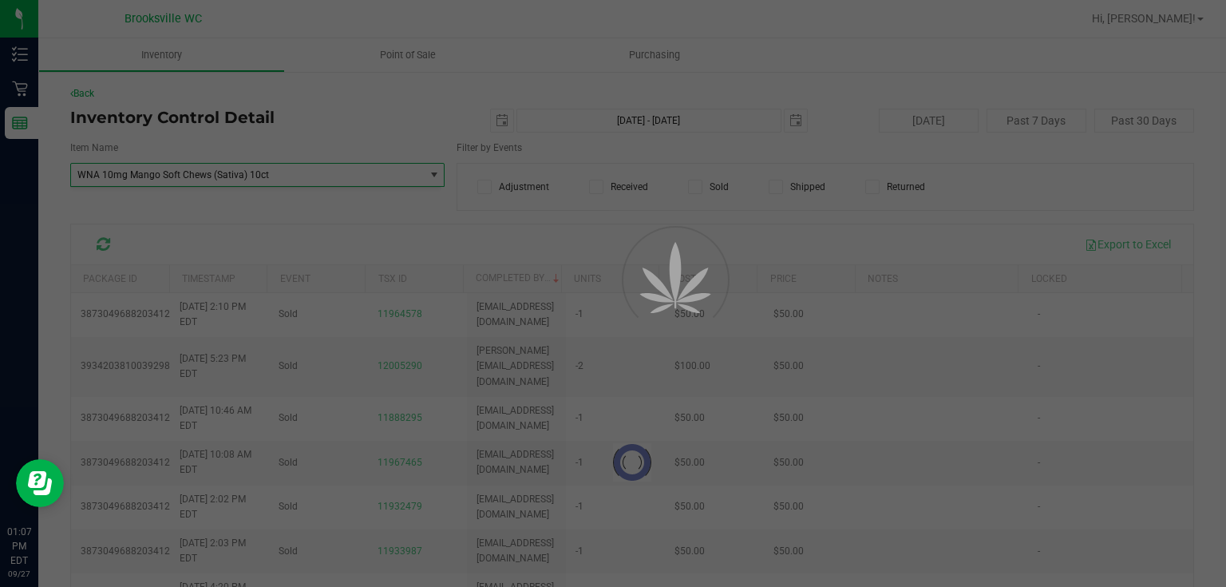
scroll to position [0, 0]
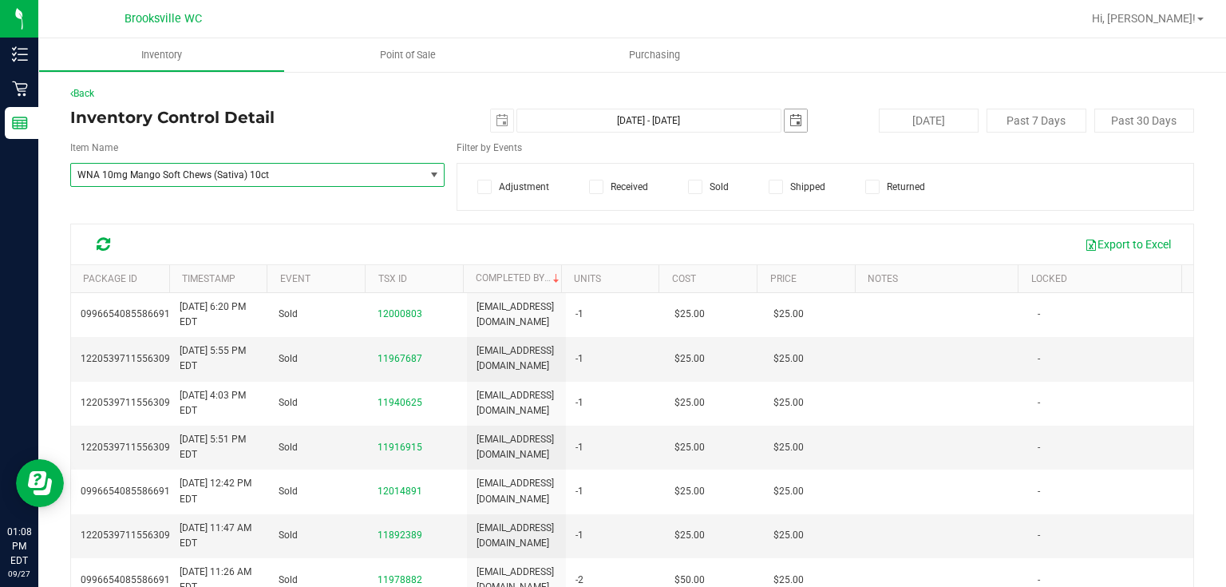
click at [790, 121] on span "select" at bounding box center [796, 120] width 13 height 13
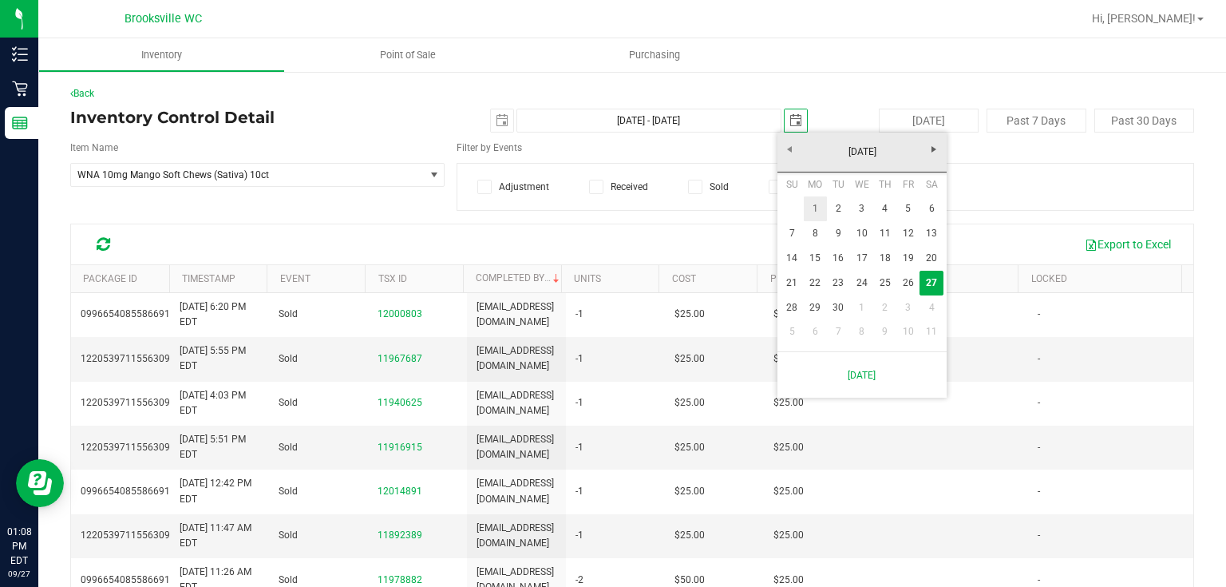
click at [825, 217] on link "1" at bounding box center [815, 208] width 23 height 25
type input "[DATE] - [DATE]"
type input "[DATE]"
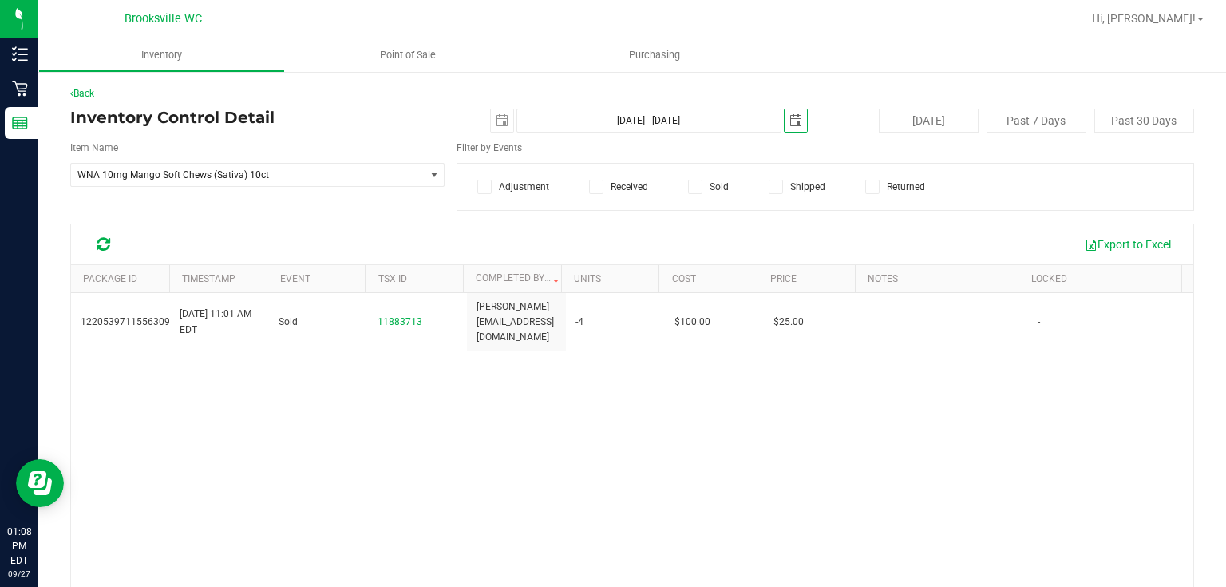
click at [790, 114] on span "select" at bounding box center [796, 120] width 13 height 13
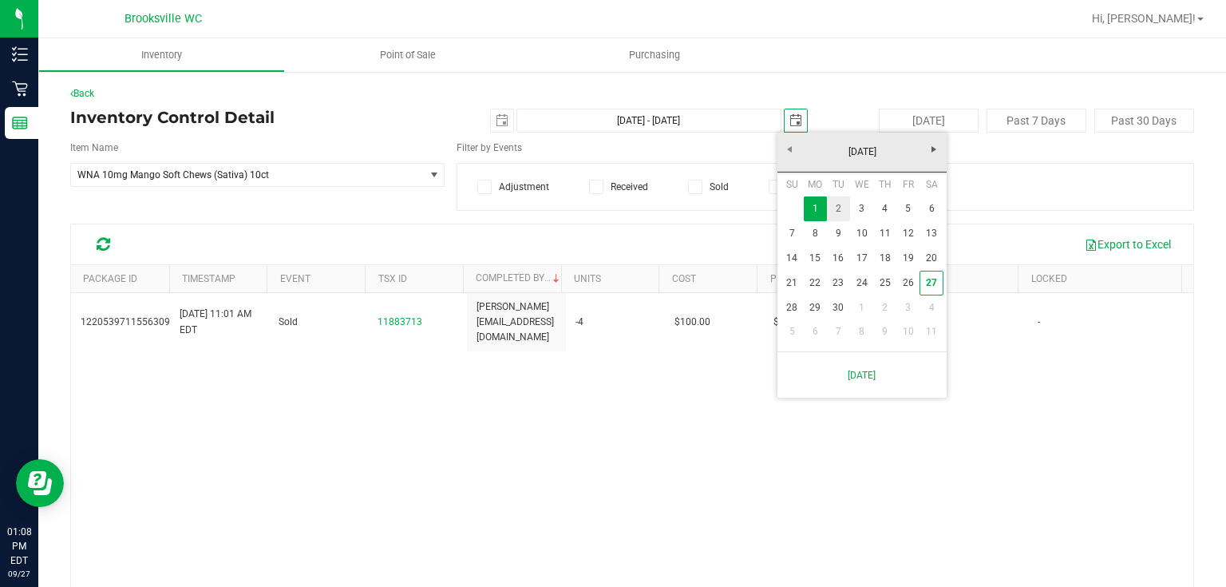
click at [835, 214] on link "2" at bounding box center [838, 208] width 23 height 25
type input "[DATE] - [DATE]"
type input "[DATE]"
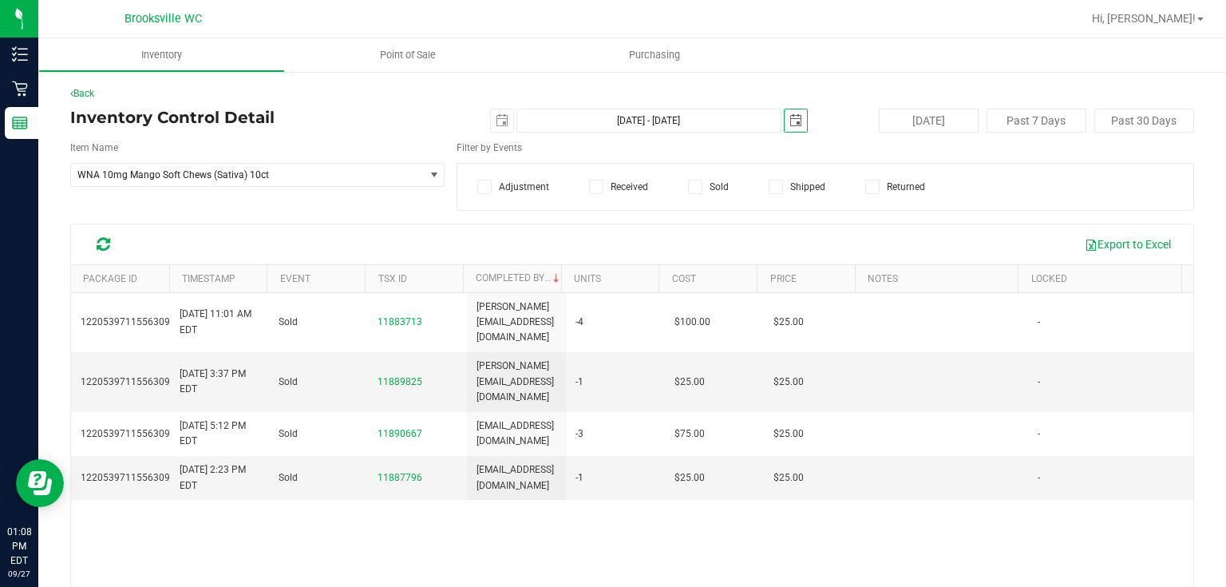
click at [788, 105] on div "Back Inventory Control Detail [DATE] [DATE] - [DATE] [DATE] [DATE] Past 7 Days …" at bounding box center [632, 394] width 1124 height 616
drag, startPoint x: 789, startPoint y: 115, endPoint x: 805, endPoint y: 133, distance: 23.7
click at [790, 115] on span "select" at bounding box center [796, 120] width 13 height 13
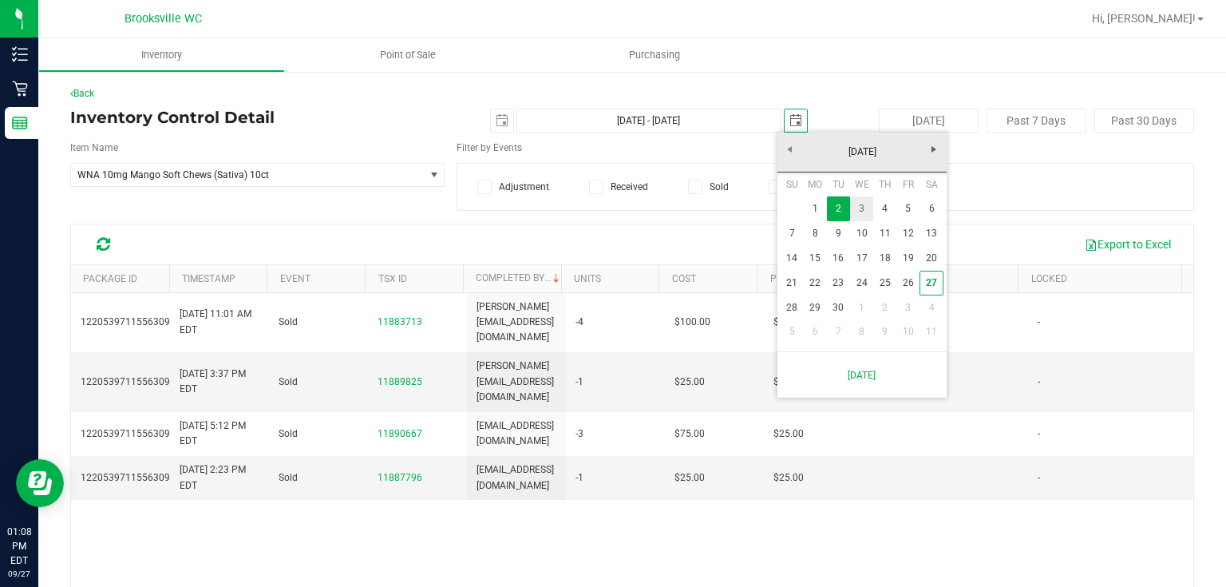
click at [871, 208] on link "3" at bounding box center [861, 208] width 23 height 25
type input "[DATE] - [DATE]"
type input "[DATE]"
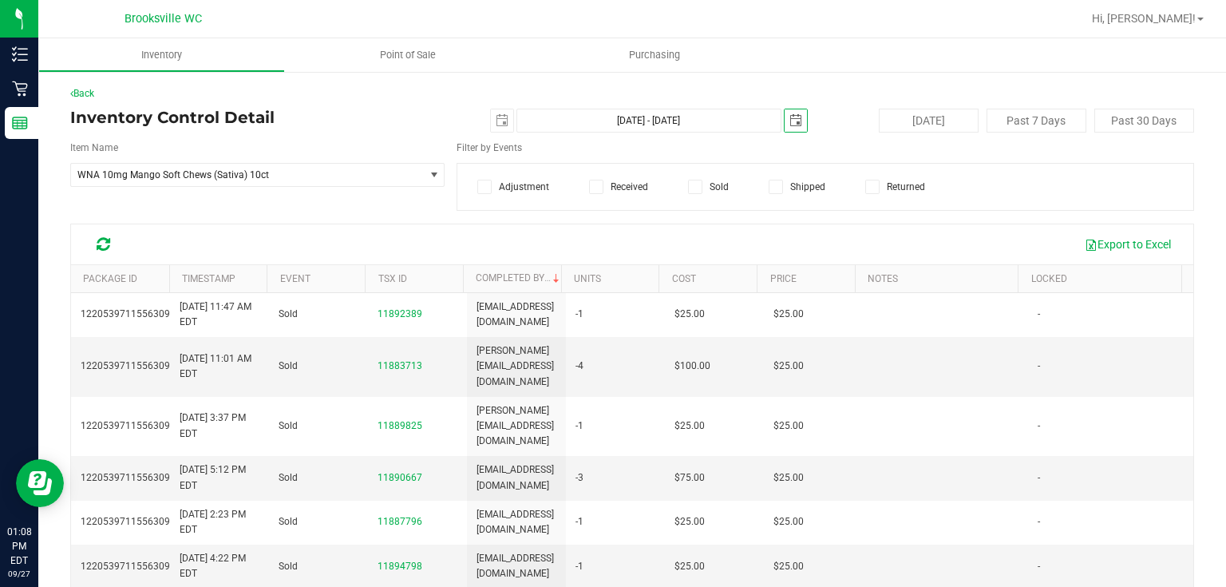
click at [785, 129] on span "select" at bounding box center [796, 120] width 22 height 22
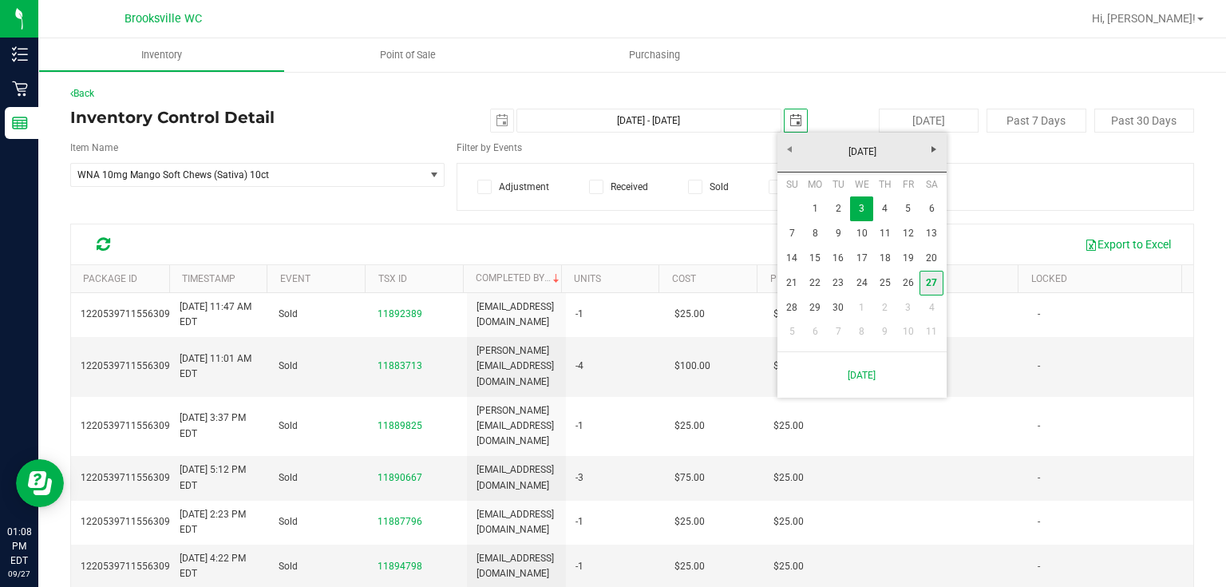
click at [931, 277] on link "27" at bounding box center [931, 283] width 23 height 25
type input "[DATE] - [DATE]"
type input "[DATE]"
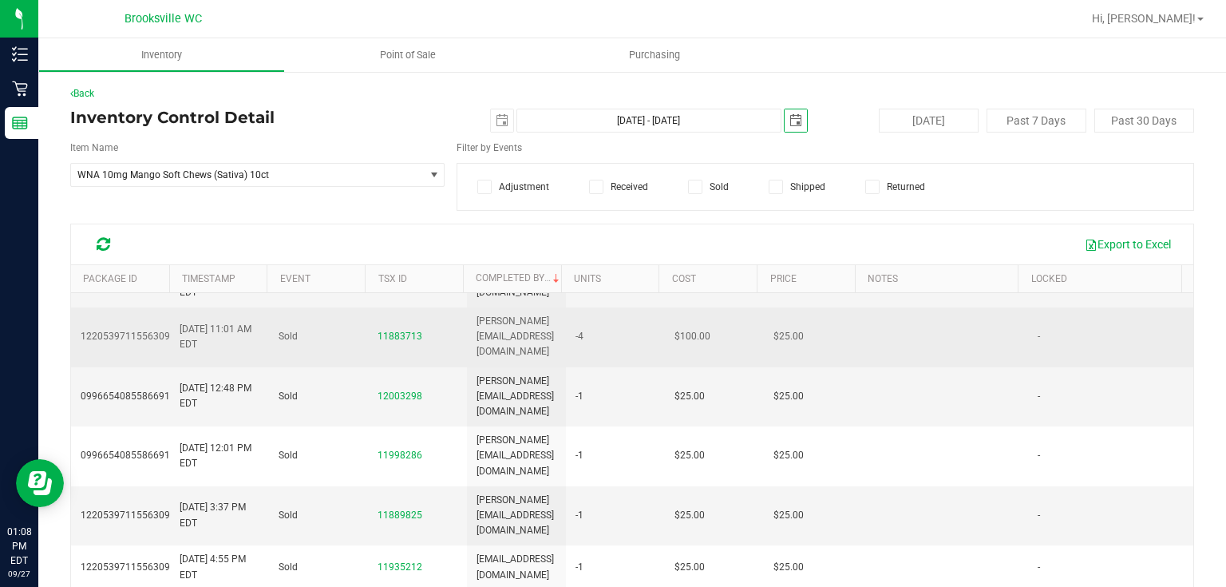
scroll to position [383, 0]
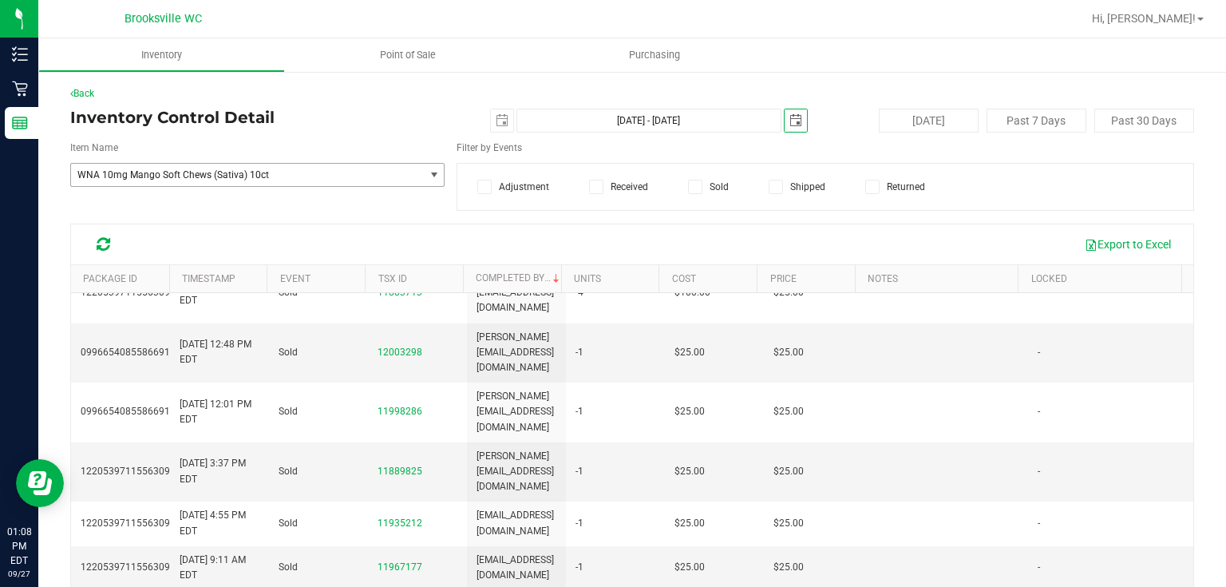
click at [296, 176] on span "WNA 10mg Mango Soft Chews (Sativa) 10ct" at bounding box center [240, 174] width 327 height 11
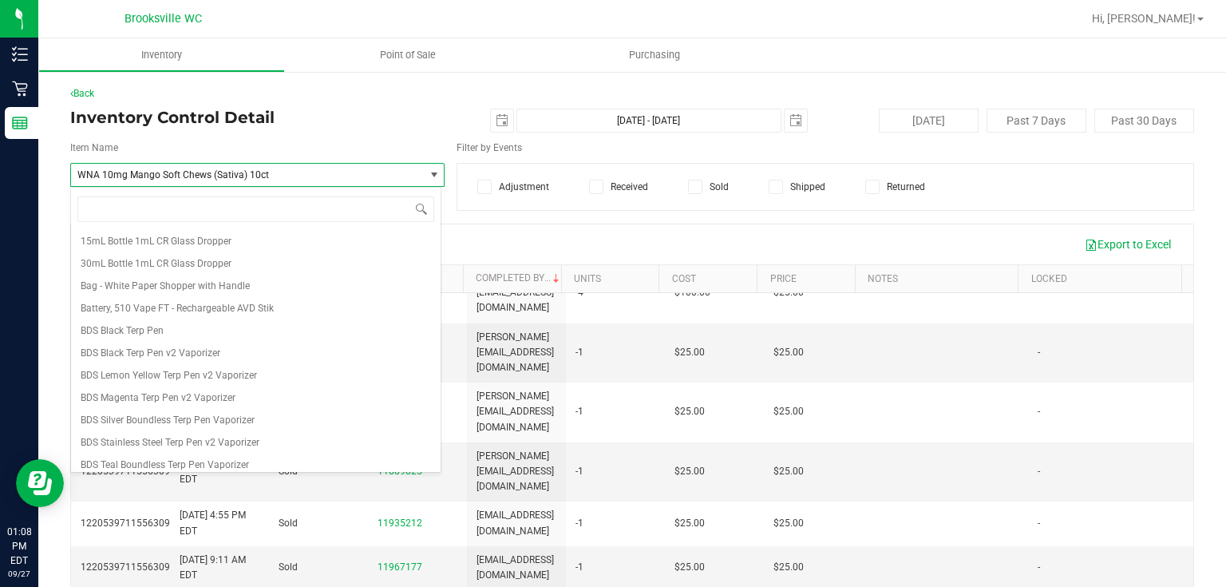
click at [296, 176] on span "WNA 10mg Mango Soft Chews (Sativa) 10ct" at bounding box center [240, 174] width 327 height 11
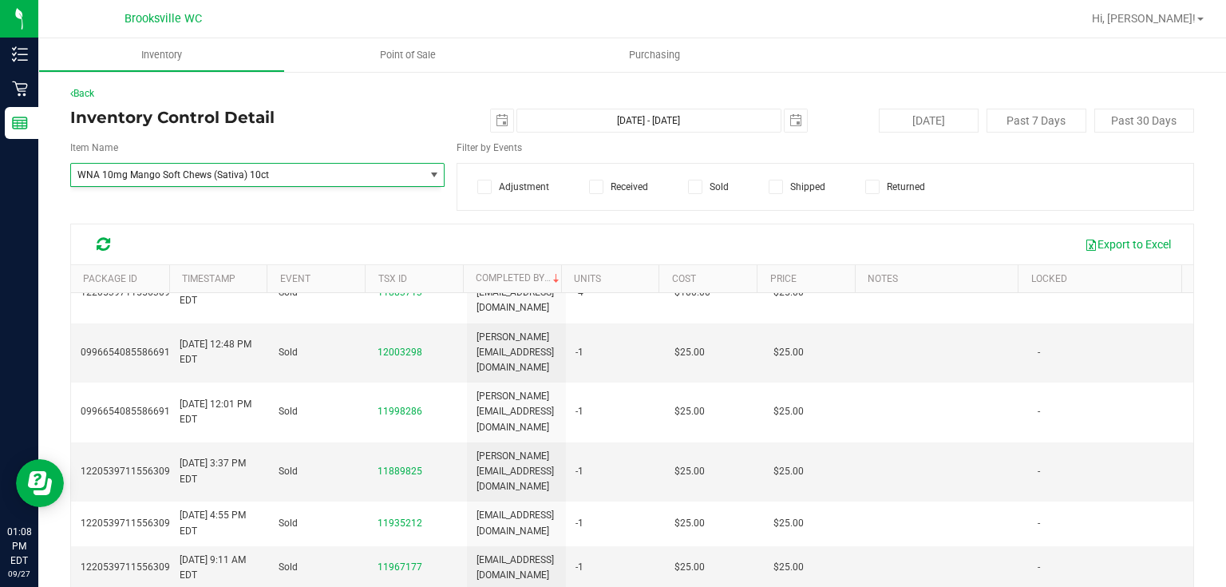
click at [296, 176] on span "WNA 10mg Mango Soft Chews (Sativa) 10ct" at bounding box center [240, 174] width 327 height 11
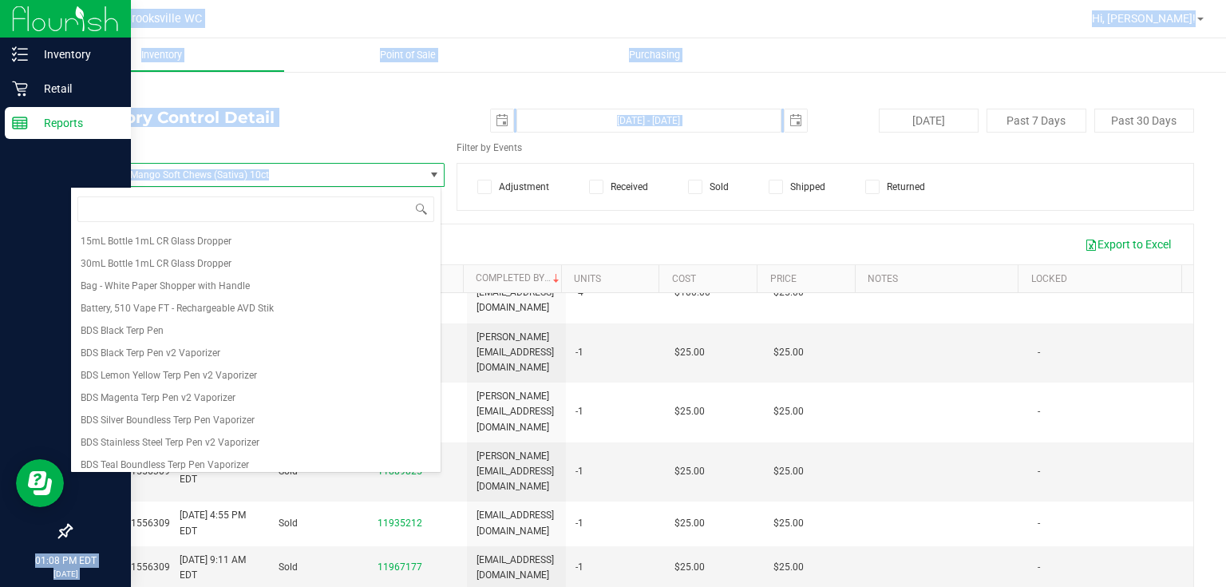
drag, startPoint x: 296, startPoint y: 176, endPoint x: 0, endPoint y: 208, distance: 297.9
click at [0, 206] on div "Inventory Retail Reports 01:08 PM EDT [DATE] 09/27 Brooksville WC Hi, [PERSON_N…" at bounding box center [613, 293] width 1226 height 587
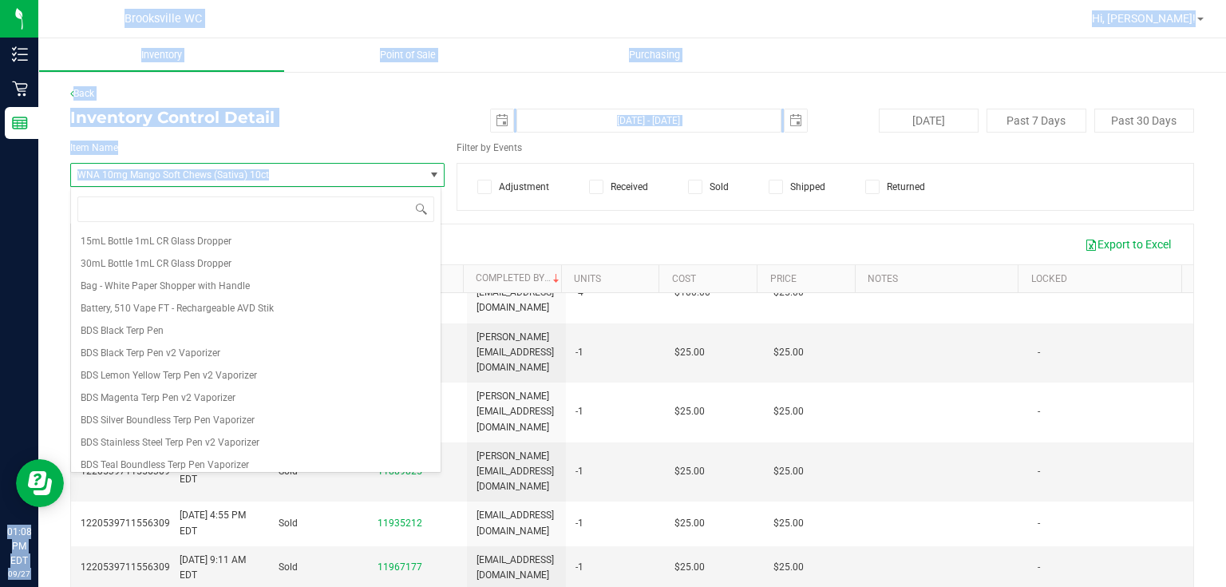
click at [285, 168] on span "WNA 10mg Mango Soft Chews (Sativa) 10ct" at bounding box center [247, 175] width 353 height 22
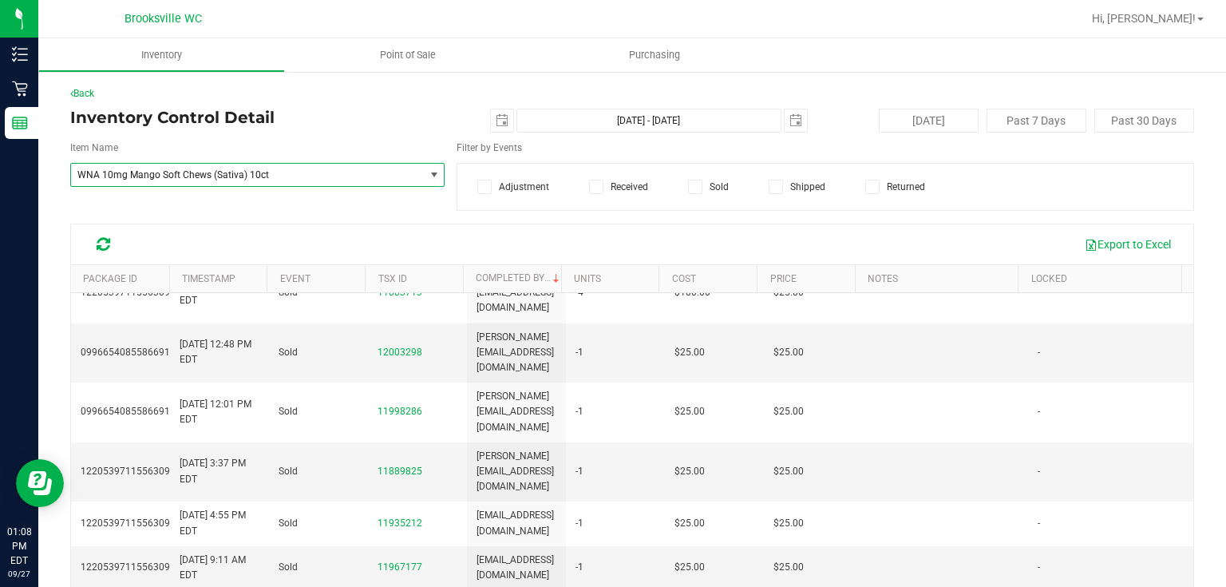
click at [286, 173] on span "WNA 10mg Mango Soft Chews (Sativa) 10ct" at bounding box center [240, 174] width 327 height 11
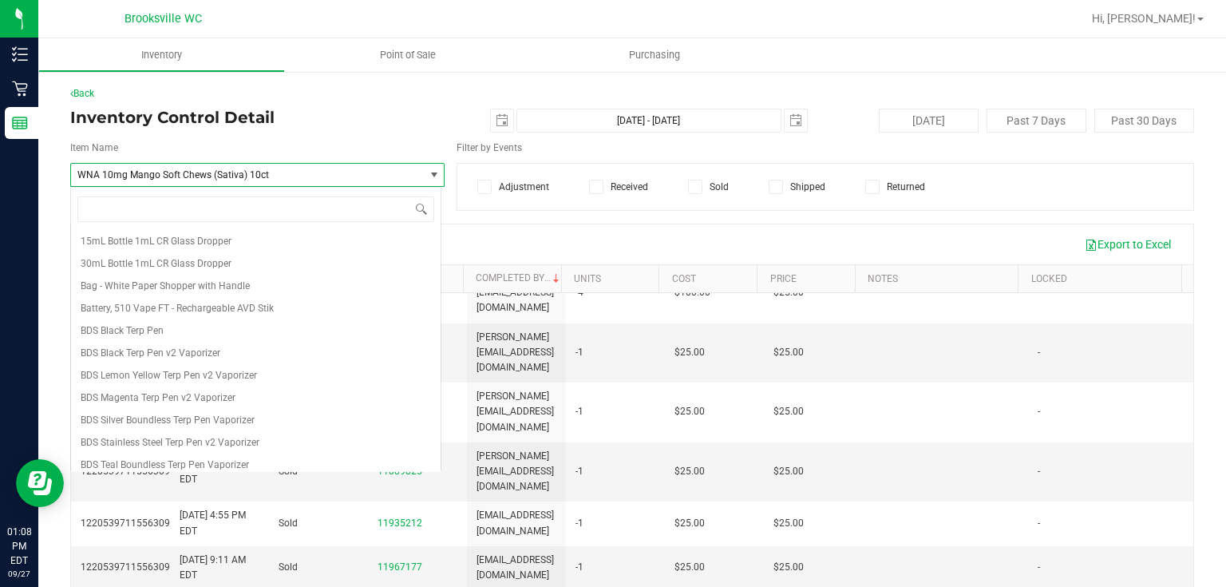
click at [286, 173] on span "WNA 10mg Mango Soft Chews (Sativa) 10ct" at bounding box center [240, 174] width 327 height 11
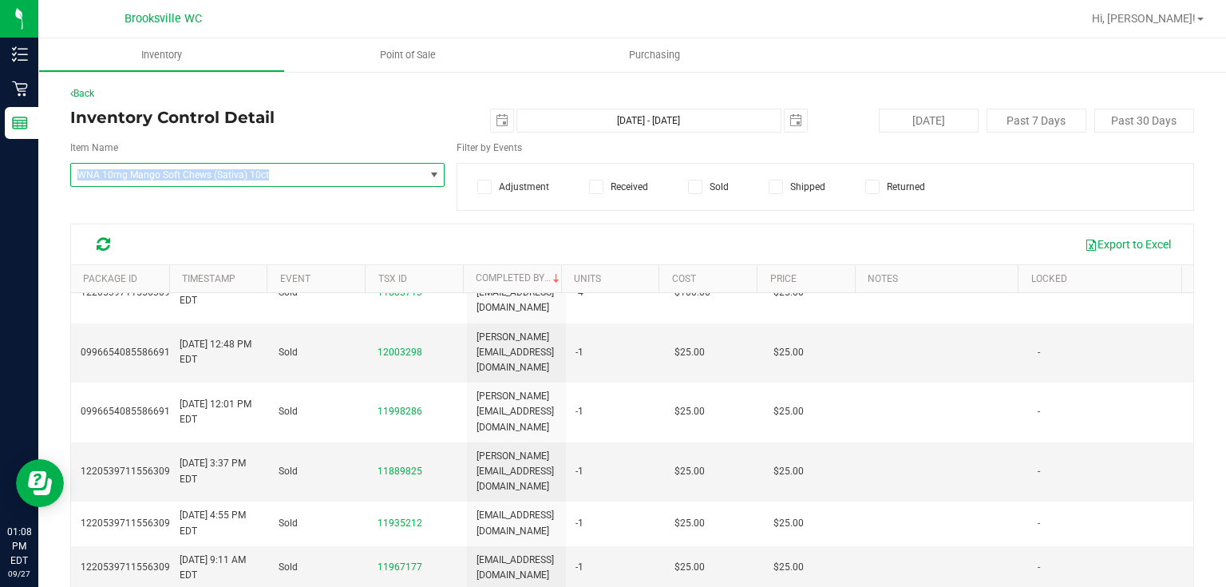
click at [286, 174] on span "WNA 10mg Mango Soft Chews (Sativa) 10ct" at bounding box center [240, 174] width 327 height 11
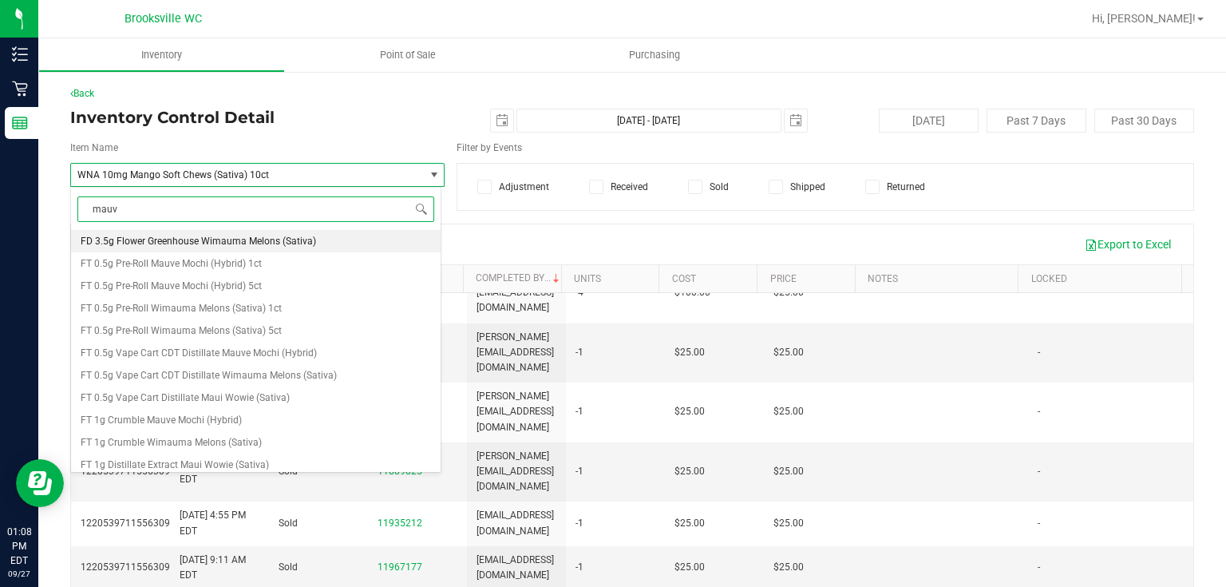
type input "mauve"
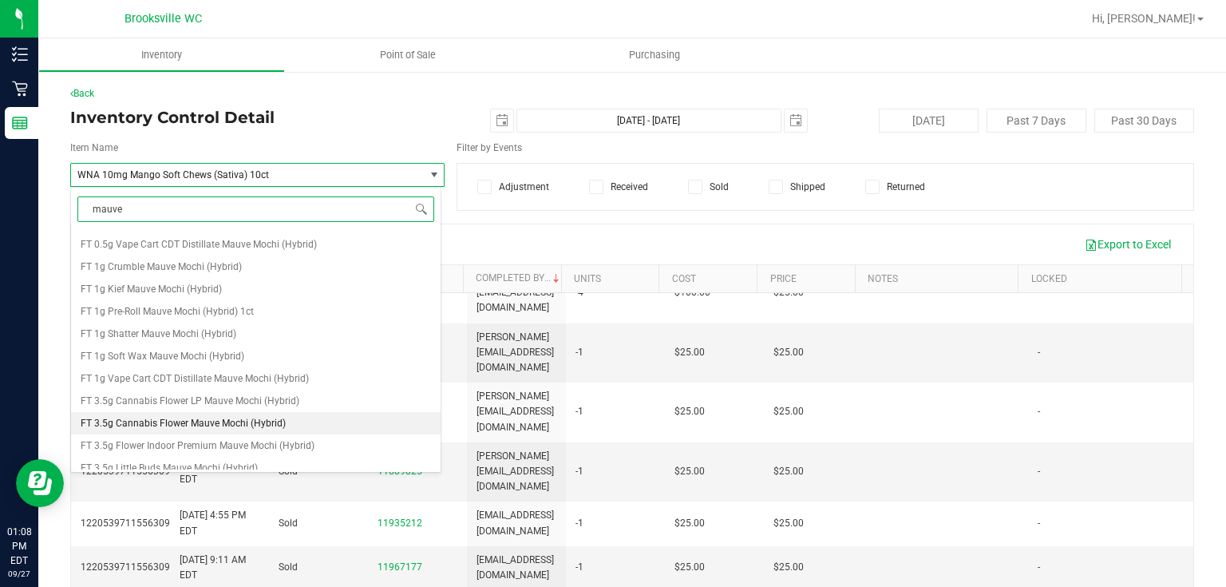
scroll to position [64, 0]
click at [220, 428] on span "FT 3.5g Flower Indoor Premium Mauve Mochi (Hybrid)" at bounding box center [198, 423] width 234 height 11
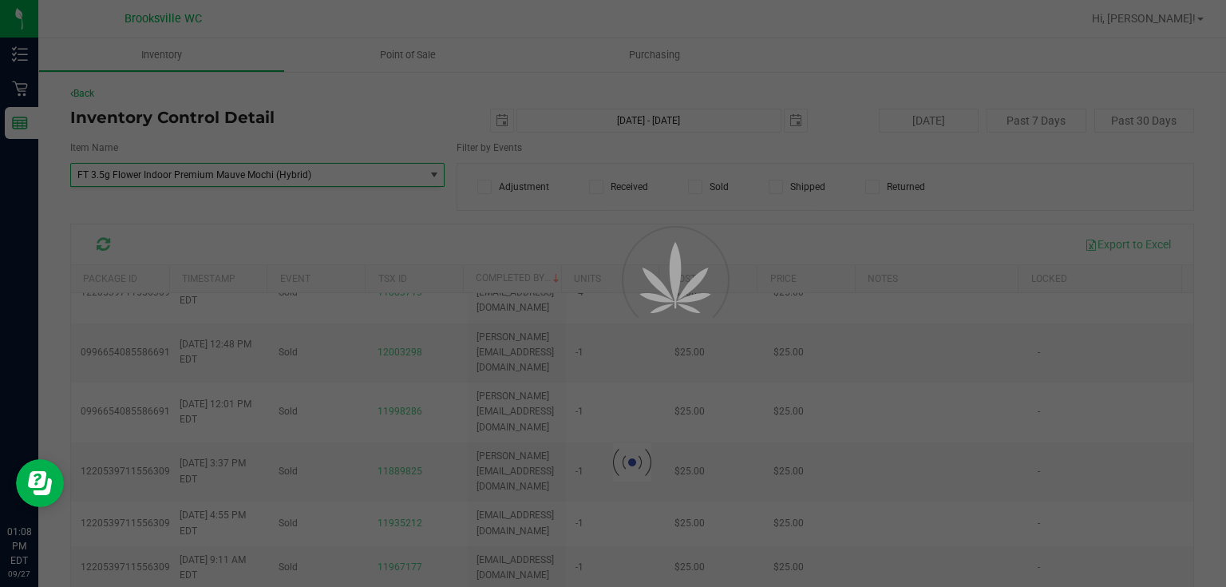
scroll to position [63731, 0]
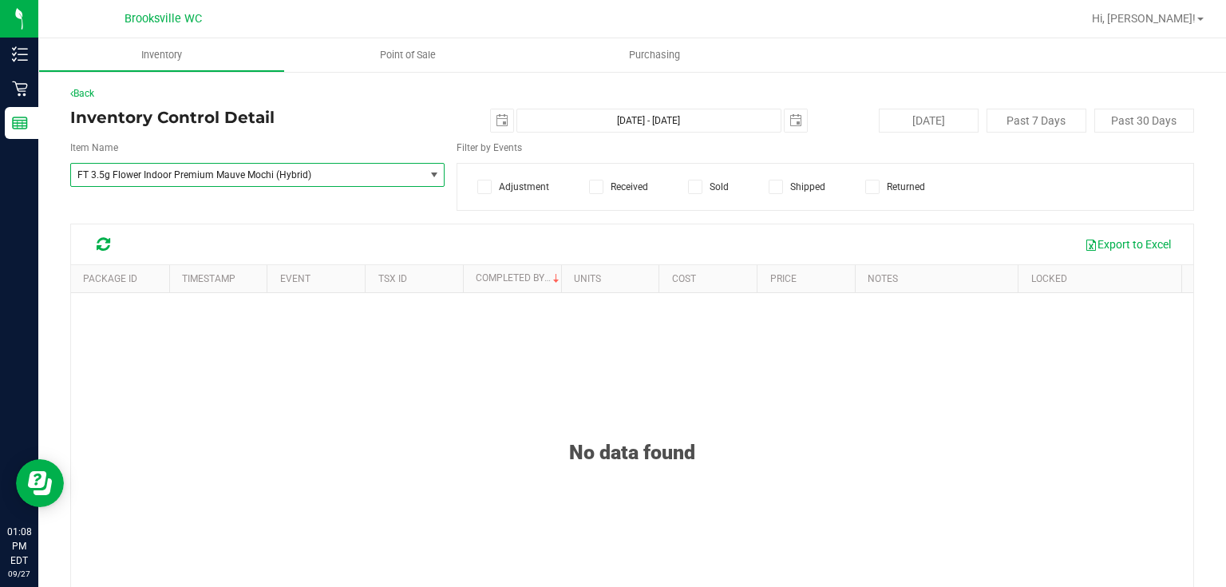
click at [428, 168] on span "select" at bounding box center [434, 174] width 13 height 13
click at [366, 174] on span "FT 3.5g Flower Indoor Premium Mauve Mochi (Hybrid)" at bounding box center [240, 174] width 327 height 11
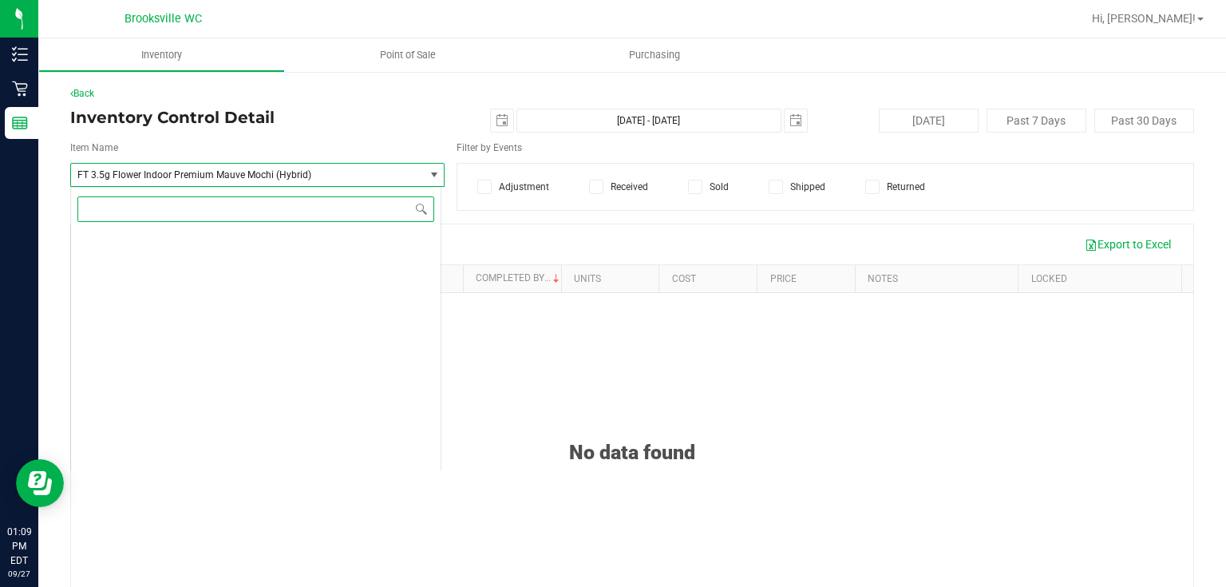
click at [364, 173] on span "FT 3.5g Flower Indoor Premium Mauve Mochi (Hybrid)" at bounding box center [240, 174] width 327 height 11
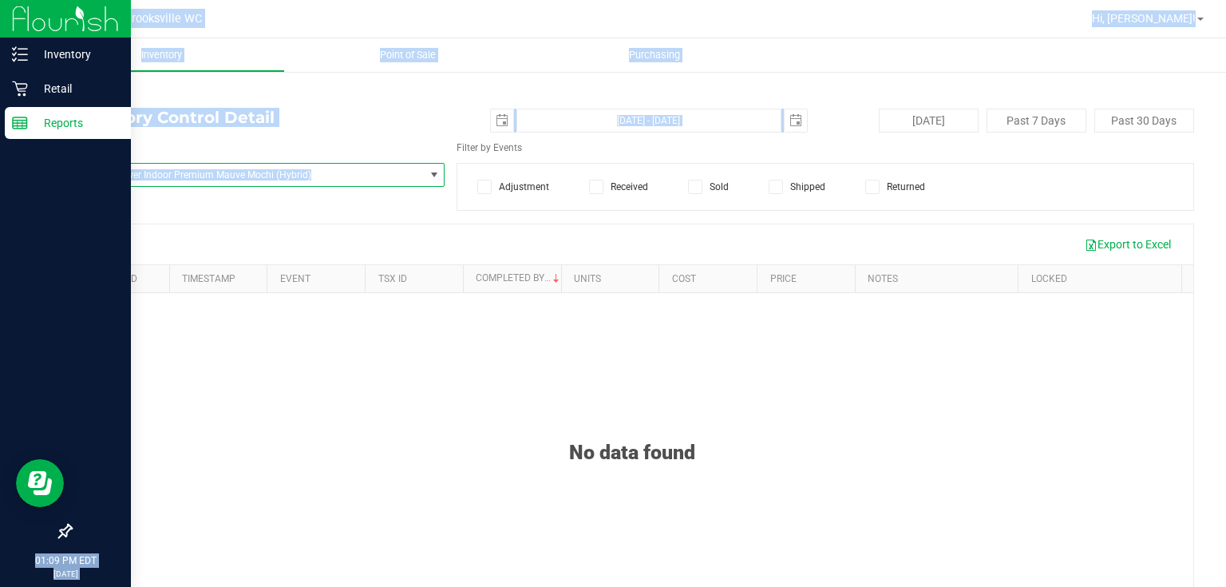
drag, startPoint x: 143, startPoint y: 172, endPoint x: 0, endPoint y: 175, distance: 142.9
click at [0, 173] on div "Inventory Retail Reports 01:09 PM EDT [DATE] 09/27 Brooksville WC Hi, [PERSON_N…" at bounding box center [613, 293] width 1226 height 587
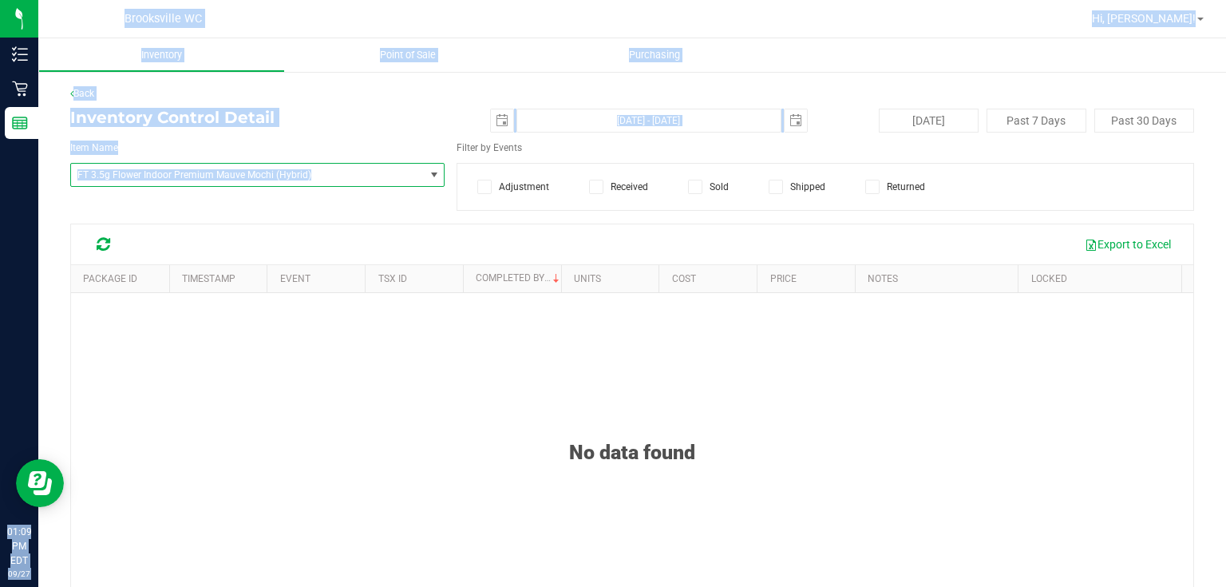
click at [208, 176] on span "FT 3.5g Flower Indoor Premium Mauve Mochi (Hybrid)" at bounding box center [240, 174] width 327 height 11
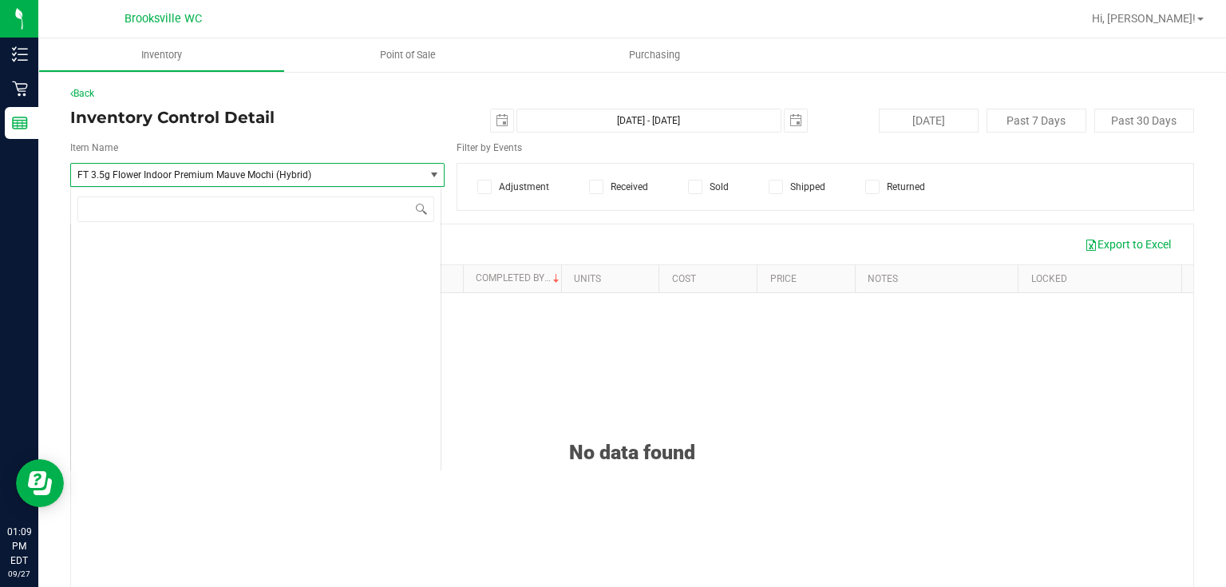
click at [215, 170] on span "FT 3.5g Flower Indoor Premium Mauve Mochi (Hybrid)" at bounding box center [240, 174] width 327 height 11
click at [137, 161] on div "Item Name FT 3.5g Flower Indoor Premium Mauve Mochi (Hybrid) Select Item 15mL B…" at bounding box center [257, 164] width 398 height 46
click at [137, 175] on span "FT 3.5g Flower Indoor Premium Mauve Mochi (Hybrid)" at bounding box center [240, 174] width 327 height 11
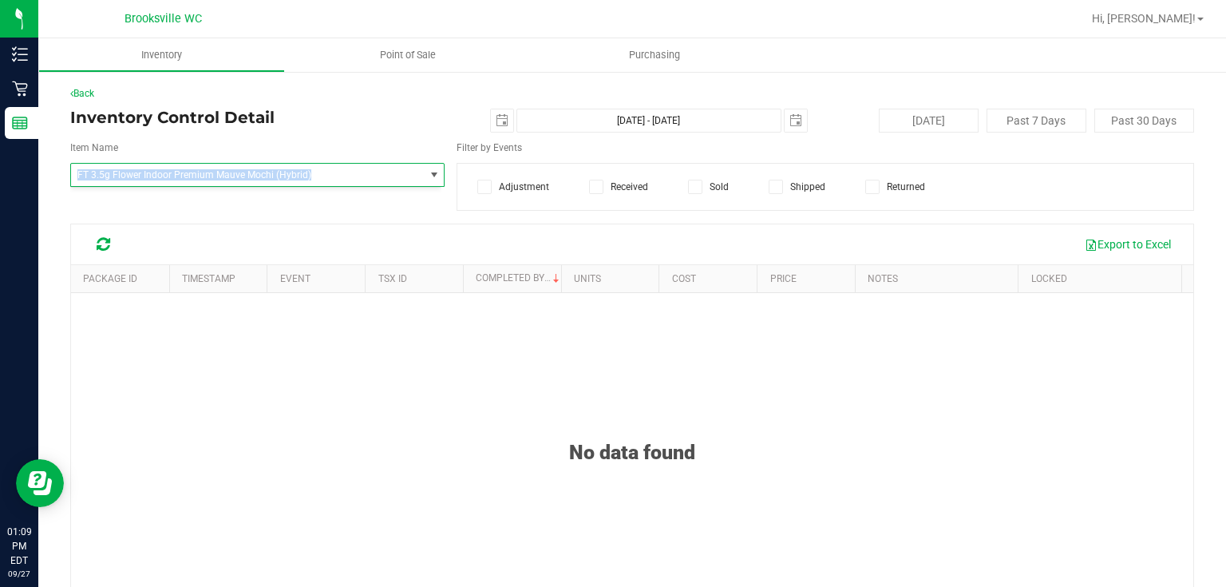
click at [137, 175] on span "FT 3.5g Flower Indoor Premium Mauve Mochi (Hybrid)" at bounding box center [240, 174] width 327 height 11
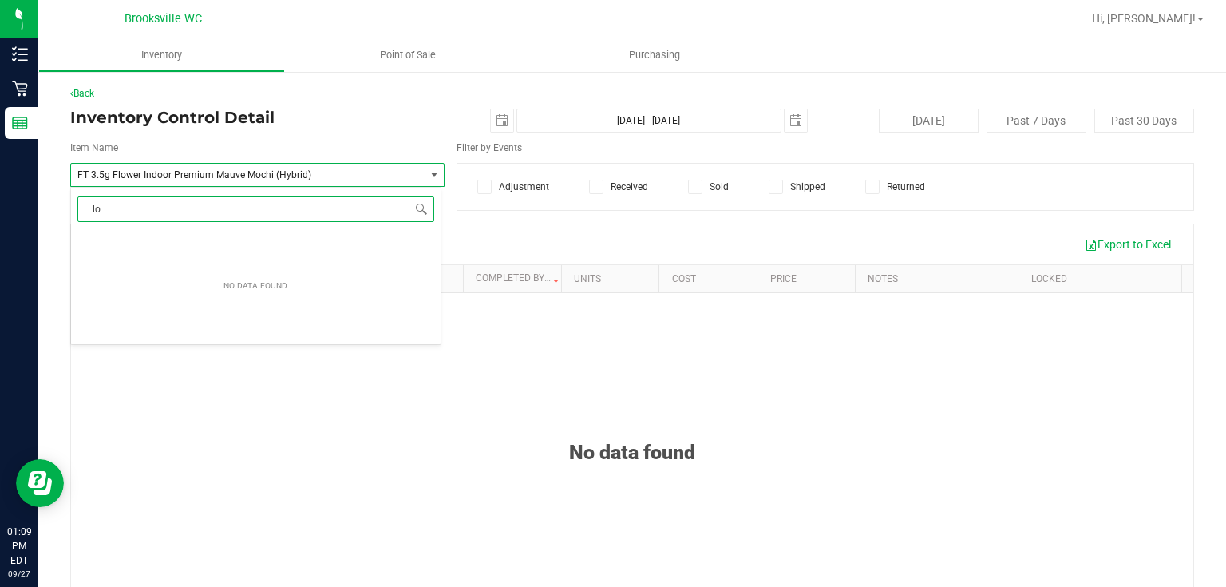
type input "l"
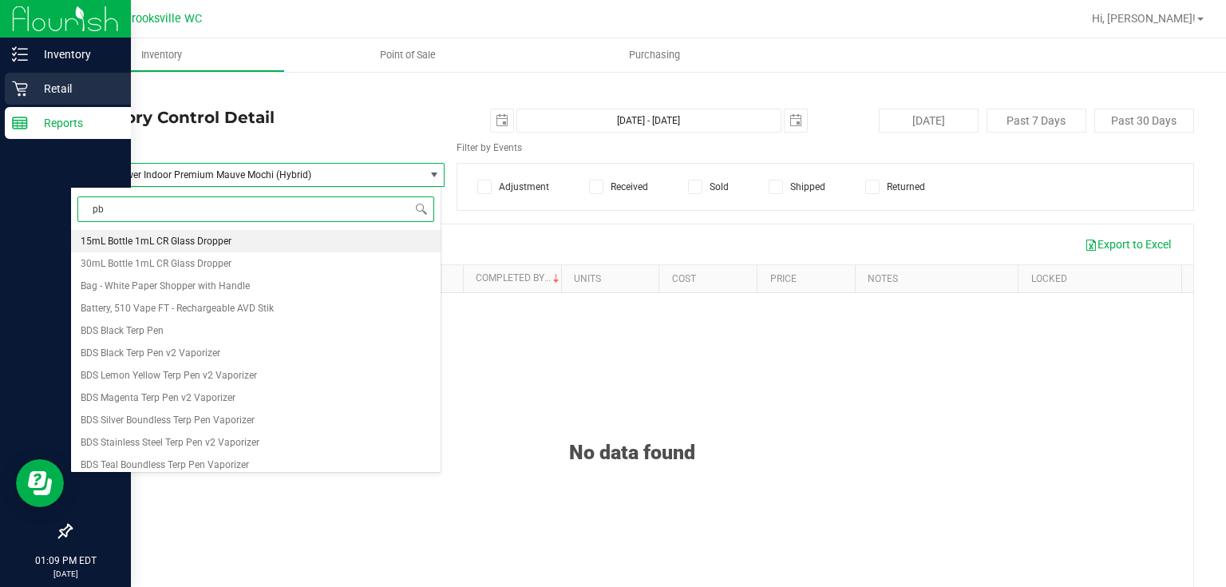
type input "pbs"
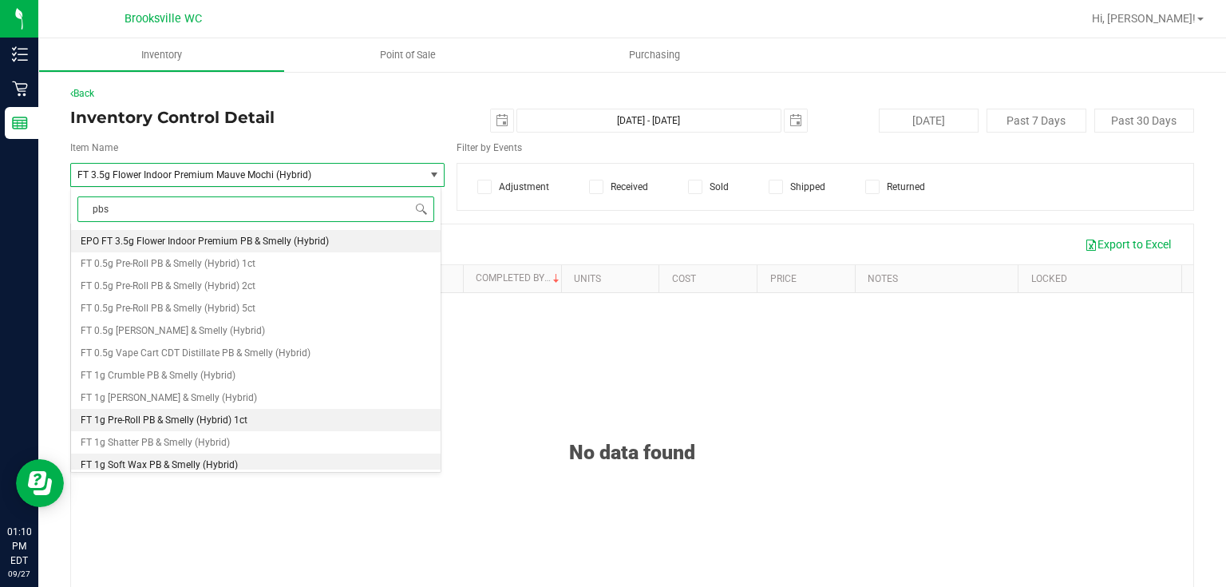
drag, startPoint x: 303, startPoint y: 240, endPoint x: 263, endPoint y: 464, distance: 227.9
click at [263, 230] on ul "EPO FT 3.5g Flower Indoor Premium PB & Smelly (Hybrid) FT 0.5g Pre-Roll PB & Sm…" at bounding box center [256, 230] width 370 height 0
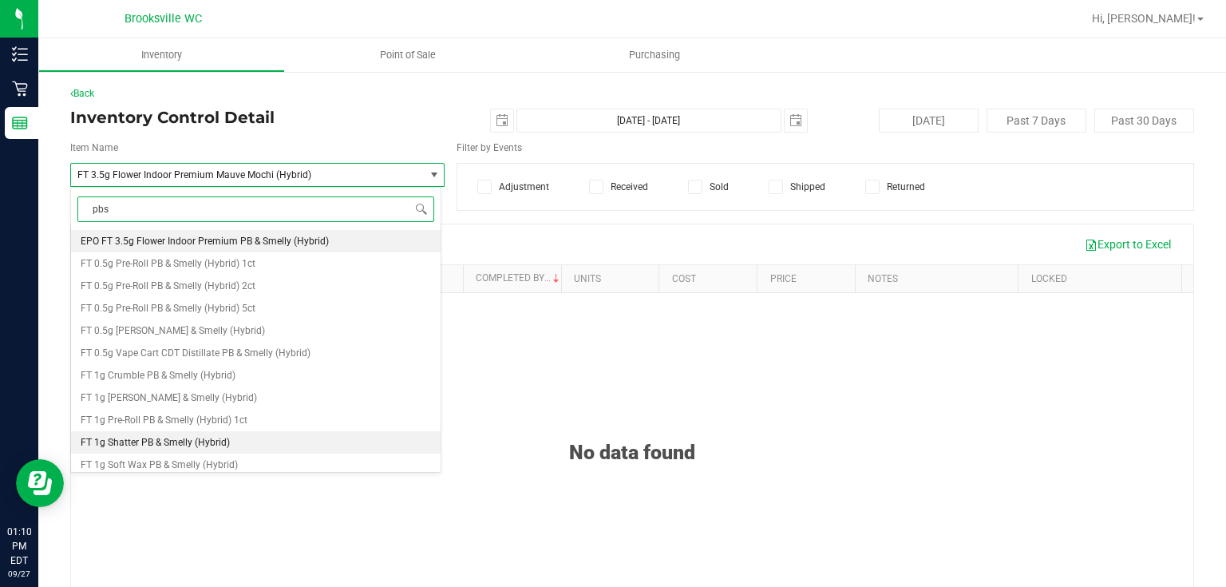
scroll to position [128, 0]
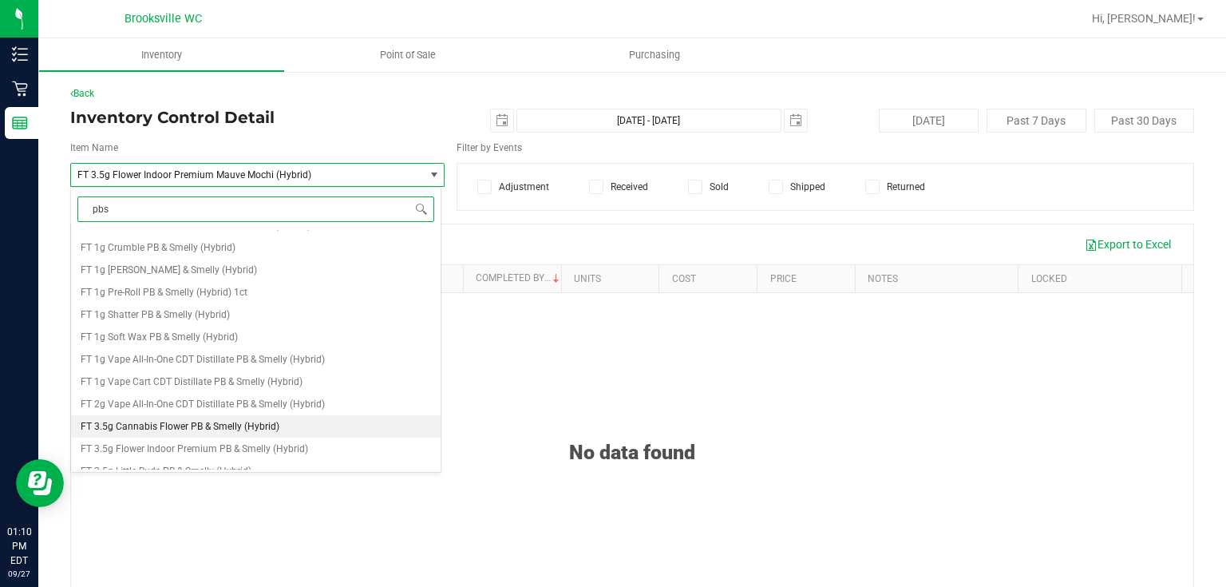
click at [228, 421] on span "FT 3.5g Cannabis Flower PB & Smelly (Hybrid)" at bounding box center [180, 426] width 199 height 11
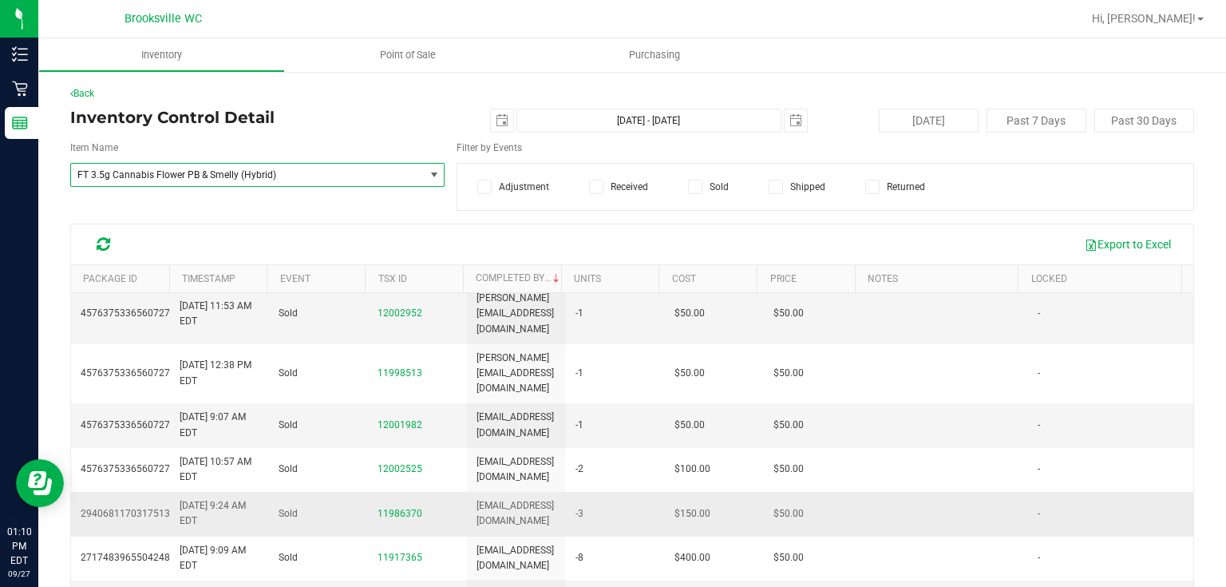
scroll to position [766, 0]
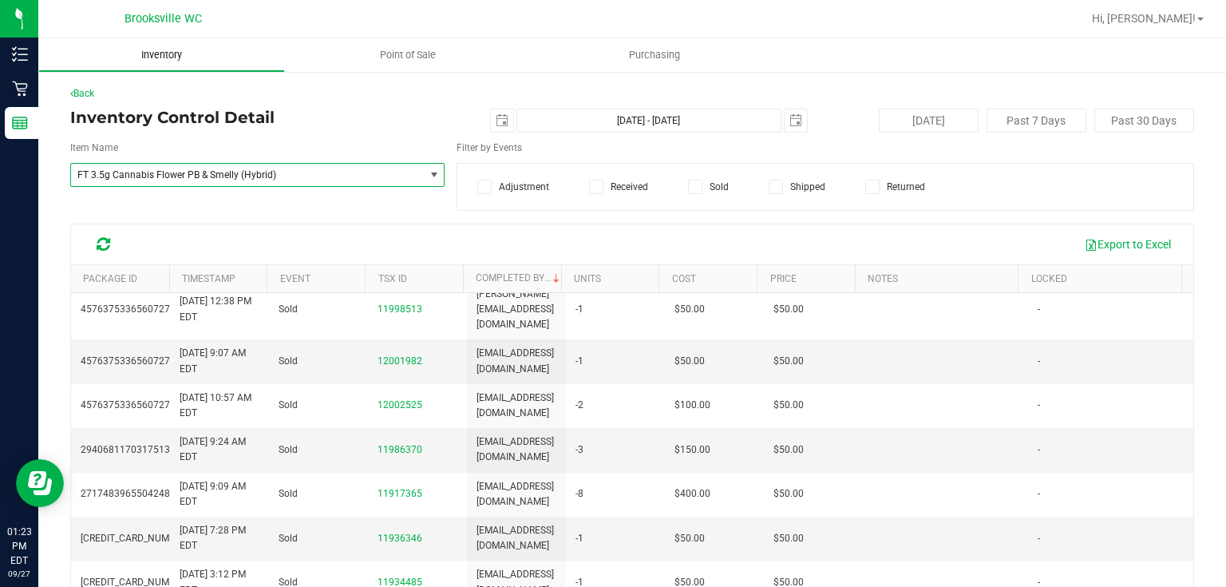
click at [154, 54] on span "Inventory" at bounding box center [162, 55] width 84 height 14
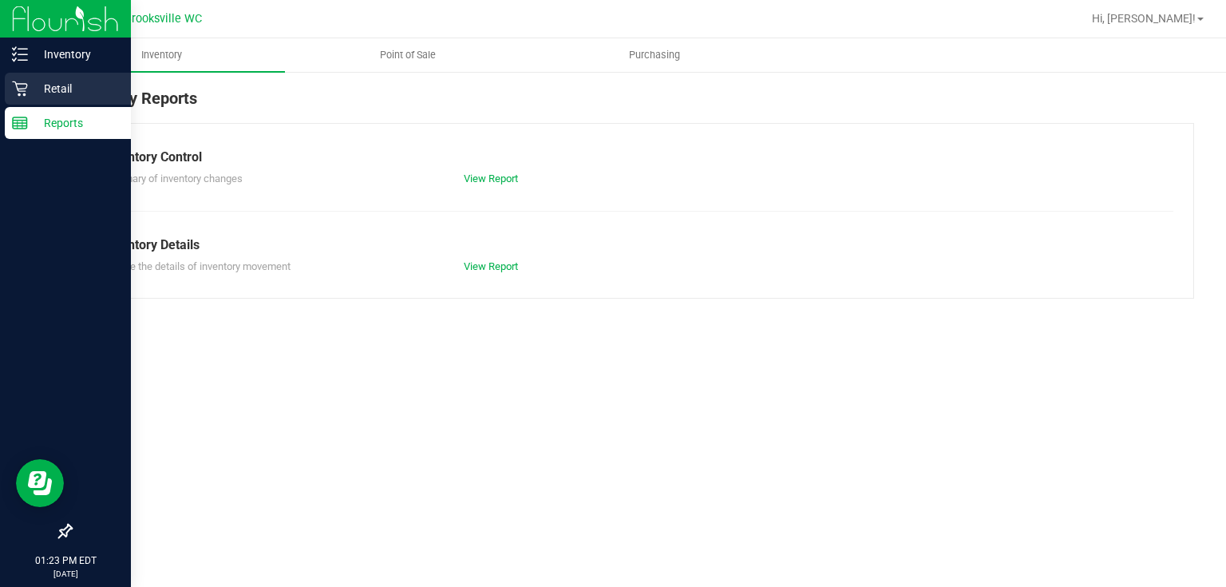
click at [23, 93] on icon at bounding box center [20, 89] width 16 height 16
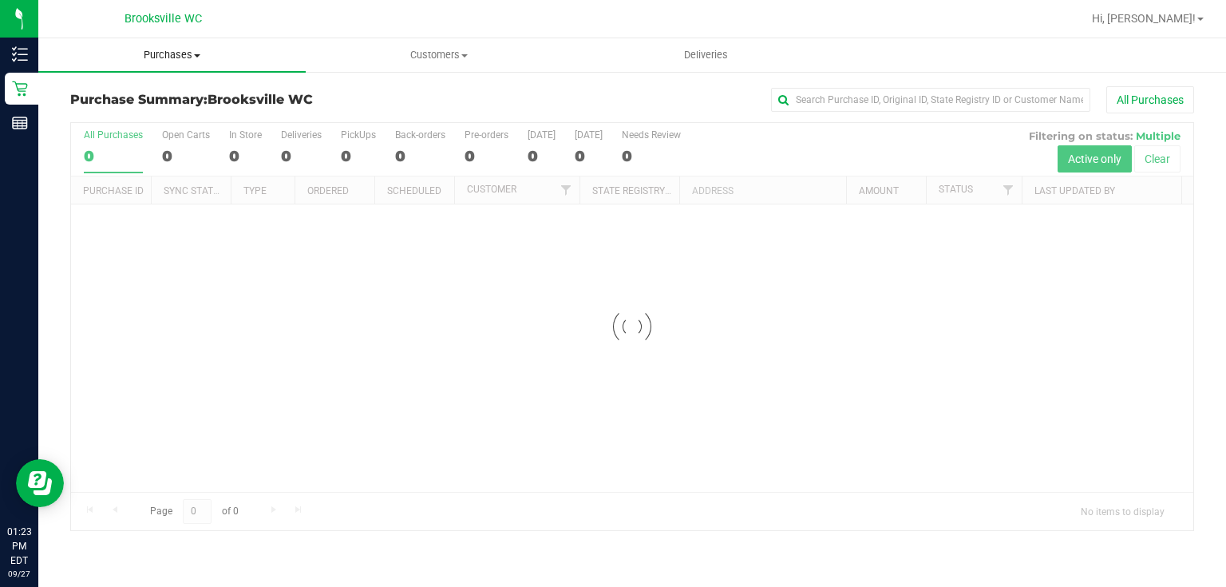
click at [188, 49] on span "Purchases" at bounding box center [171, 55] width 267 height 14
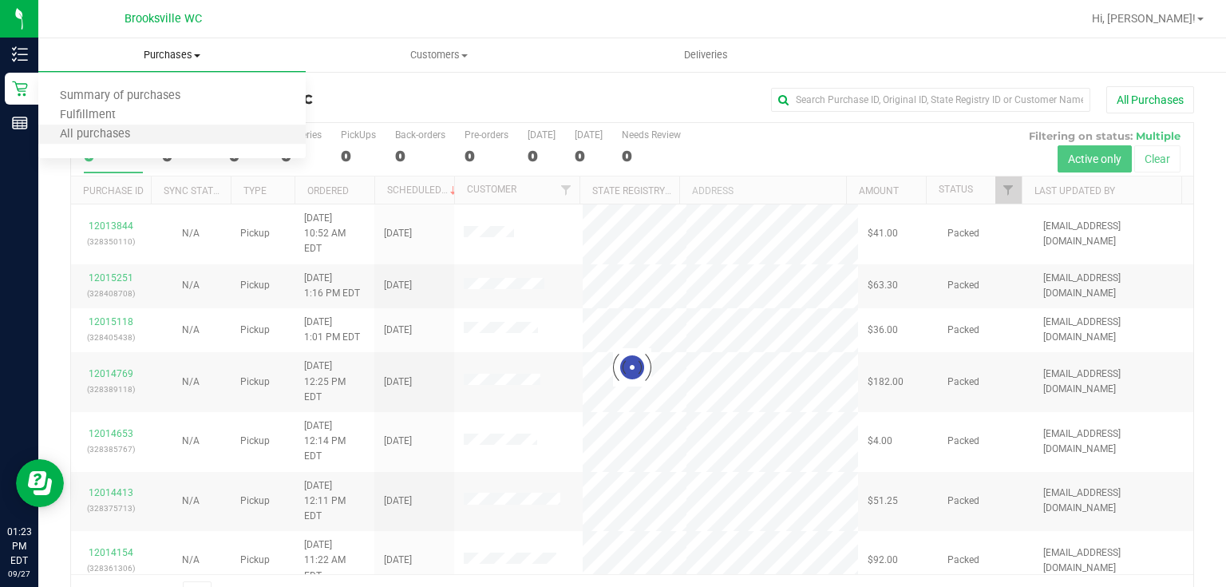
click at [149, 127] on li "All purchases" at bounding box center [171, 134] width 267 height 19
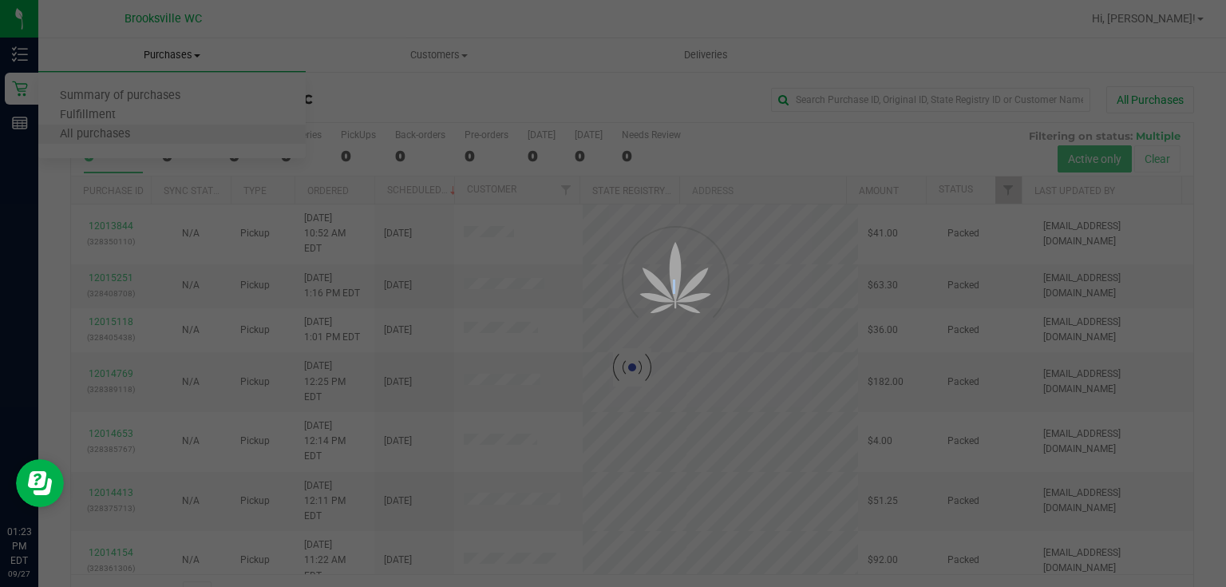
click at [149, 127] on div at bounding box center [613, 293] width 1226 height 587
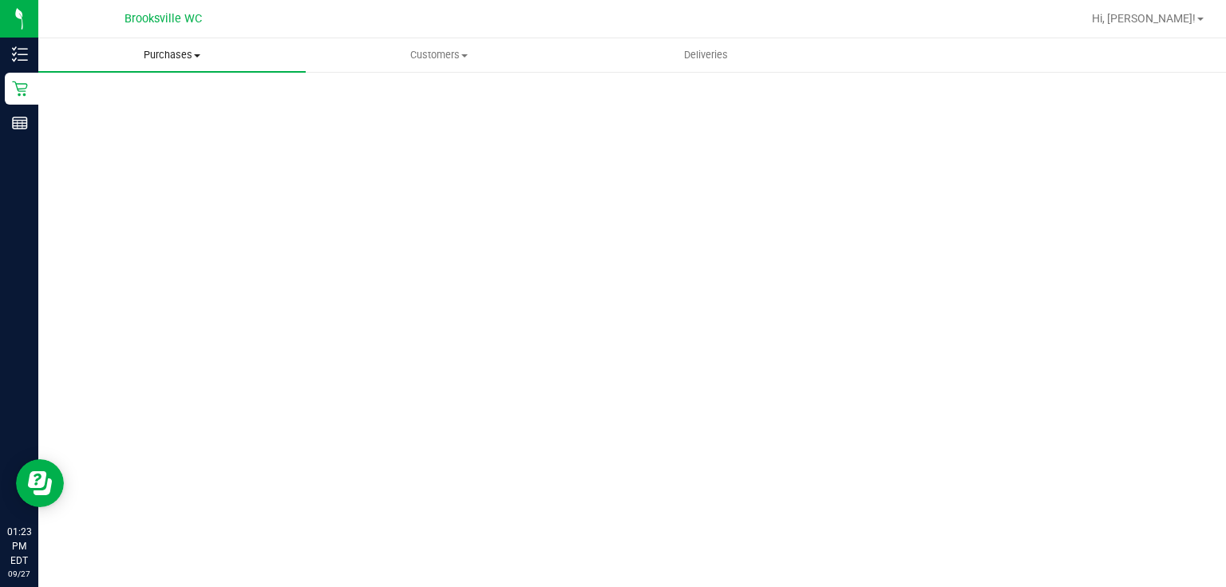
click at [176, 47] on uib-tab-heading "Purchases Summary of purchases Fulfillment All purchases" at bounding box center [171, 55] width 267 height 34
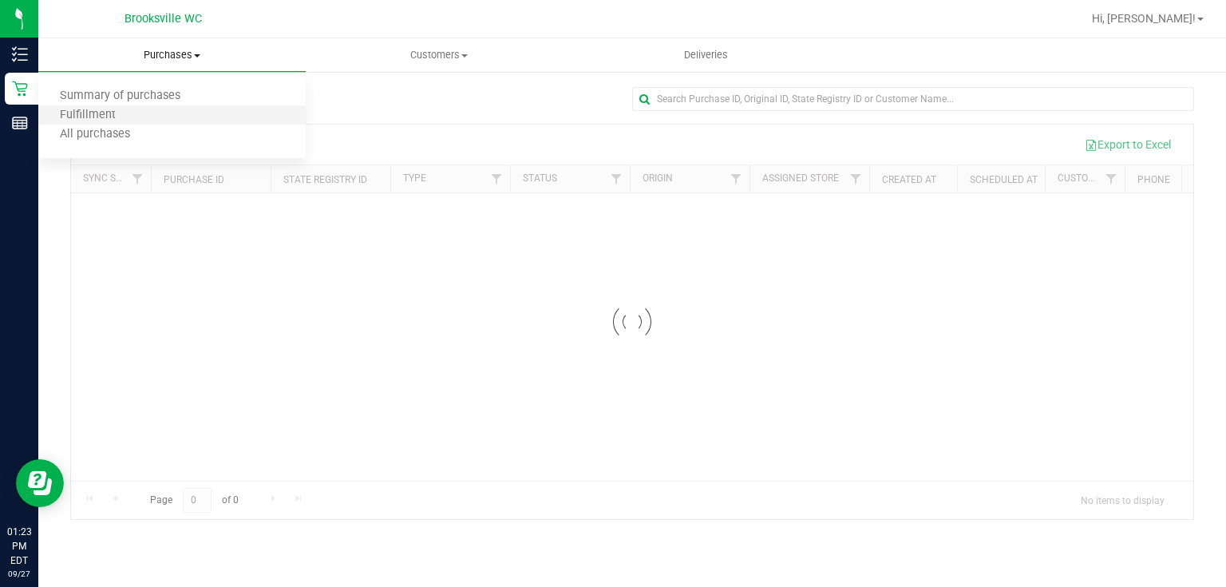
click at [146, 108] on li "Fulfillment" at bounding box center [171, 115] width 267 height 19
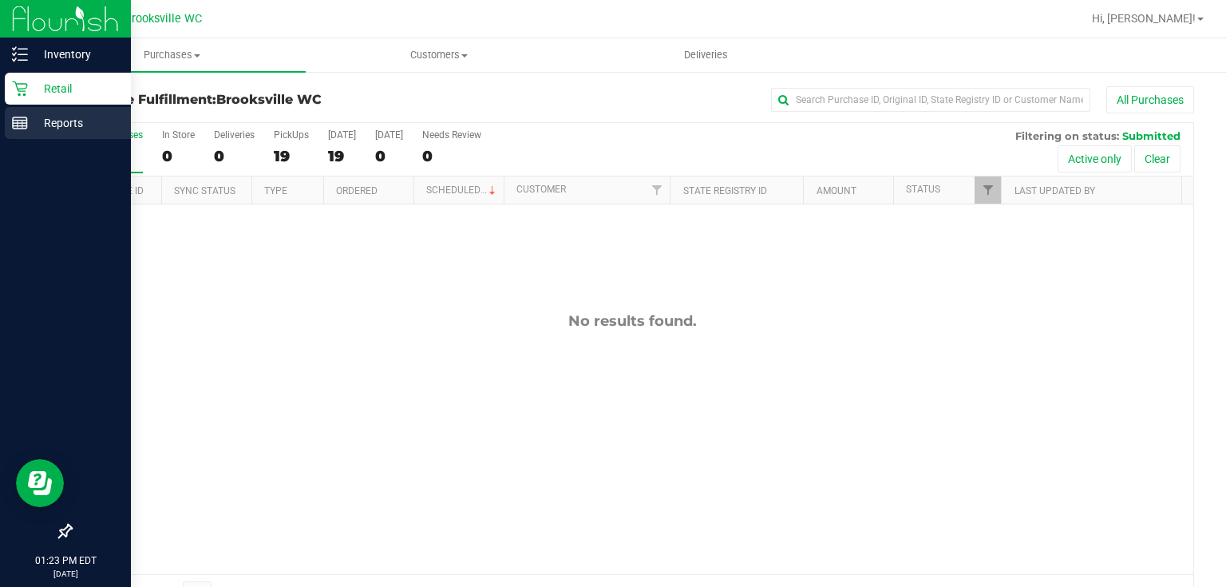
click at [32, 115] on p "Reports" at bounding box center [76, 122] width 96 height 19
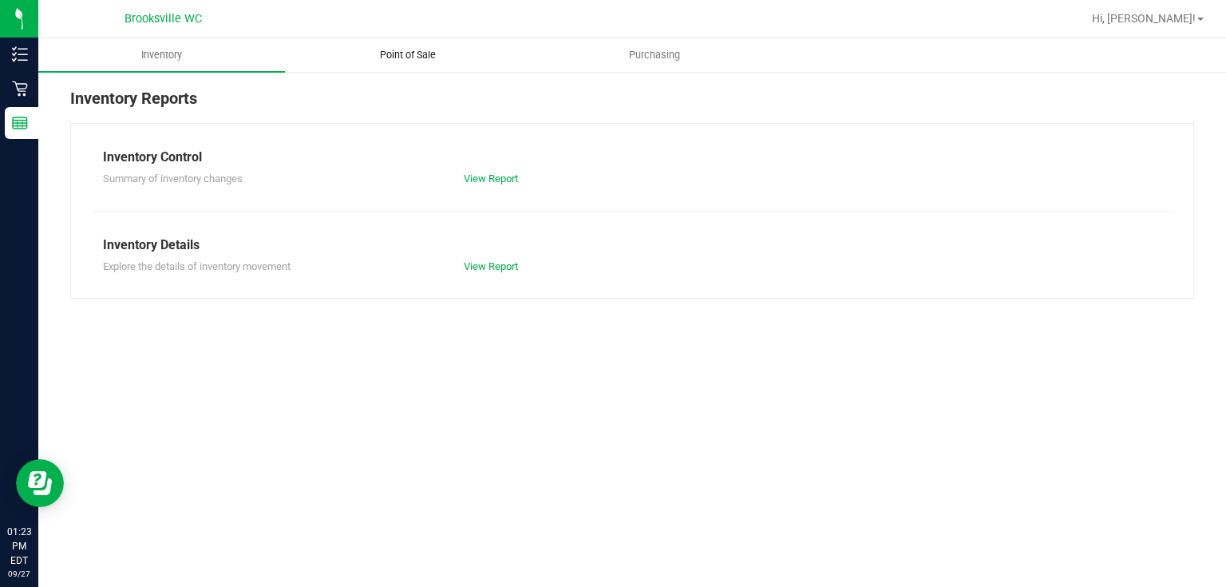
click at [409, 67] on uib-tab-heading "Point of Sale" at bounding box center [408, 55] width 245 height 32
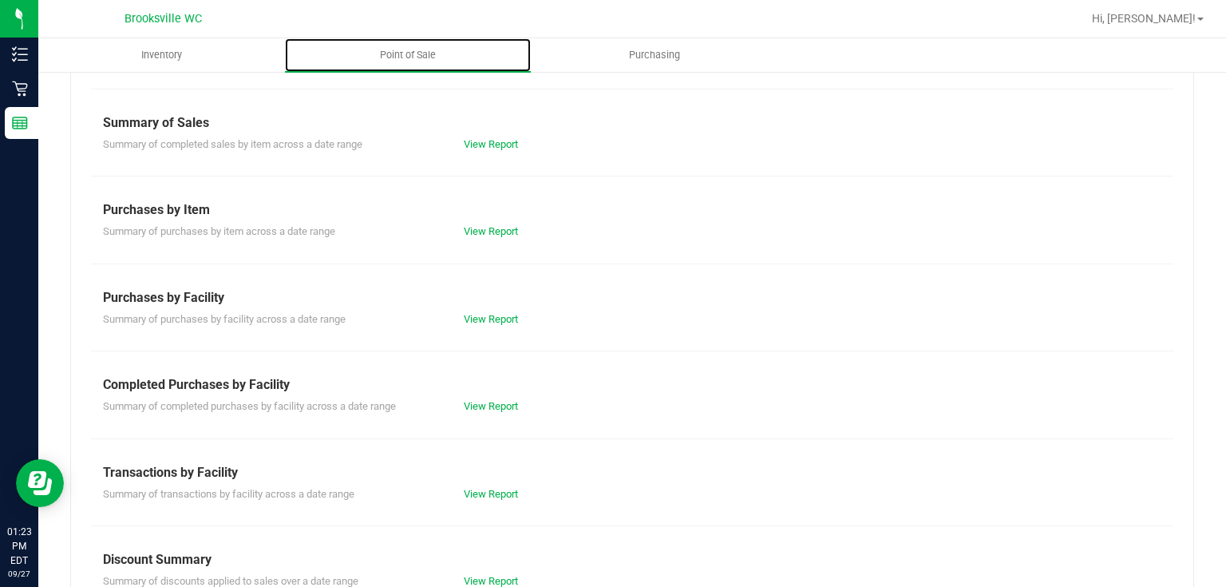
scroll to position [128, 0]
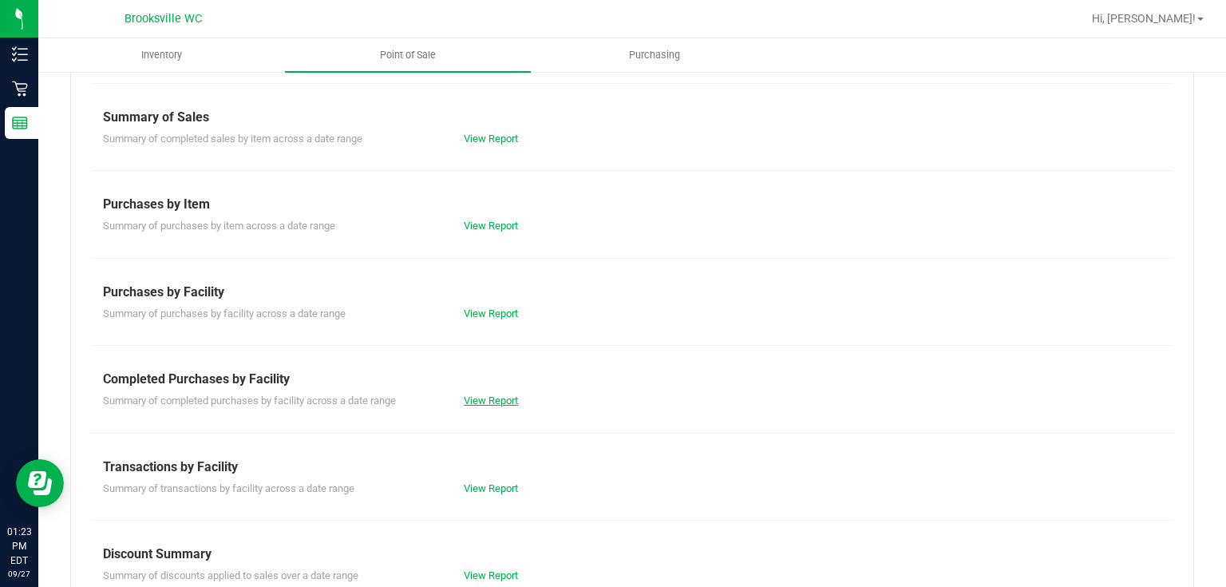
click at [497, 398] on link "View Report" at bounding box center [491, 400] width 54 height 12
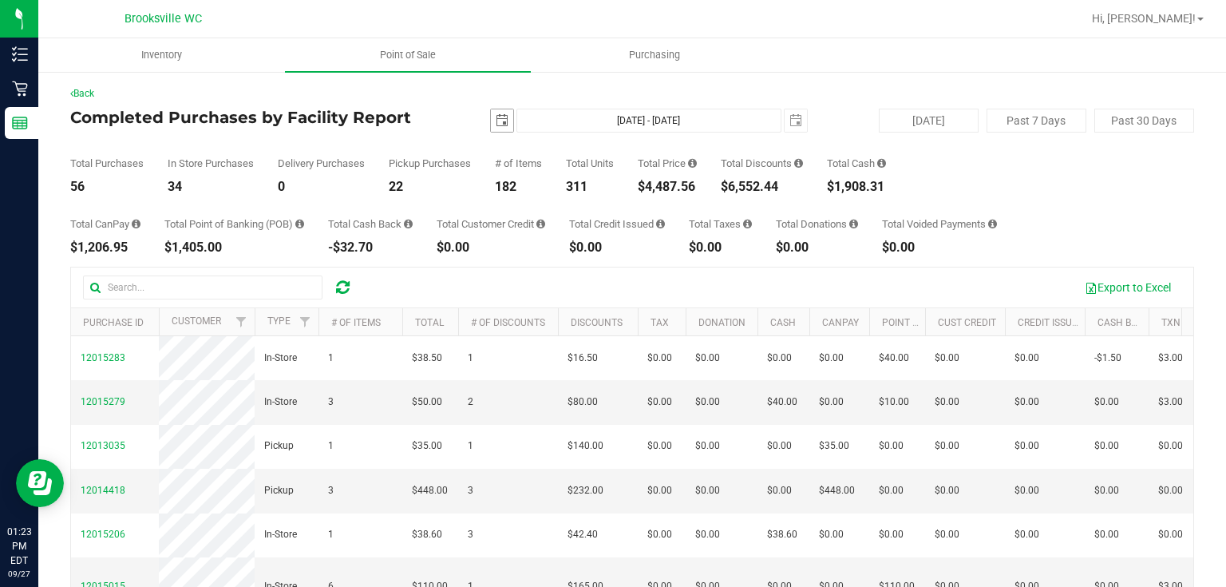
click at [491, 123] on span "select" at bounding box center [502, 120] width 22 height 22
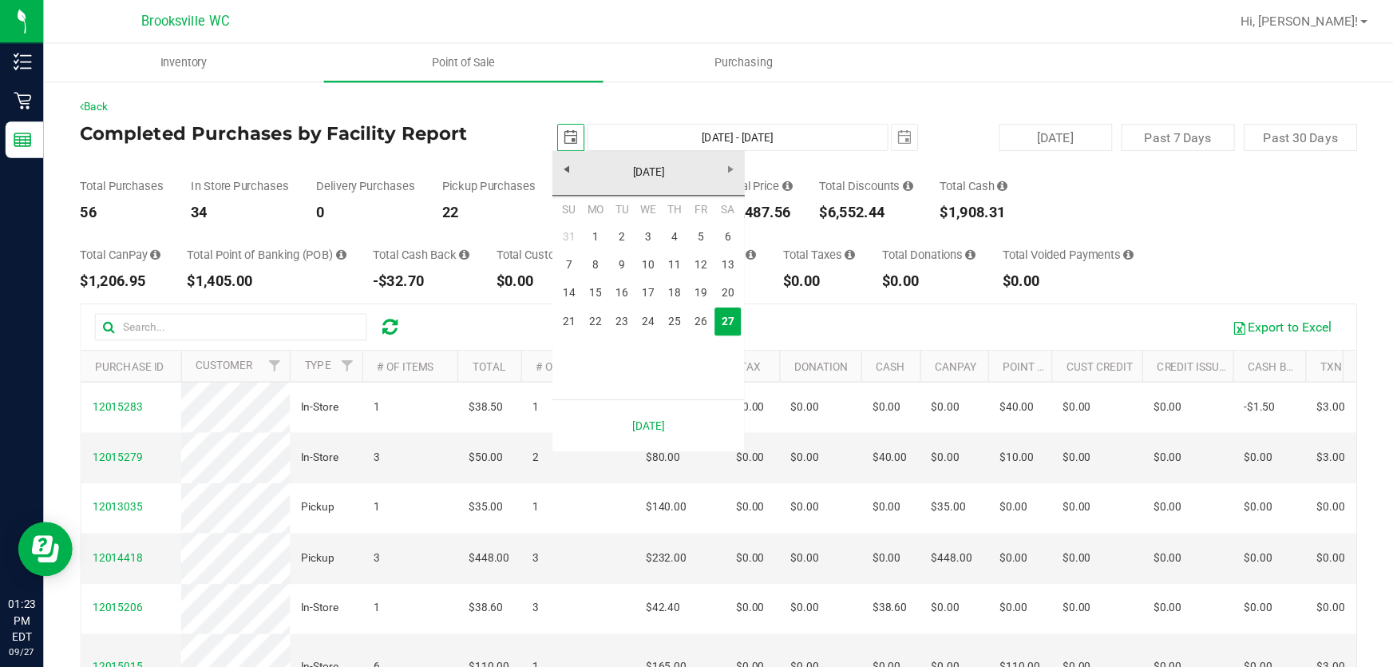
scroll to position [0, 39]
click at [530, 208] on link "1" at bounding box center [524, 208] width 23 height 25
type input "[DATE]"
type input "[DATE] - [DATE]"
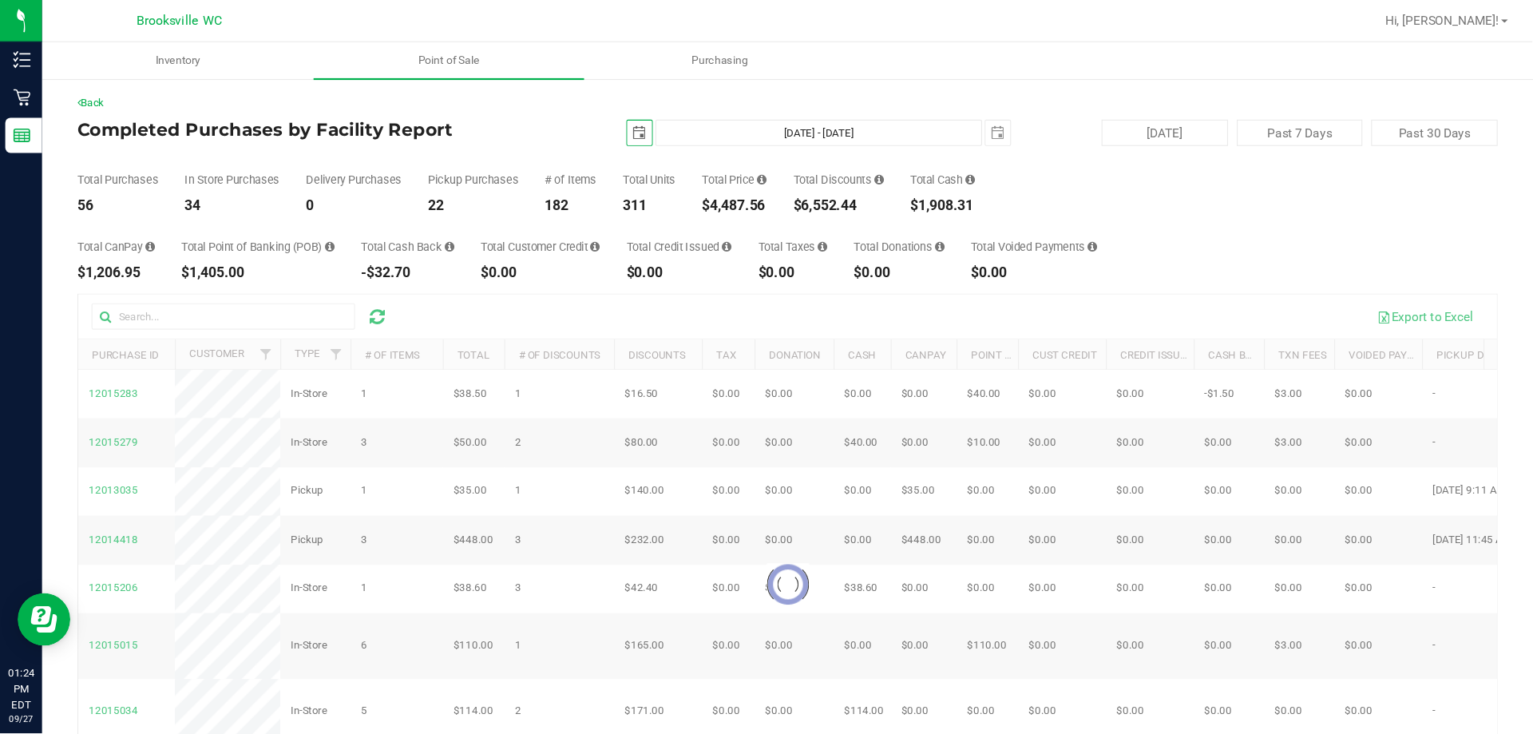
scroll to position [0, 40]
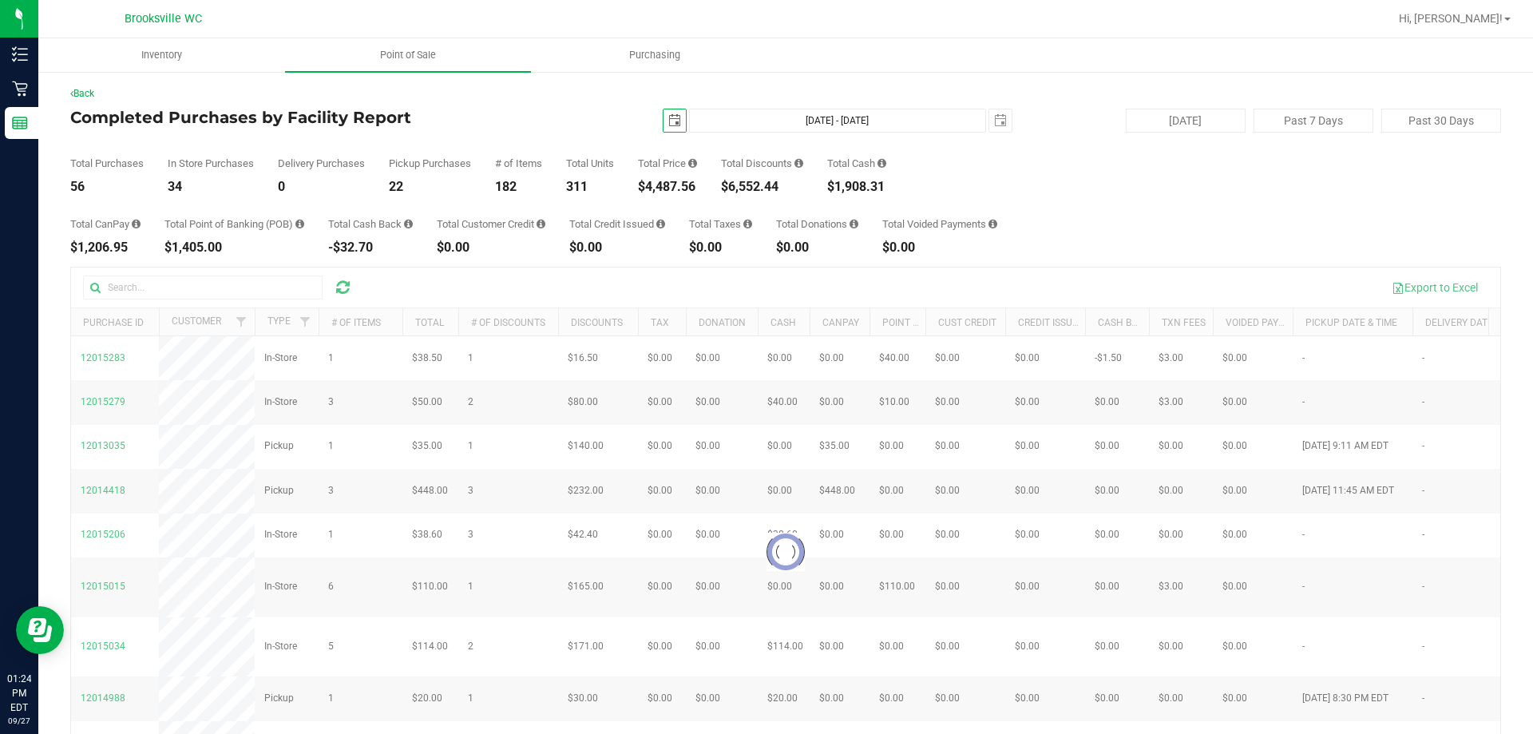
drag, startPoint x: 1054, startPoint y: 0, endPoint x: 1081, endPoint y: 172, distance: 173.8
click at [1081, 172] on div "Total Purchases 56 In Store Purchases 34 Delivery Purchases 0 Pickup Purchases …" at bounding box center [785, 163] width 1431 height 61
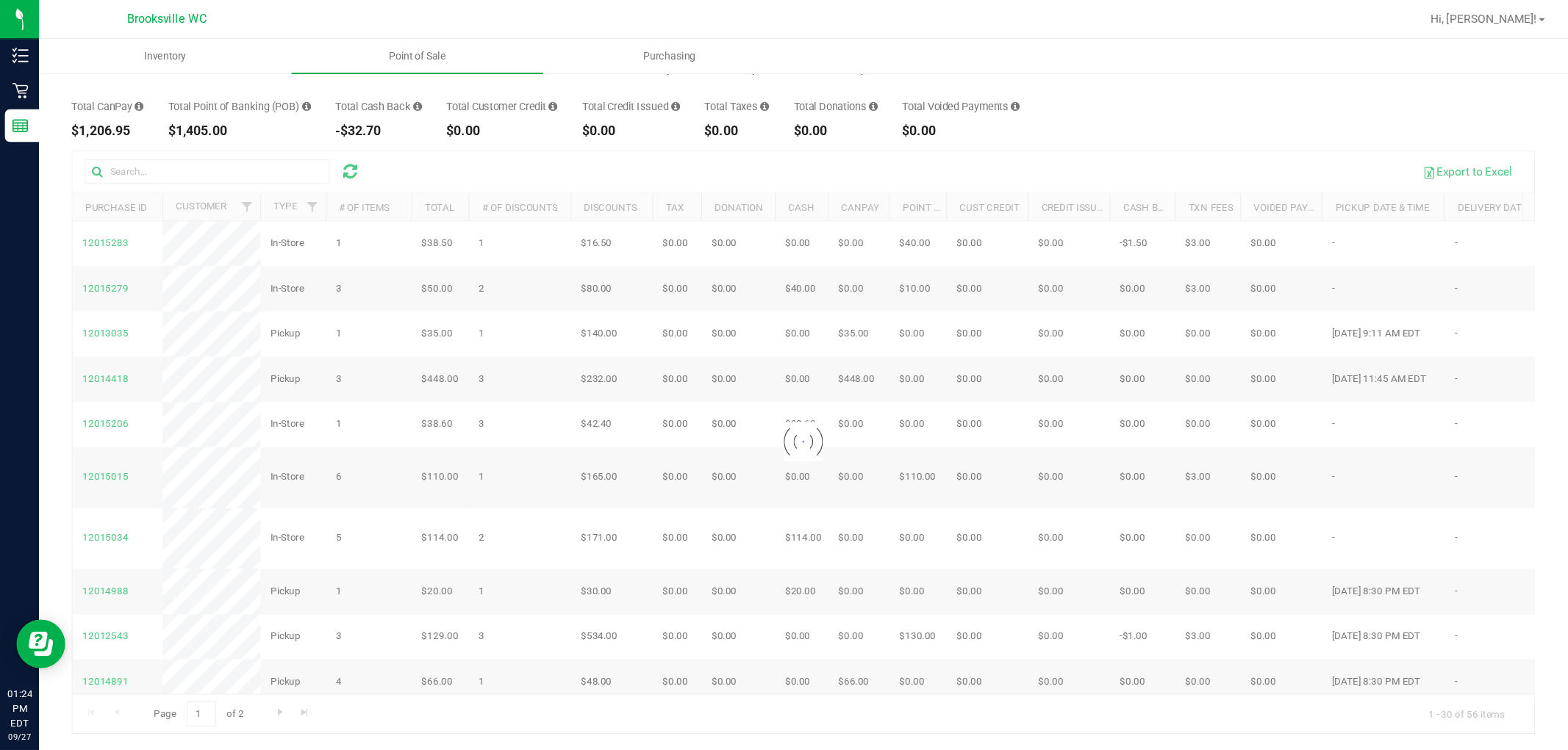
scroll to position [82, 0]
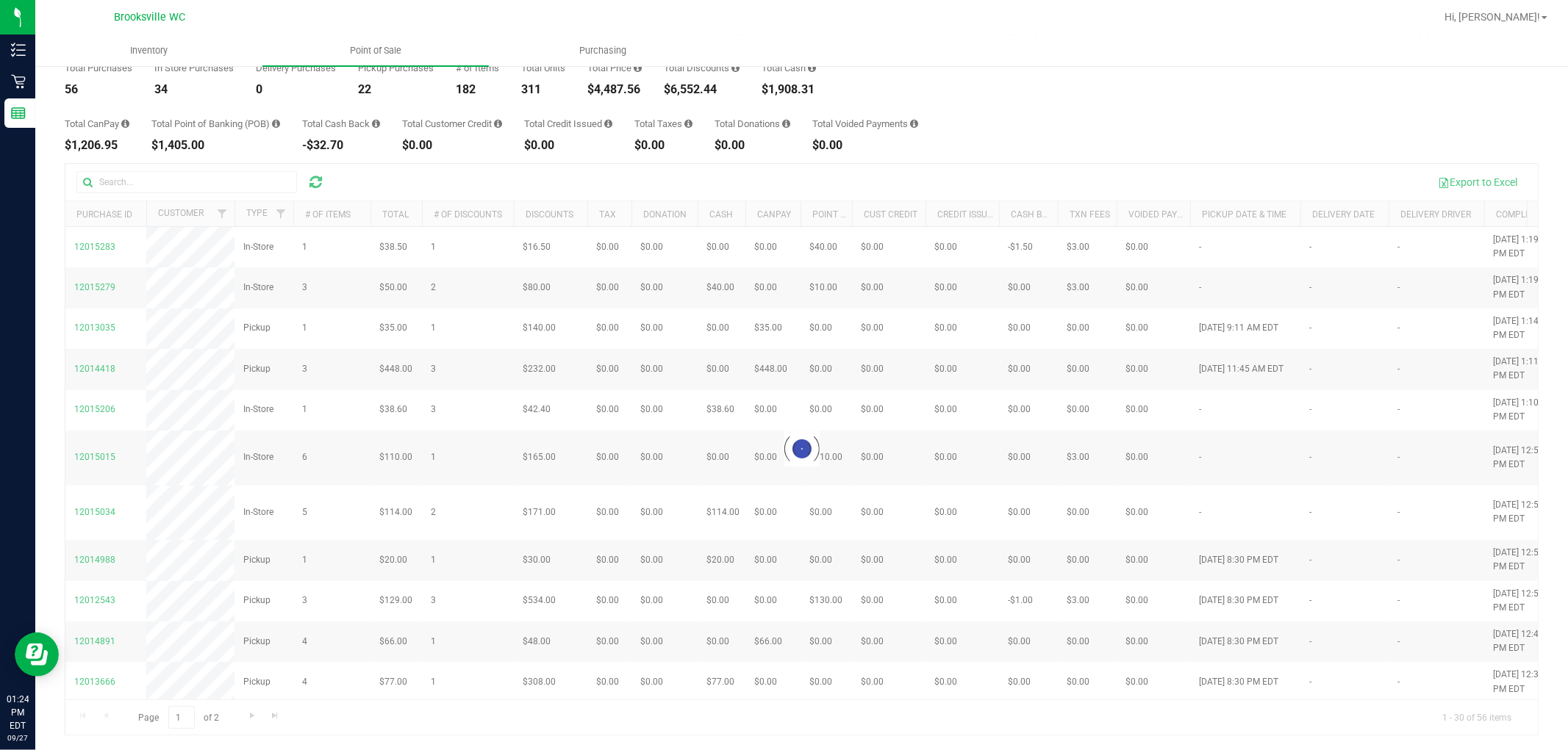
drag, startPoint x: 1397, startPoint y: 5, endPoint x: 1161, endPoint y: 119, distance: 262.1
click at [1161, 119] on div "Total CanPay $1,206.95 Total Point of Banking (POB) $1,405.00 Total Cash Back -…" at bounding box center [801, 123] width 1474 height 56
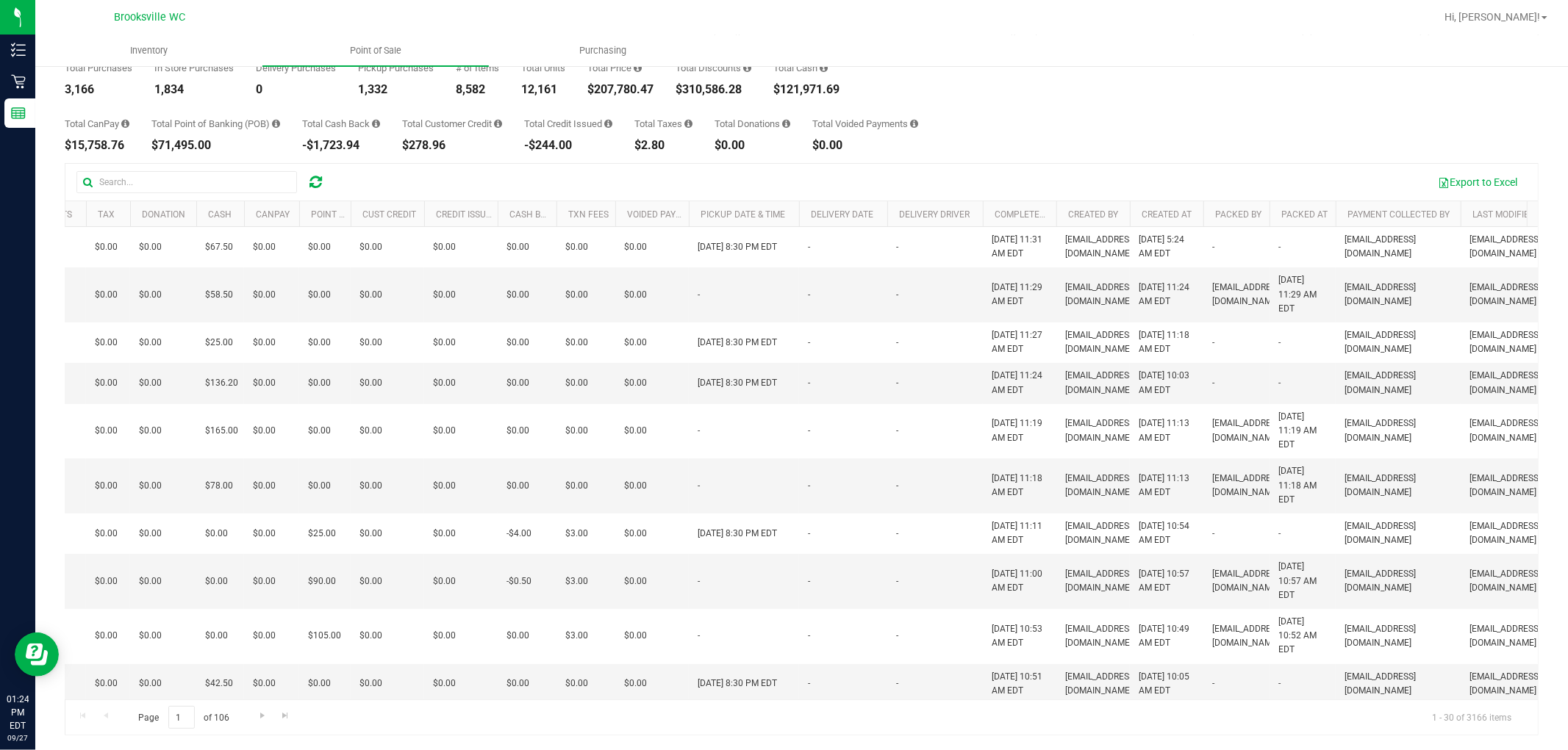
scroll to position [0, 653]
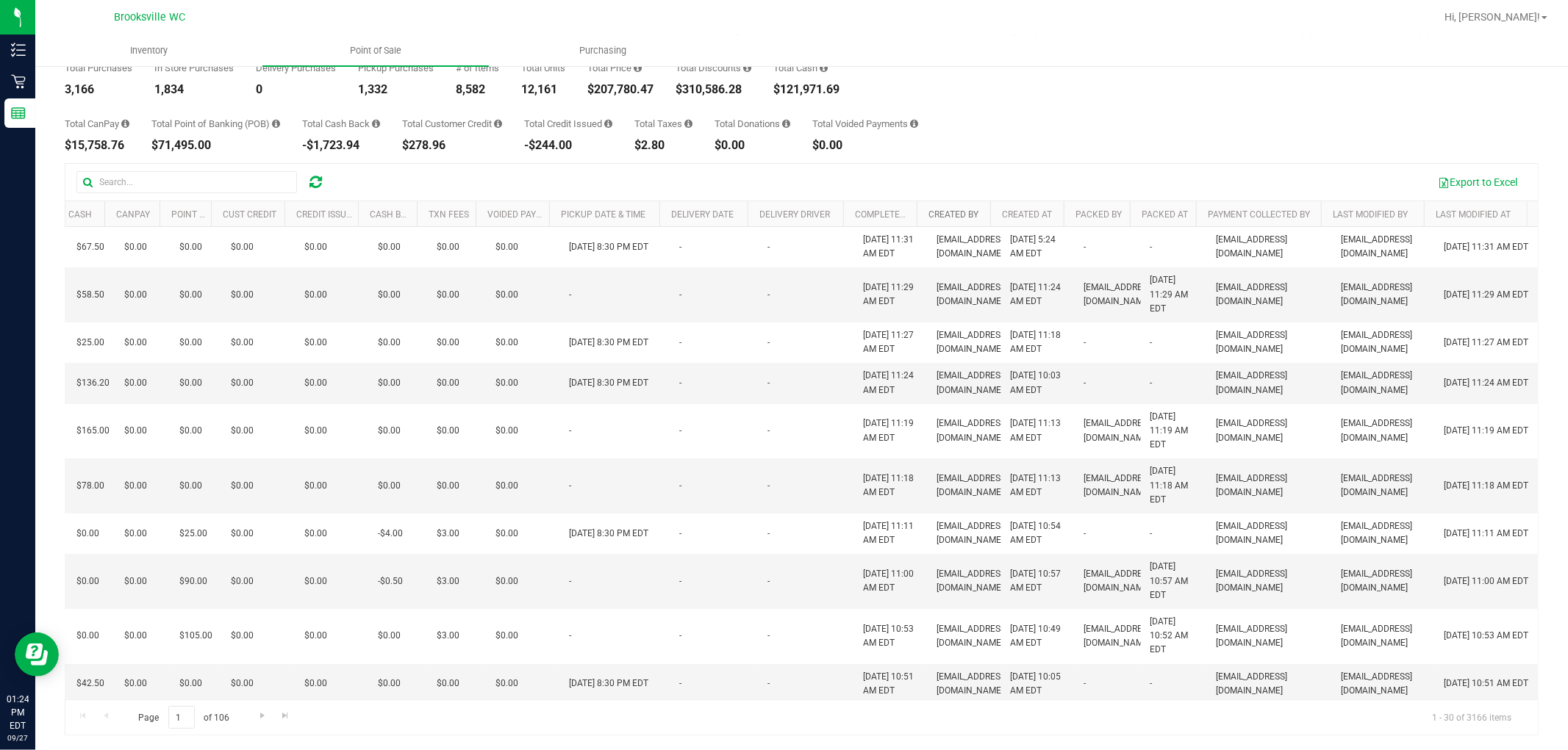
click at [928, 210] on link "Created By" at bounding box center [953, 214] width 50 height 10
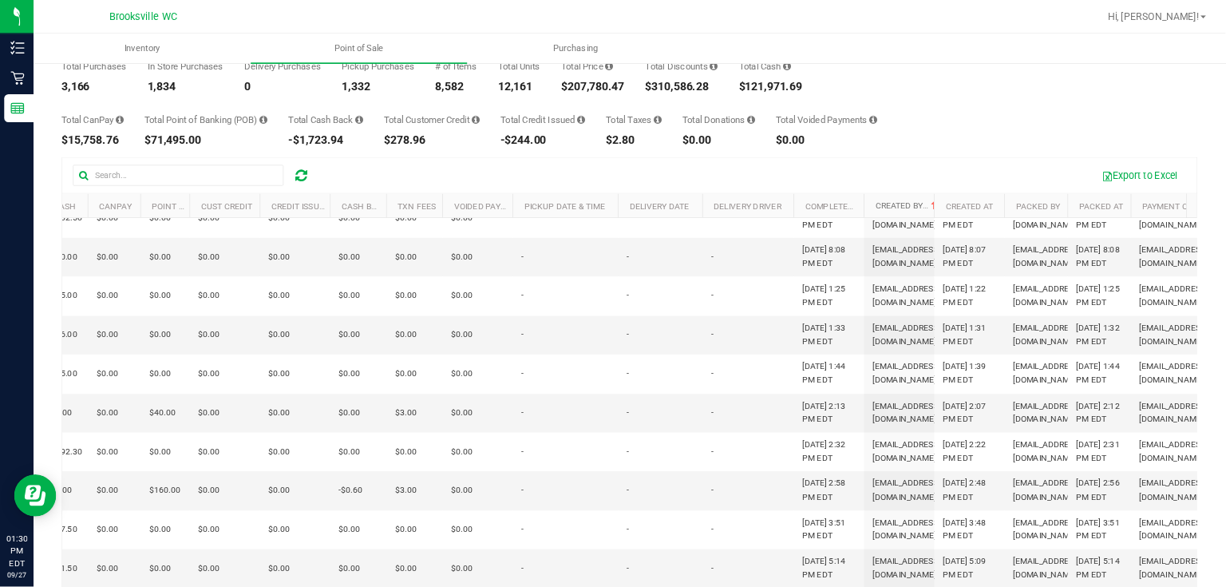
scroll to position [1063, 709]
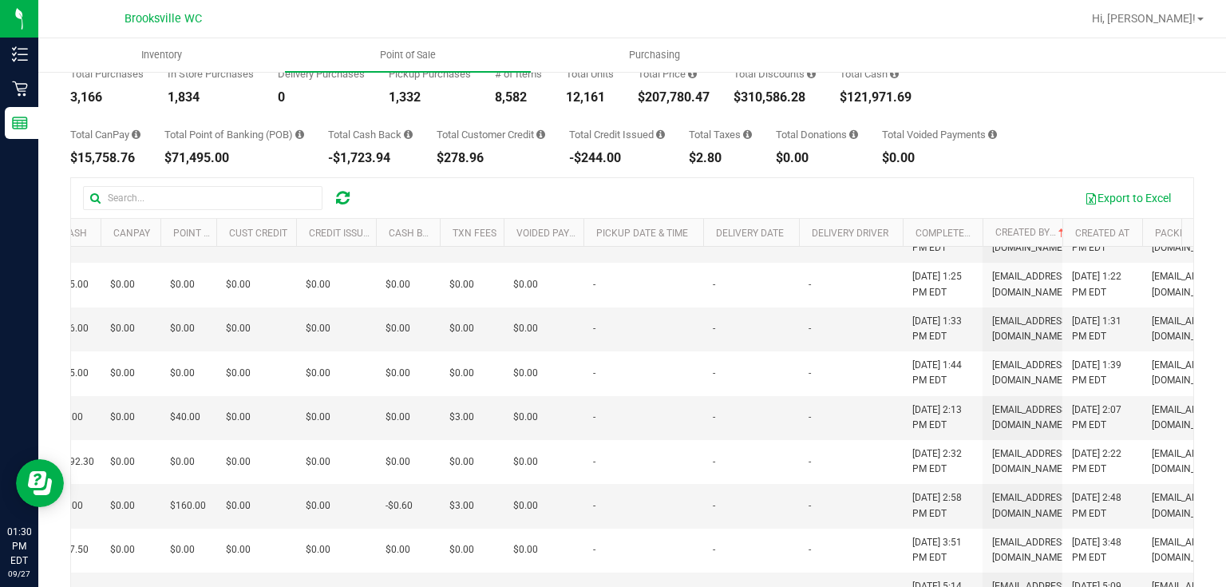
drag, startPoint x: 1702, startPoint y: 2, endPoint x: 941, endPoint y: 195, distance: 785.0
click at [954, 193] on div "Export to Excel" at bounding box center [774, 197] width 814 height 27
click at [142, 53] on span "Inventory" at bounding box center [162, 55] width 84 height 14
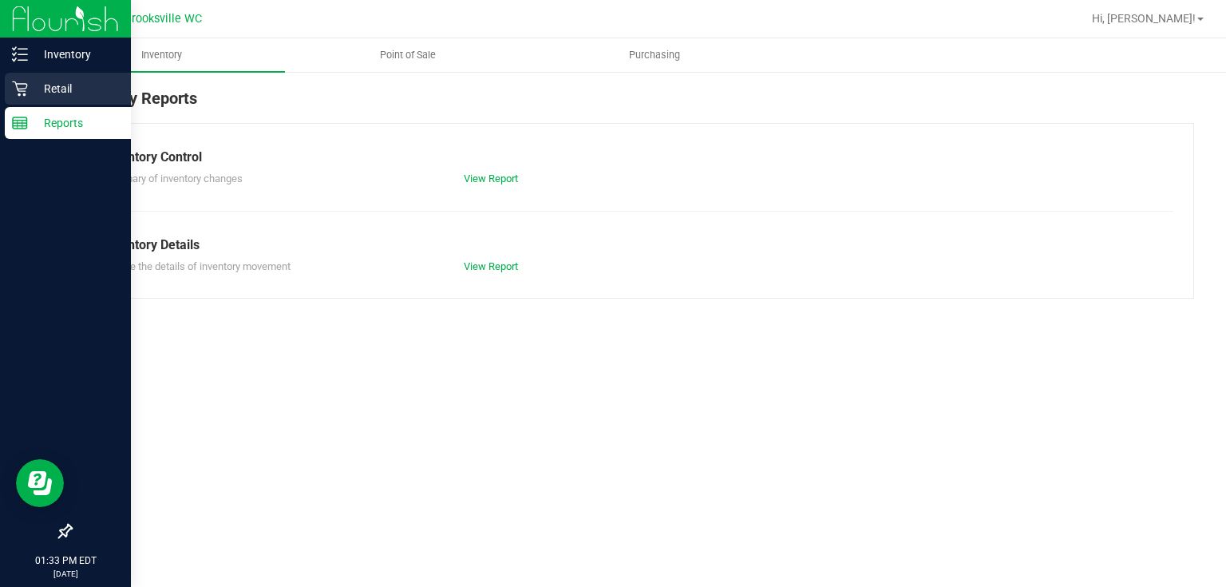
click at [30, 79] on p "Retail" at bounding box center [76, 88] width 96 height 19
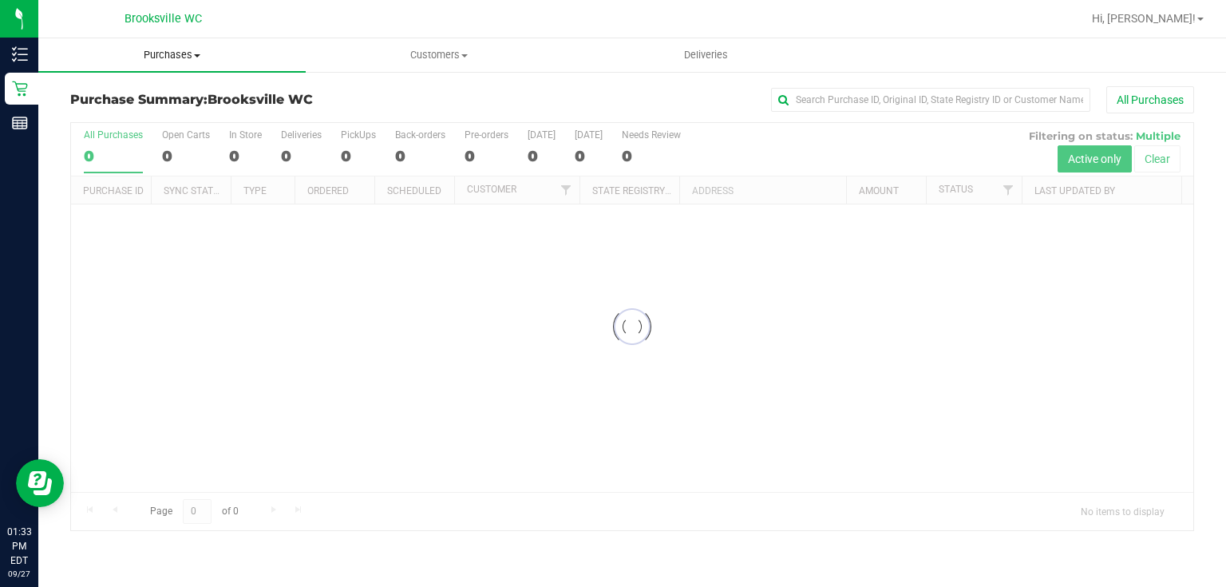
click at [208, 57] on span "Purchases" at bounding box center [171, 55] width 267 height 14
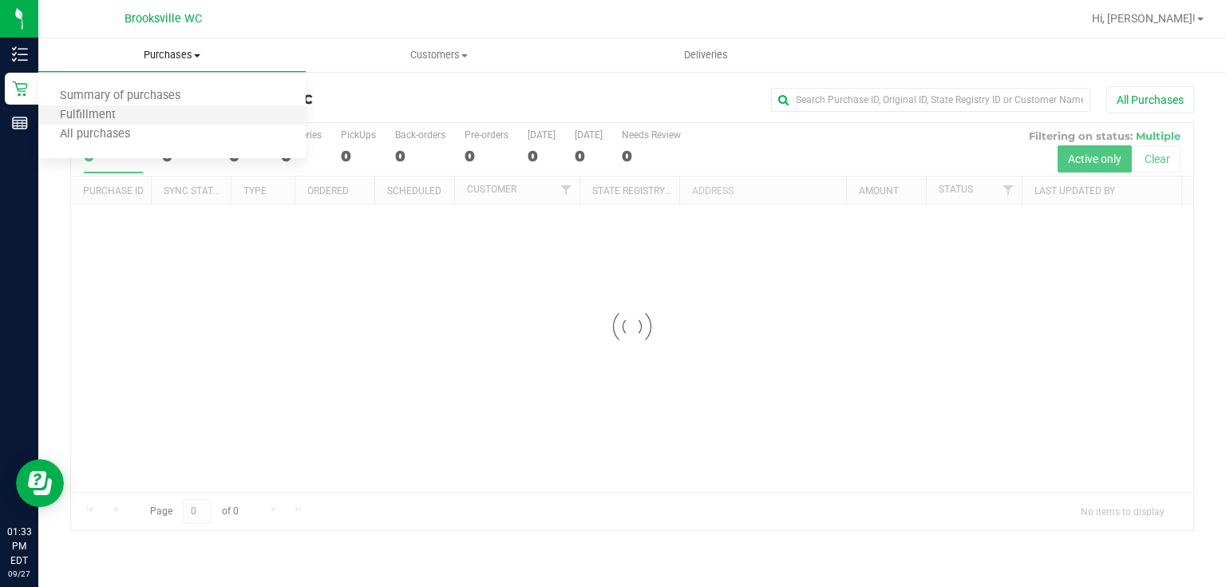
click at [186, 116] on li "Fulfillment" at bounding box center [171, 115] width 267 height 19
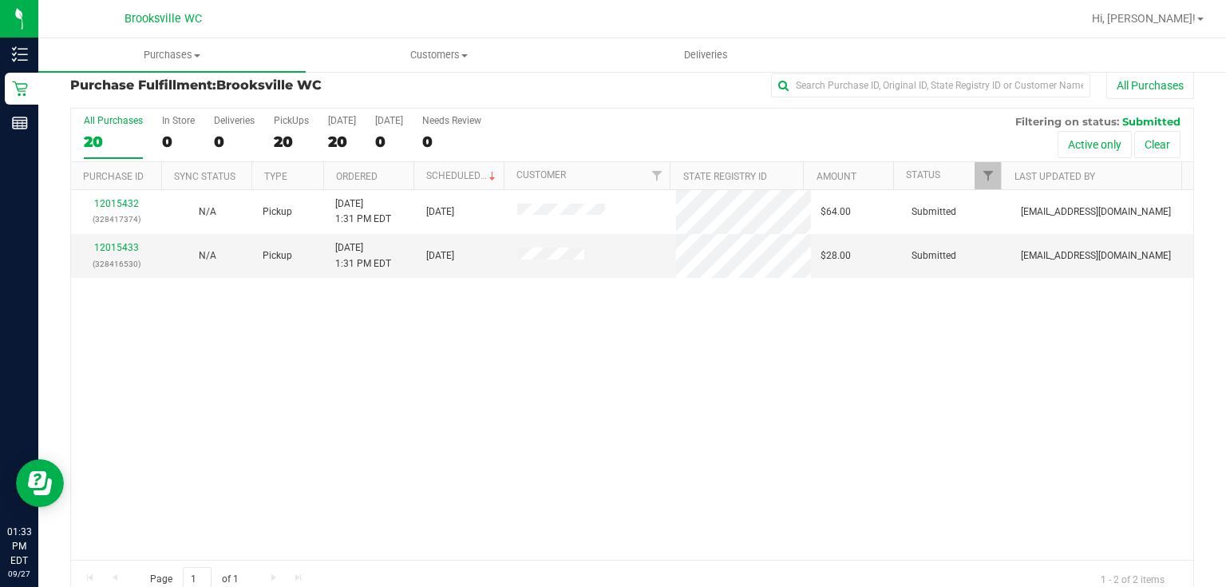
scroll to position [41, 0]
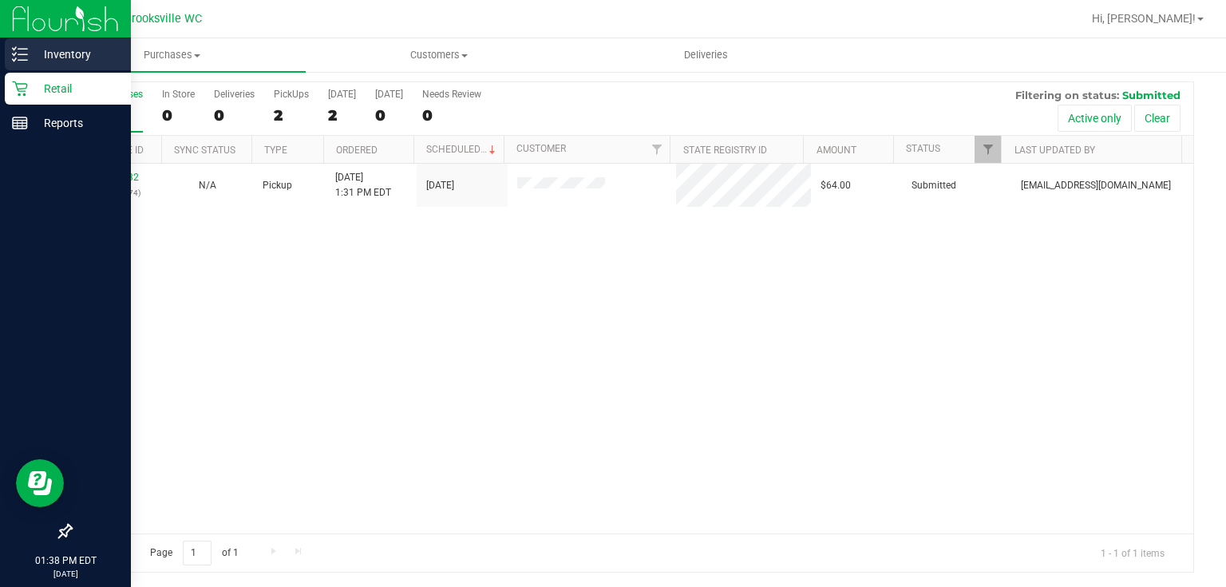
click at [46, 60] on p "Inventory" at bounding box center [76, 54] width 96 height 19
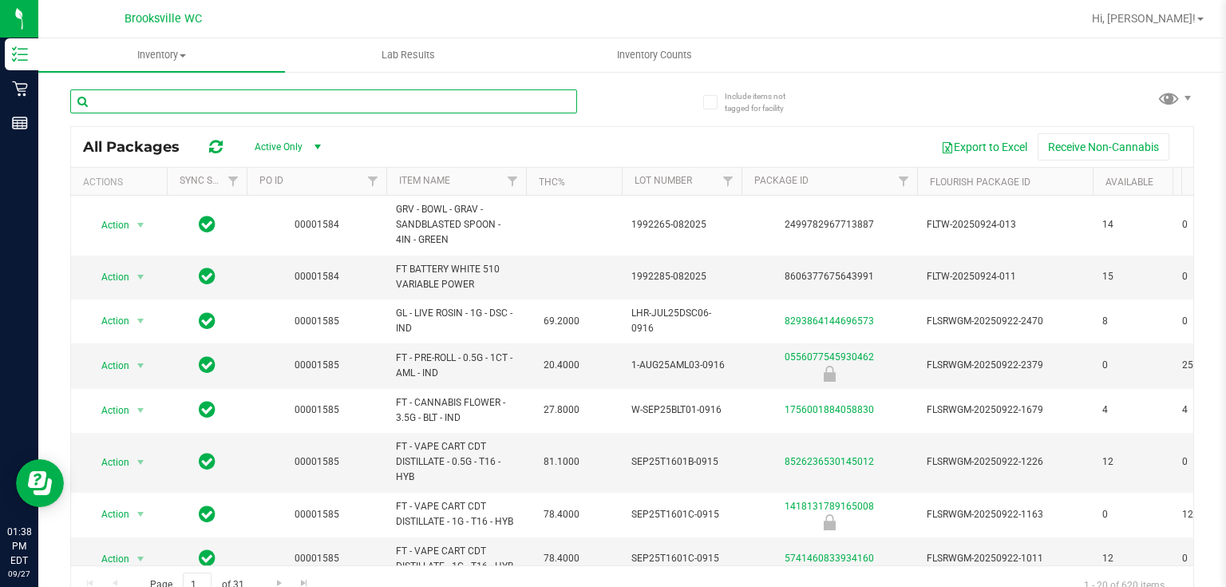
click at [255, 109] on input "text" at bounding box center [323, 101] width 507 height 24
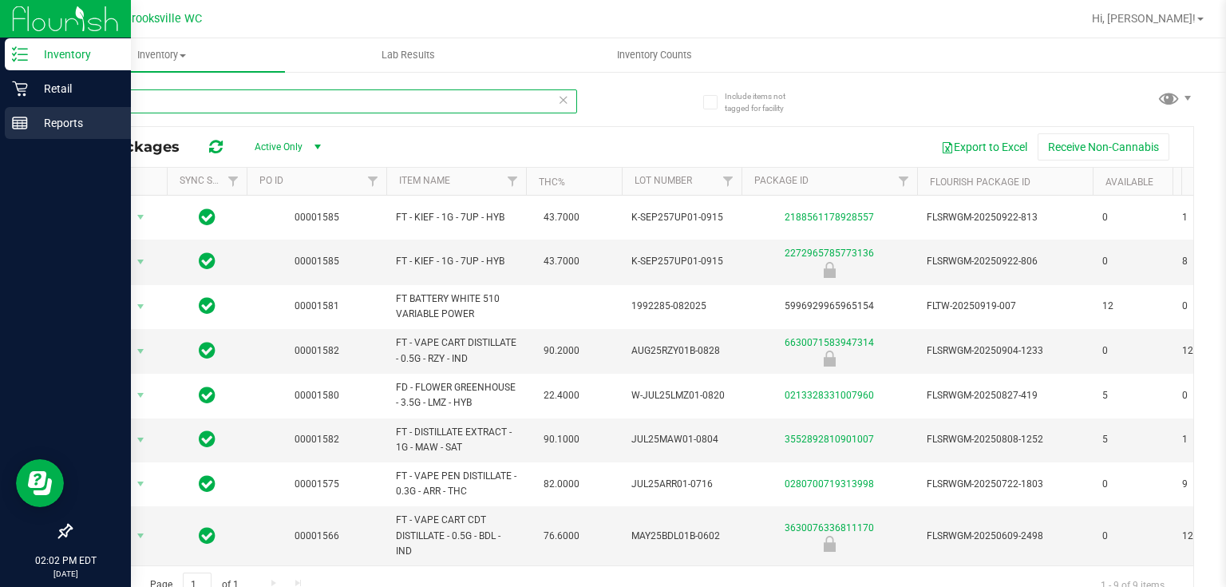
drag, startPoint x: 138, startPoint y: 92, endPoint x: 0, endPoint y: 132, distance: 143.8
click at [0, 132] on div "Inventory Retail Reports 02:02 PM EDT [DATE] 09/27 [GEOGRAPHIC_DATA] WC Hi, [PE…" at bounding box center [613, 293] width 1226 height 587
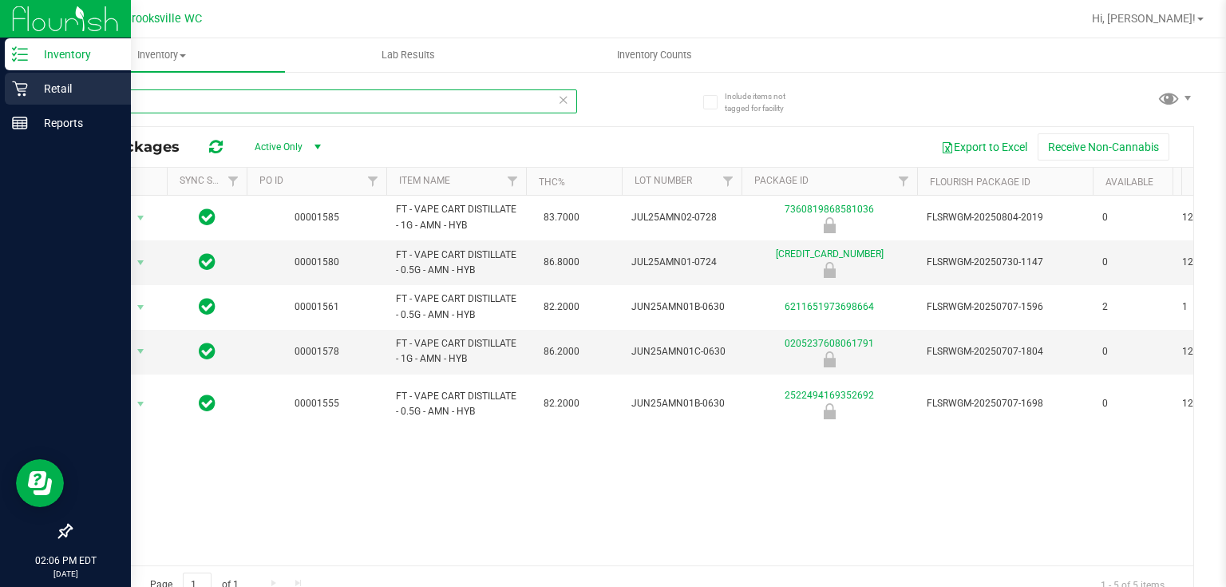
type input "amn"
click at [31, 94] on p "Retail" at bounding box center [76, 88] width 96 height 19
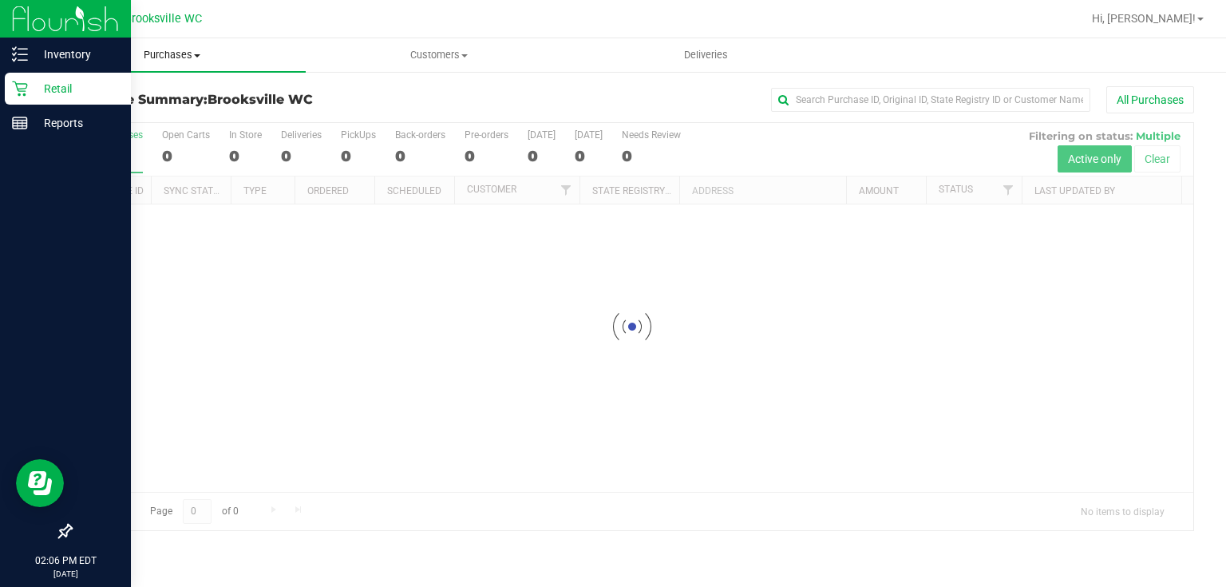
click at [184, 53] on span "Purchases" at bounding box center [171, 55] width 267 height 14
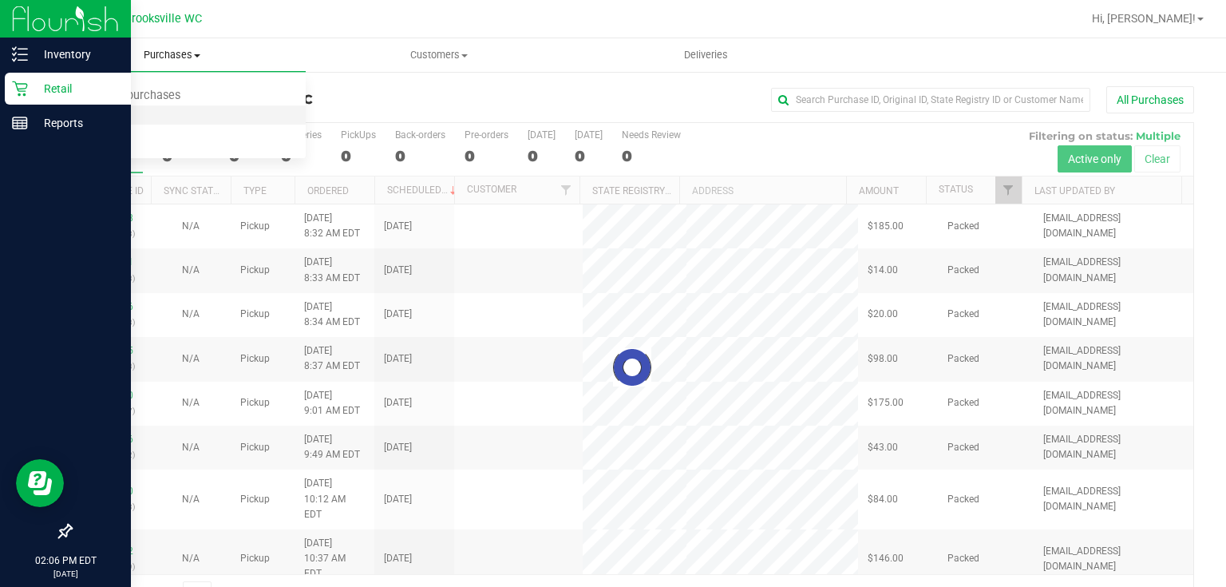
click at [148, 113] on li "Fulfillment" at bounding box center [171, 115] width 267 height 19
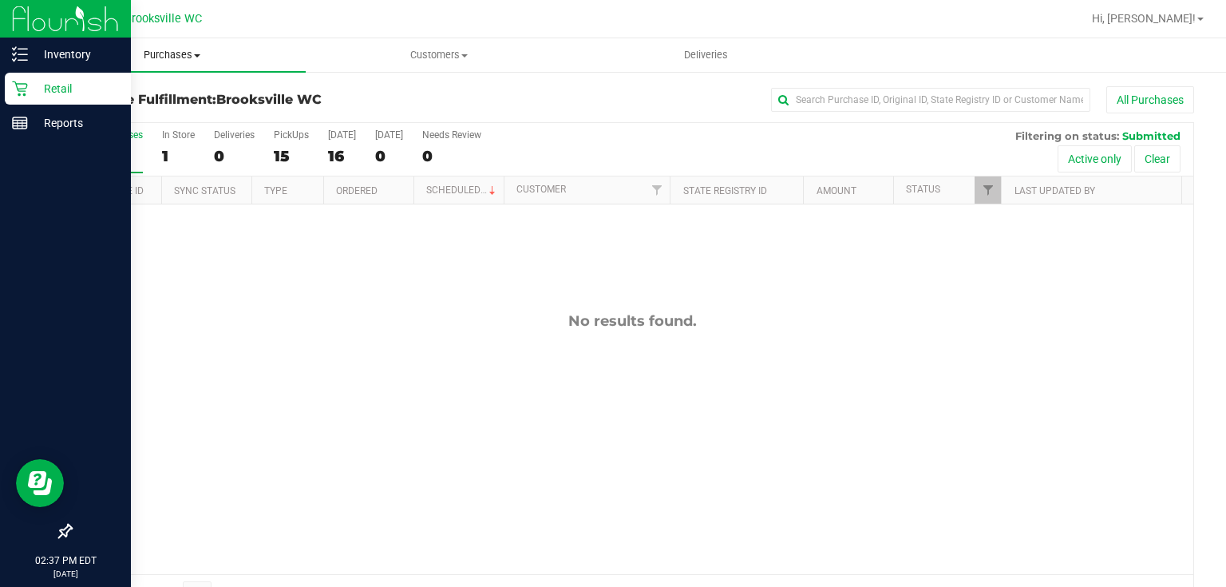
click at [137, 57] on span "Purchases" at bounding box center [171, 55] width 267 height 14
click at [135, 121] on li "Fulfillment" at bounding box center [171, 115] width 267 height 19
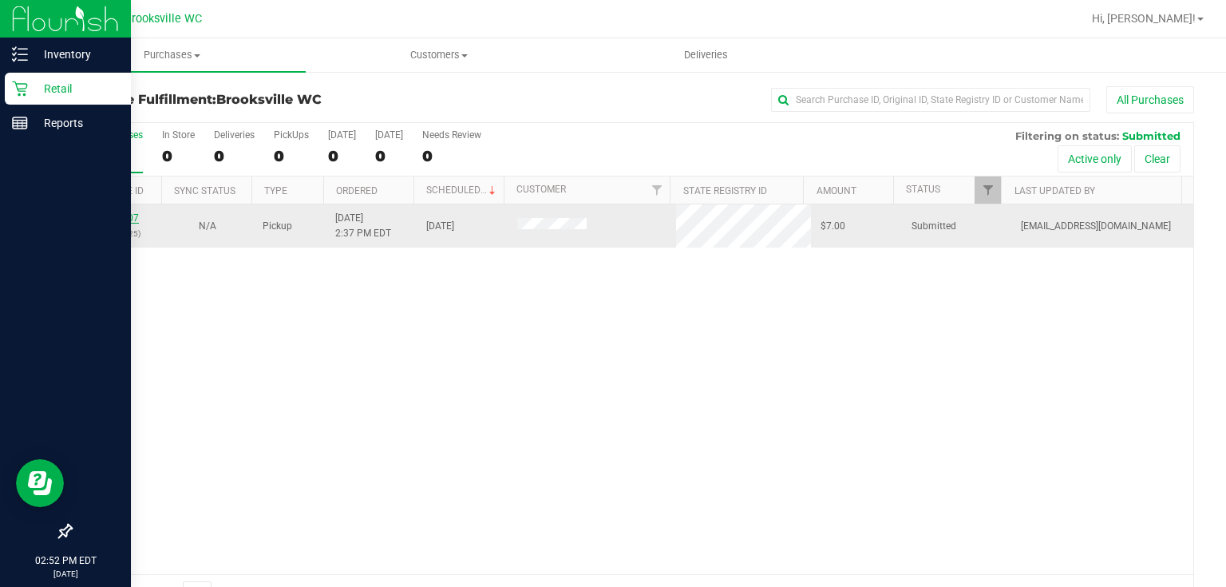
click at [122, 219] on link "12016007" at bounding box center [116, 217] width 45 height 11
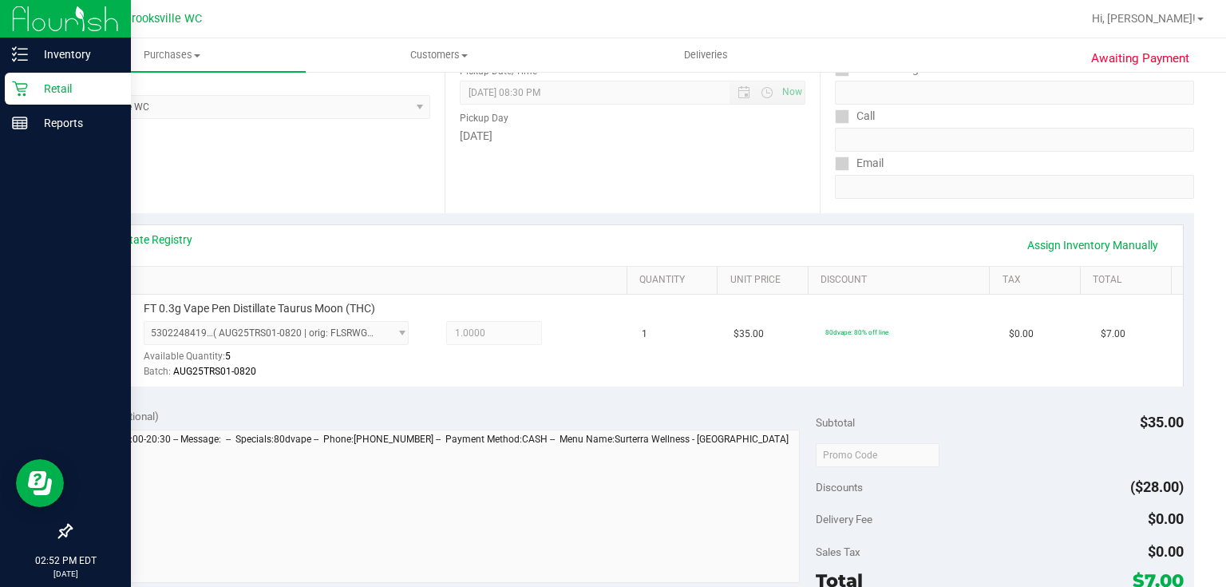
scroll to position [319, 0]
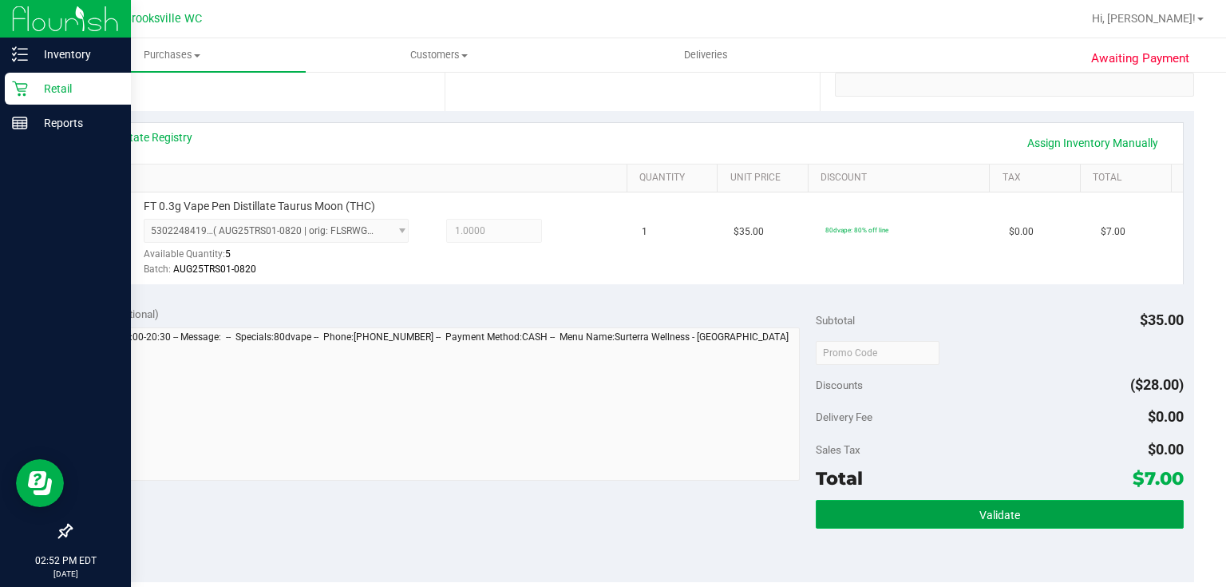
click at [1008, 505] on button "Validate" at bounding box center [999, 514] width 367 height 29
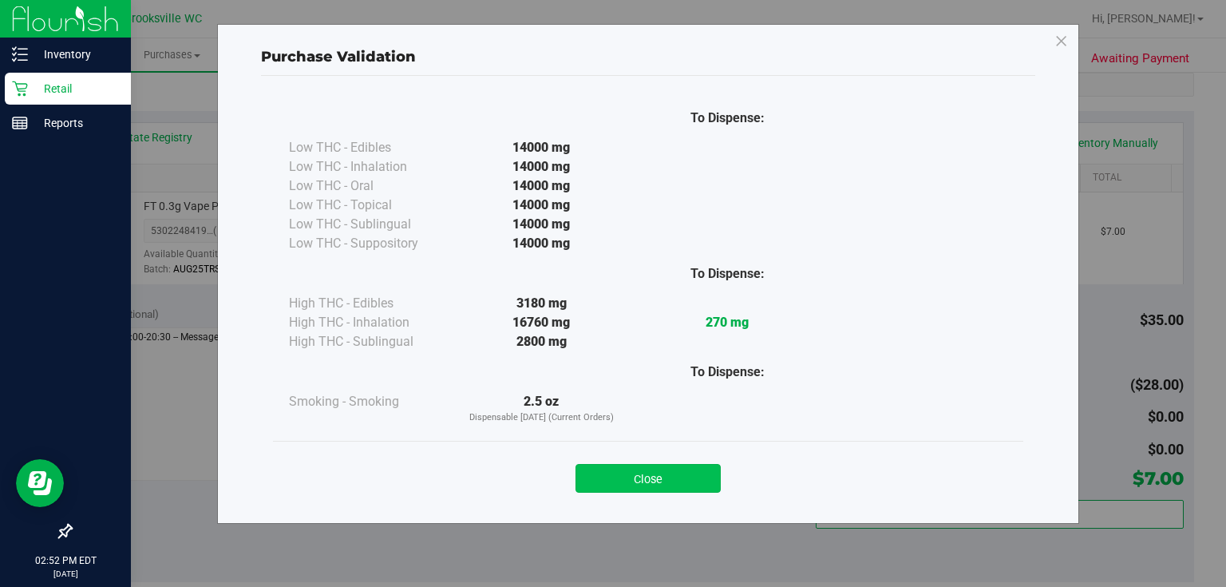
click at [693, 465] on button "Close" at bounding box center [648, 478] width 145 height 29
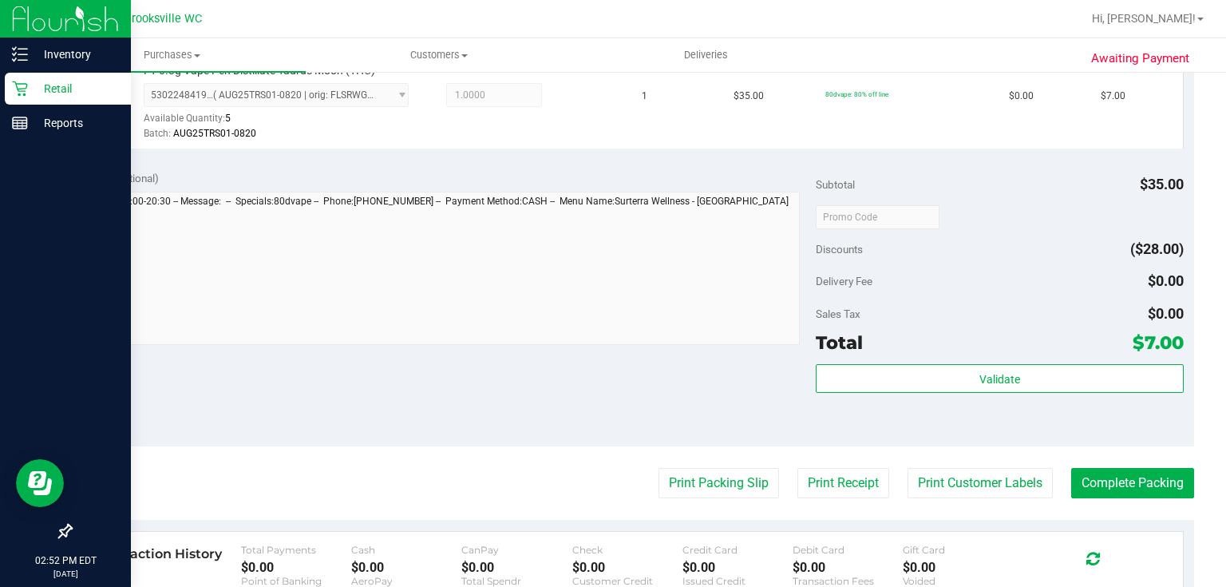
scroll to position [639, 0]
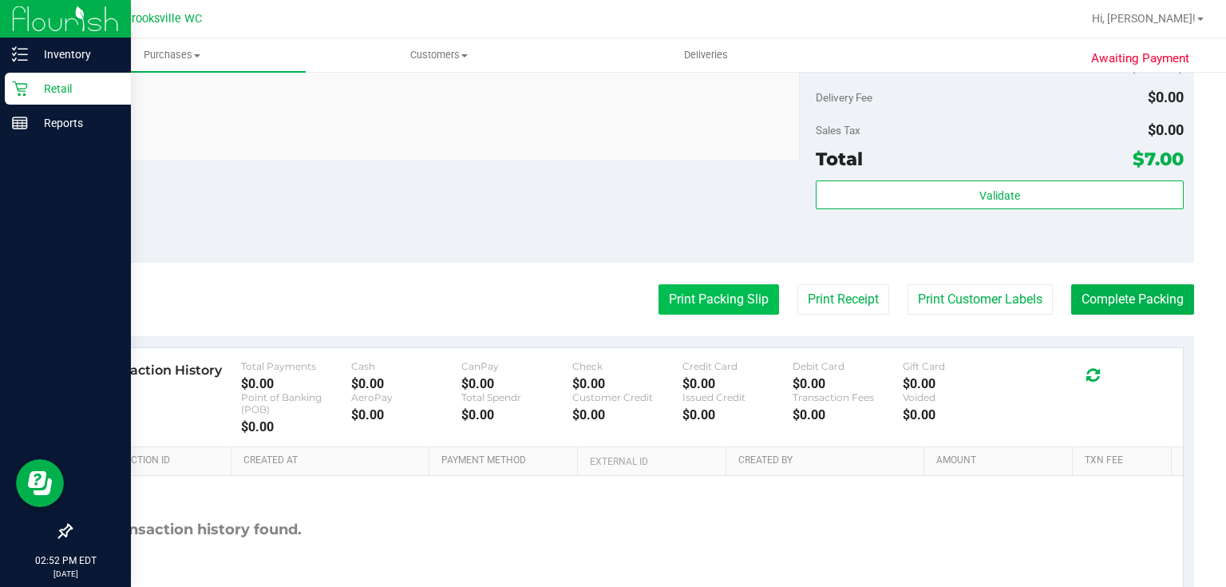
click at [685, 294] on button "Print Packing Slip" at bounding box center [719, 299] width 121 height 30
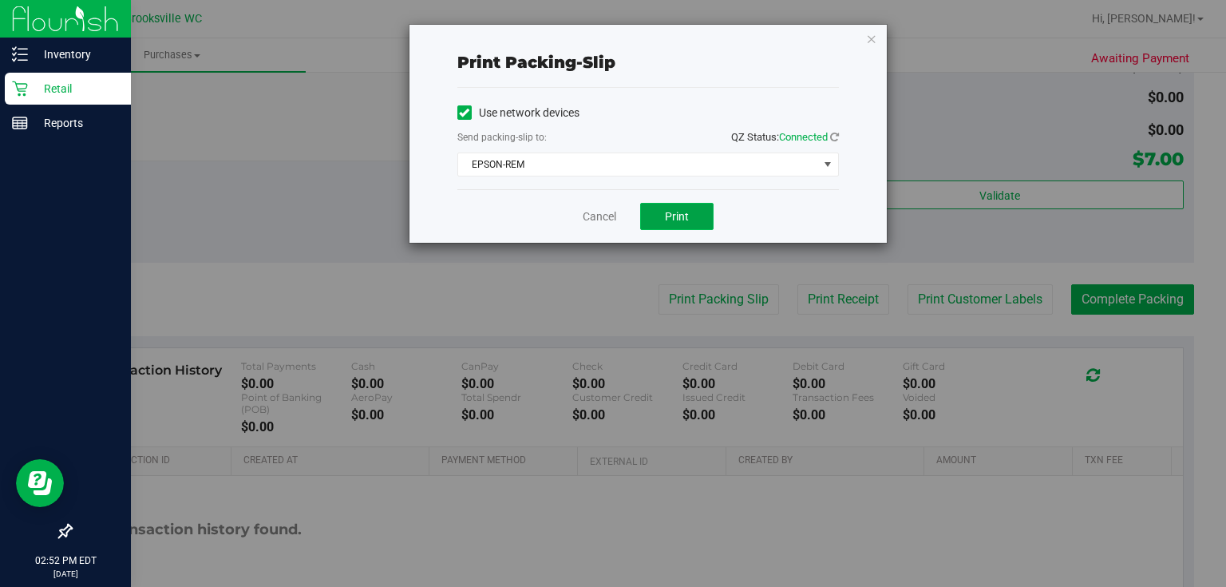
click at [666, 227] on button "Print" at bounding box center [676, 216] width 73 height 27
click at [876, 38] on icon "button" at bounding box center [871, 38] width 11 height 19
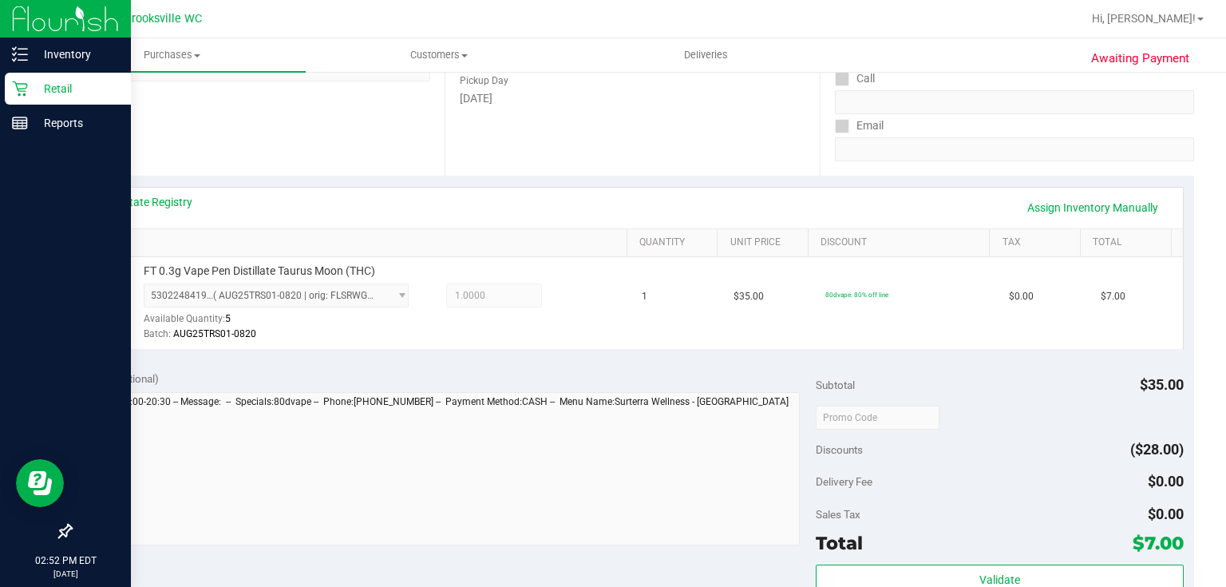
scroll to position [255, 0]
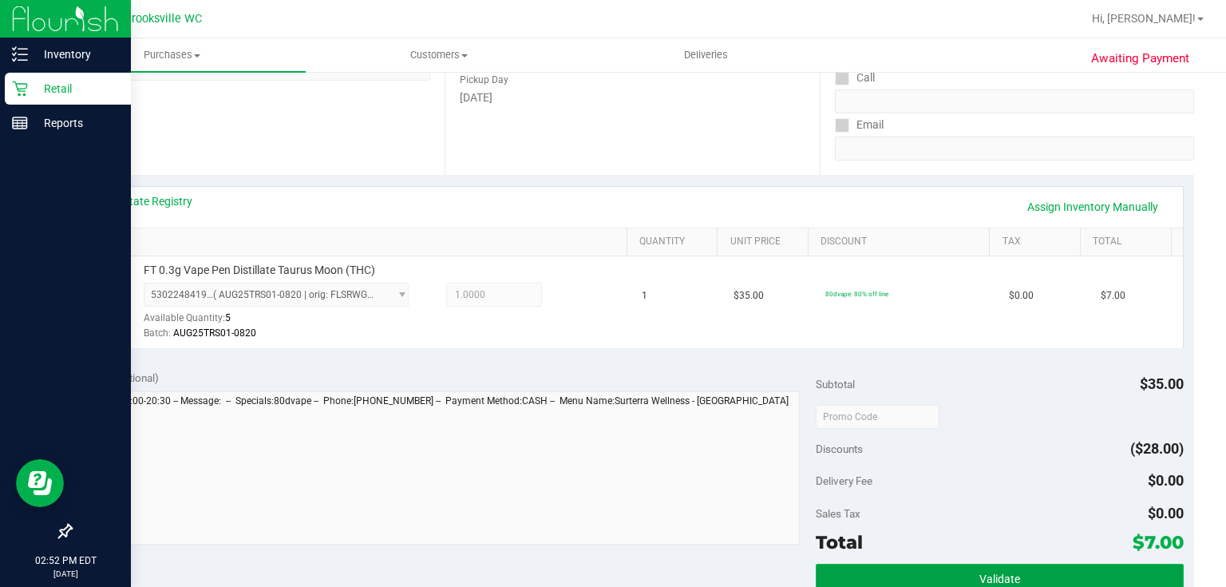
click at [1102, 567] on button "Validate" at bounding box center [999, 578] width 367 height 29
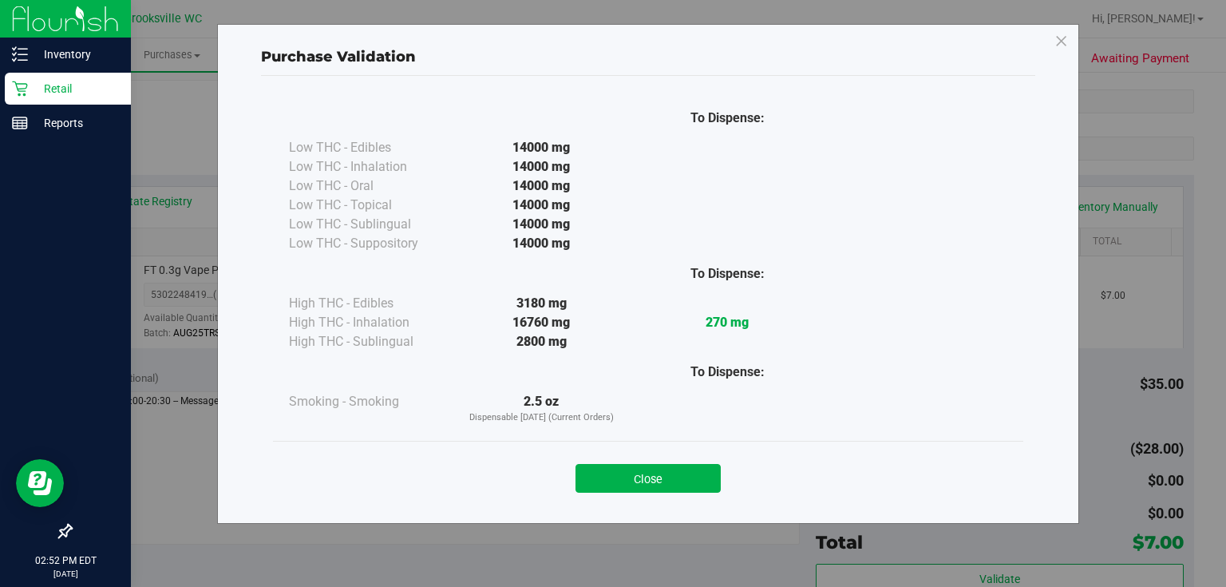
click at [661, 463] on div "Close" at bounding box center [648, 473] width 726 height 40
click at [657, 470] on button "Close" at bounding box center [648, 478] width 145 height 29
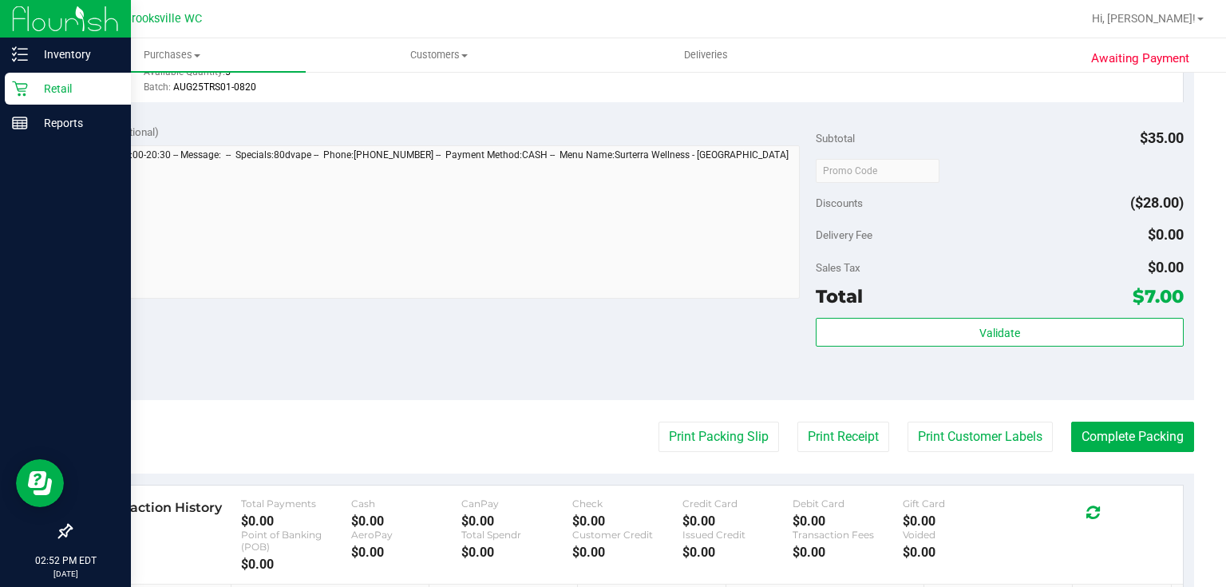
scroll to position [639, 0]
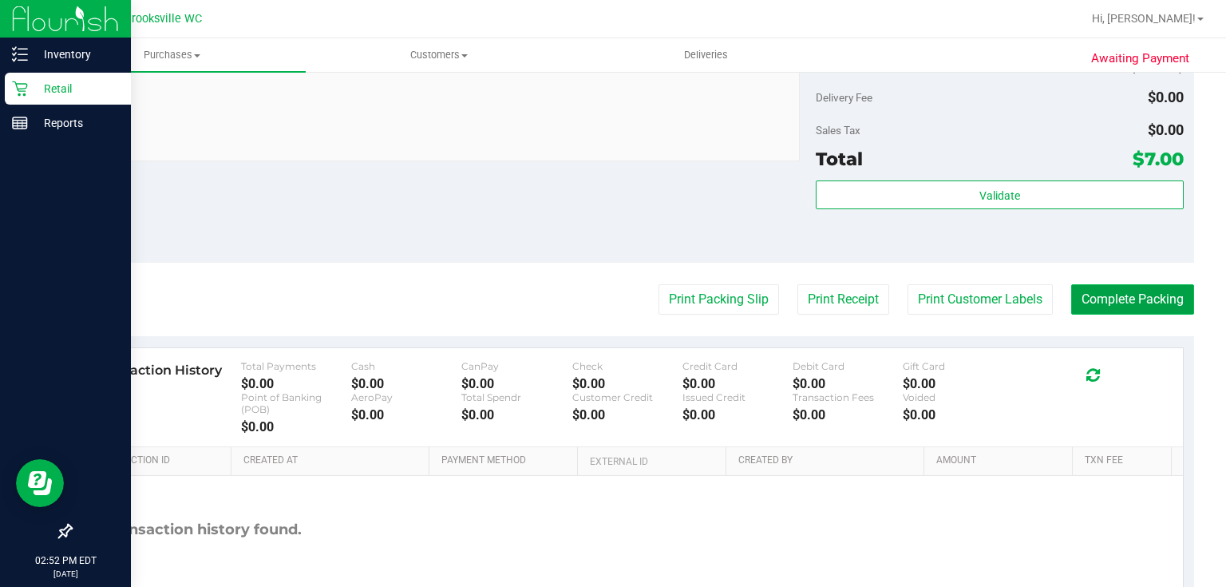
click at [1154, 299] on button "Complete Packing" at bounding box center [1132, 299] width 123 height 30
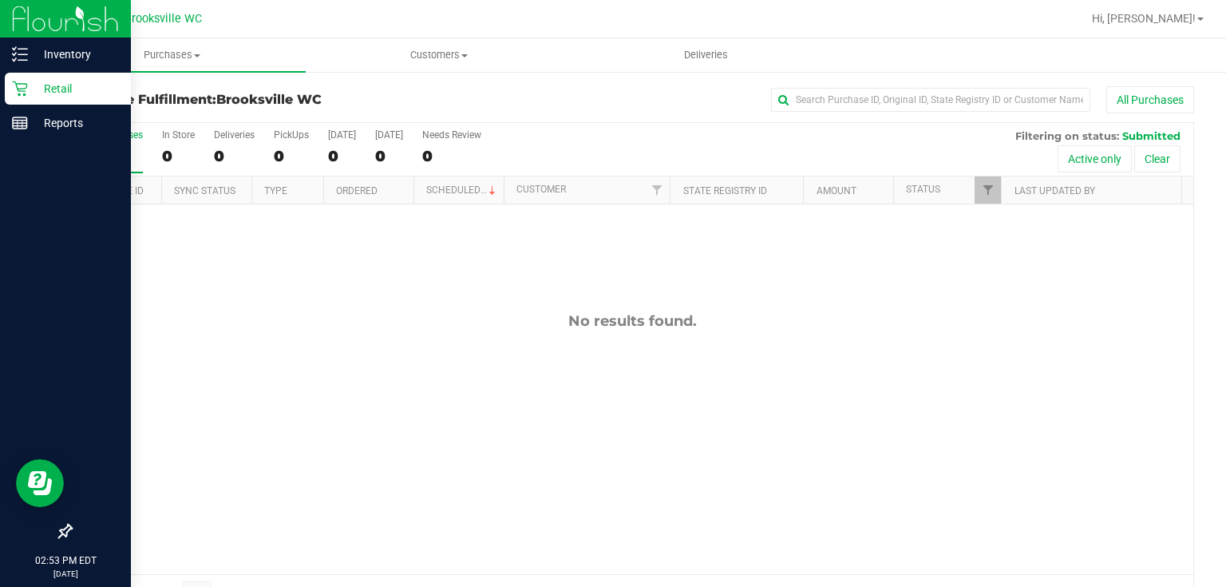
drag, startPoint x: 1225, startPoint y: 1, endPoint x: 620, endPoint y: 327, distance: 688.3
click at [620, 327] on div "No results found." at bounding box center [632, 321] width 1122 height 18
click at [184, 60] on span "Purchases" at bounding box center [171, 55] width 267 height 14
click at [172, 112] on li "Fulfillment" at bounding box center [171, 115] width 267 height 19
click at [185, 66] on uib-tab-heading "Purchases Summary of purchases Fulfillment All purchases" at bounding box center [171, 55] width 267 height 34
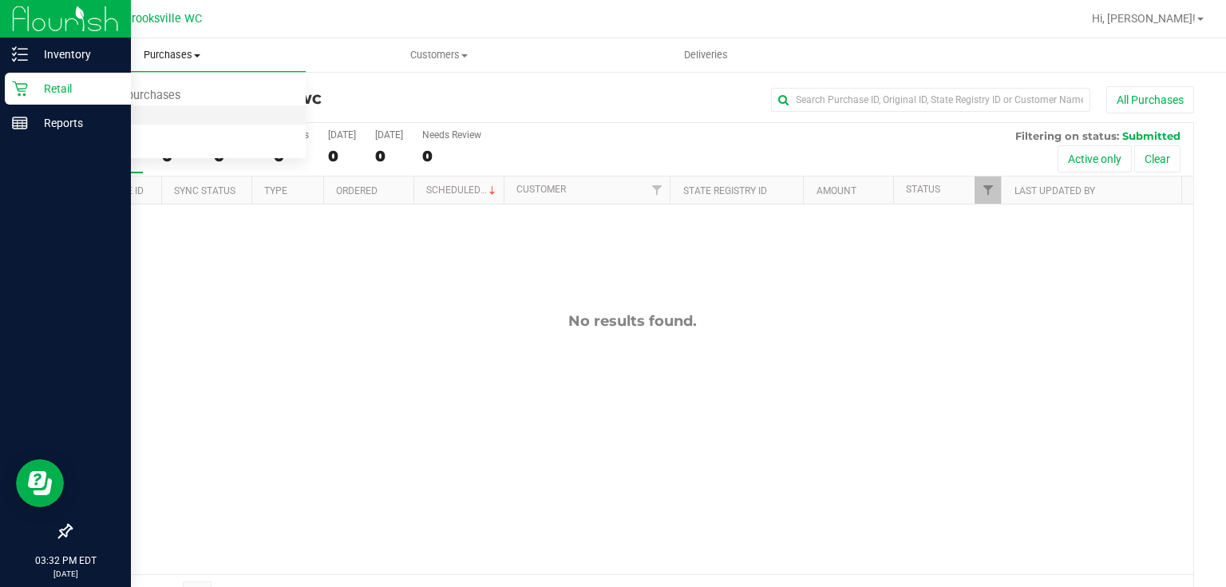
click at [168, 106] on li "Fulfillment" at bounding box center [171, 115] width 267 height 19
